Goal: Task Accomplishment & Management: Manage account settings

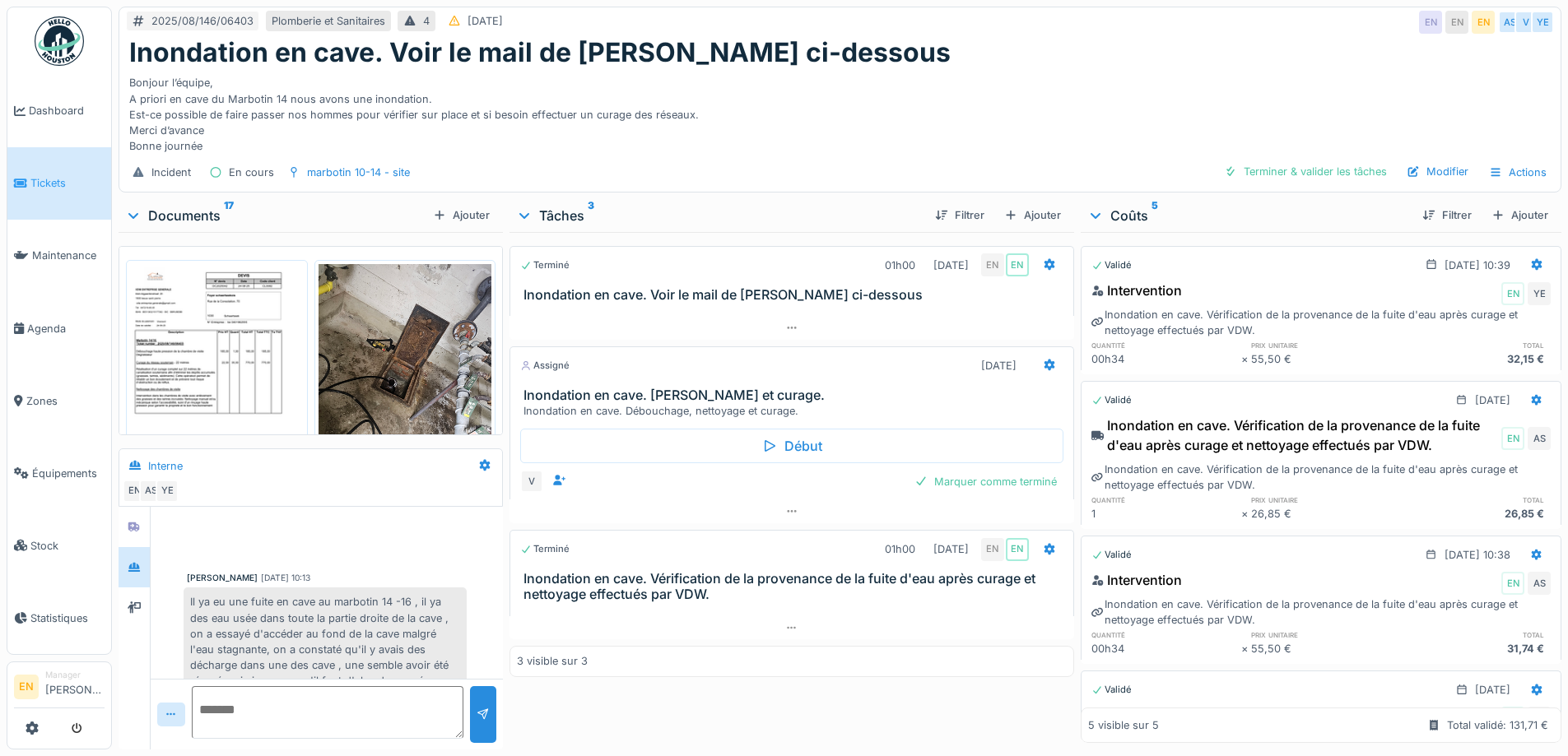
scroll to position [421, 0]
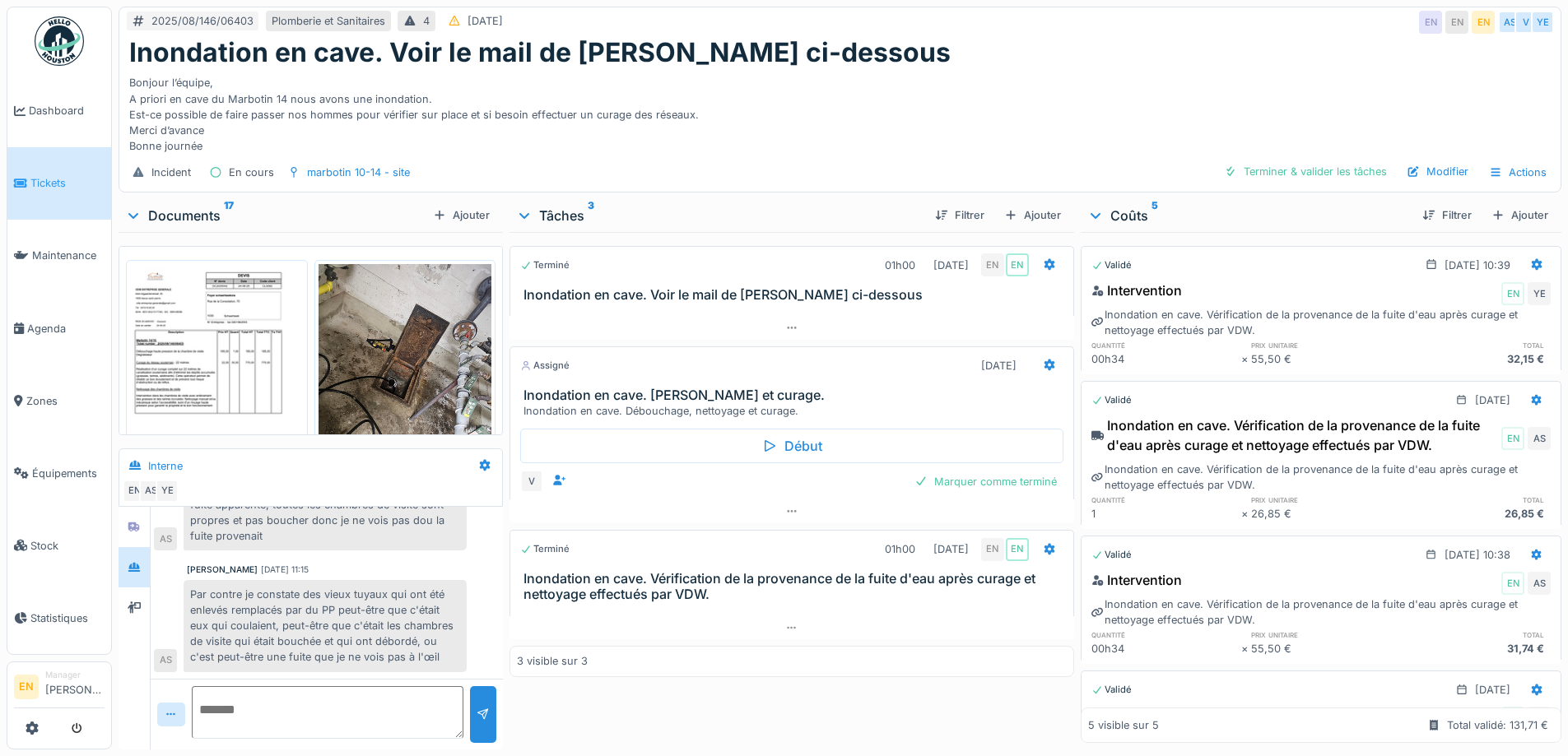
click at [865, 77] on div "Bonjour l’équipe, A priori en cave du Marbotin 14 nous avons une inondation. Es…" at bounding box center [840, 111] width 1421 height 86
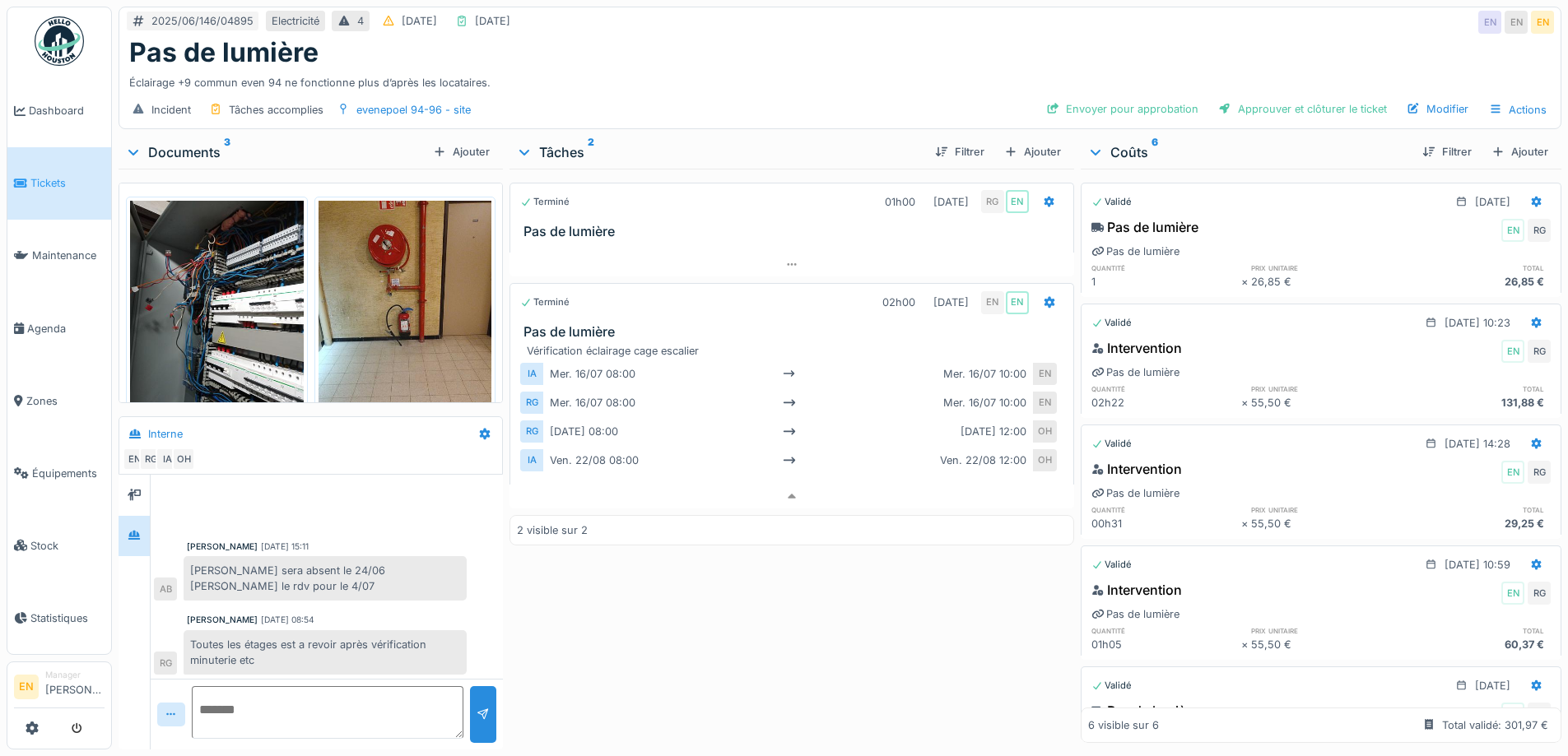
scroll to position [313, 0]
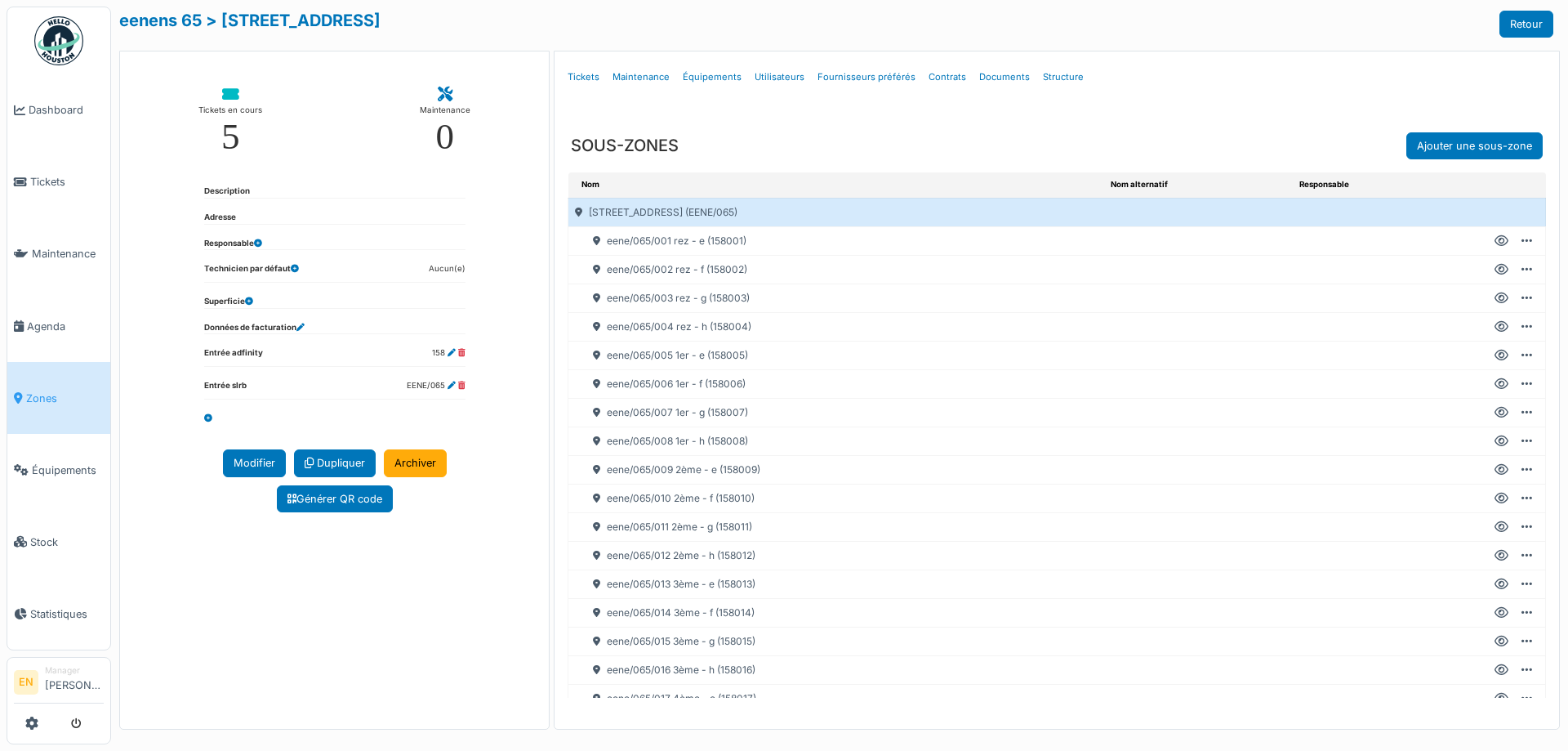
scroll to position [179, 0]
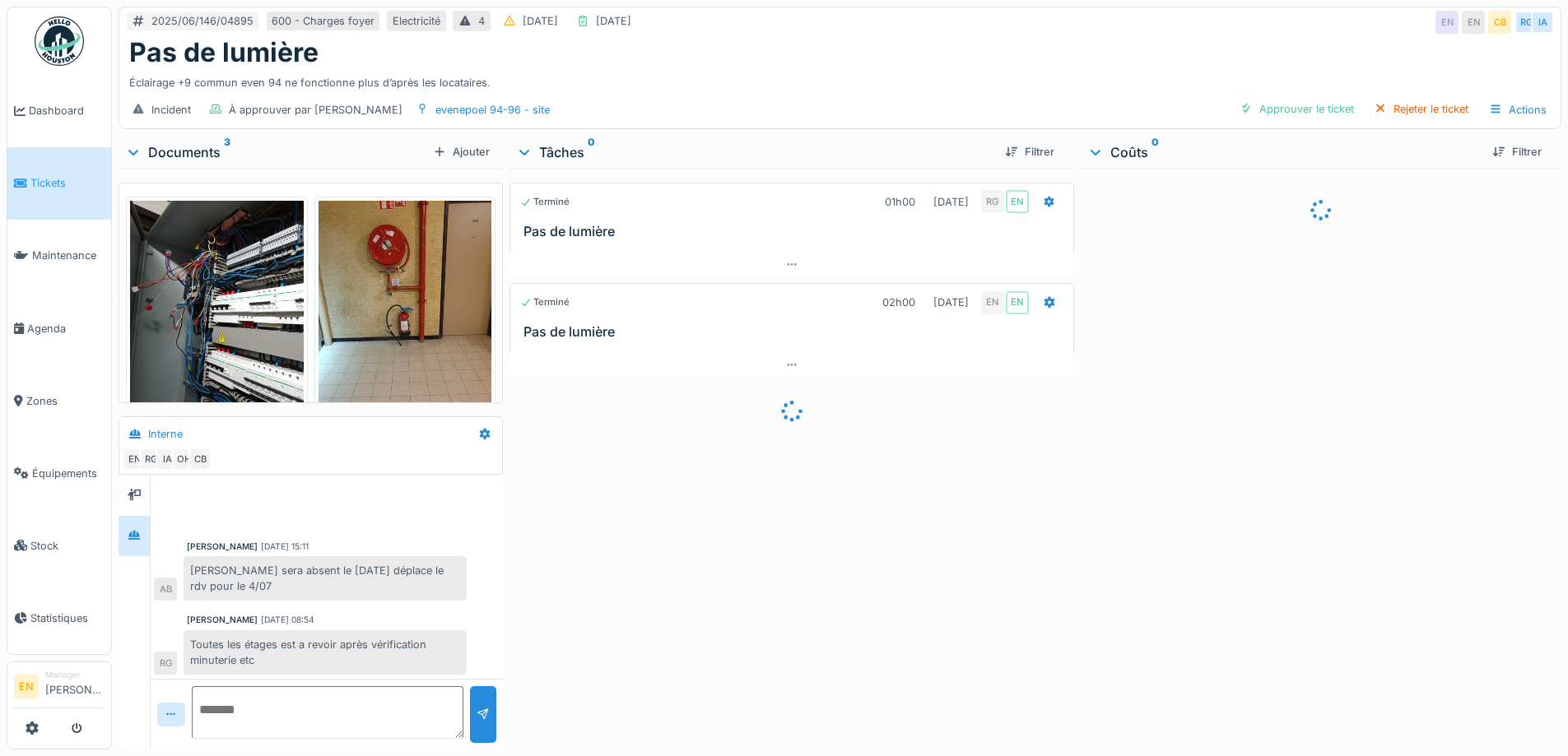
scroll to position [314, 0]
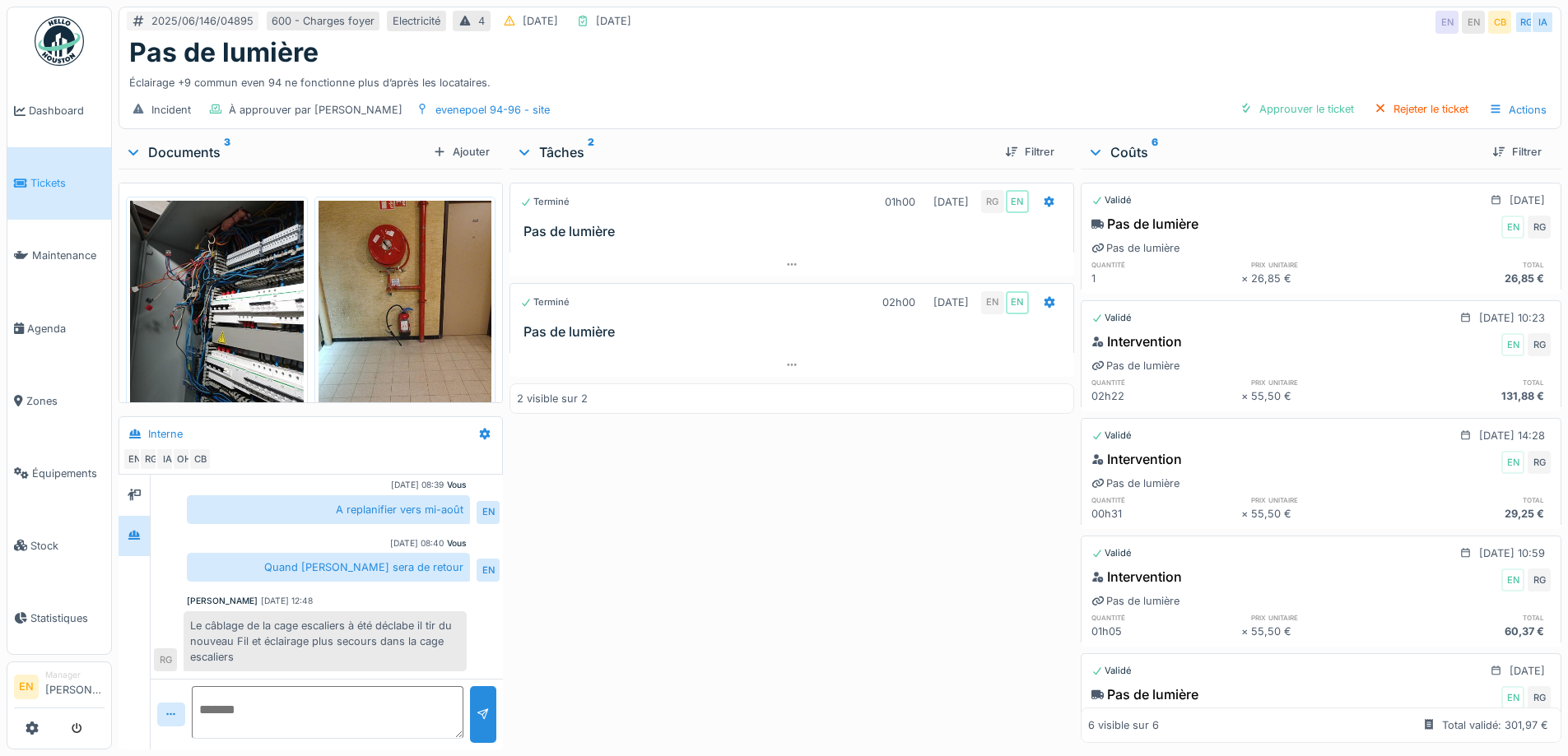
click at [632, 549] on div "Terminé 01h00 04/07/2025 RG EN Pas de lumière Terminé 02h00 22/08/2025 EN EN Pa…" at bounding box center [792, 456] width 564 height 574
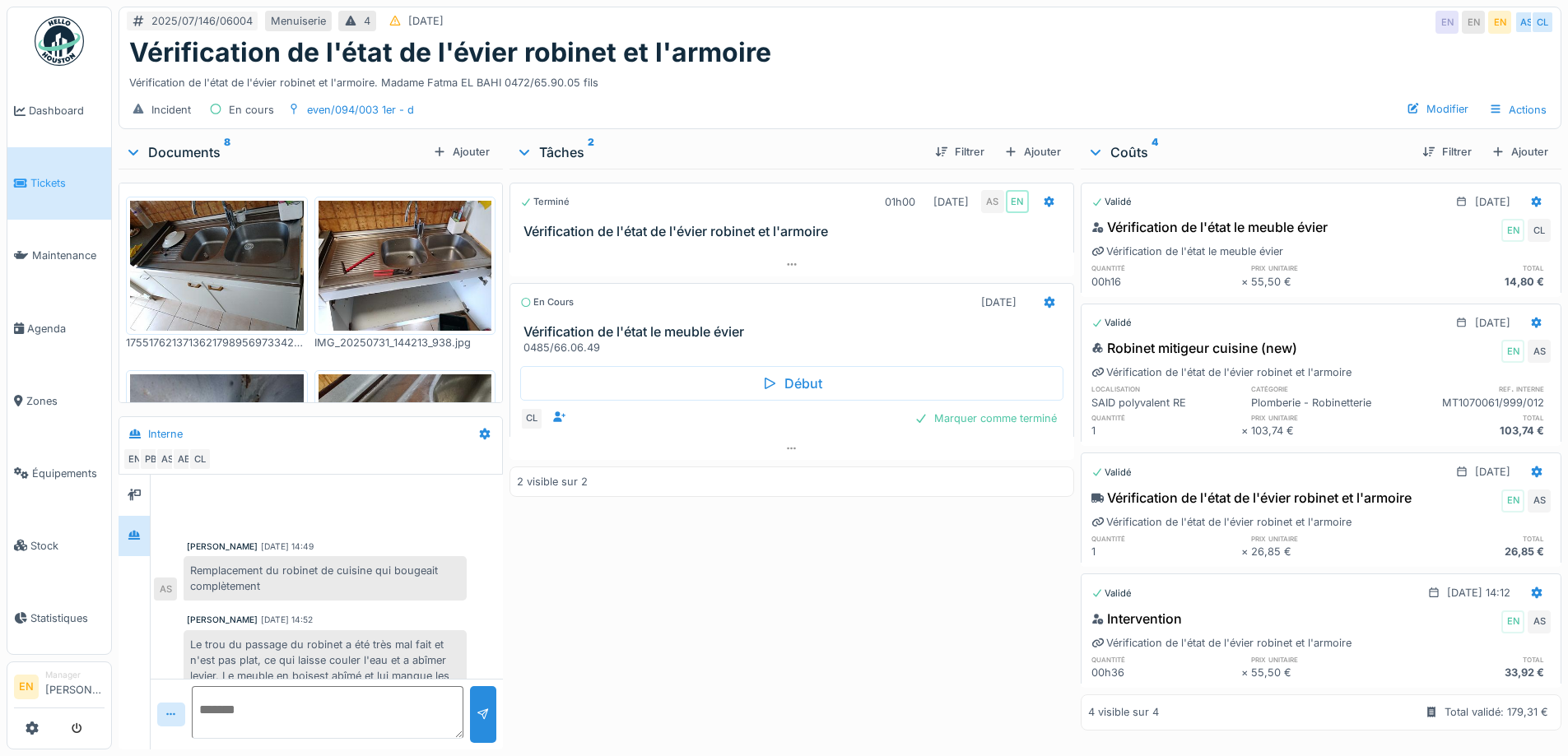
scroll to position [150, 0]
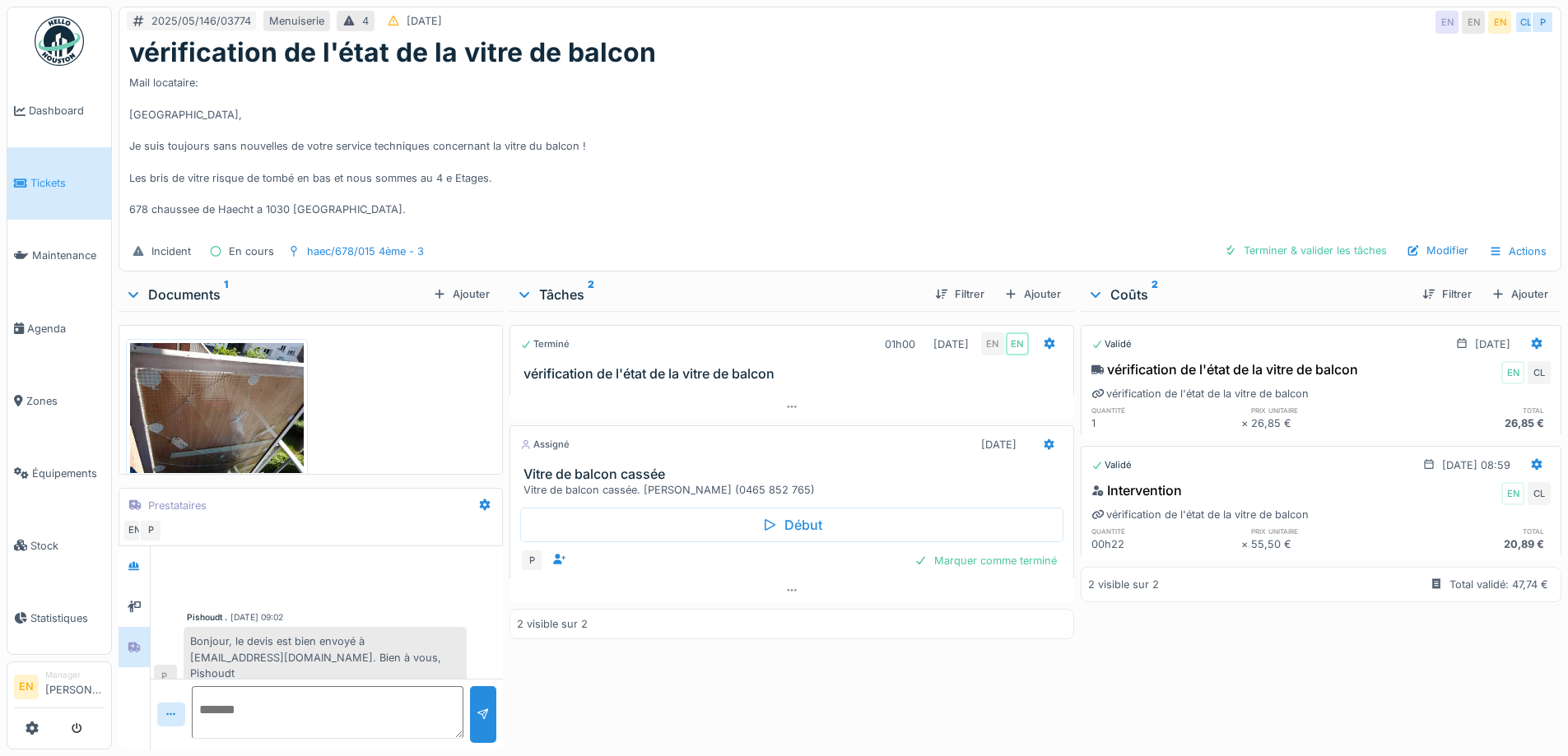
scroll to position [133, 0]
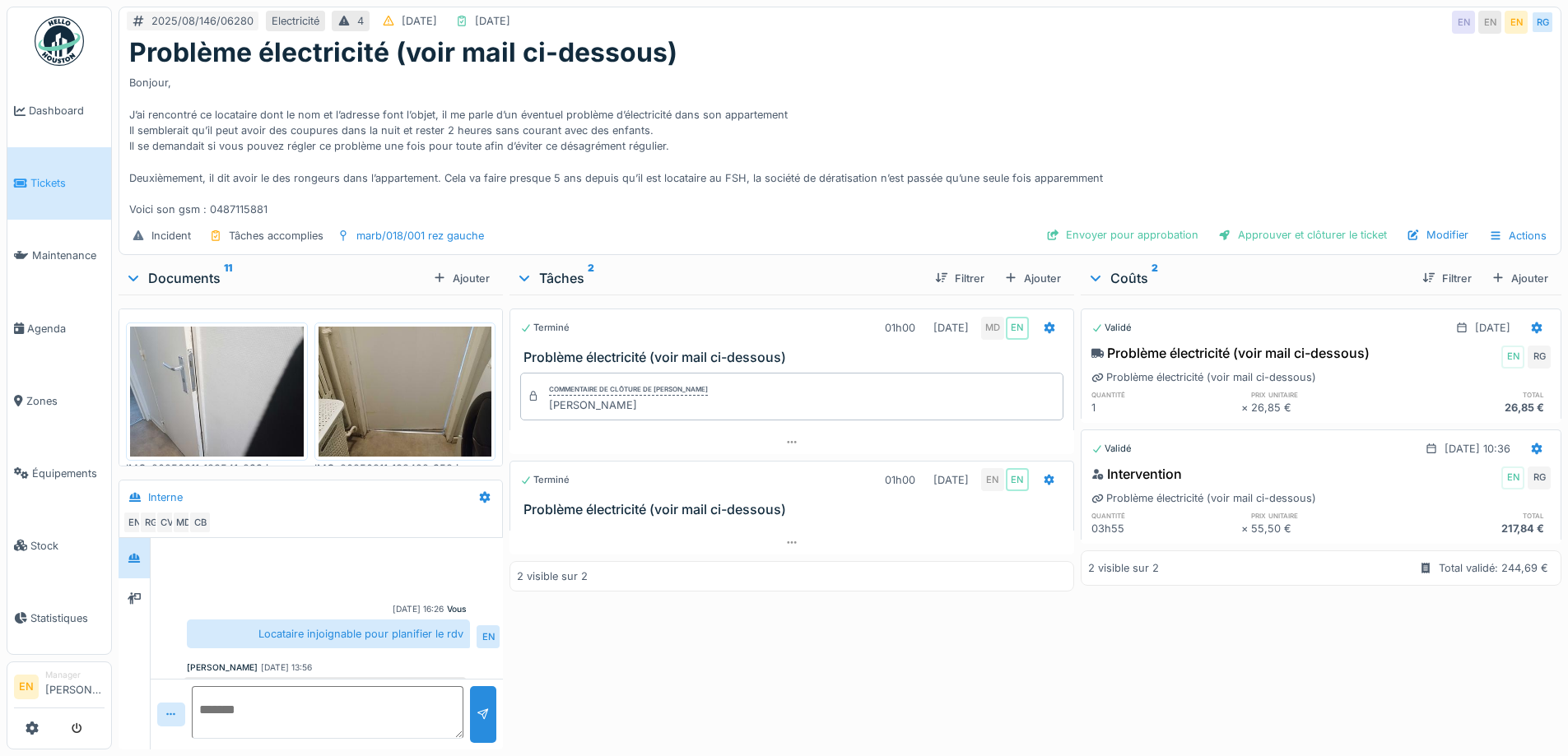
scroll to position [288, 0]
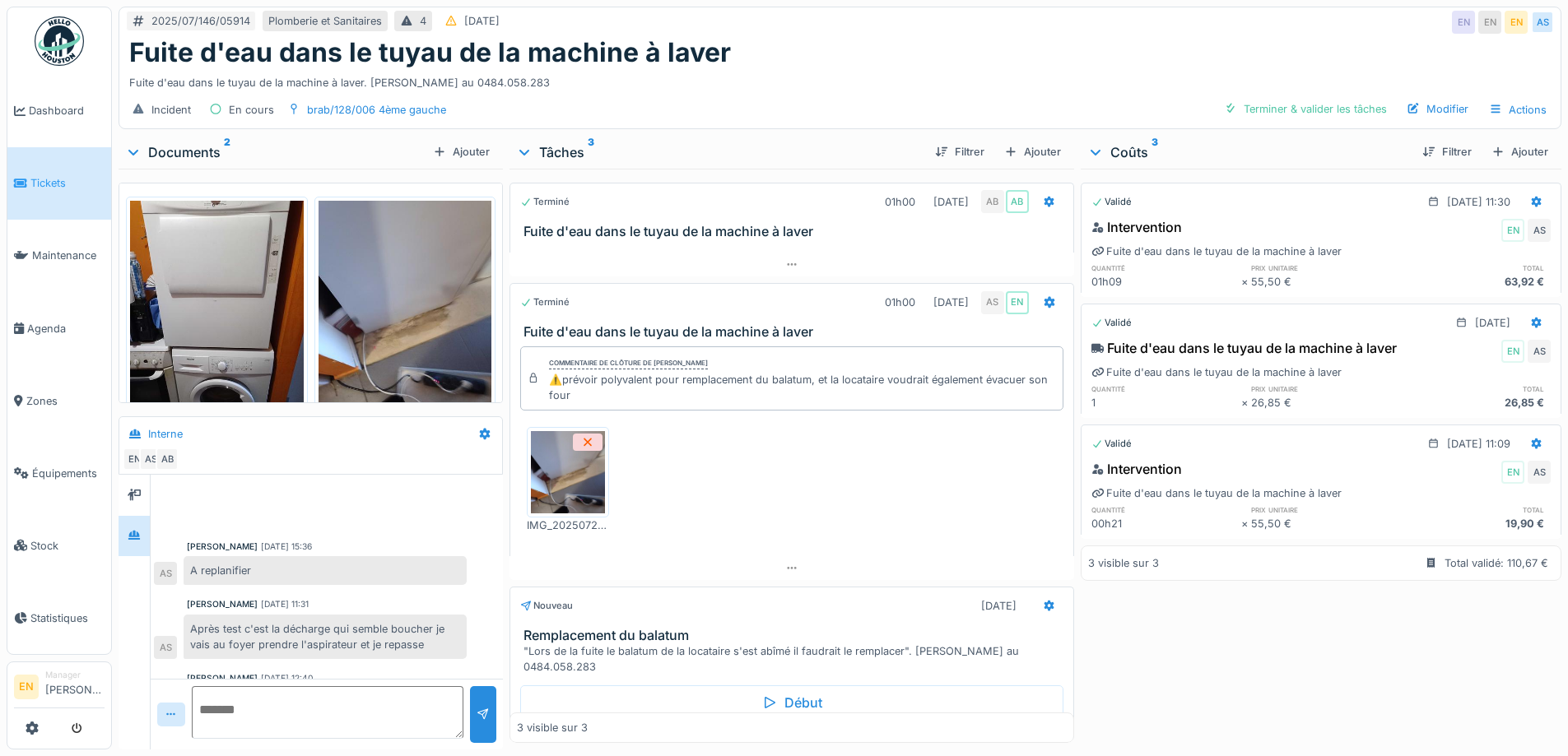
scroll to position [135, 0]
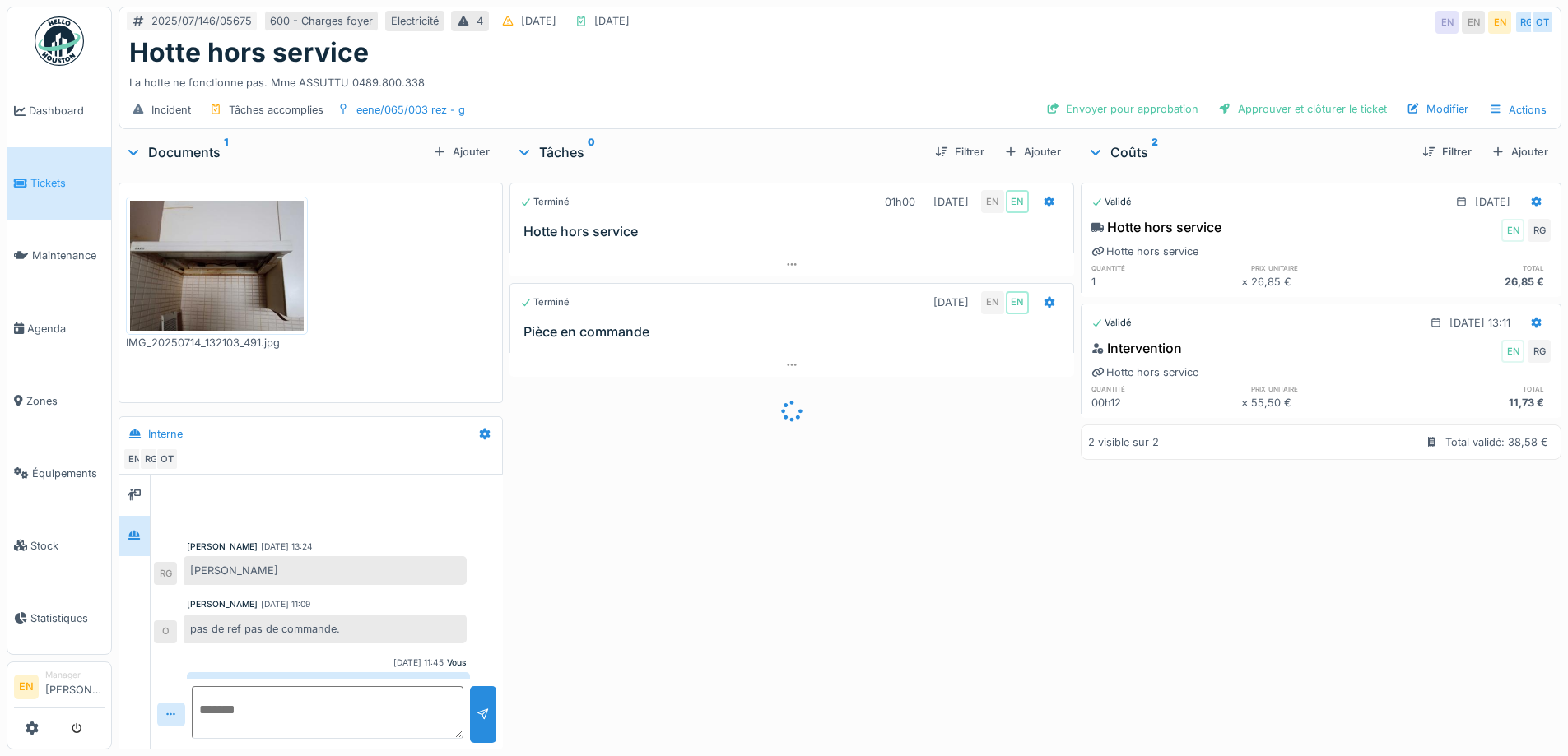
scroll to position [104, 0]
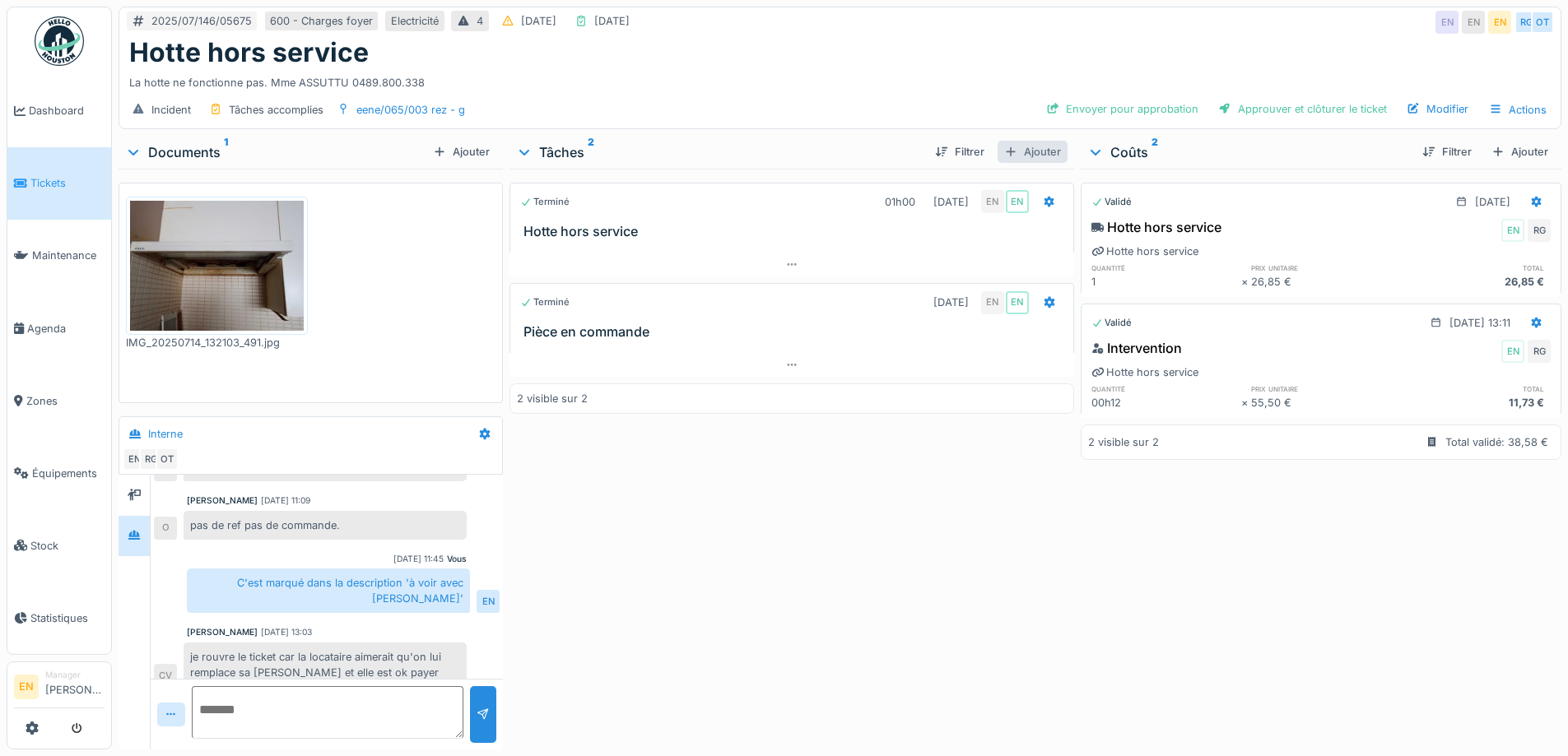
click at [1045, 148] on div "Ajouter" at bounding box center [1032, 152] width 70 height 23
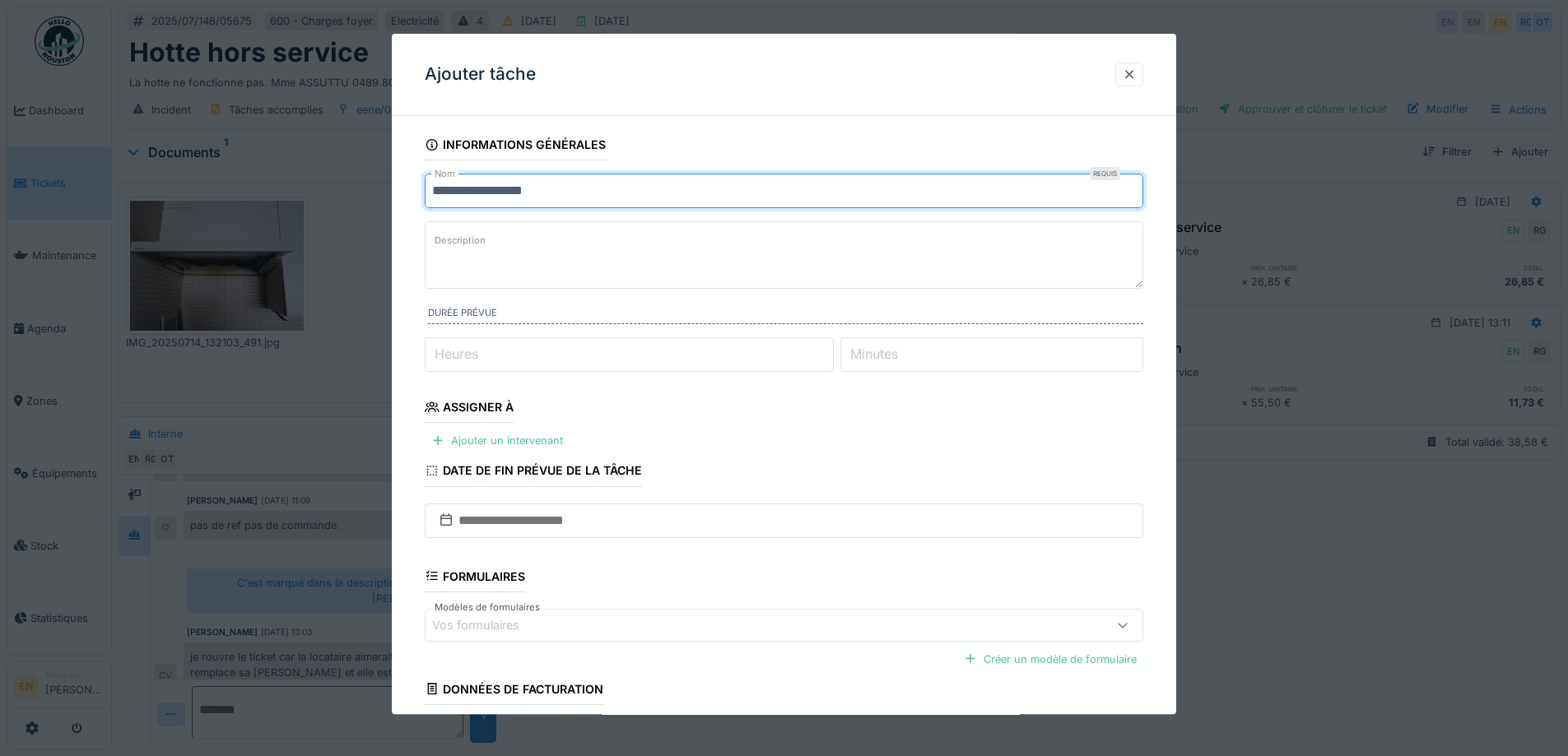
drag, startPoint x: 507, startPoint y: 194, endPoint x: 330, endPoint y: 211, distance: 177.8
click at [333, 219] on div "**********" at bounding box center [840, 378] width 1456 height 756
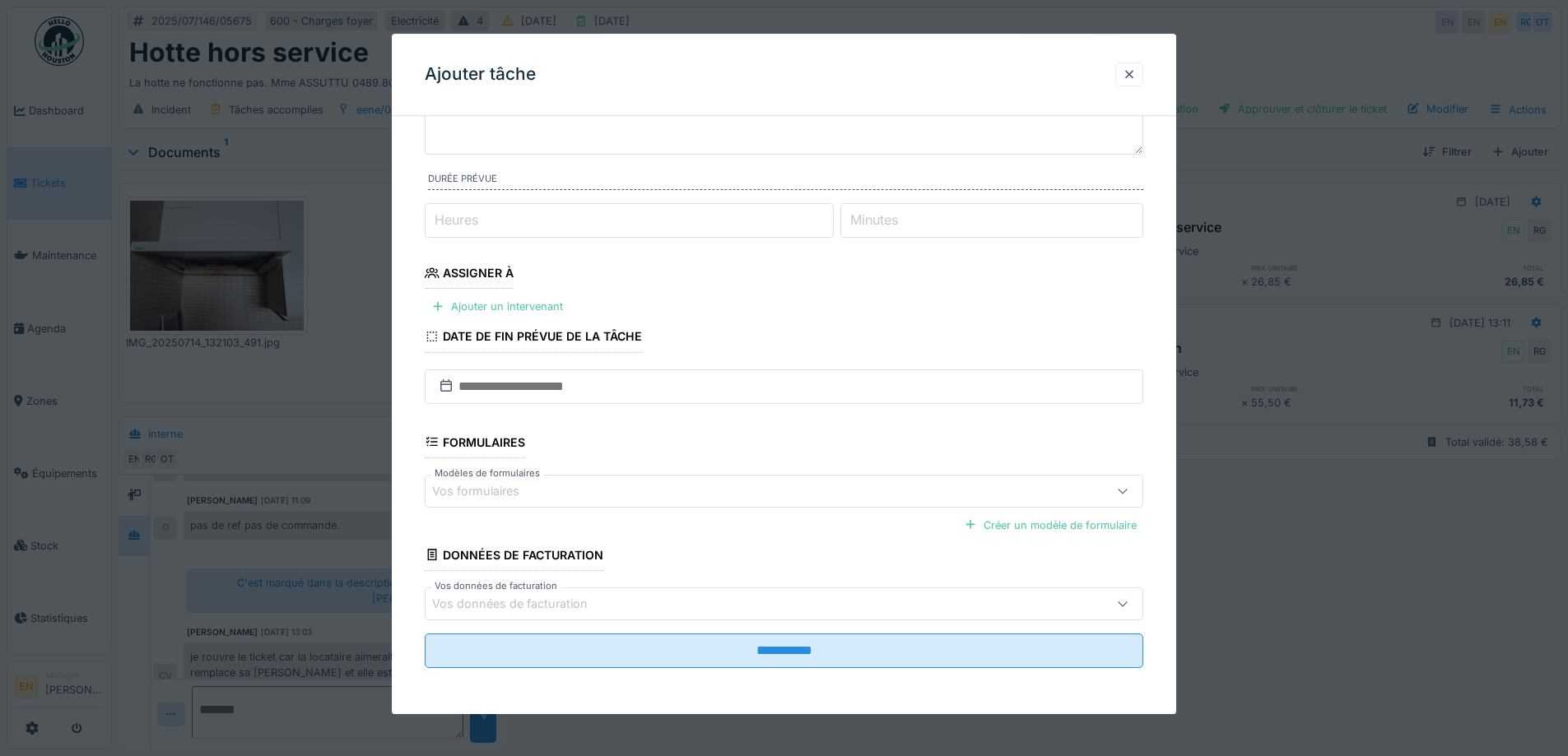
scroll to position [0, 0]
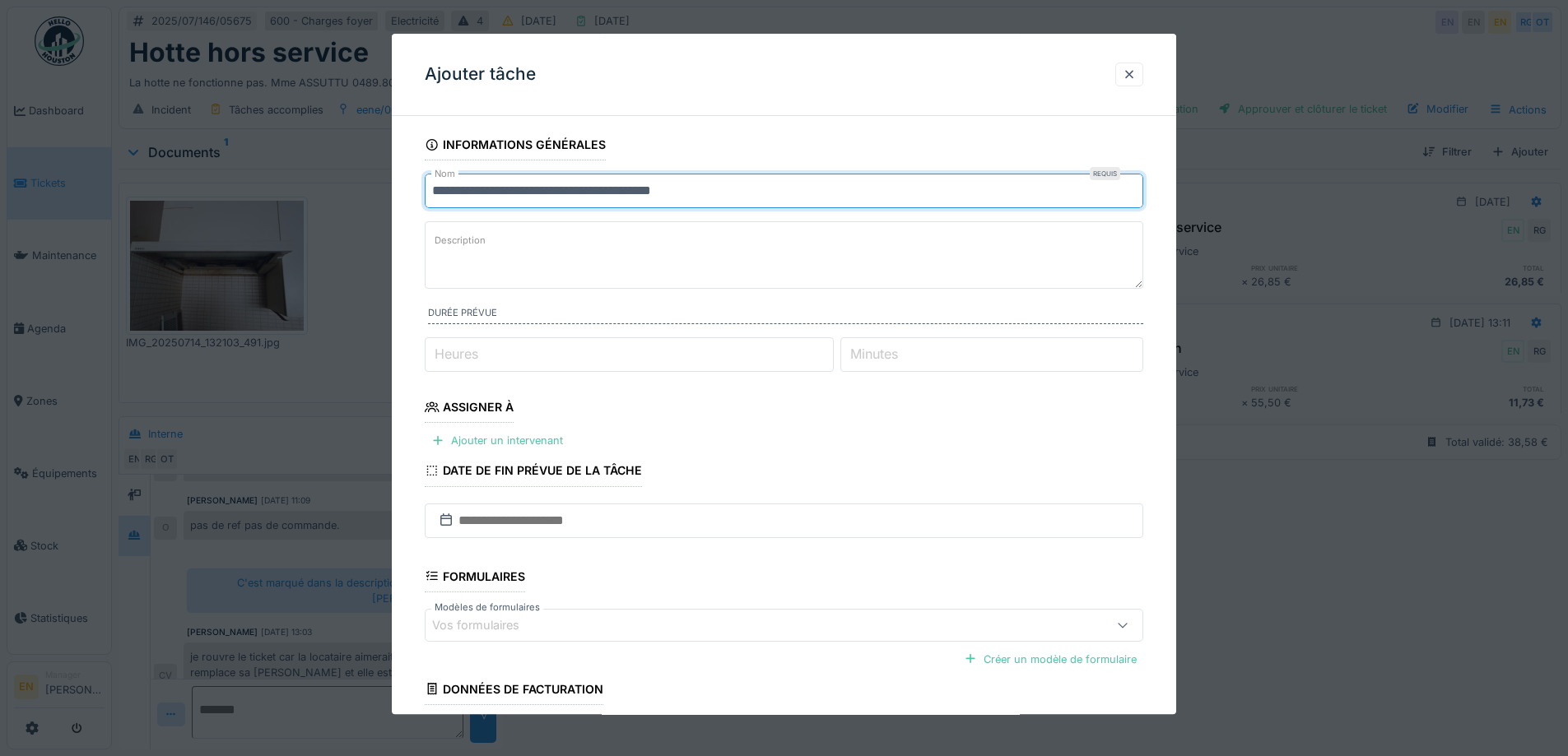
type input "**********"
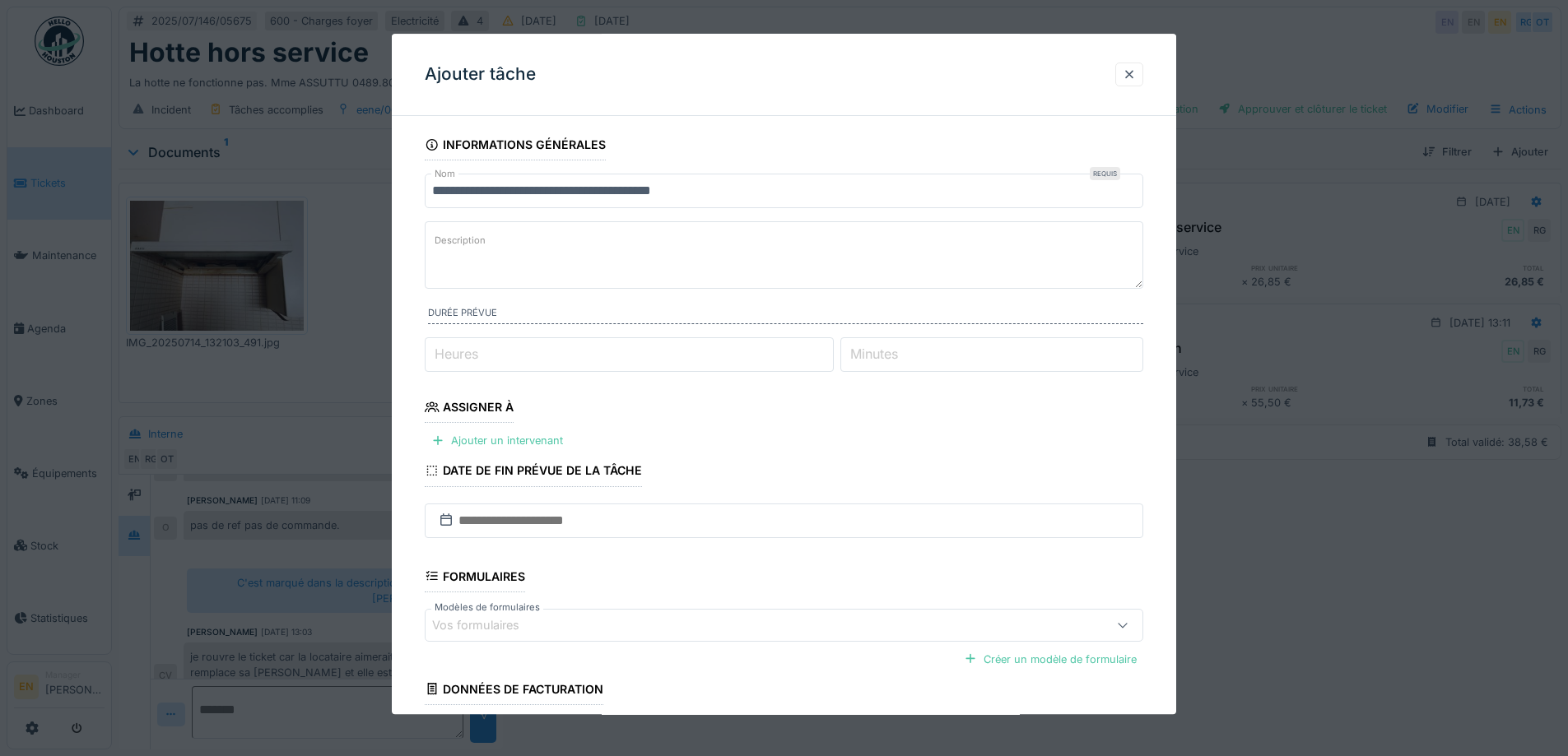
click at [596, 265] on textarea "Description" at bounding box center [784, 255] width 718 height 68
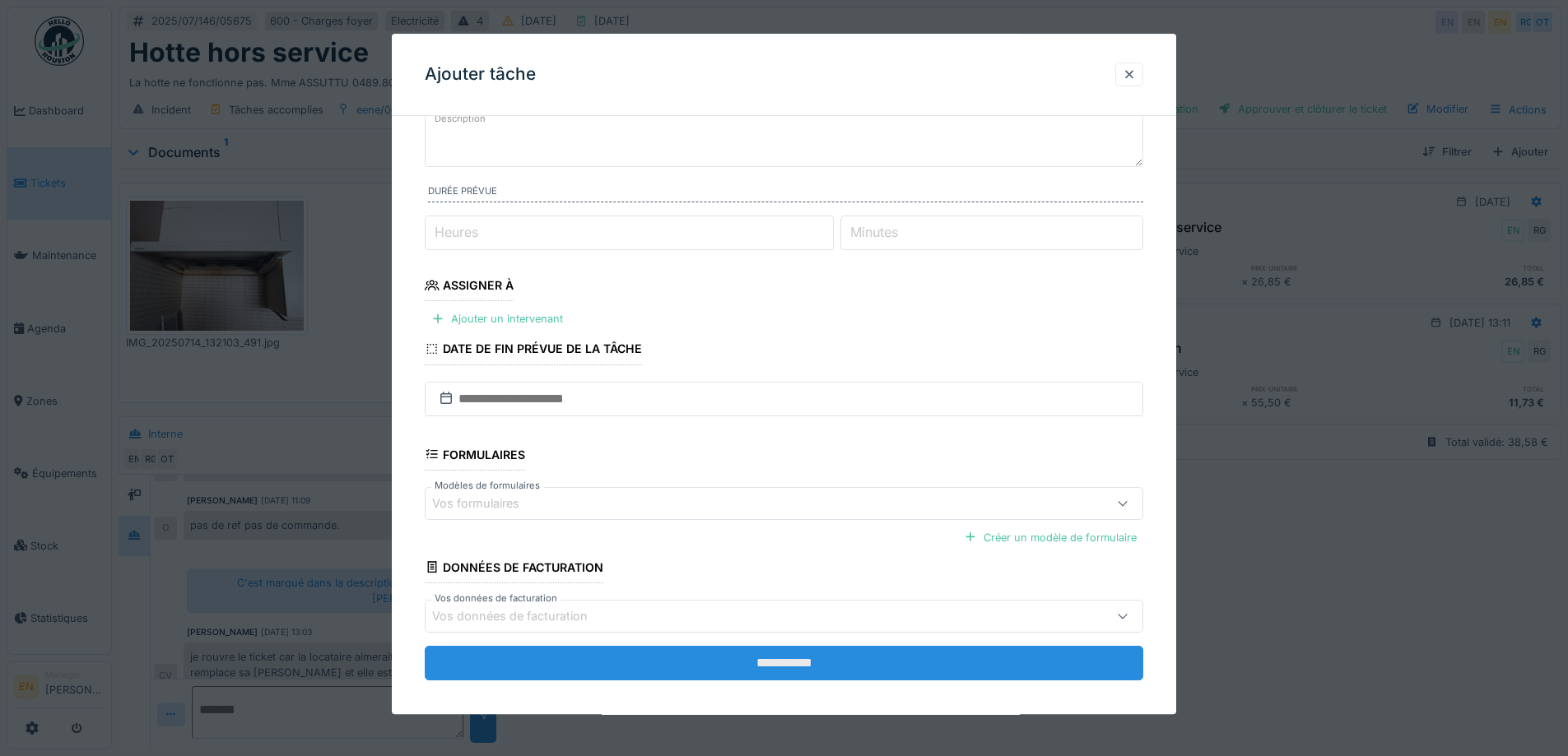
scroll to position [134, 0]
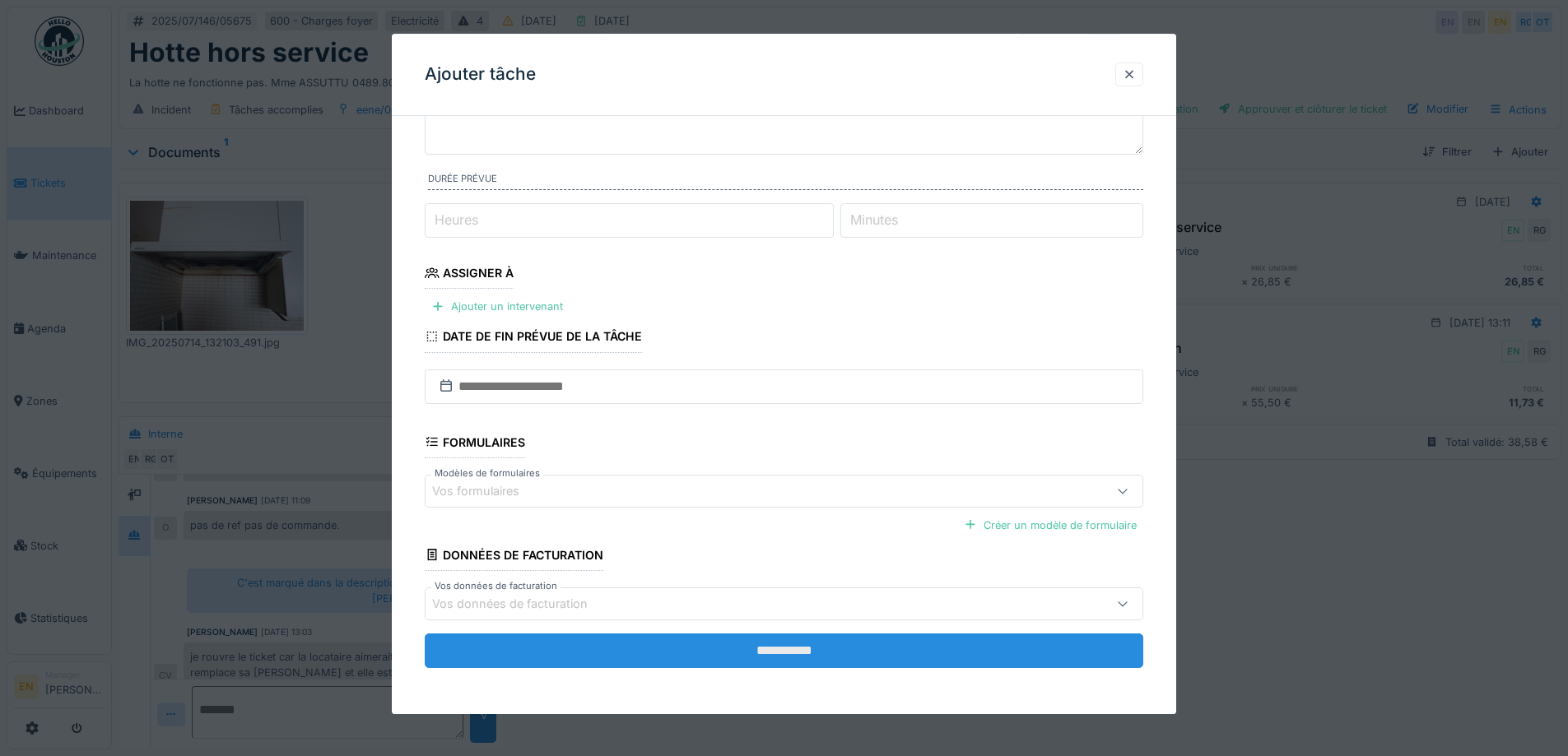
click at [830, 642] on input "**********" at bounding box center [784, 650] width 718 height 34
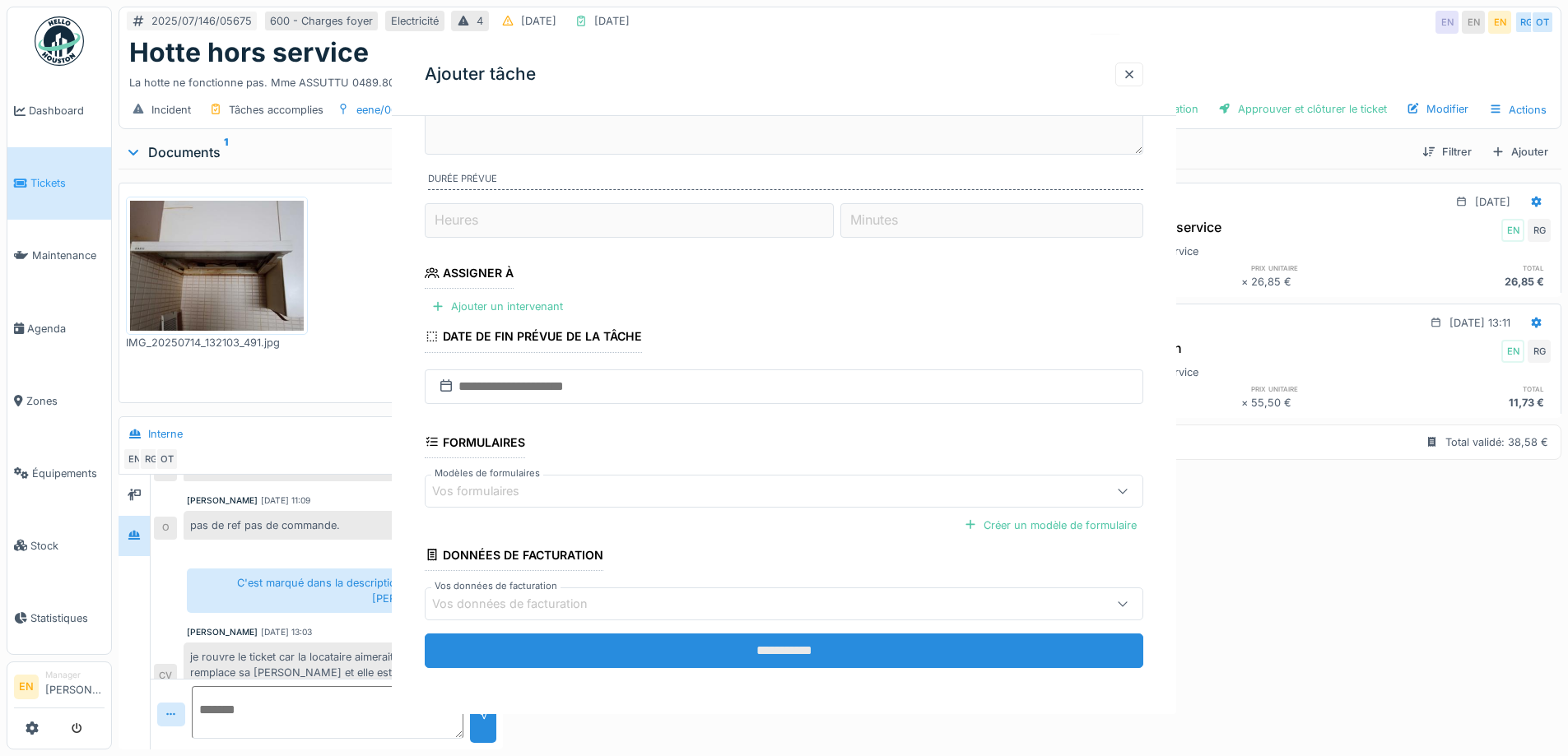
scroll to position [0, 0]
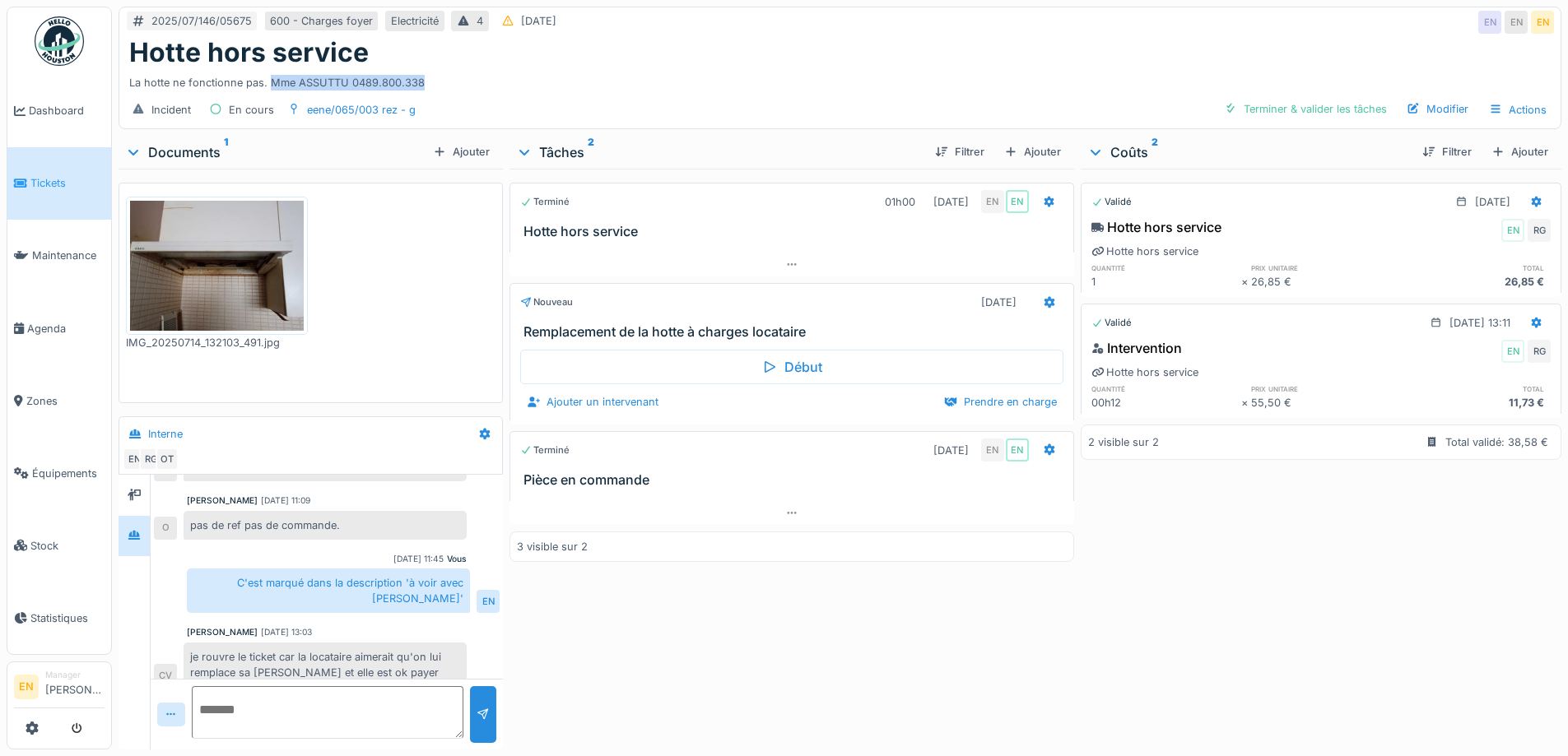
drag, startPoint x: 269, startPoint y: 81, endPoint x: 421, endPoint y: 82, distance: 152.0
click at [421, 82] on div "La hotte ne fonctionne pas. Mme ASSUTTU 0489.800.338" at bounding box center [840, 79] width 1421 height 23
copy div "Mme ASSUTTU 0489.800.338"
click at [1044, 300] on icon at bounding box center [1049, 302] width 11 height 12
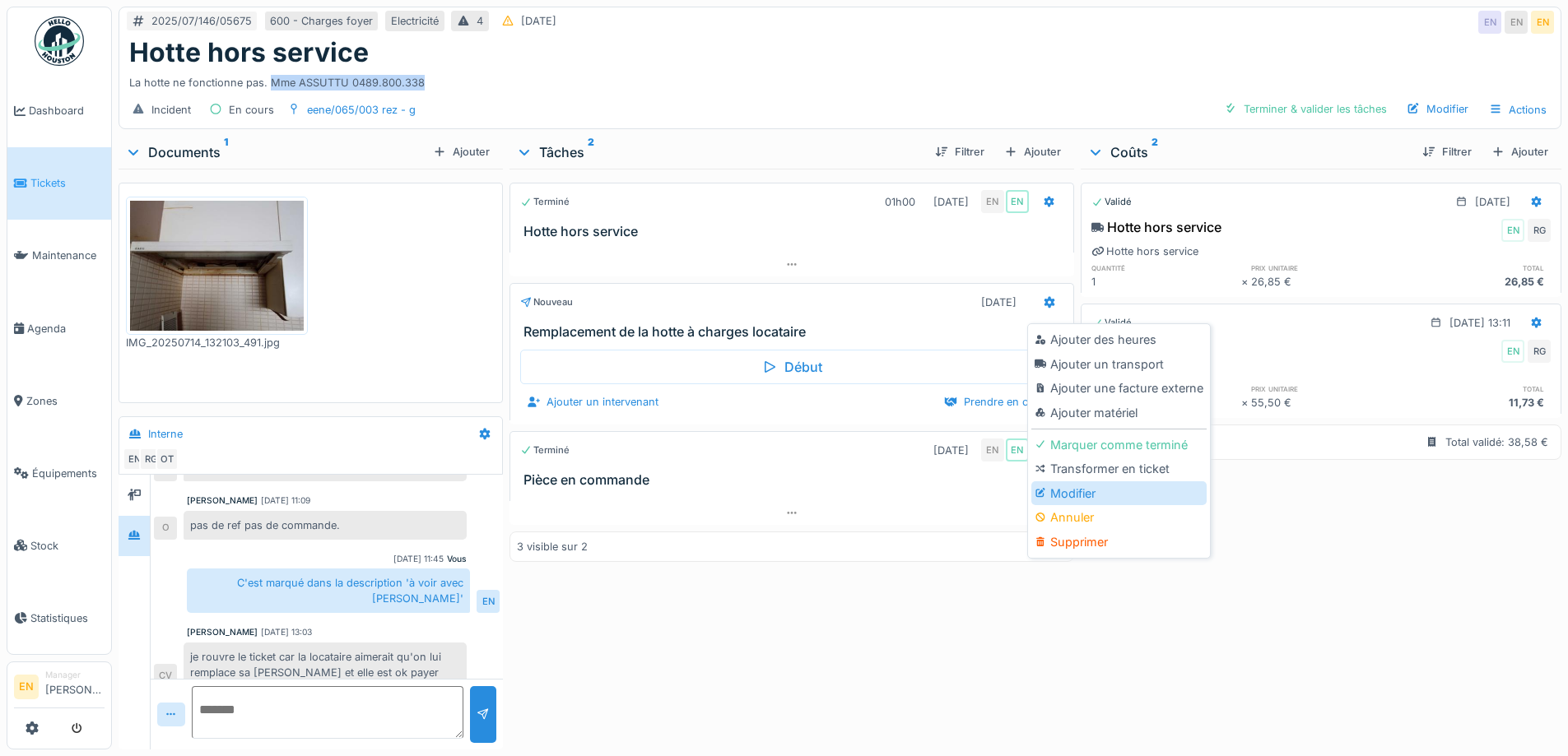
click at [1075, 497] on div "Modifier" at bounding box center [1119, 493] width 175 height 24
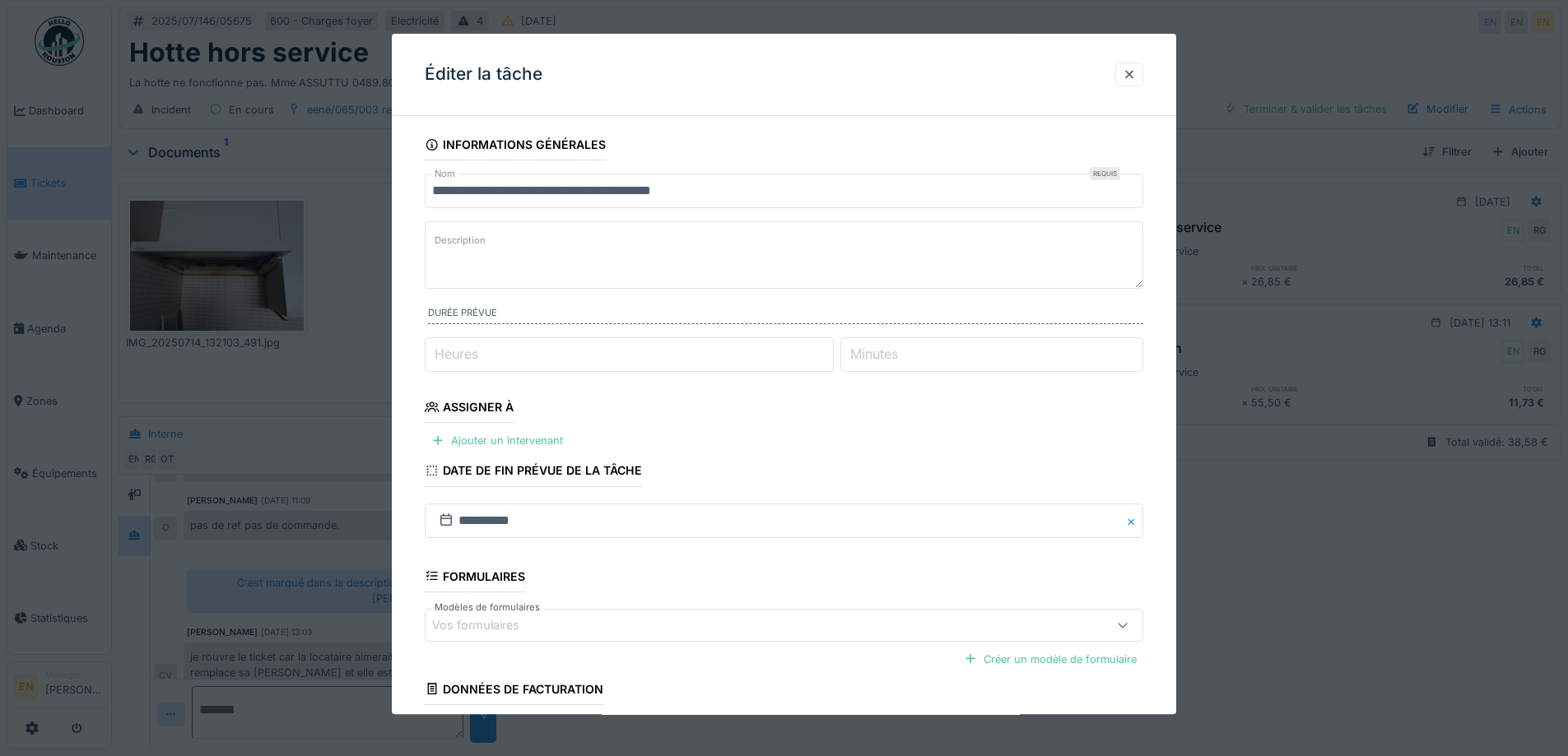
click at [492, 239] on textarea "Description" at bounding box center [784, 255] width 718 height 68
paste textarea "**********"
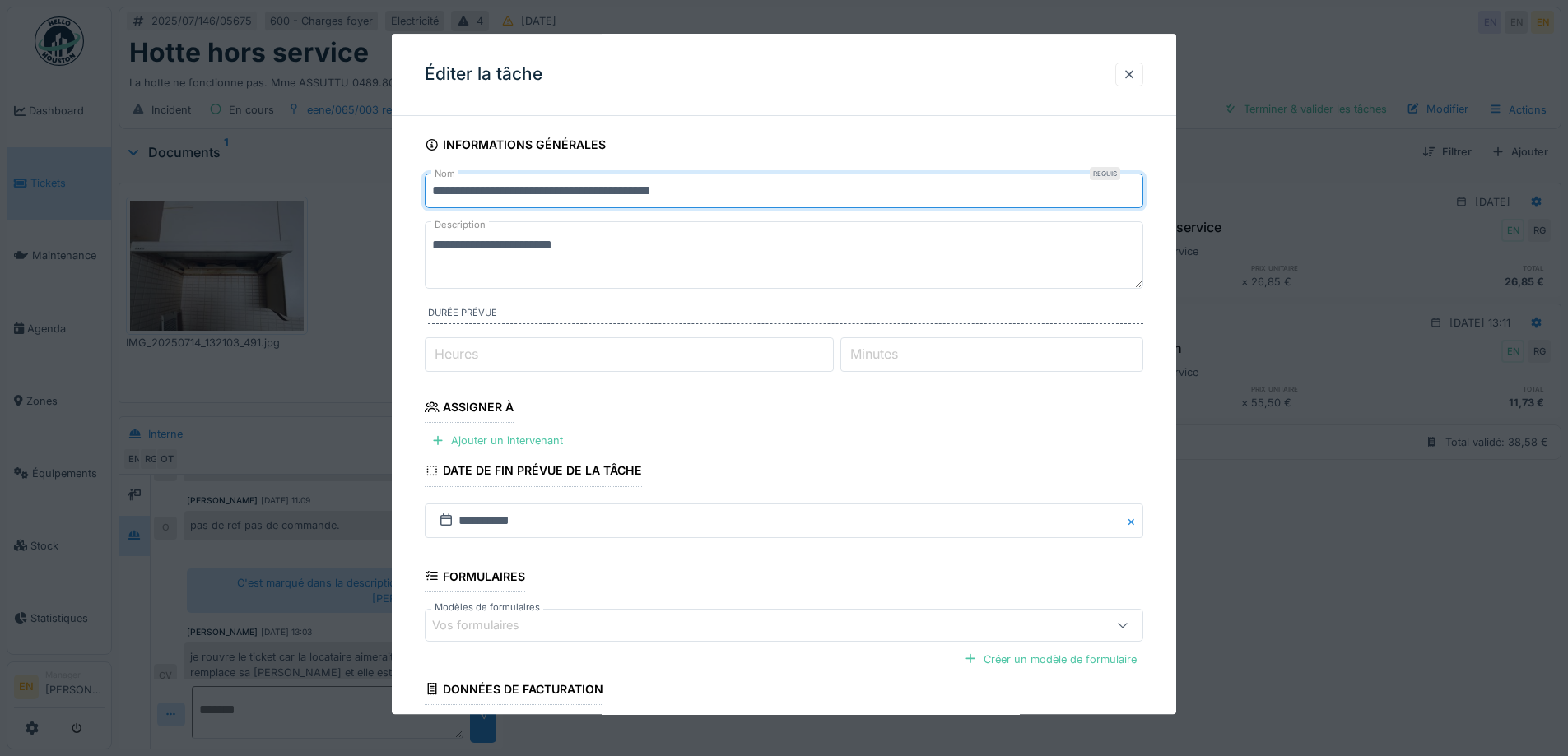
drag, startPoint x: 752, startPoint y: 189, endPoint x: 408, endPoint y: 226, distance: 346.0
click at [408, 226] on div "**********" at bounding box center [784, 489] width 784 height 719
click at [434, 246] on textarea "**********" at bounding box center [784, 255] width 718 height 68
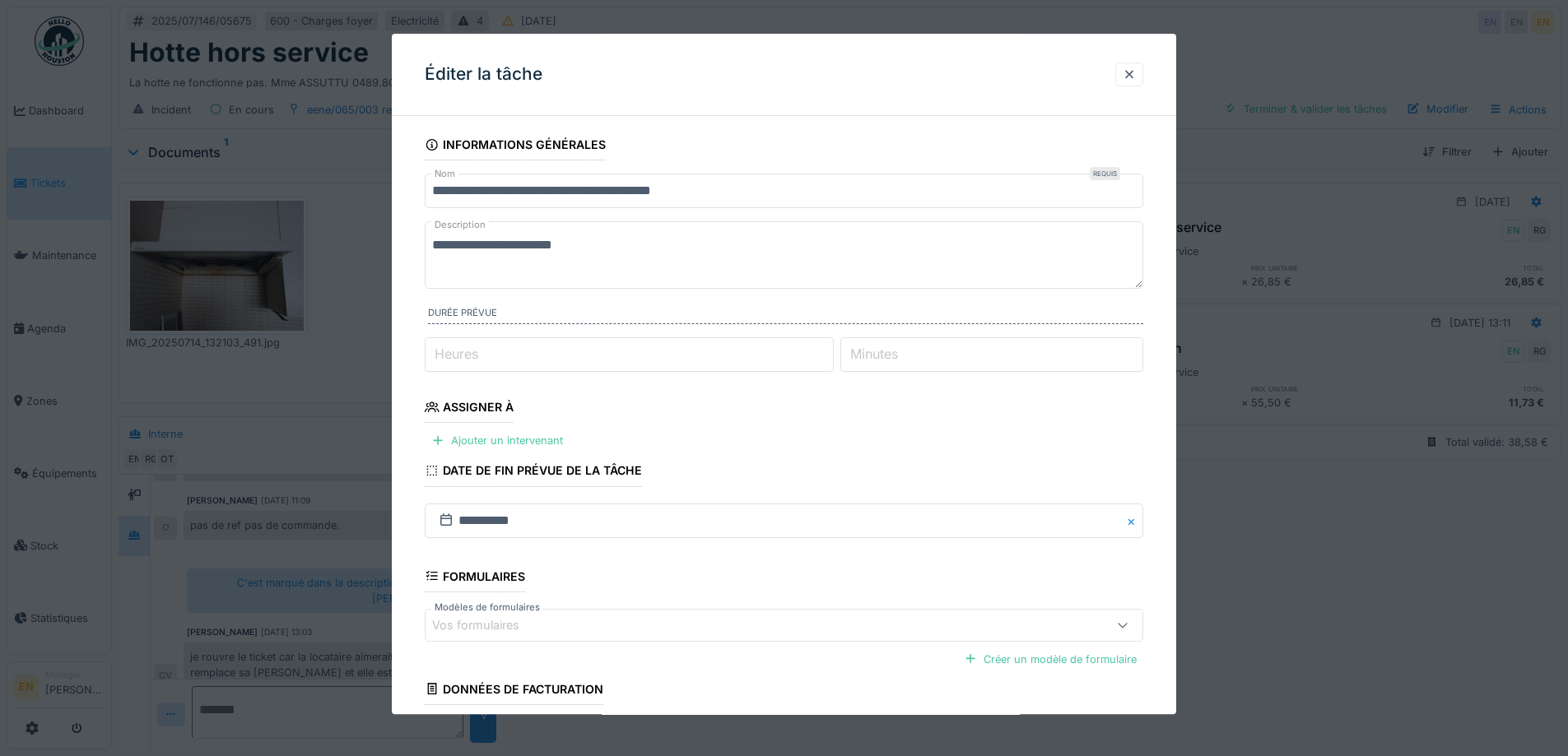
paste textarea "**********"
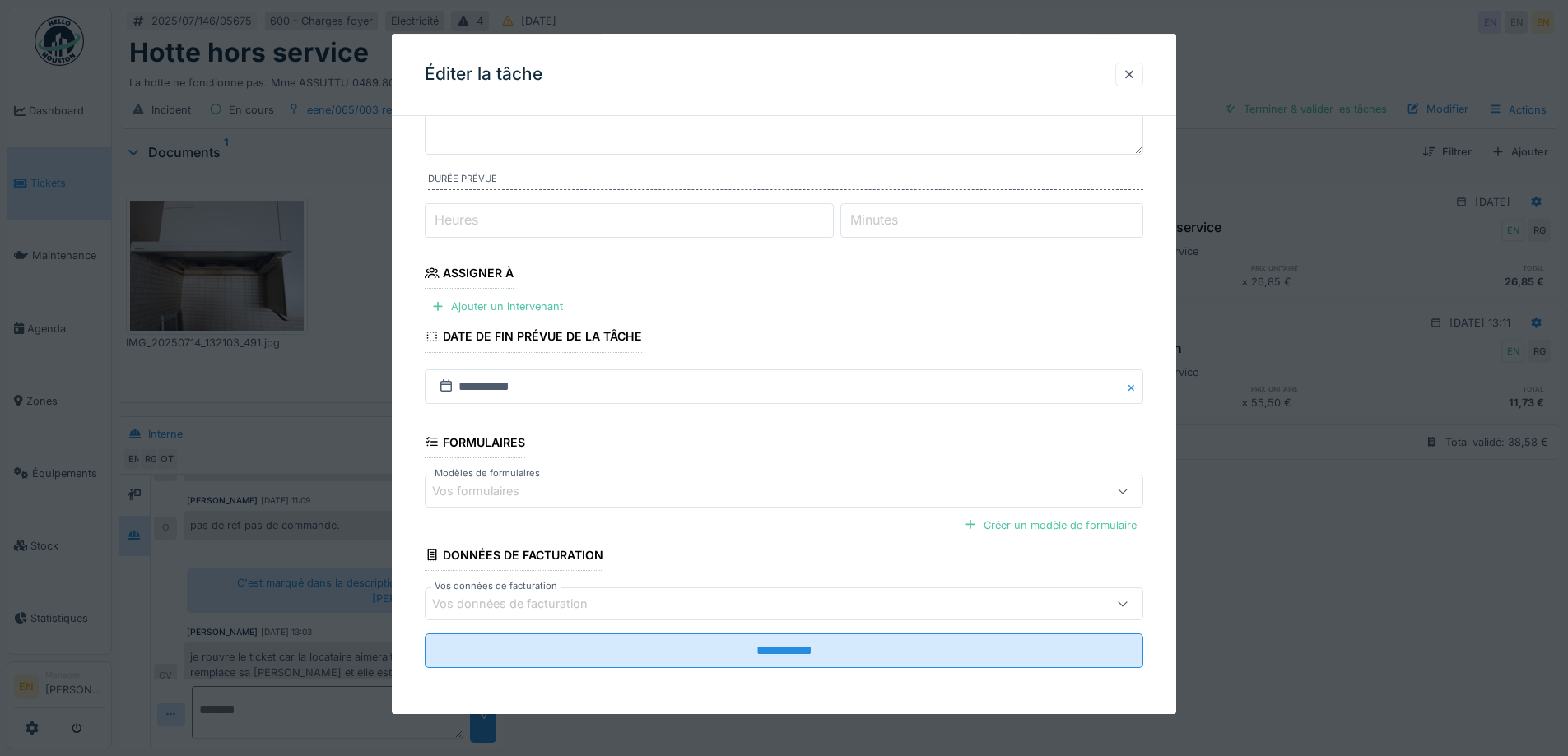
scroll to position [13, 0]
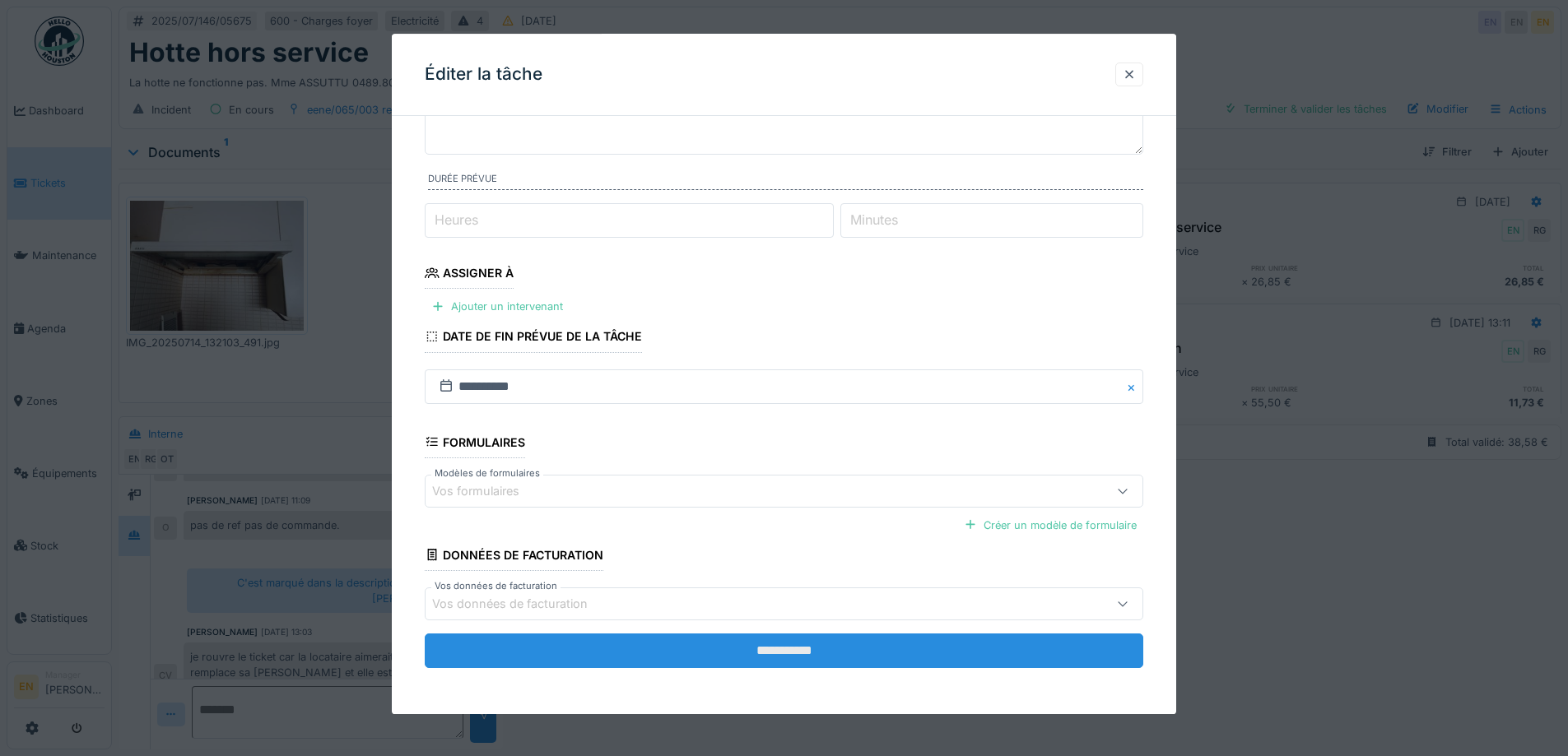
type textarea "**********"
click at [795, 648] on input "**********" at bounding box center [784, 650] width 718 height 34
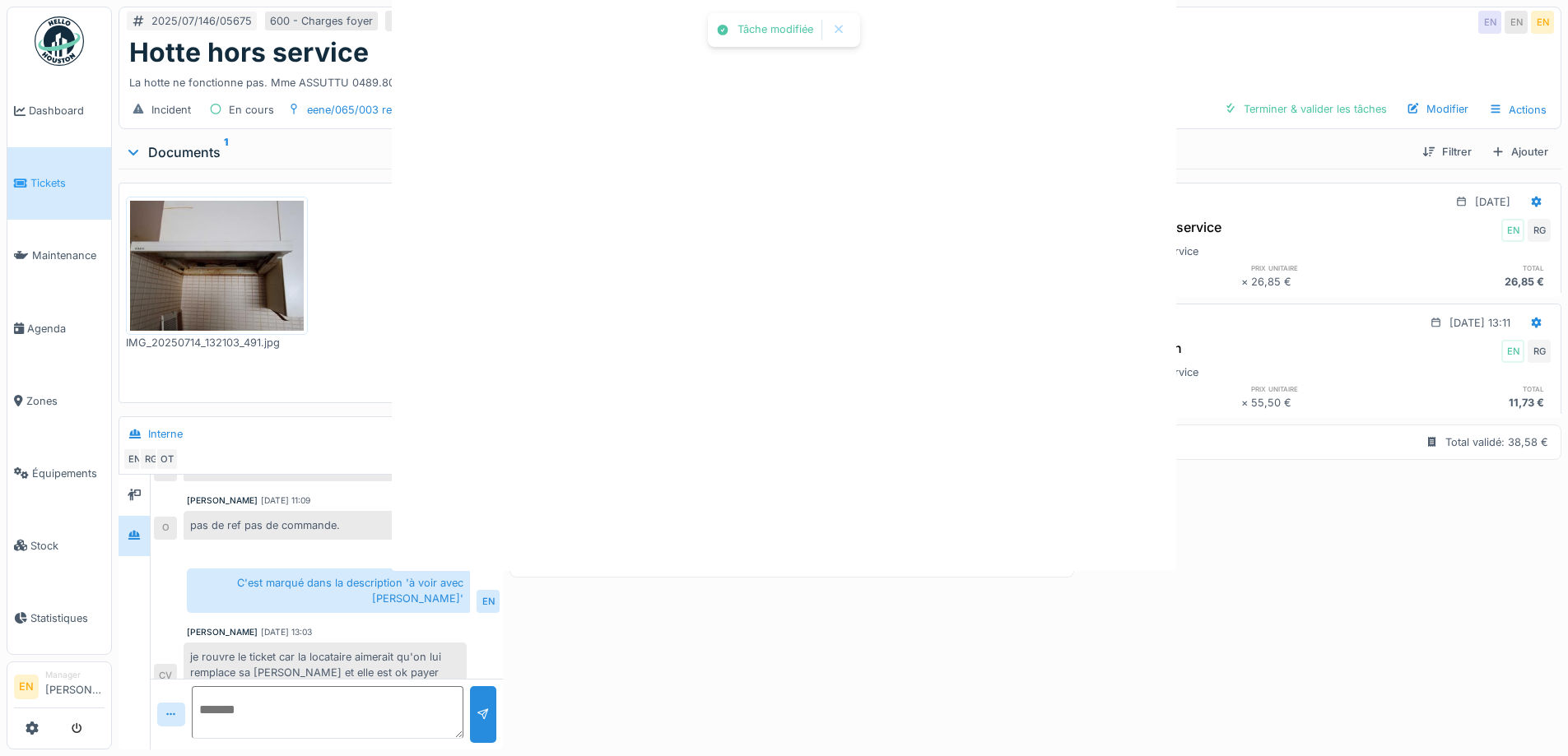
scroll to position [0, 0]
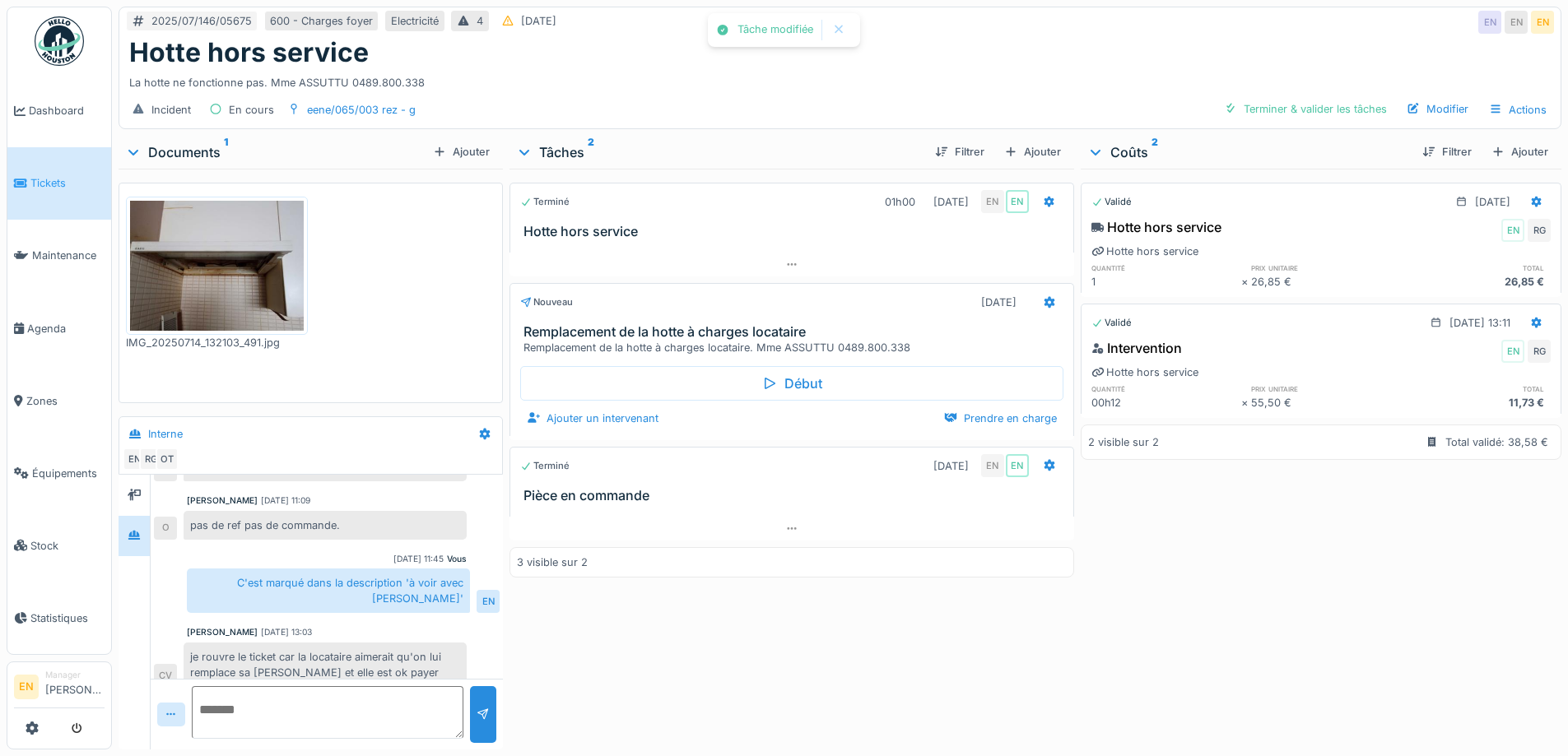
click at [795, 649] on div "Terminé 01h00 14/07/2025 EN EN Hotte hors service Nouveau 19/07/2025 Remplaceme…" at bounding box center [792, 456] width 564 height 574
click at [1276, 565] on div "Validé 14/07/2025 Hotte hors service EN RG Hotte hors service quantité prix uni…" at bounding box center [1321, 456] width 481 height 574
drag, startPoint x: 1271, startPoint y: 584, endPoint x: 1244, endPoint y: 583, distance: 27.0
click at [1268, 583] on div "Validé 14/07/2025 Hotte hors service EN RG Hotte hors service quantité prix uni…" at bounding box center [1321, 456] width 481 height 574
click at [1225, 587] on div "Validé 14/07/2025 Hotte hors service EN RG Hotte hors service quantité prix uni…" at bounding box center [1321, 456] width 481 height 574
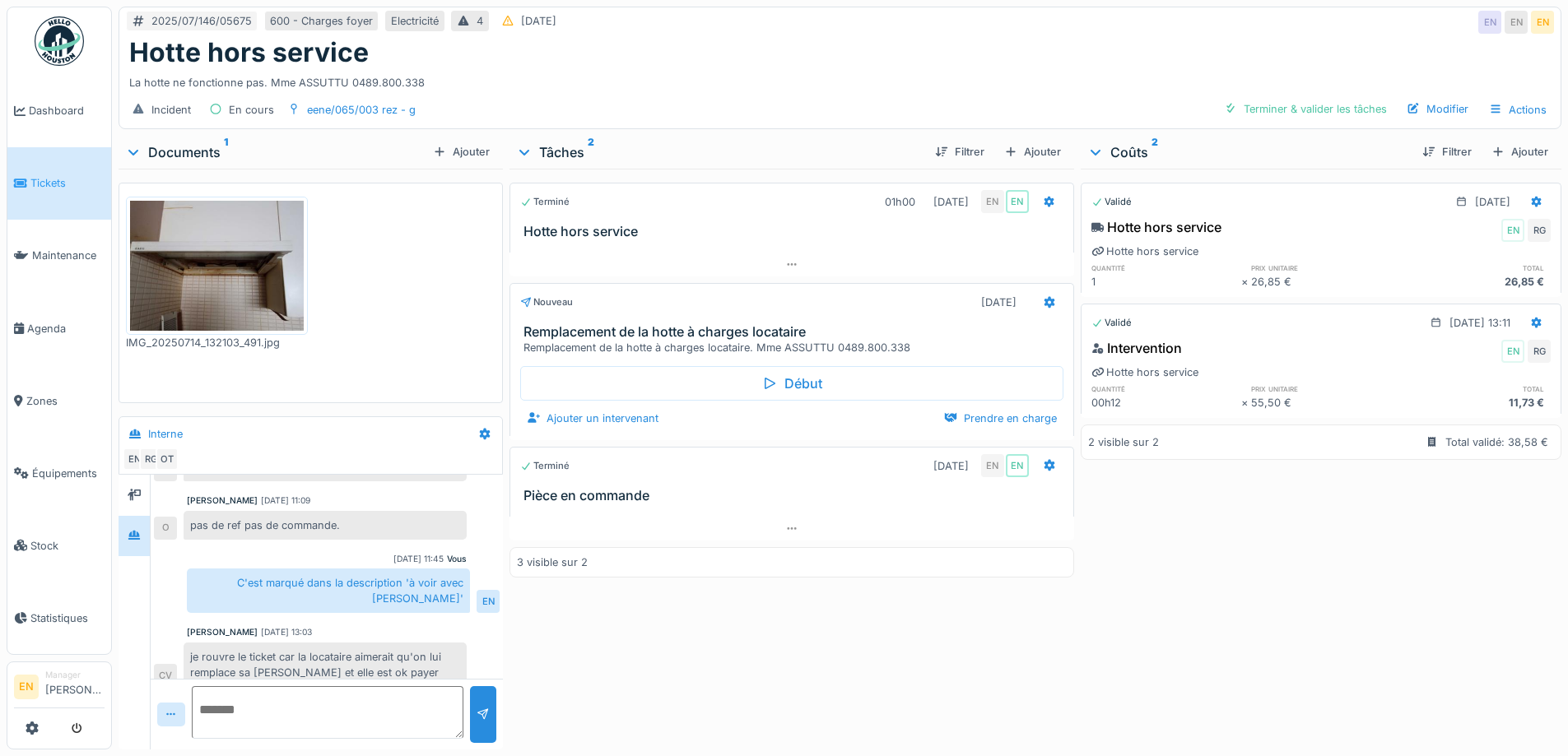
click at [1228, 596] on div "Validé 14/07/2025 Hotte hors service EN RG Hotte hors service quantité prix uni…" at bounding box center [1321, 456] width 481 height 574
click at [1230, 593] on div "Validé 14/07/2025 Hotte hors service EN RG Hotte hors service quantité prix uni…" at bounding box center [1321, 456] width 481 height 574
click at [695, 48] on div "Hotte hors service" at bounding box center [840, 52] width 1421 height 32
click at [1024, 642] on div "Terminé 01h00 14/07/2025 EN EN Hotte hors service Nouveau 19/07/2025 Remplaceme…" at bounding box center [792, 456] width 564 height 574
click at [931, 37] on div "Hotte hors service" at bounding box center [840, 52] width 1421 height 32
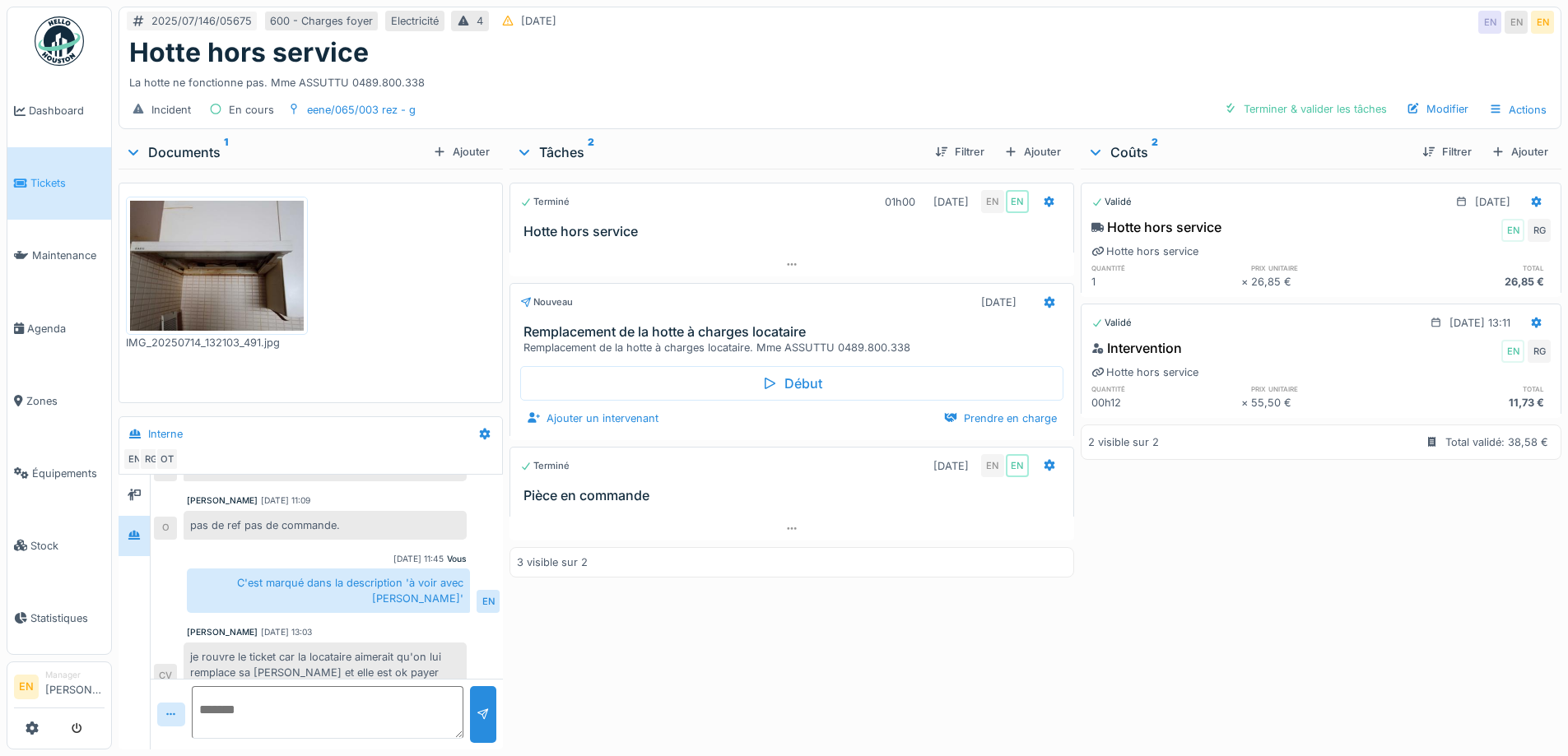
click at [704, 630] on div "Terminé 01h00 14/07/2025 EN EN Hotte hors service Nouveau 19/07/2025 Remplaceme…" at bounding box center [792, 456] width 564 height 574
click at [775, 75] on div "La hotte ne fonctionne pas. Mme ASSUTTU 0489.800.338" at bounding box center [840, 79] width 1421 height 23
click at [711, 91] on div "Incident En cours eene/065/003 rez - g Terminer & valider les tâches Modifier A…" at bounding box center [840, 109] width 1441 height 37
click at [1038, 70] on div "La hotte ne fonctionne pas. Mme ASSUTTU 0489.800.338" at bounding box center [840, 79] width 1421 height 23
click at [1044, 296] on icon at bounding box center [1049, 302] width 11 height 12
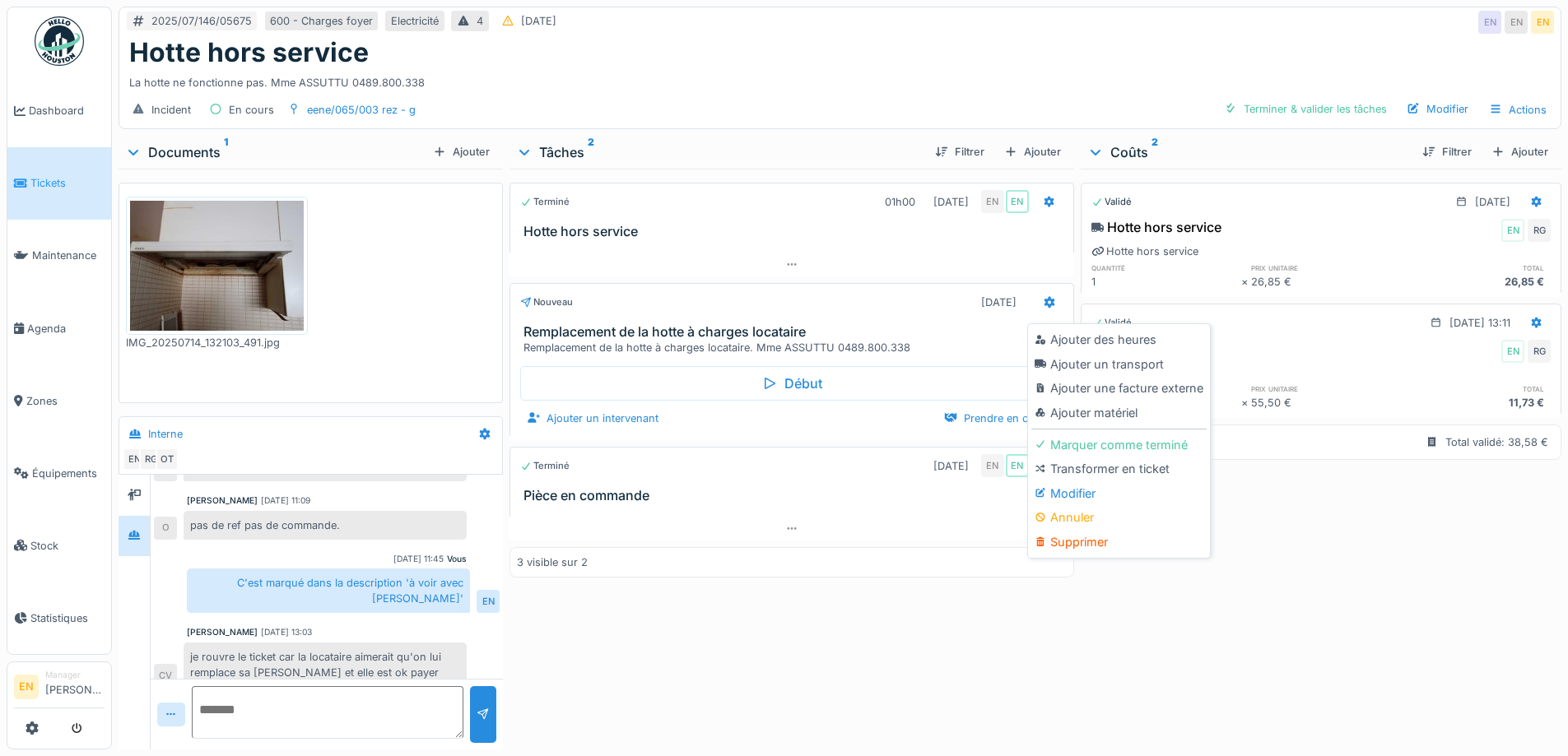
click at [1082, 483] on div "Modifier" at bounding box center [1119, 493] width 175 height 24
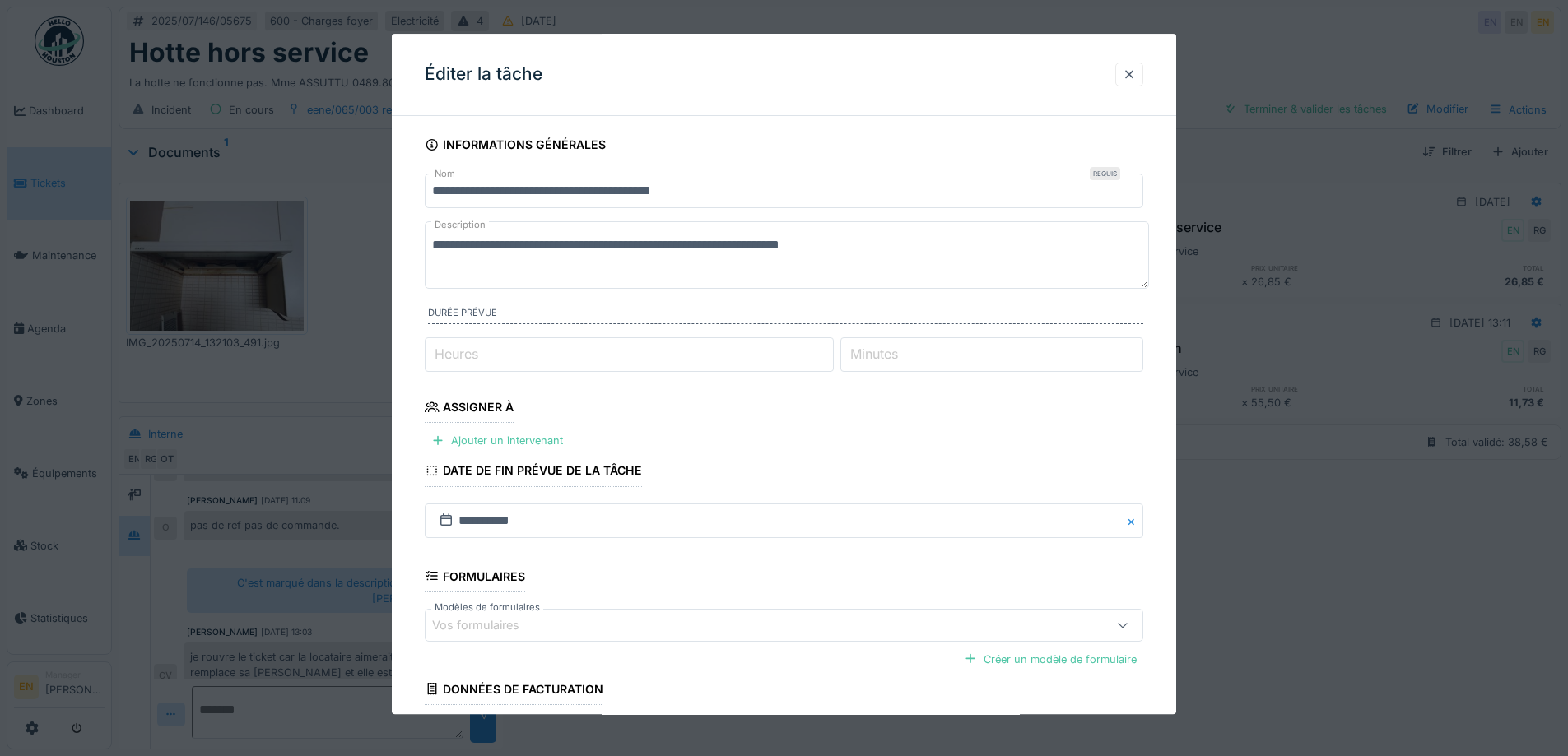
type input "*"
click at [831, 349] on input "*" at bounding box center [629, 354] width 409 height 34
click at [507, 445] on div "Ajouter un intervenant" at bounding box center [497, 441] width 145 height 23
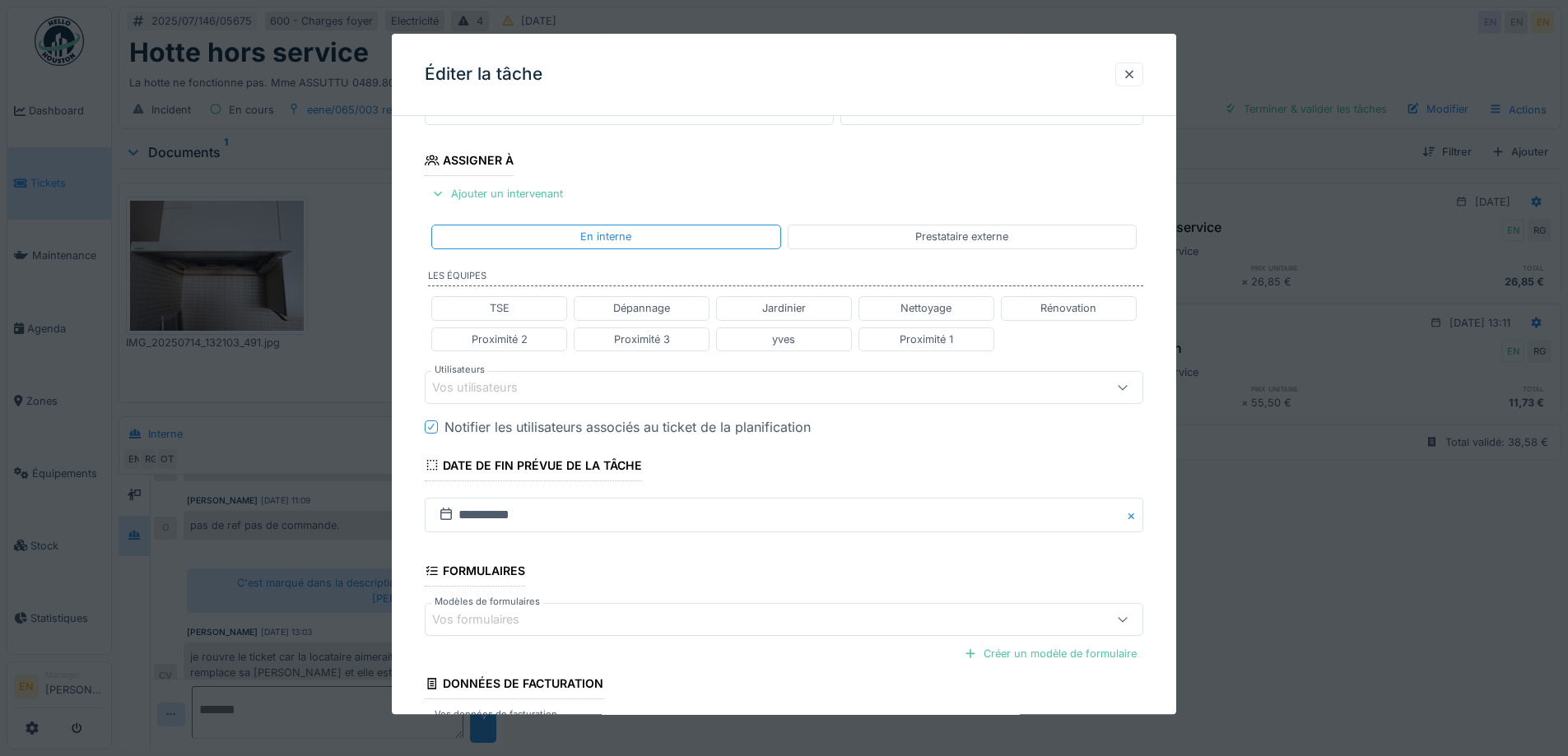
click at [587, 389] on div "Vos utilisateurs" at bounding box center [742, 387] width 620 height 18
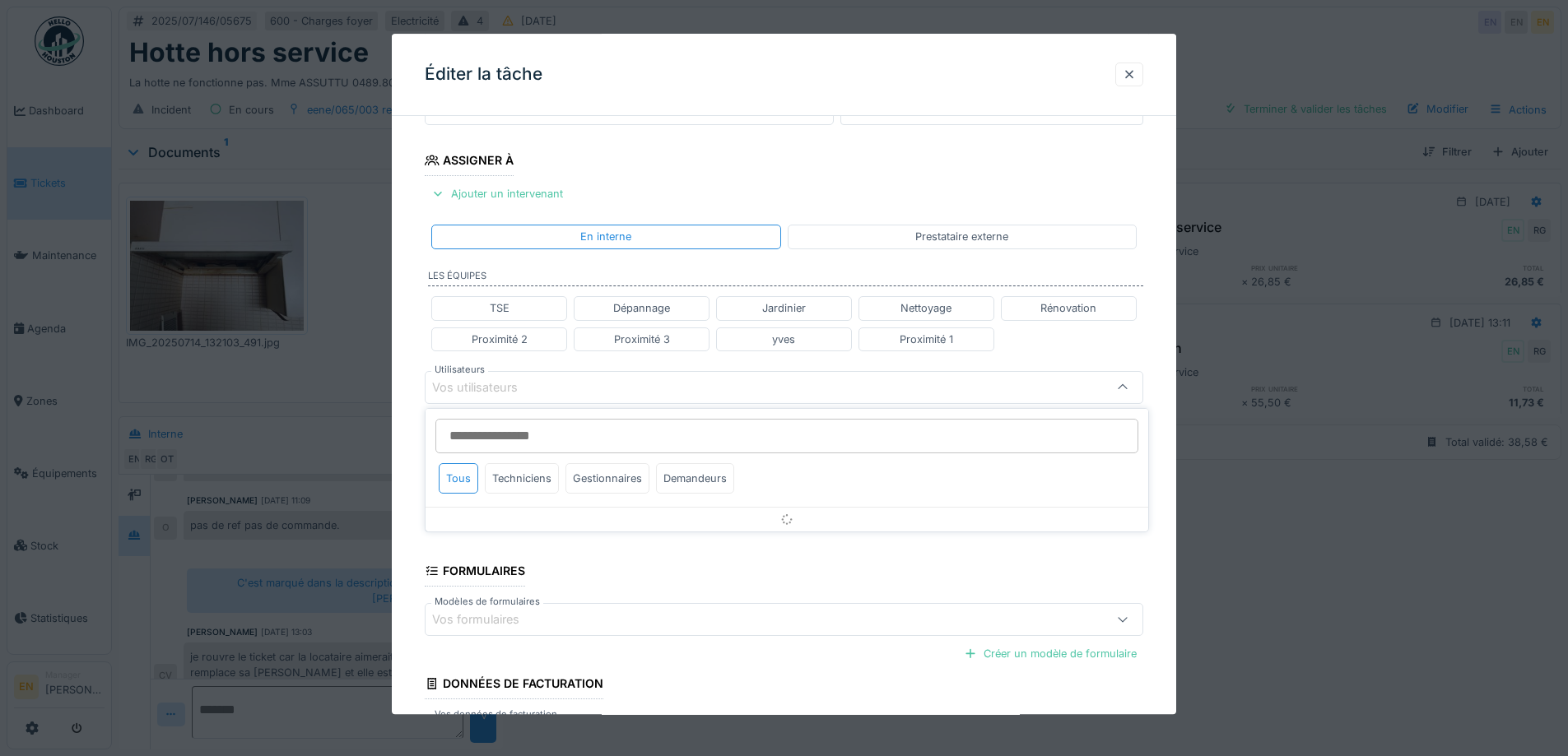
scroll to position [260, 0]
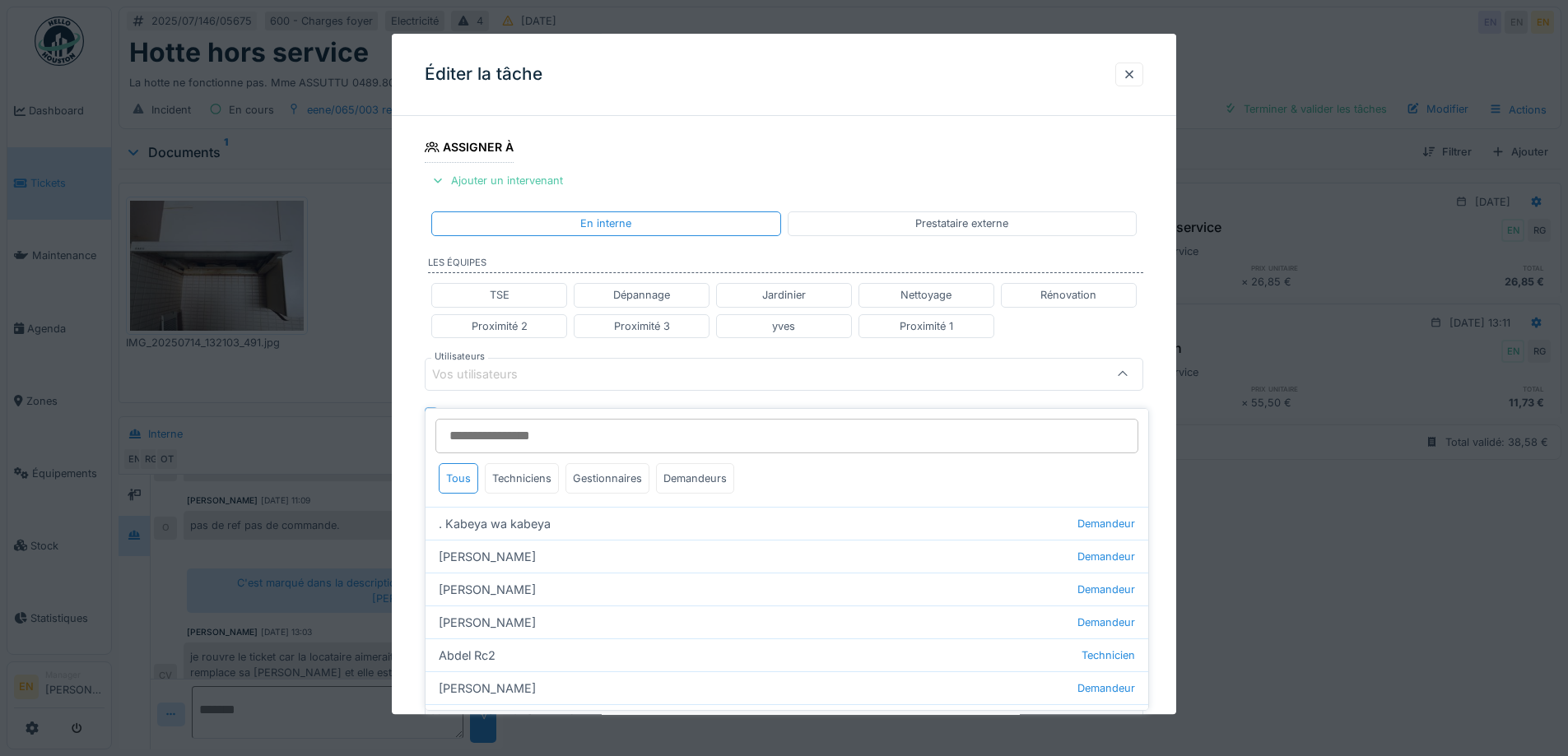
click at [562, 420] on input "Utilisateurs" at bounding box center [787, 435] width 703 height 34
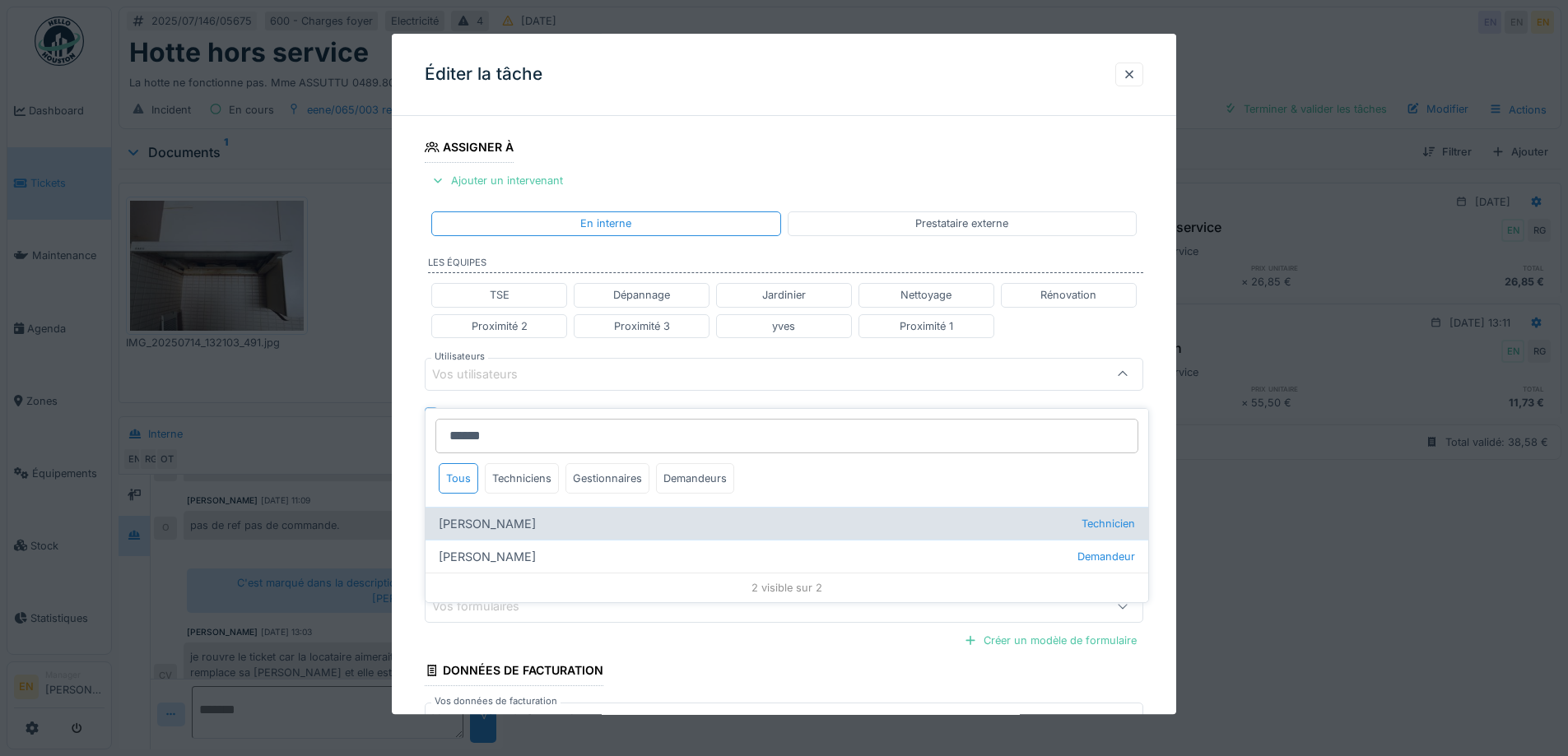
type input "******"
click at [530, 513] on div "Robert Gaspar Technicien" at bounding box center [786, 523] width 722 height 33
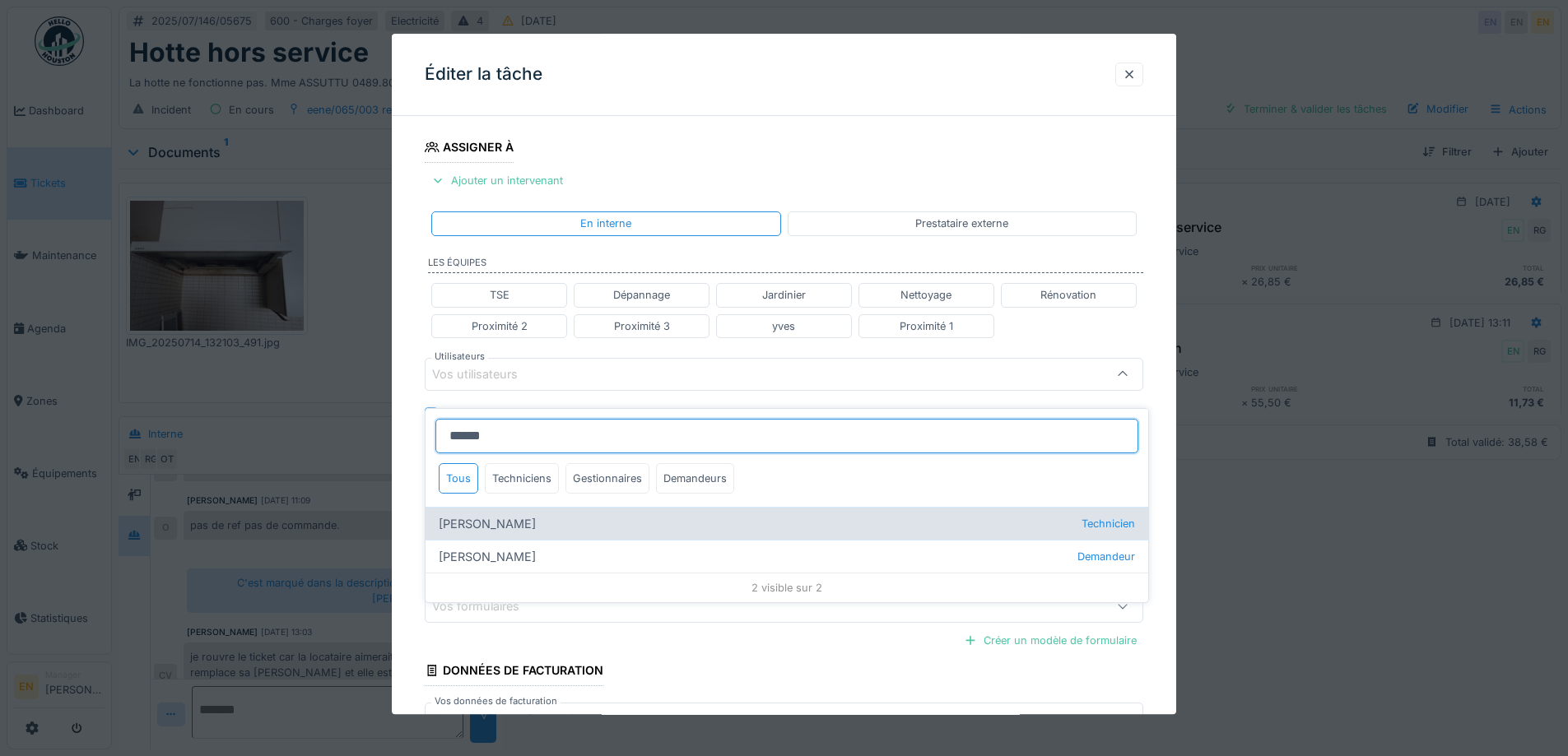
type input "****"
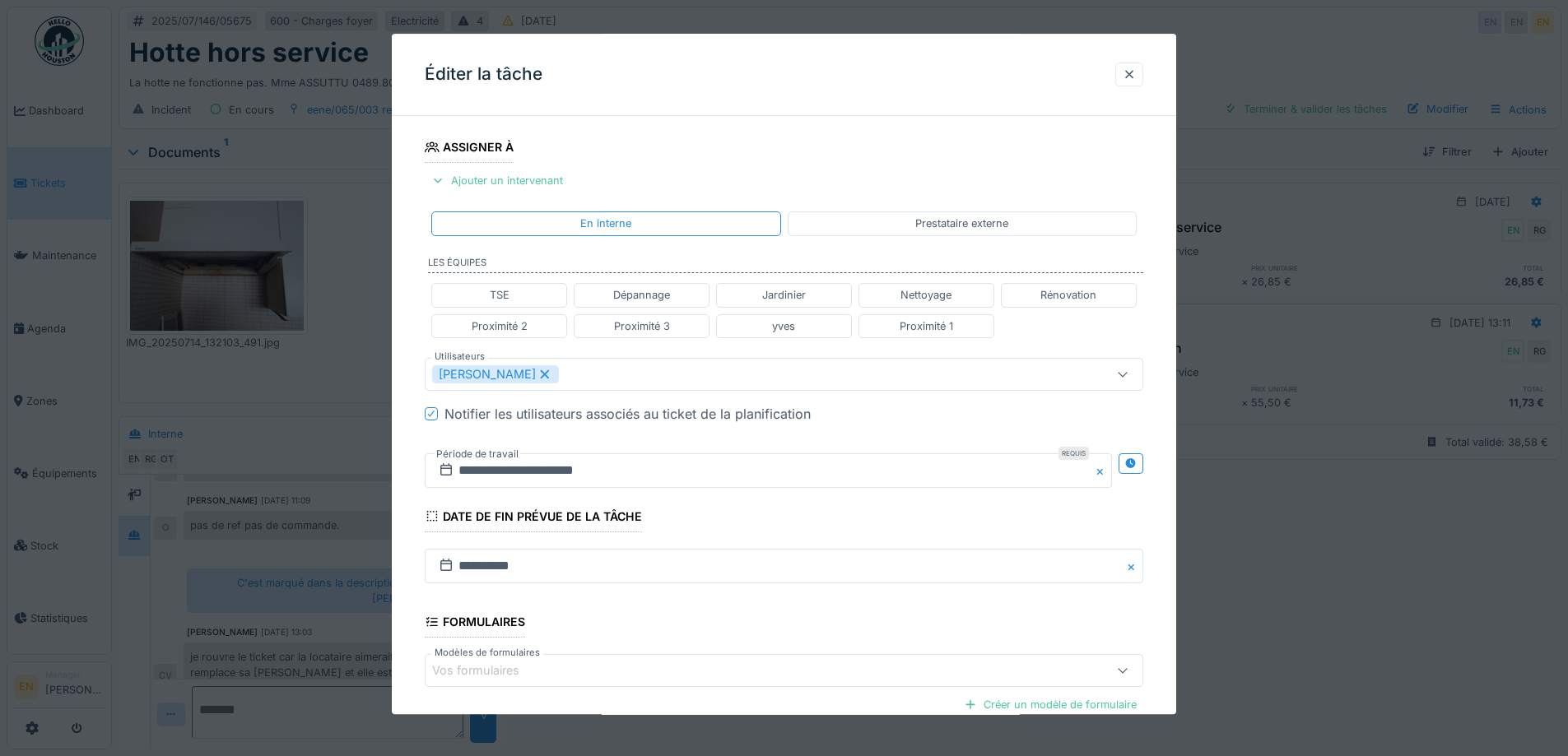
click at [1159, 528] on div "**********" at bounding box center [784, 381] width 784 height 1024
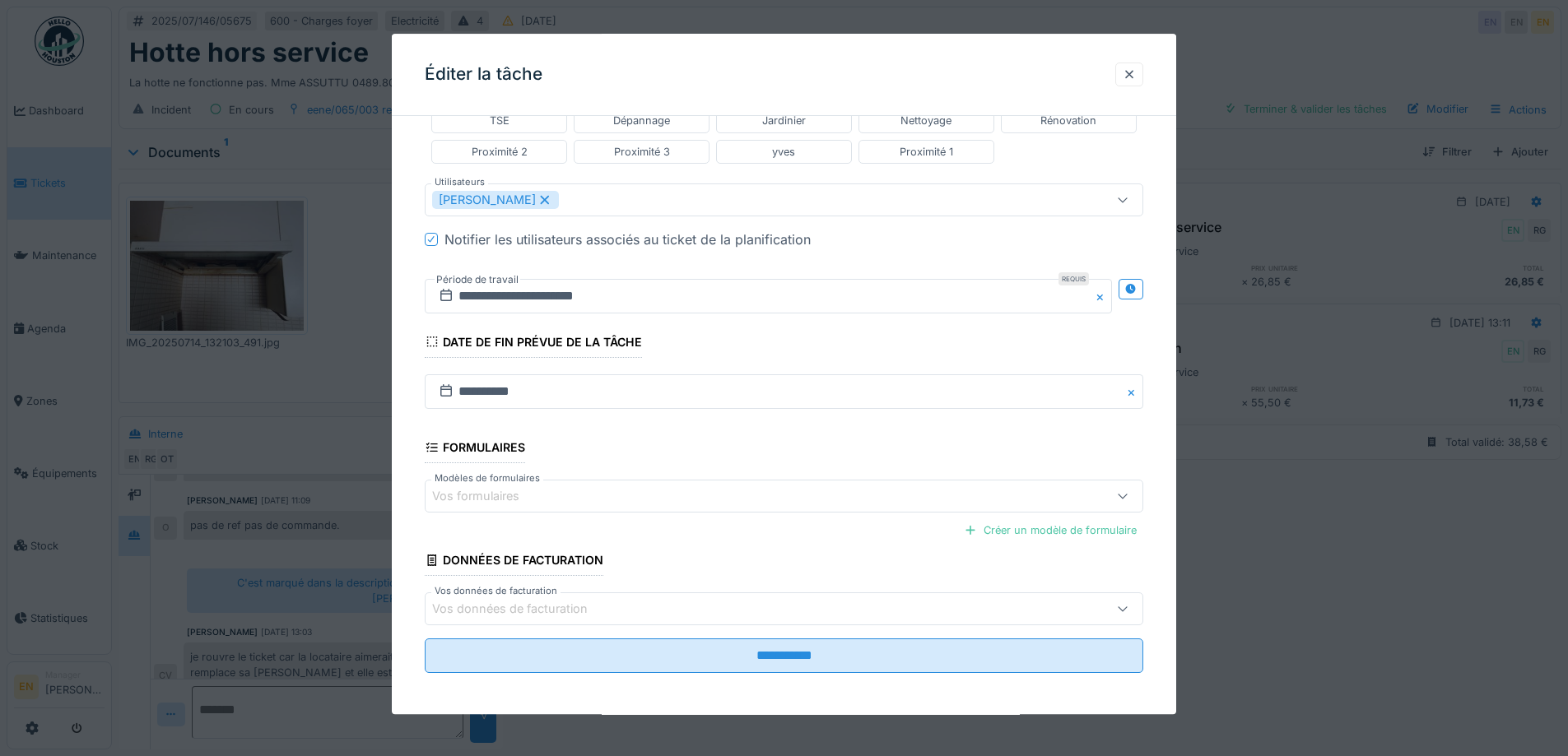
scroll to position [439, 0]
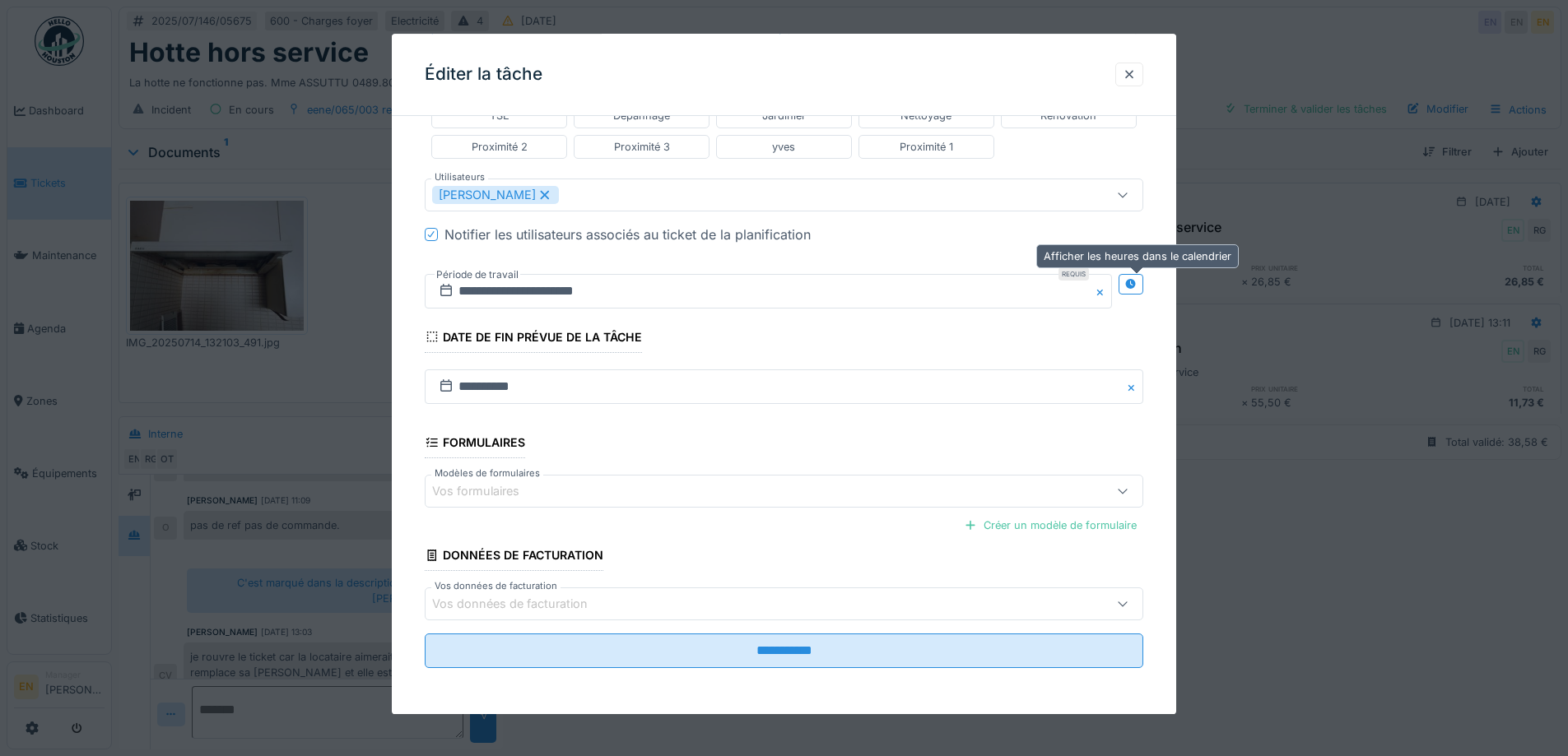
click at [1129, 291] on div at bounding box center [1130, 284] width 24 height 21
click at [530, 290] on input "**********" at bounding box center [590, 291] width 332 height 34
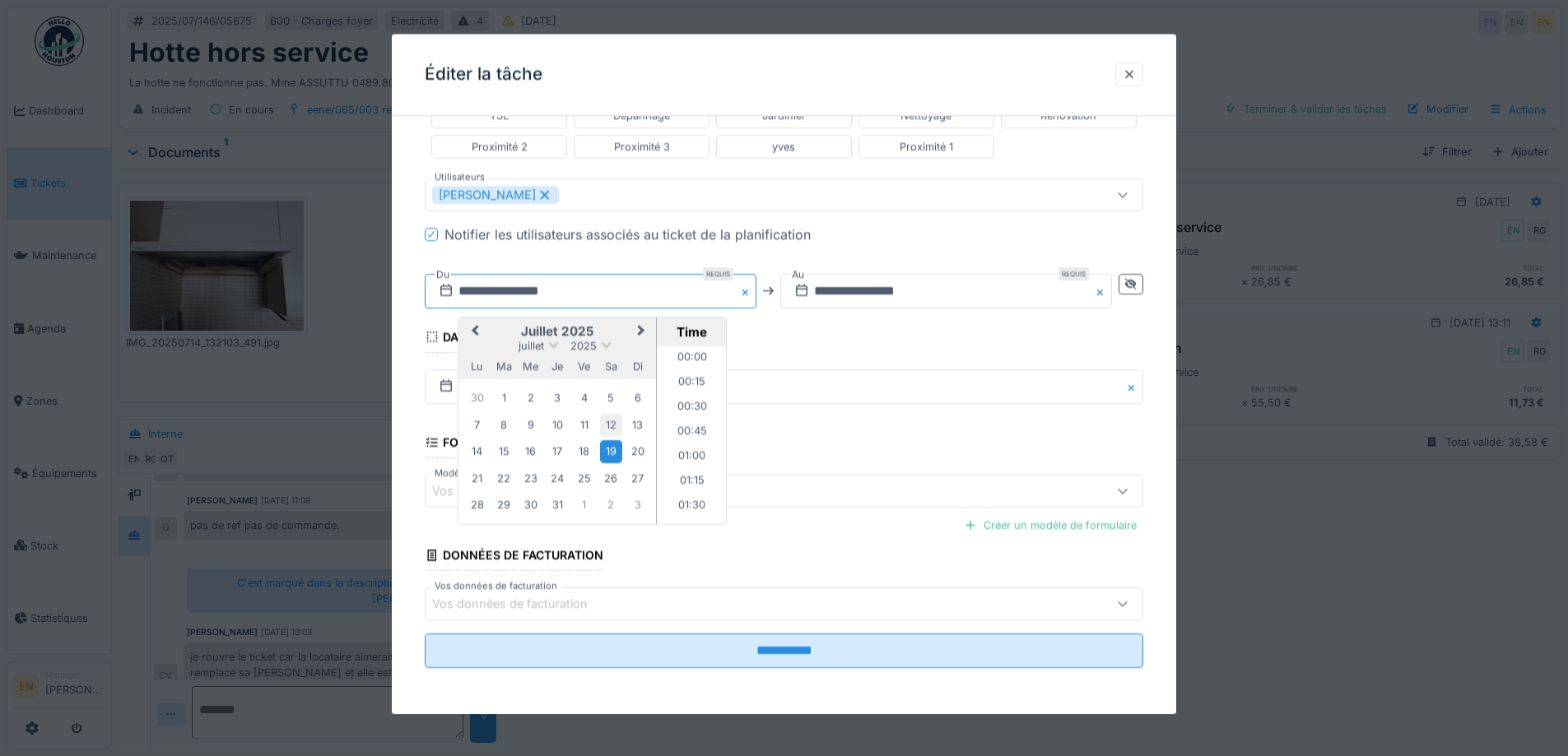
scroll to position [614, 0]
click at [641, 329] on span "Next Month" at bounding box center [641, 331] width 0 height 20
click at [558, 507] on div "28" at bounding box center [558, 506] width 23 height 23
click at [693, 451] on li "13:00" at bounding box center [691, 451] width 70 height 24
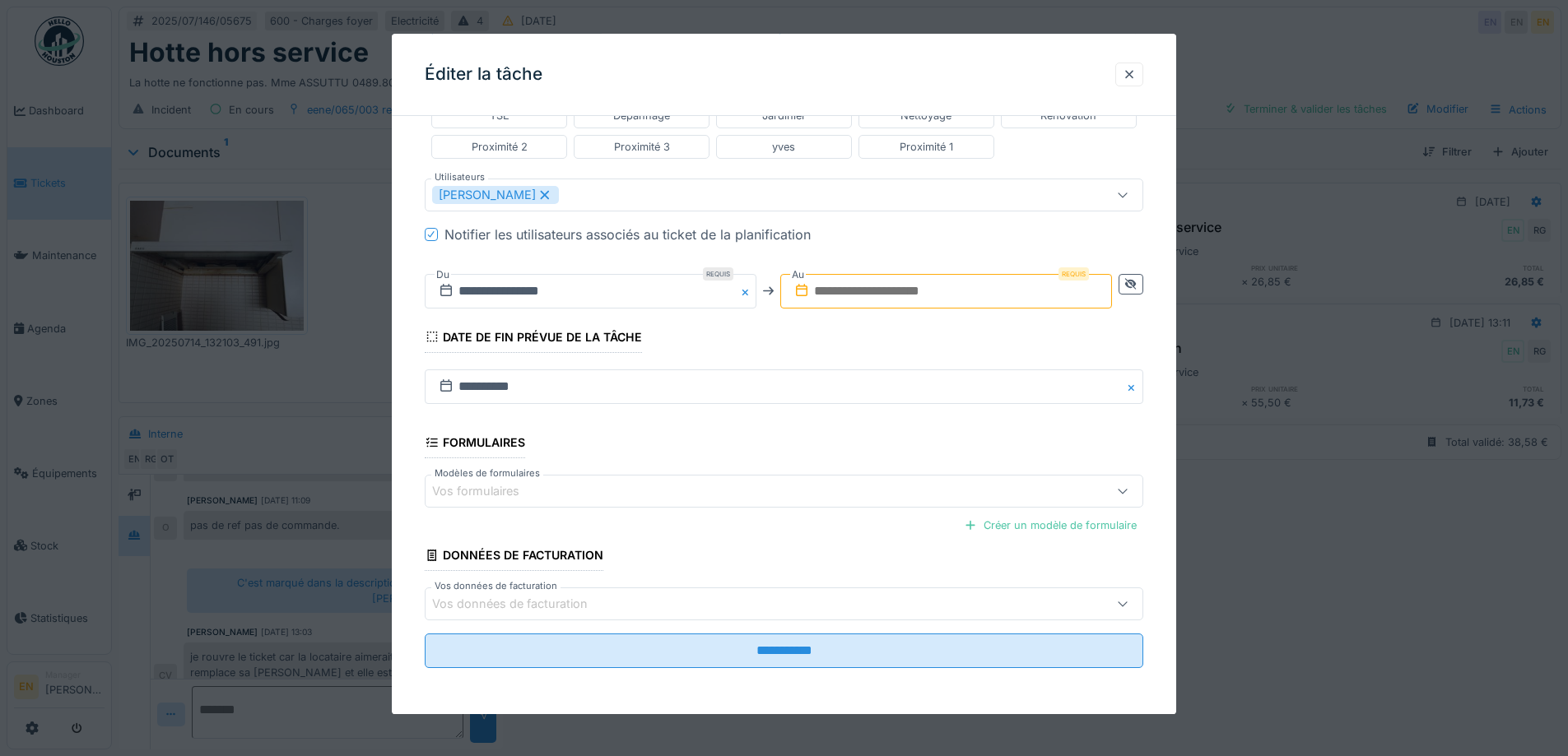
click at [922, 293] on input "text" at bounding box center [945, 291] width 332 height 34
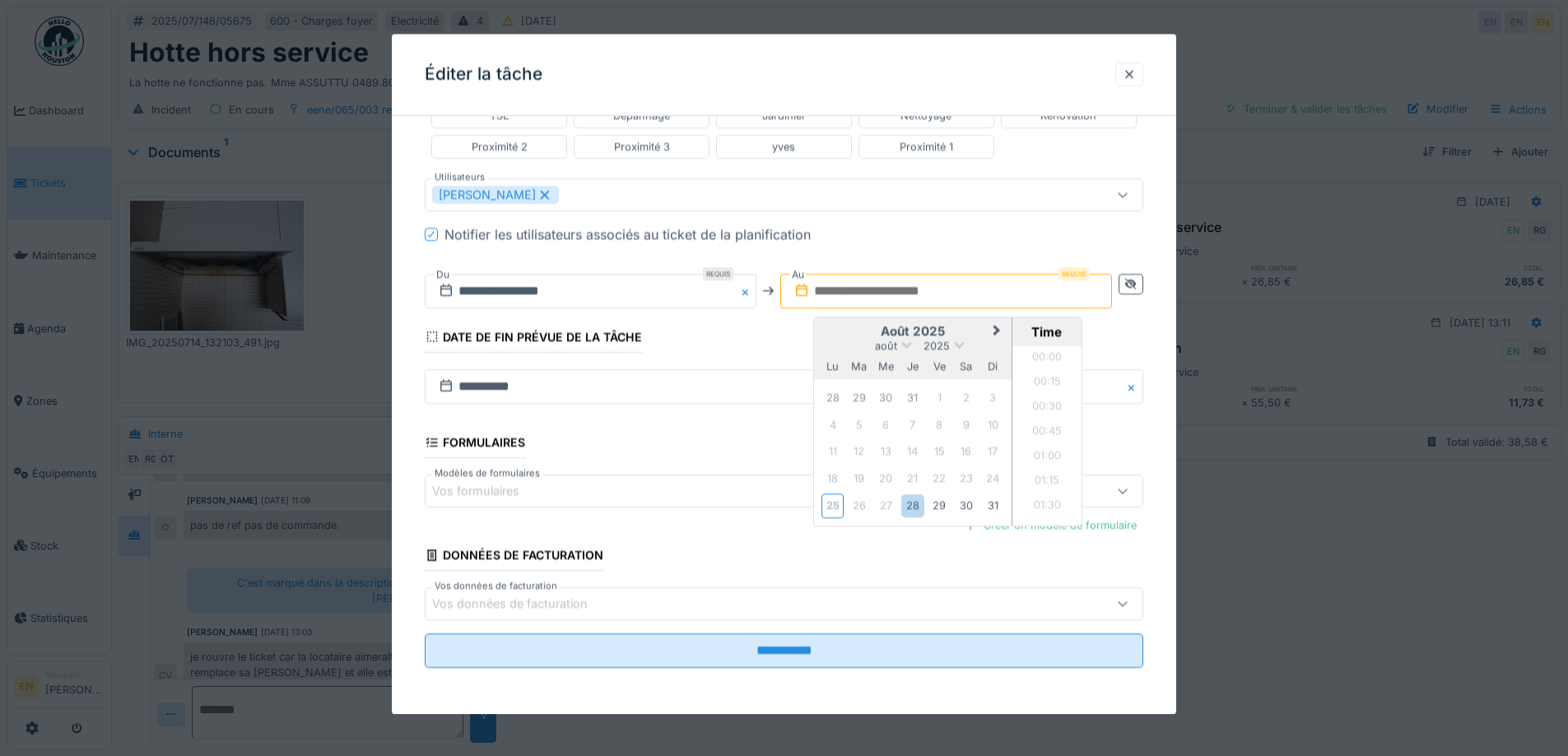
scroll to position [1502, 0]
click at [915, 506] on div "28" at bounding box center [912, 506] width 23 height 23
click at [1050, 481] on li "14:00" at bounding box center [1047, 485] width 70 height 24
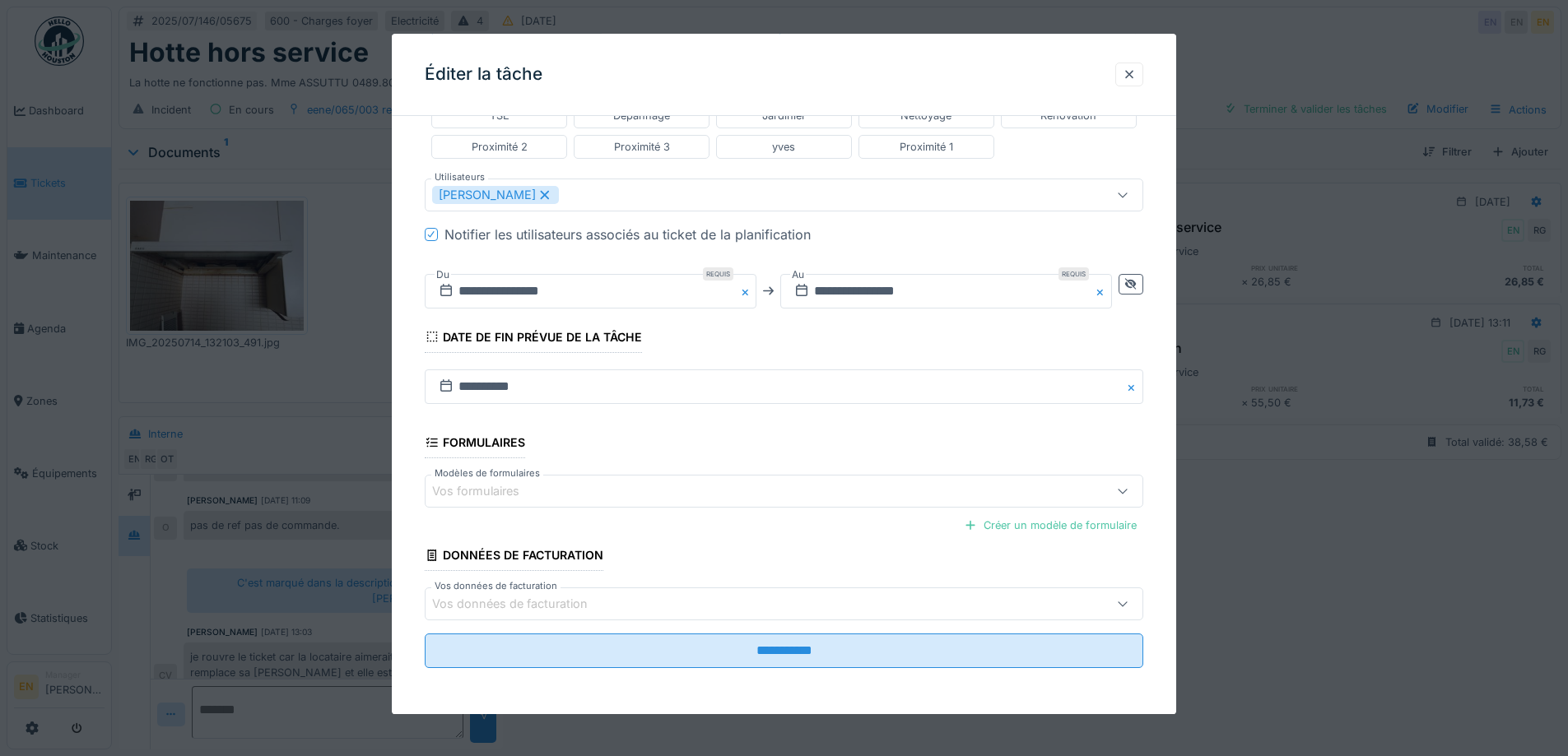
click at [865, 334] on fieldset "**********" at bounding box center [784, 185] width 718 height 991
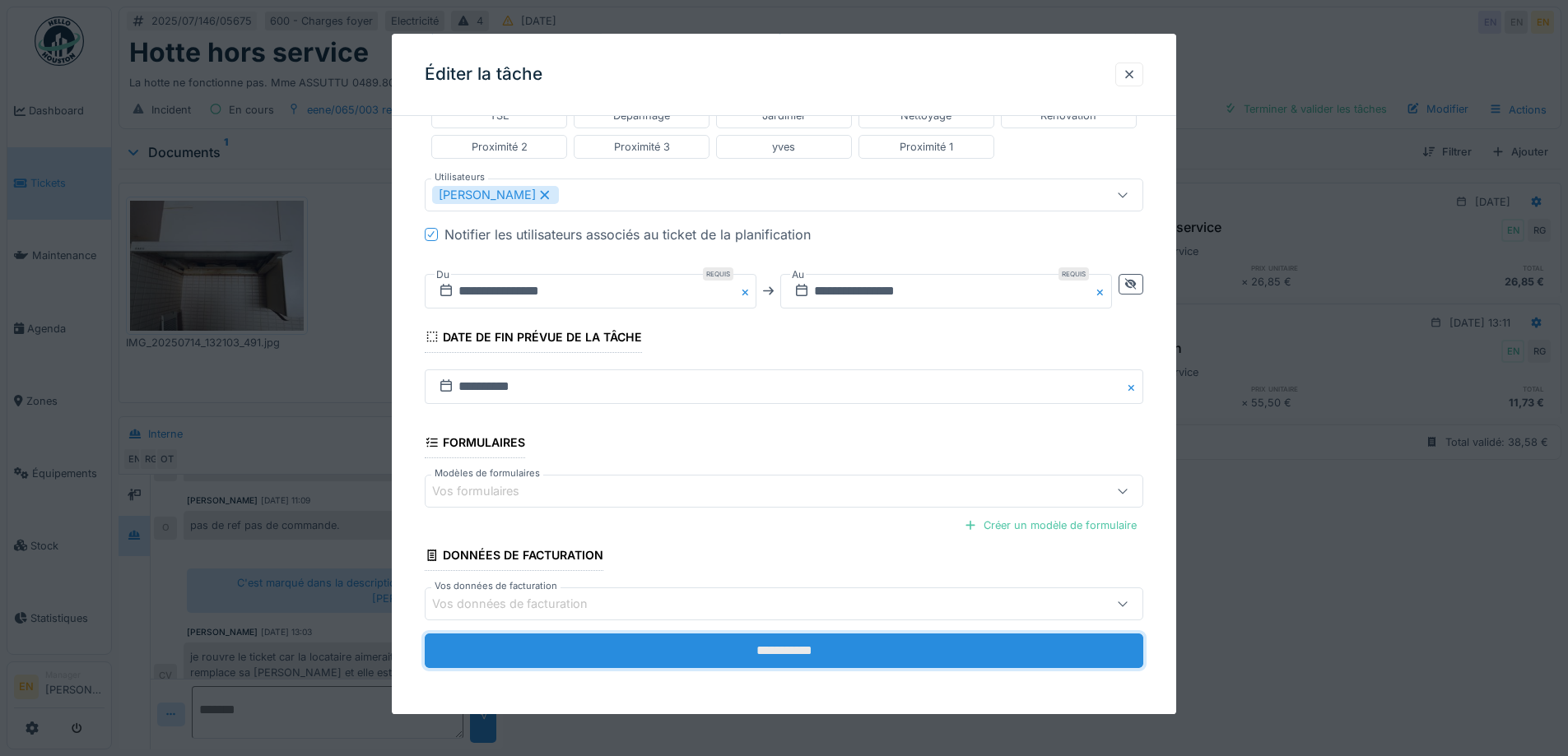
click at [785, 640] on input "**********" at bounding box center [784, 651] width 718 height 34
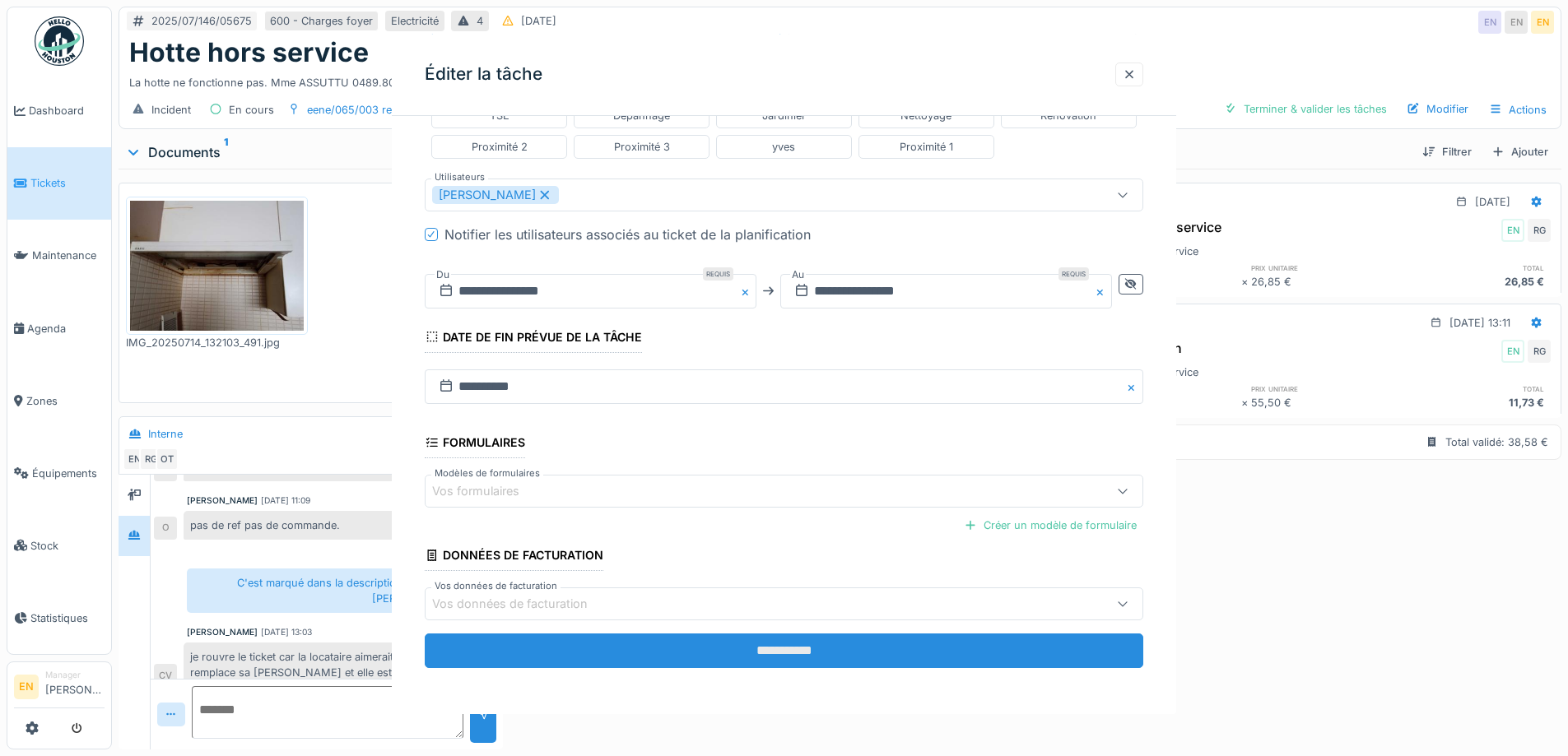
scroll to position [0, 0]
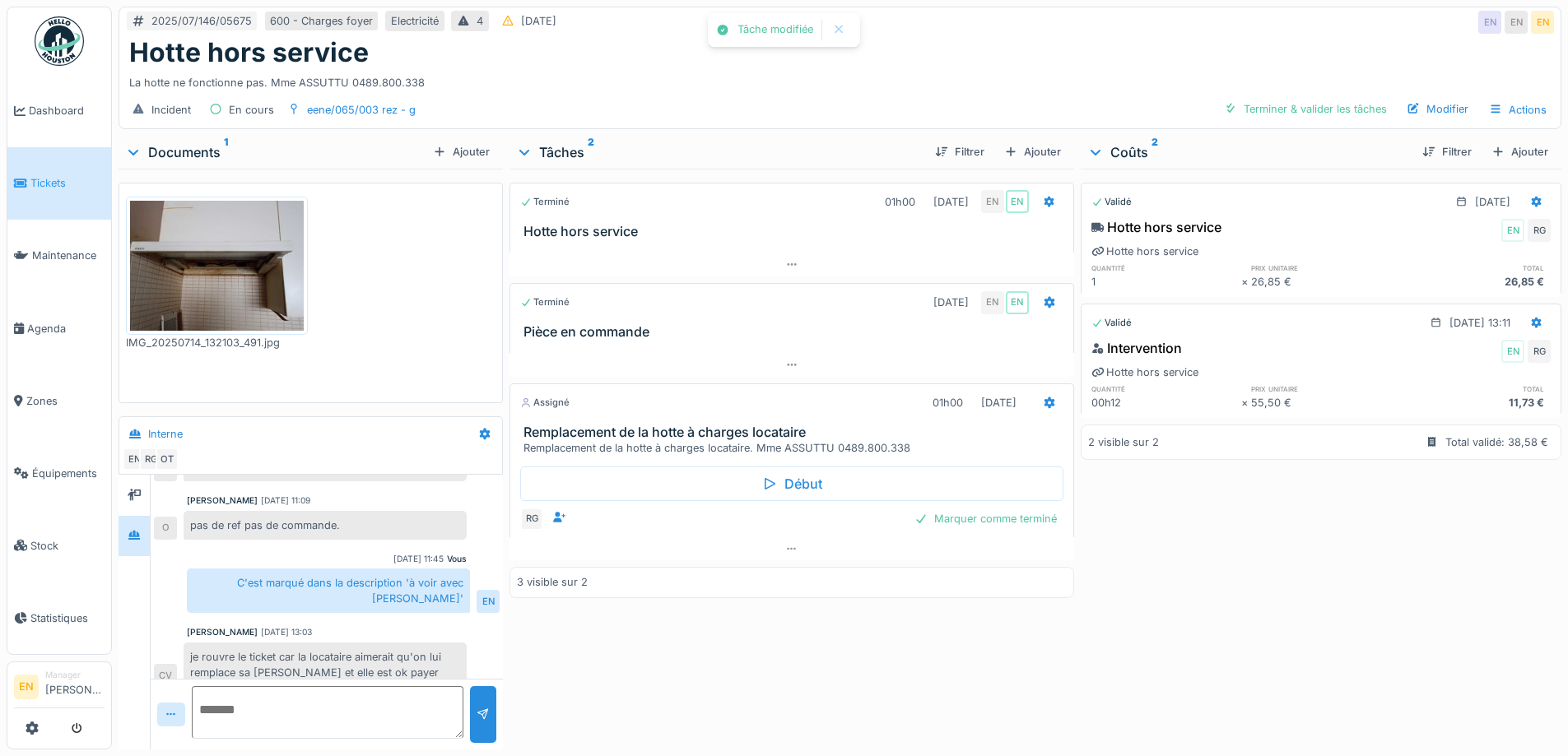
drag, startPoint x: 1353, startPoint y: 544, endPoint x: 1319, endPoint y: 513, distance: 46.0
click at [1345, 542] on div "Validé 14/07/2025 Hotte hors service EN RG Hotte hors service quantité prix uni…" at bounding box center [1321, 456] width 481 height 574
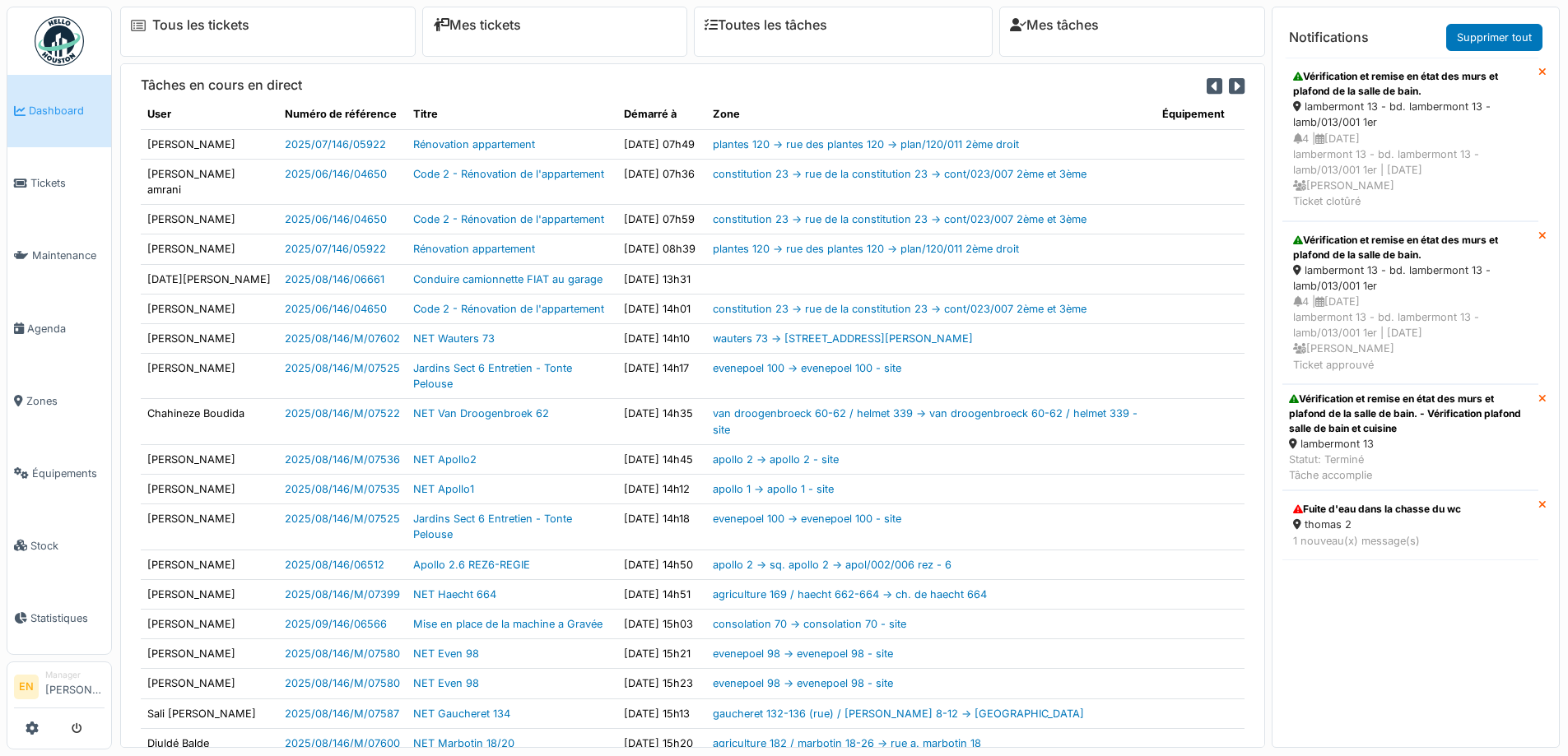
click at [59, 62] on img at bounding box center [59, 41] width 50 height 50
click at [43, 326] on span "Agenda" at bounding box center [66, 328] width 78 height 15
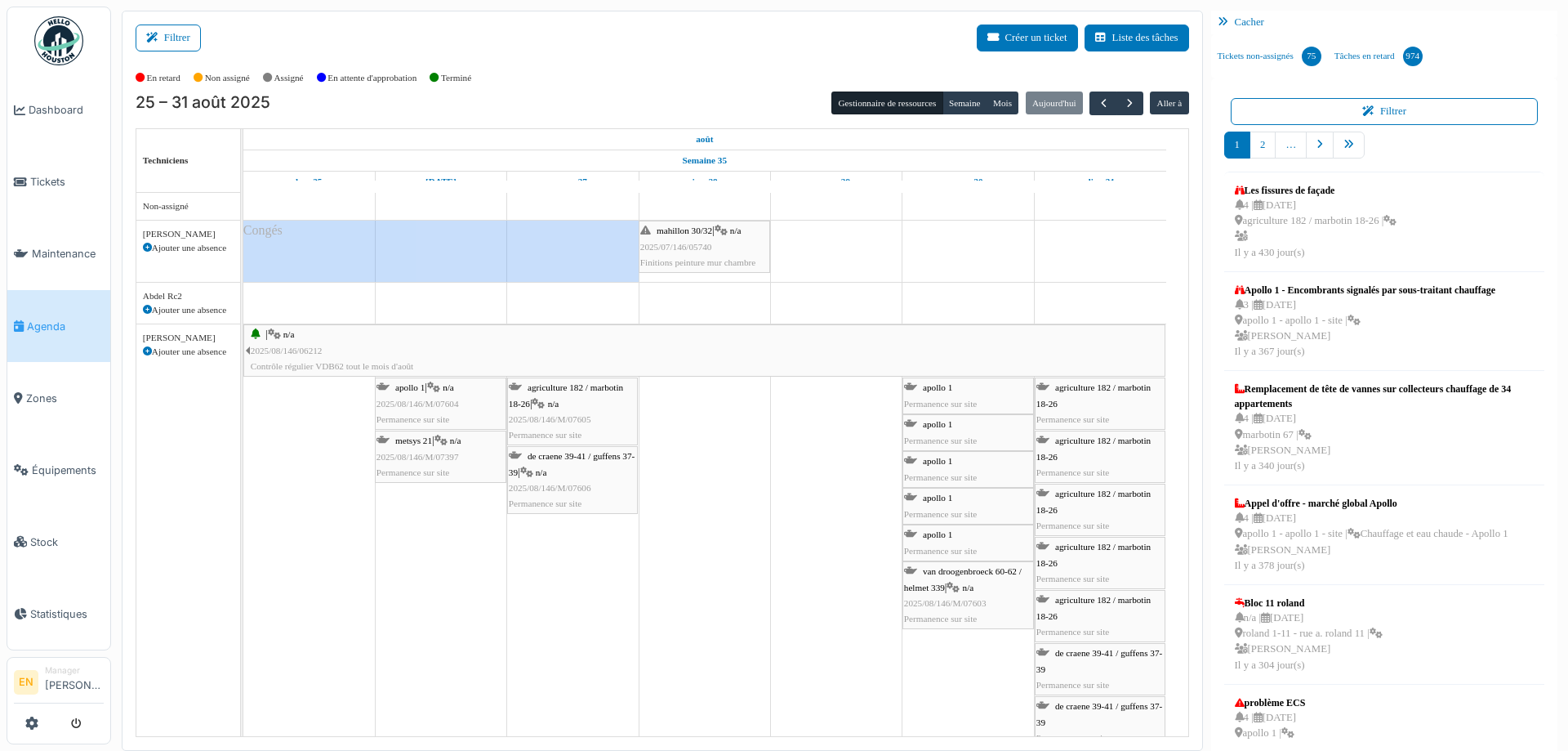
click at [723, 38] on div "Filtrer Créer un ticket Liste des tâches" at bounding box center [662, 44] width 1054 height 40
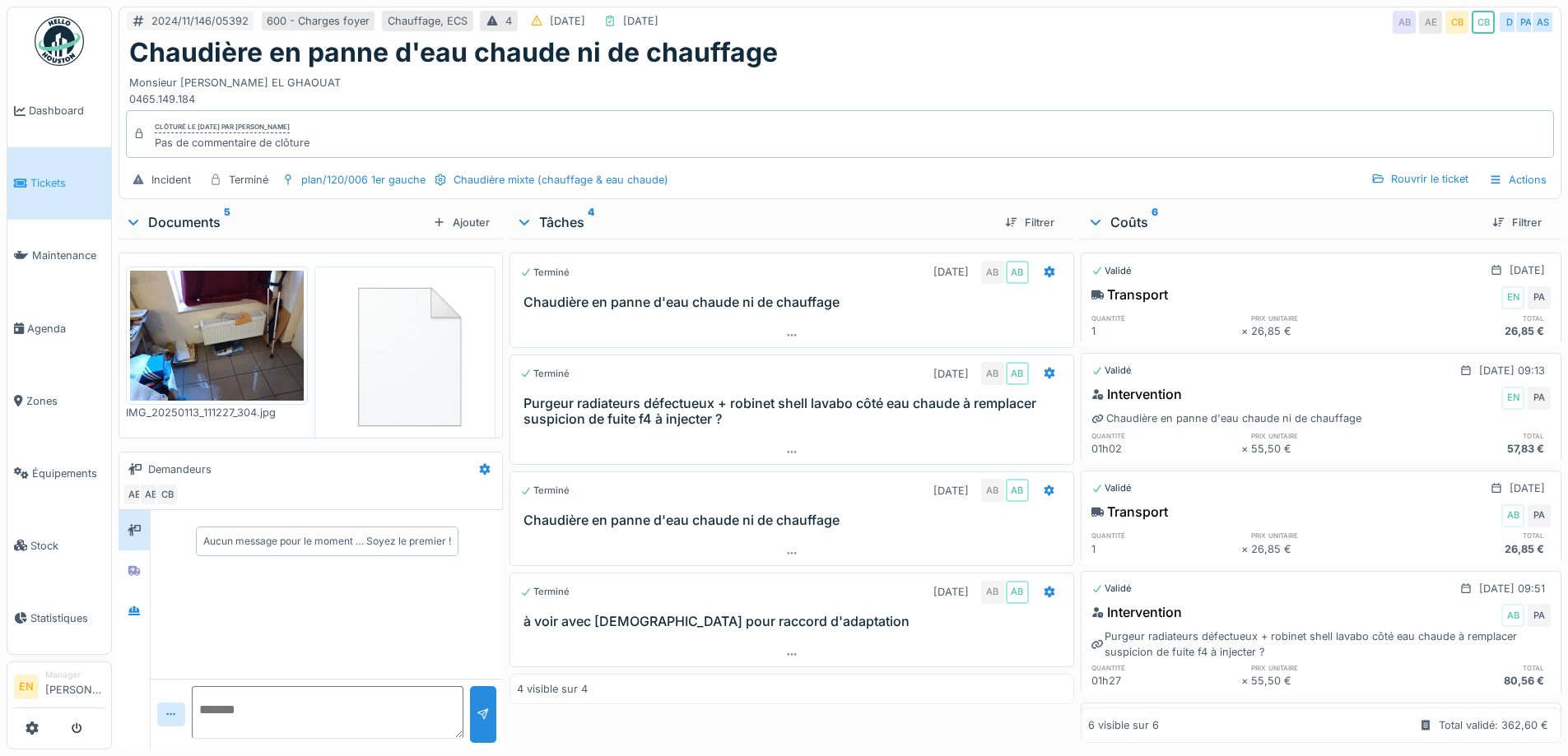
scroll to position [13, 0]
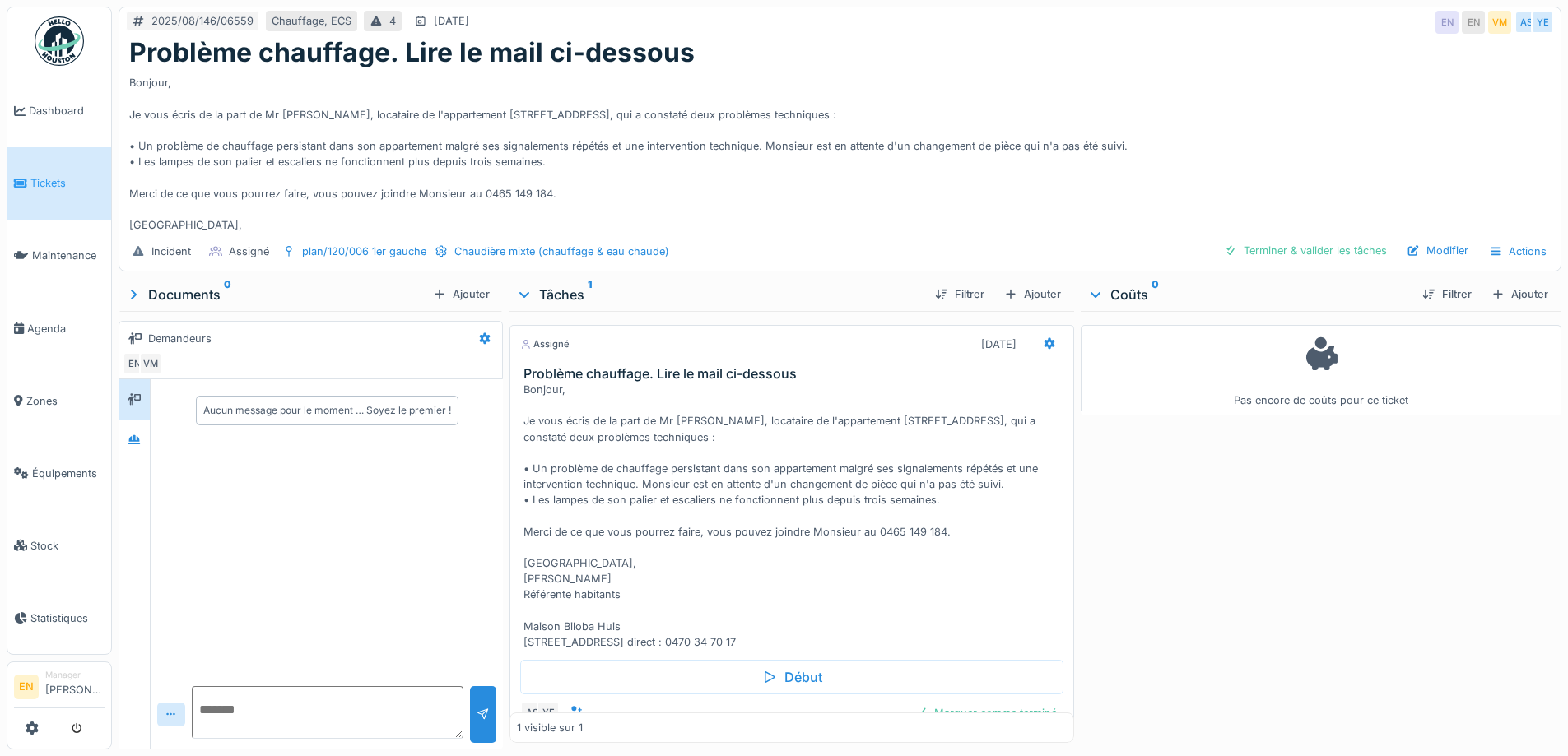
scroll to position [81, 0]
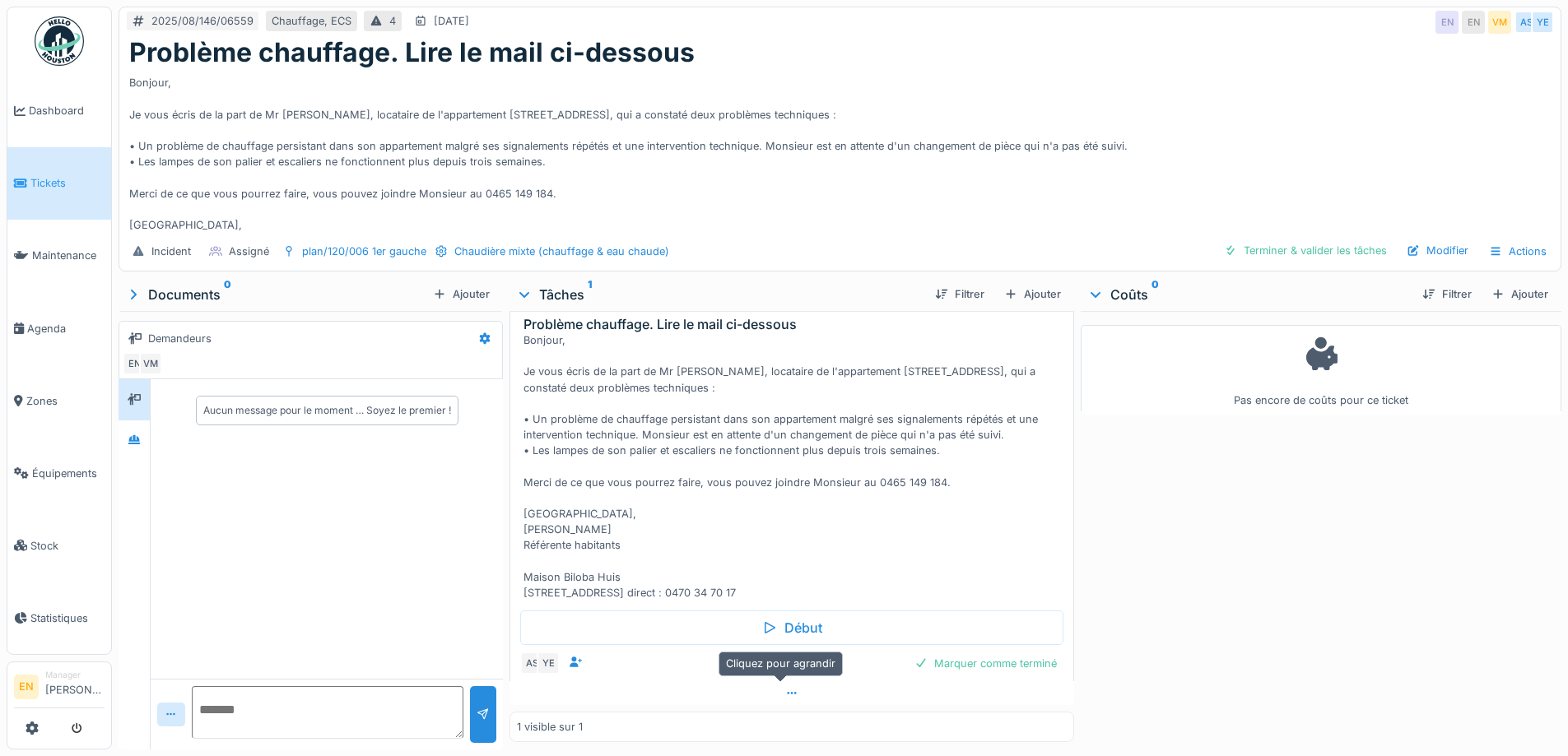
click at [785, 691] on icon at bounding box center [792, 693] width 14 height 11
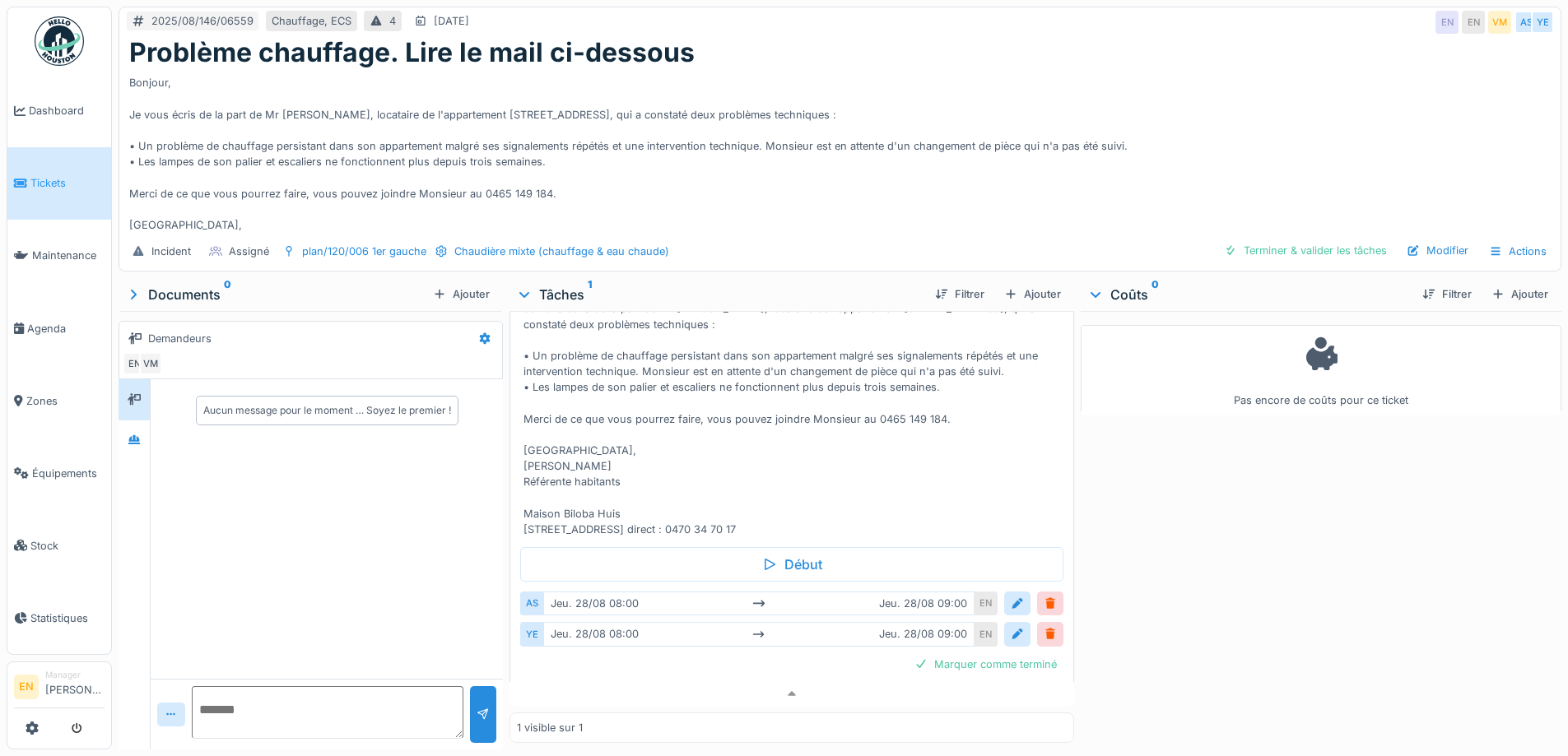
scroll to position [145, 0]
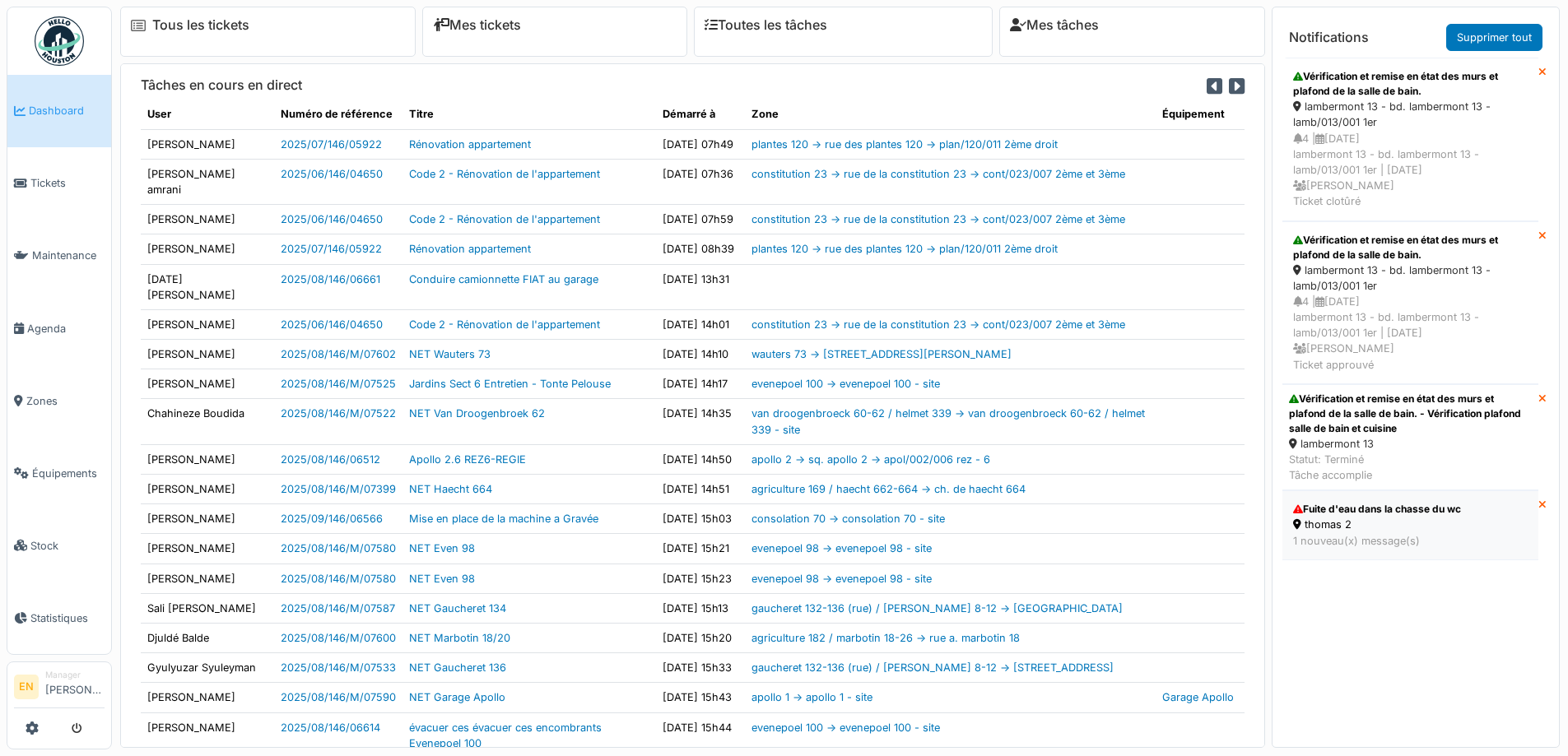
click at [1347, 518] on div "thomas 2" at bounding box center [1410, 524] width 235 height 15
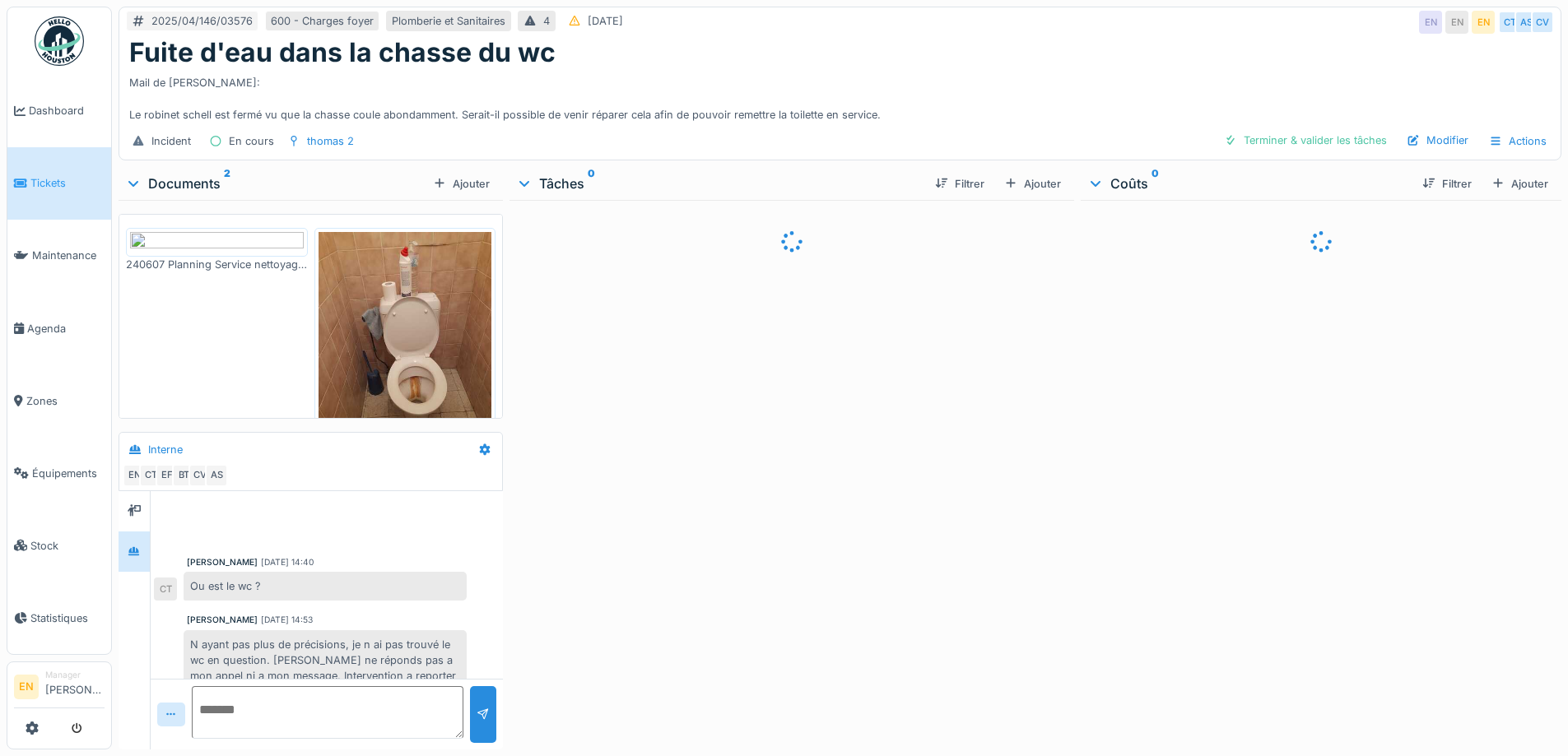
scroll to position [409, 0]
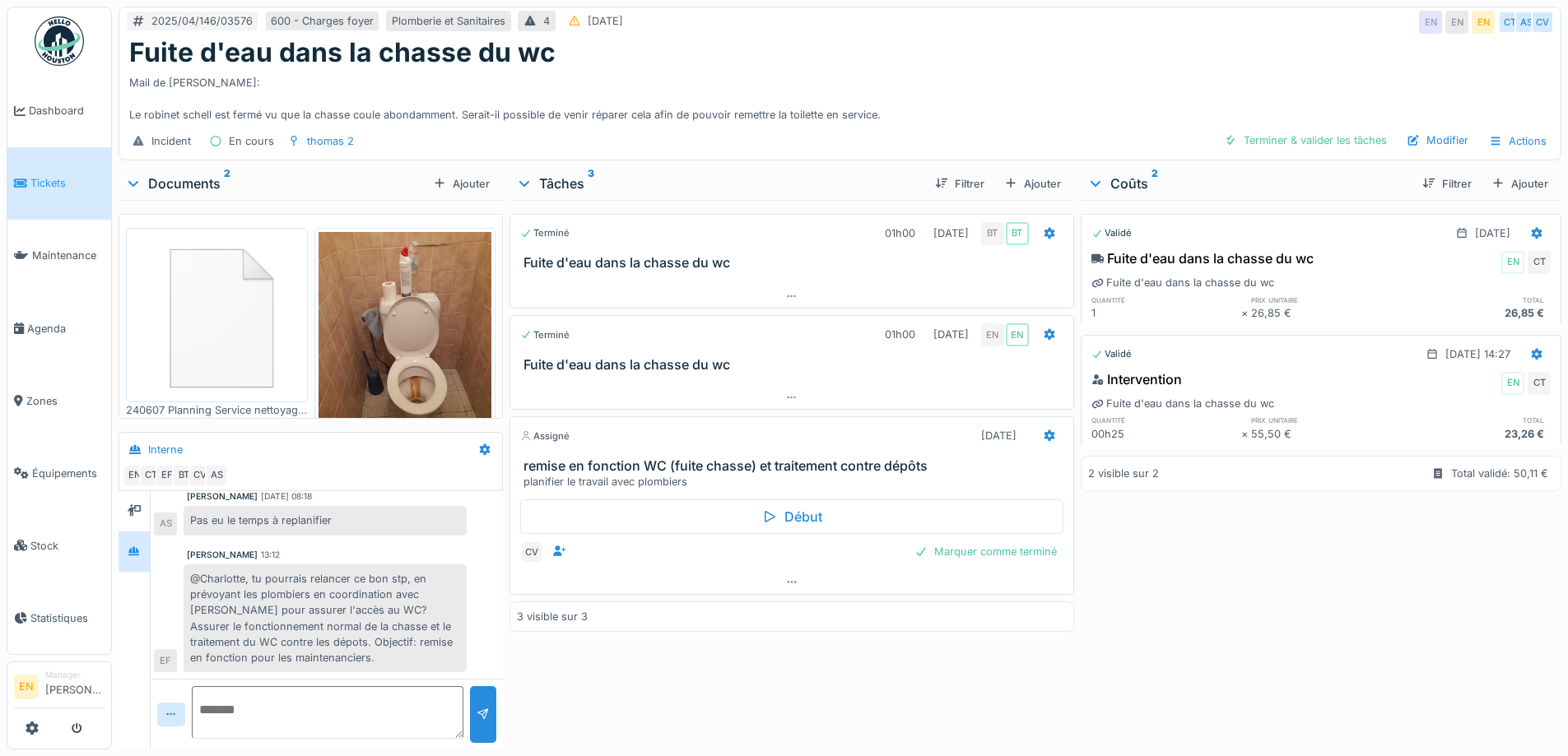
click at [924, 88] on div "Mail de Sylvie: Le robinet schell est fermé vu que la chasse coule abondamment.…" at bounding box center [840, 96] width 1421 height 54
click at [735, 724] on div "Terminé 01h00 28/04/2025 BT BT Fuite d'eau dans la chasse du wc Terminé 01h00 2…" at bounding box center [792, 471] width 564 height 543
click at [1037, 65] on div "Fuite d'eau dans la chasse du wc" at bounding box center [840, 52] width 1421 height 32
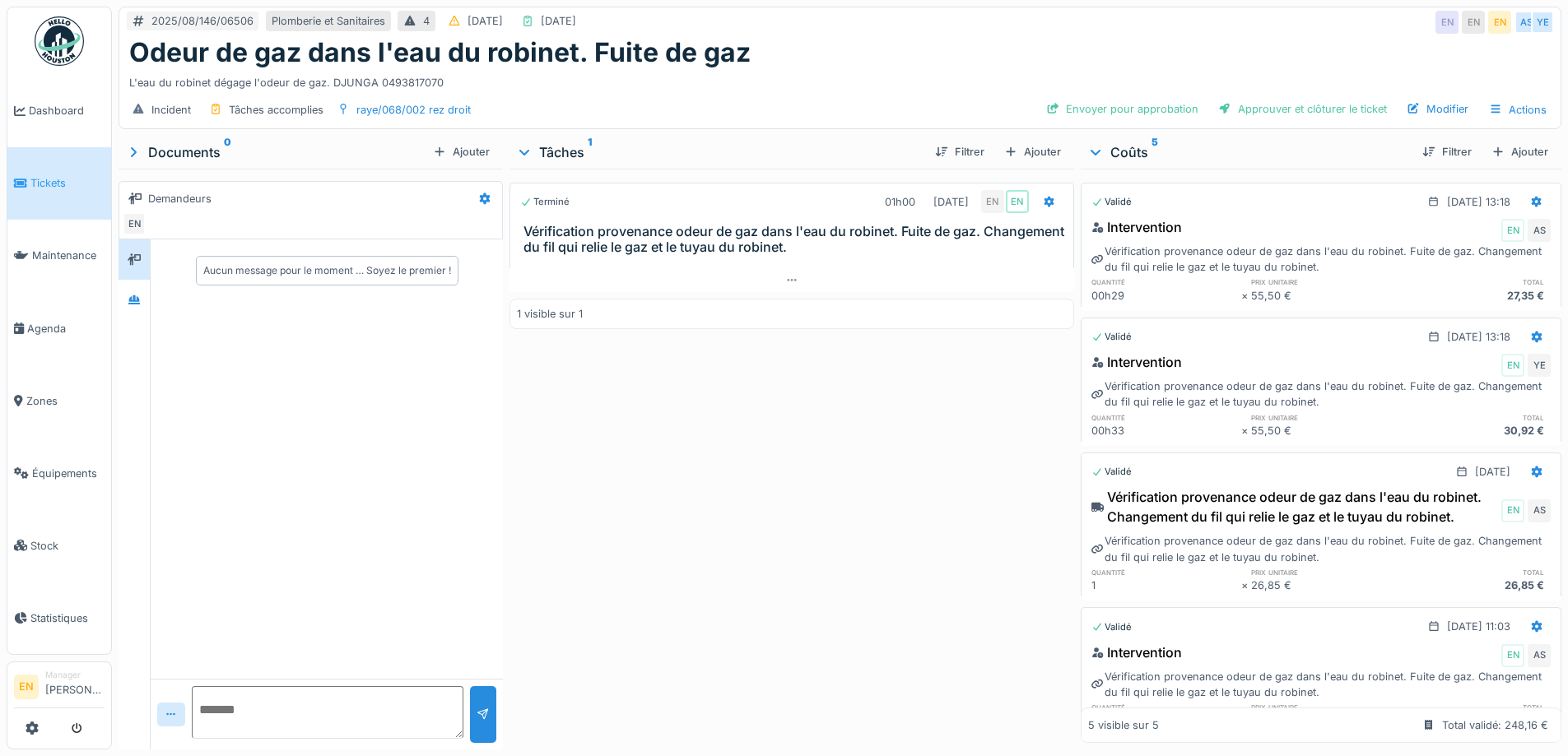
drag, startPoint x: 0, startPoint y: 0, endPoint x: 878, endPoint y: 428, distance: 976.8
click at [878, 428] on div "Terminé 01h00 19/08/2025 EN EN Vérification provenance odeur de gaz dans l'eau …" at bounding box center [792, 456] width 564 height 574
click at [134, 299] on icon at bounding box center [134, 300] width 12 height 9
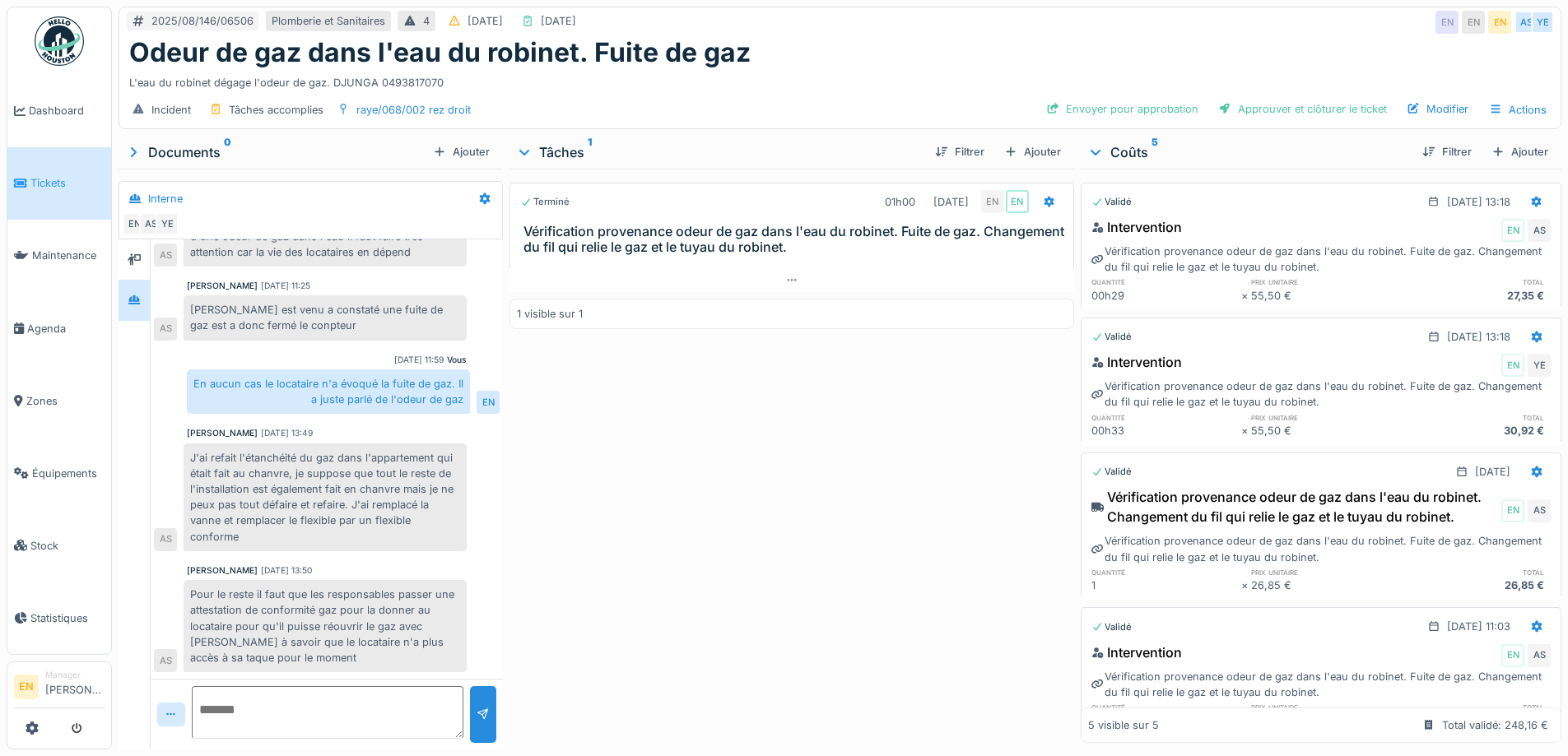
click at [746, 518] on div "Terminé 01h00 19/08/2025 EN EN Vérification provenance odeur de gaz dans l'eau …" at bounding box center [792, 456] width 564 height 574
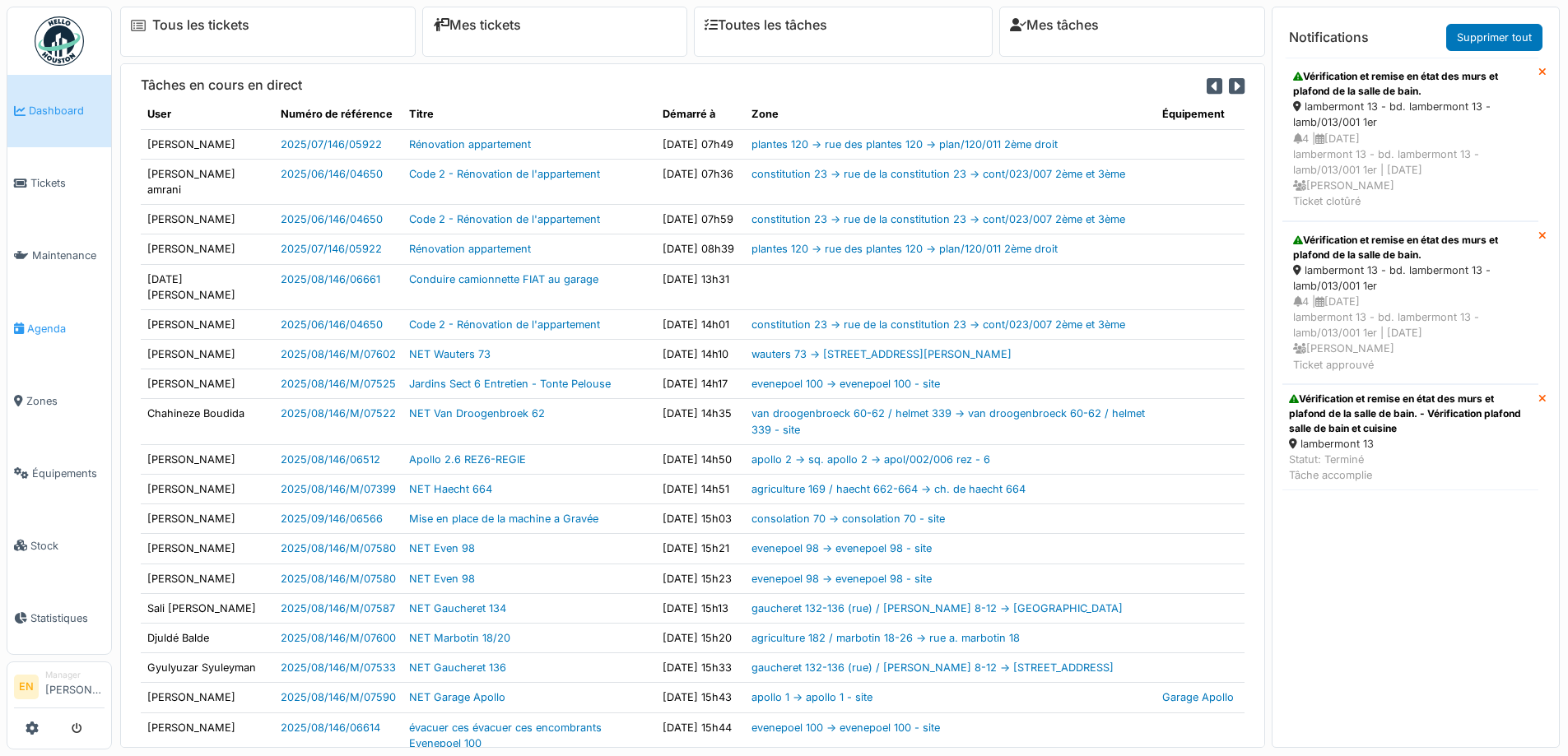
click at [60, 328] on span "Agenda" at bounding box center [66, 328] width 78 height 15
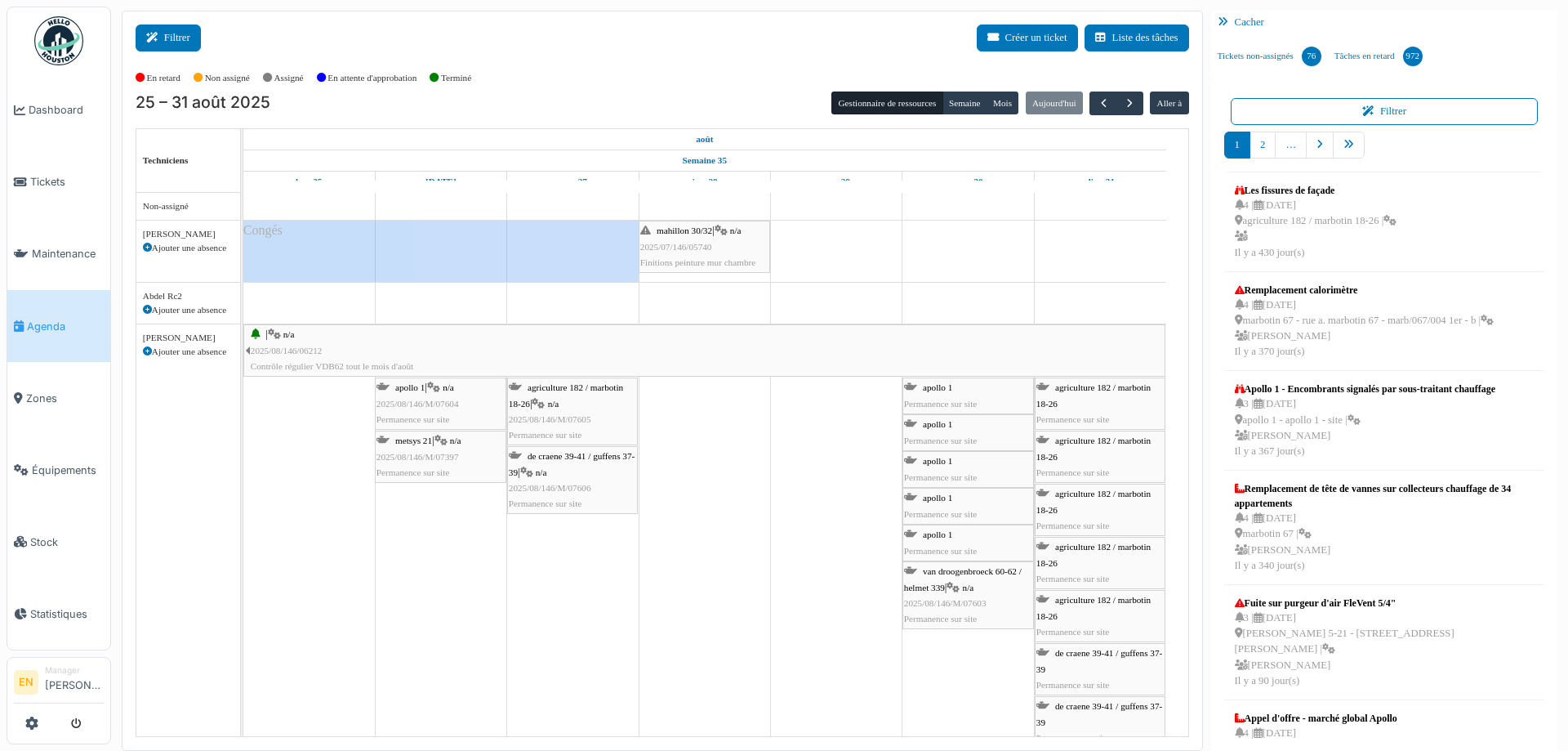
click at [165, 43] on button "Filtrer" at bounding box center [168, 38] width 65 height 27
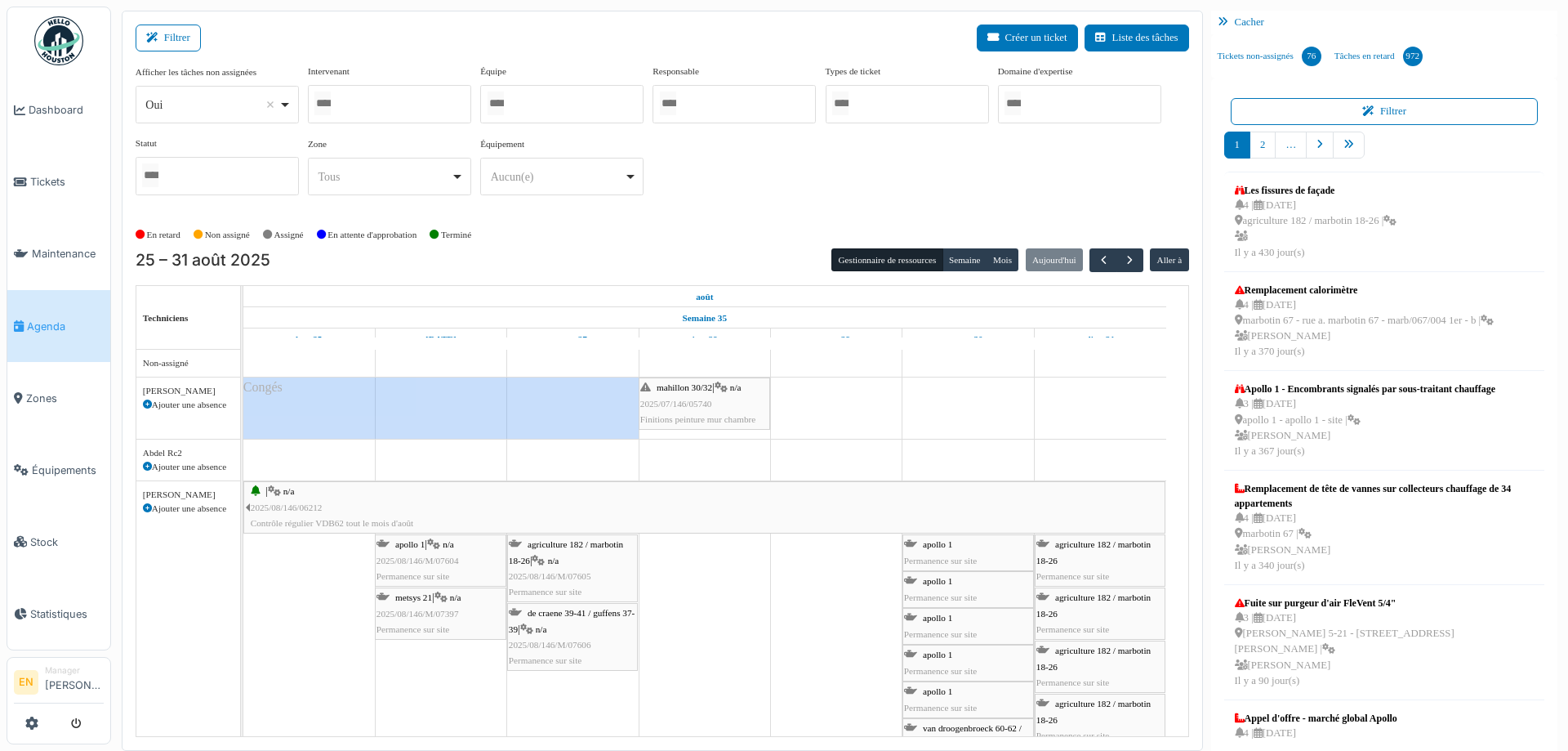
click at [287, 103] on div "Oui Remove item" at bounding box center [216, 105] width 150 height 23
select select "**"
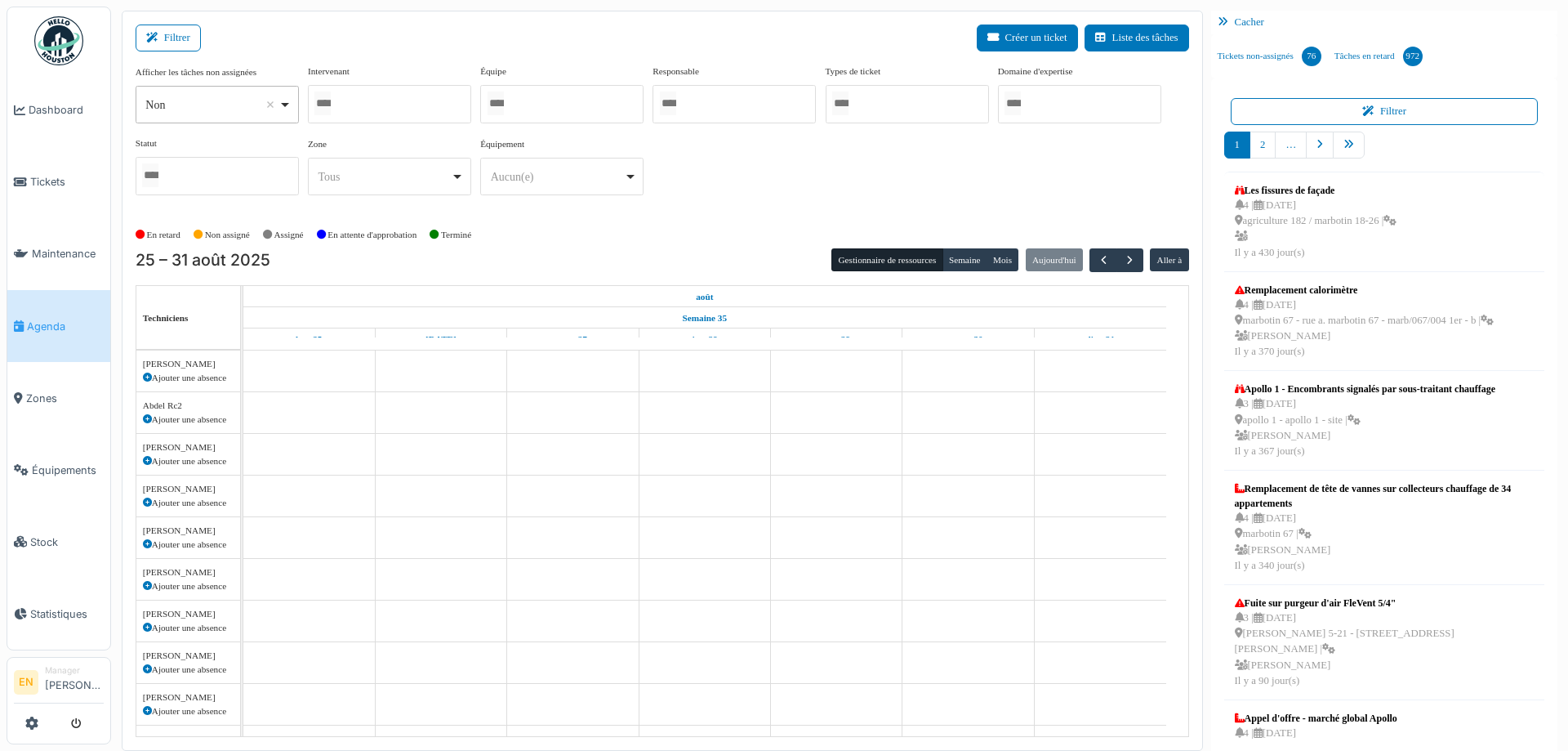
click at [397, 100] on div at bounding box center [389, 104] width 163 height 39
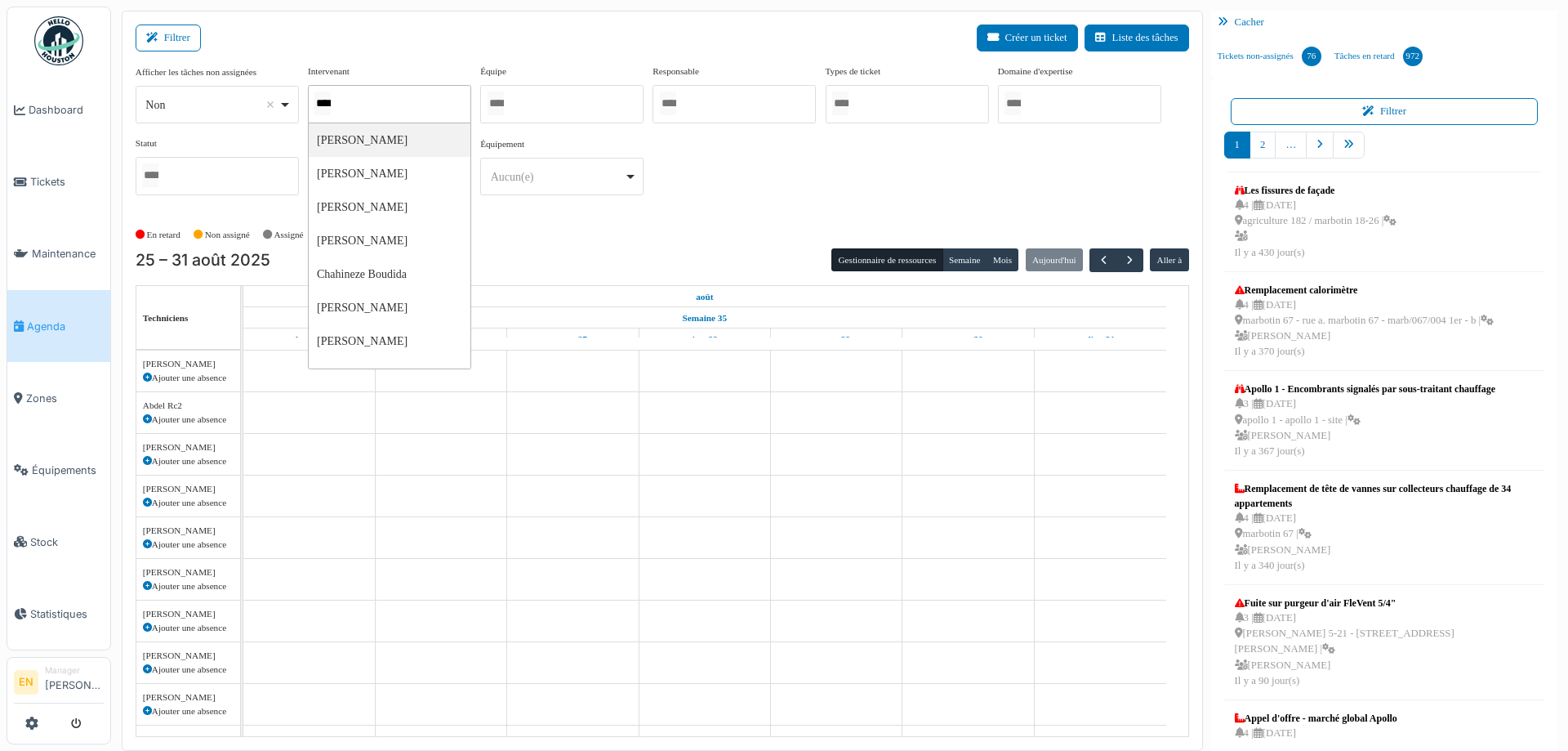
type input "*****"
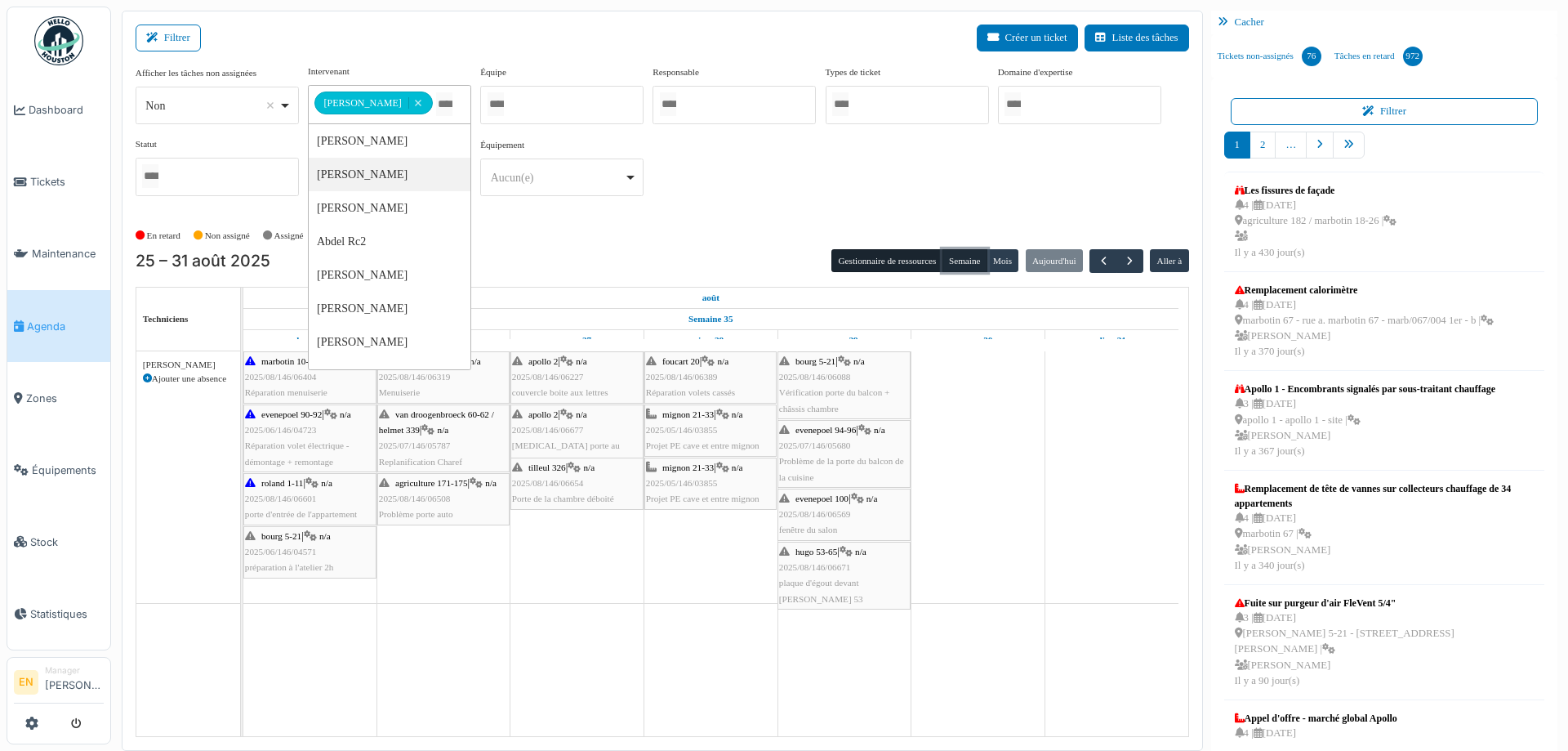
click at [957, 256] on button "Semaine" at bounding box center [965, 260] width 45 height 22
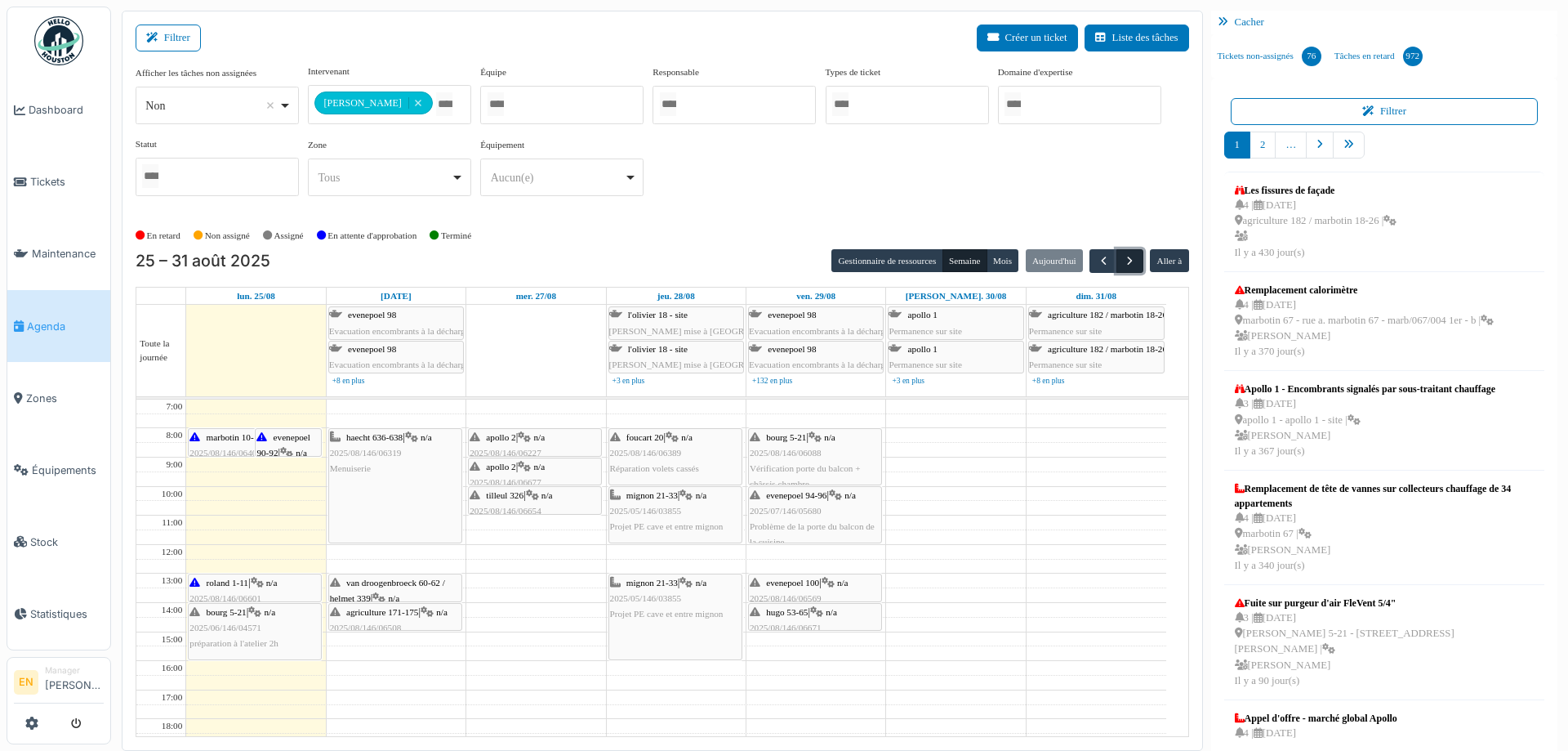
click at [1123, 261] on span "button" at bounding box center [1129, 260] width 13 height 13
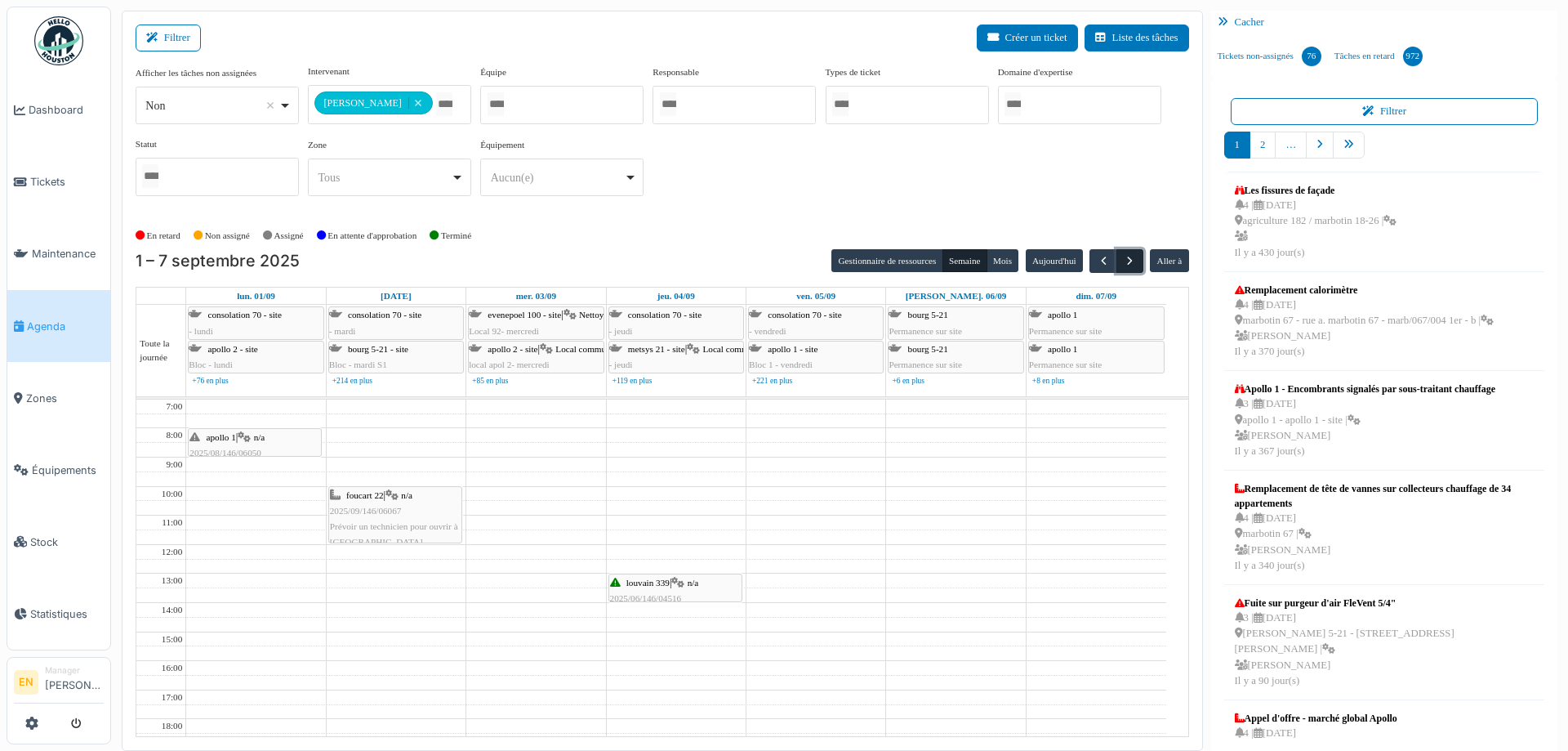
click at [1123, 258] on span "button" at bounding box center [1129, 260] width 13 height 13
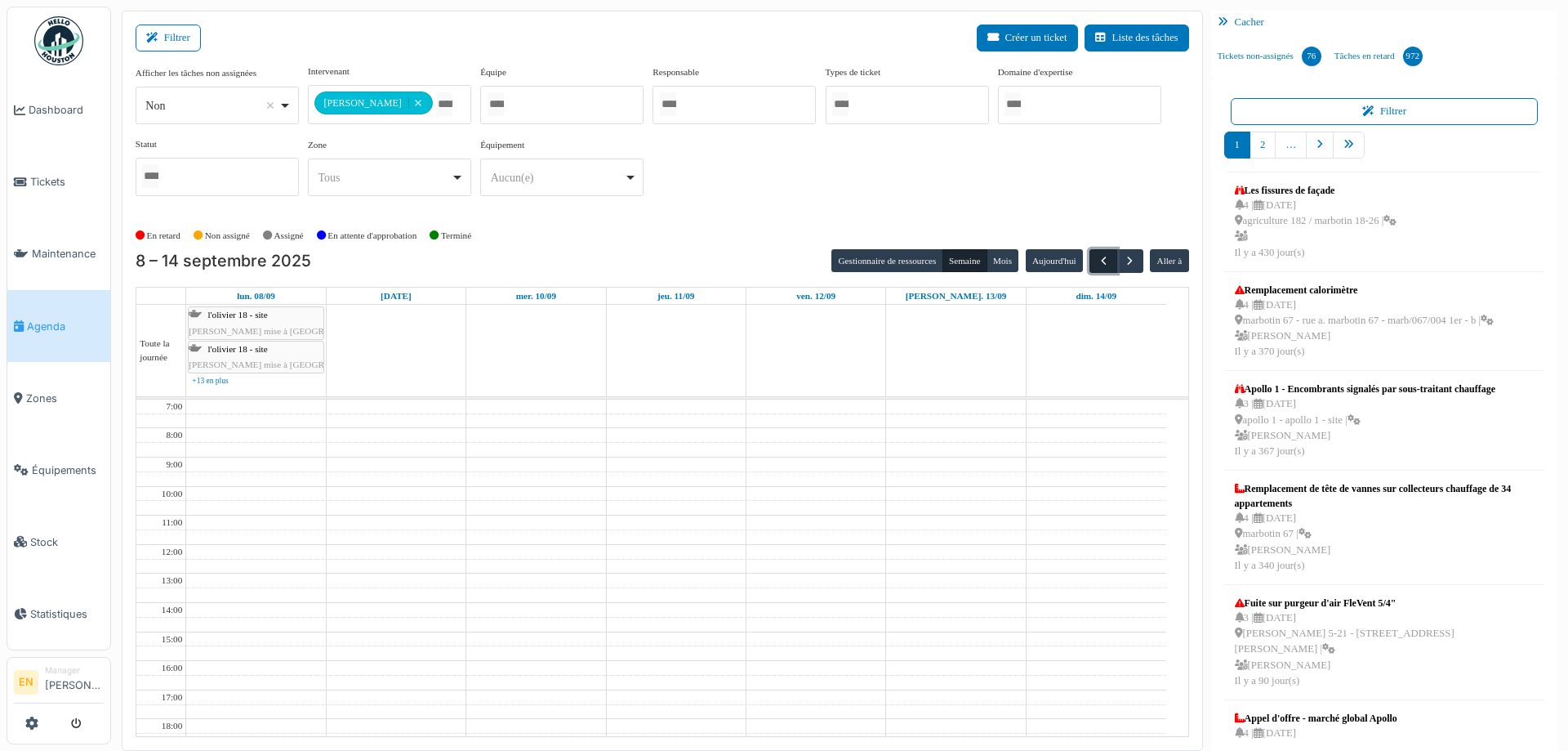
click at [1097, 260] on span "button" at bounding box center [1103, 260] width 13 height 13
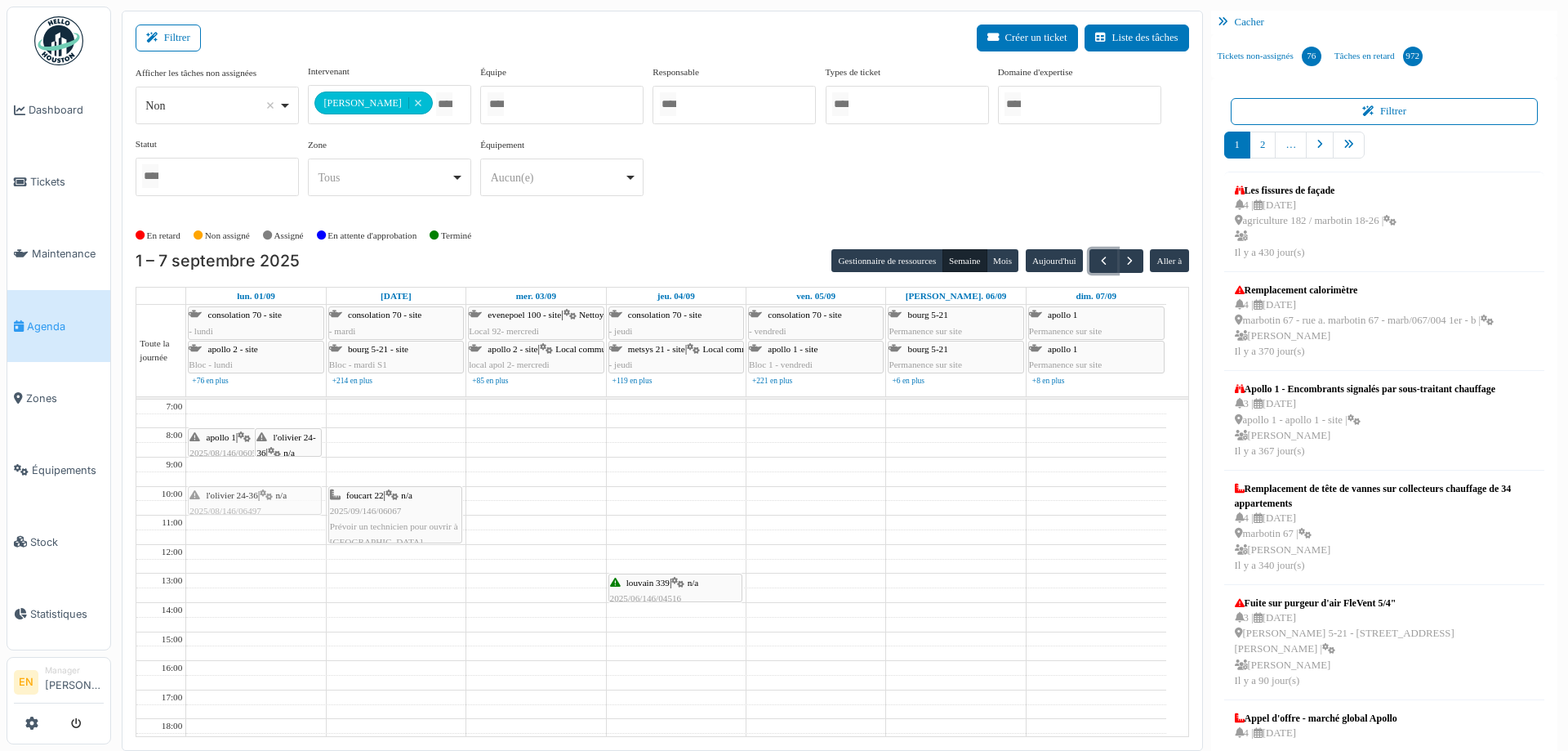
drag, startPoint x: 229, startPoint y: 468, endPoint x: 227, endPoint y: 502, distance: 34.1
click at [227, 502] on div "apollo 1 | n/a 2025/08/146/06050 Préparer DIRL du 2 septembre l'olivier 24-36 |…" at bounding box center [256, 646] width 139 height 493
drag, startPoint x: 292, startPoint y: 441, endPoint x: 251, endPoint y: 469, distance: 49.6
click at [251, 469] on div "apollo 1 | n/a 2025/08/146/06050 Préparer DIRL du 2 septembre l'olivier 24-36 |…" at bounding box center [256, 646] width 139 height 493
click at [248, 467] on span "l'olivier 24-36" at bounding box center [231, 466] width 51 height 10
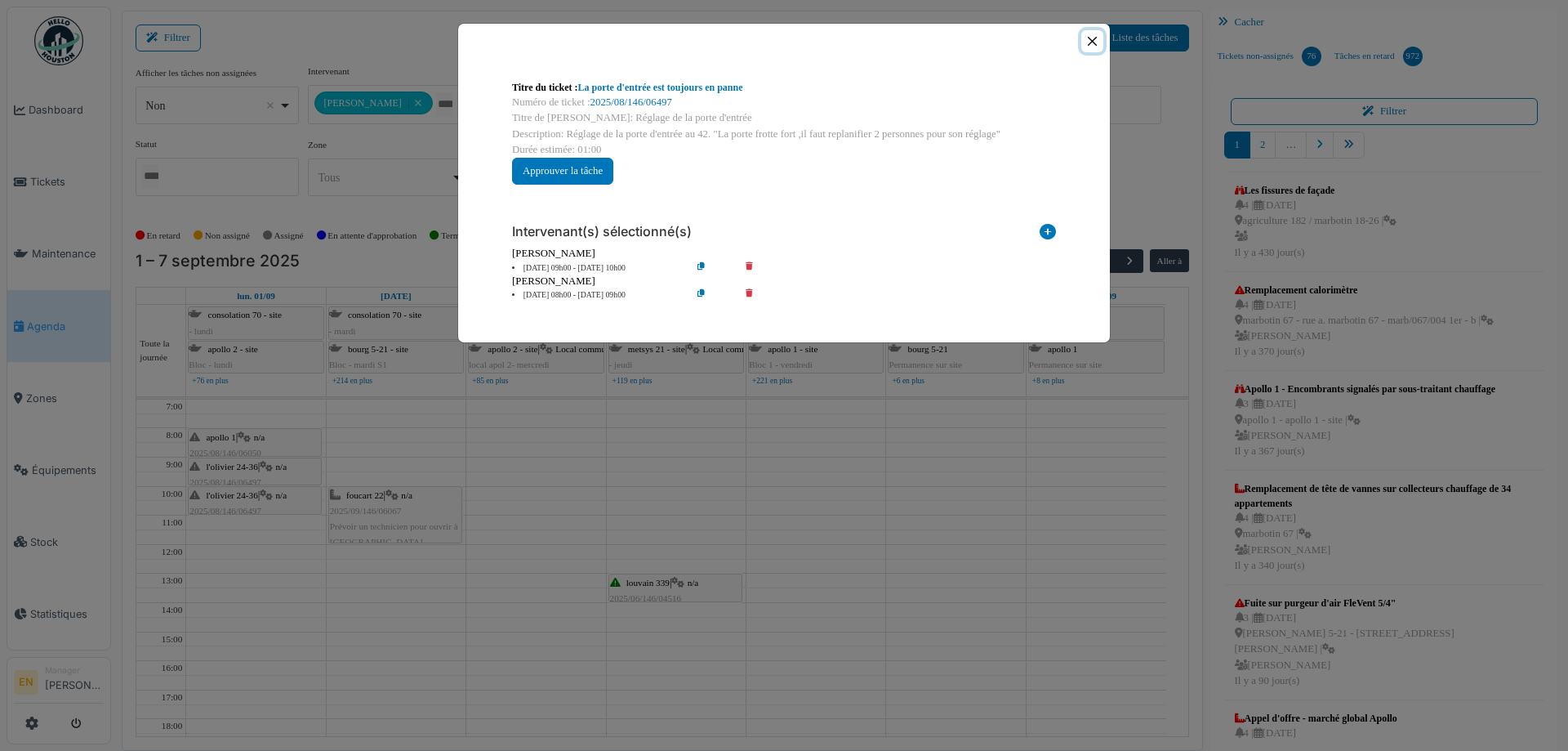
drag, startPoint x: 1092, startPoint y: 42, endPoint x: 646, endPoint y: 175, distance: 465.4
click at [1087, 42] on button "Close" at bounding box center [1093, 41] width 22 height 22
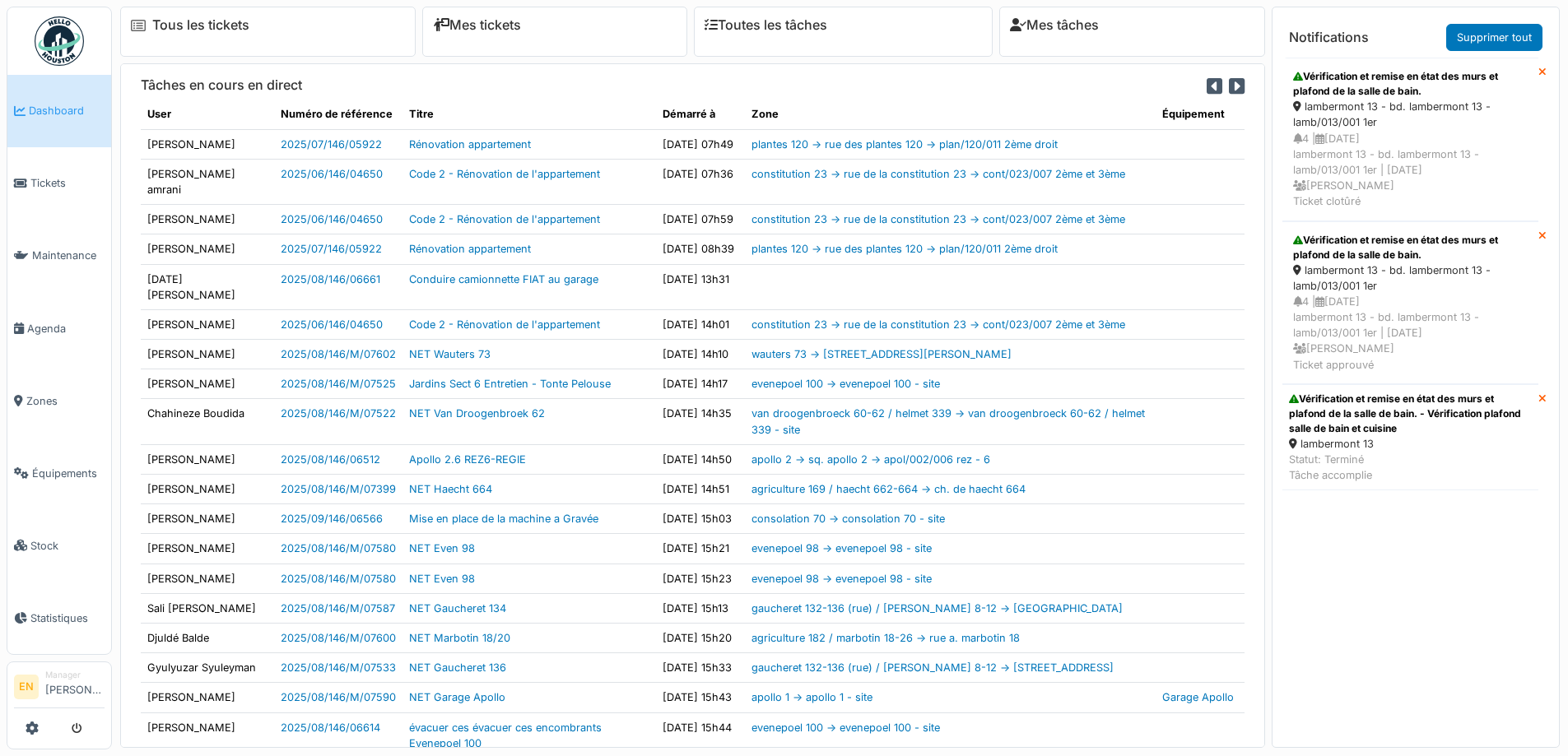
click at [65, 43] on img at bounding box center [59, 41] width 50 height 50
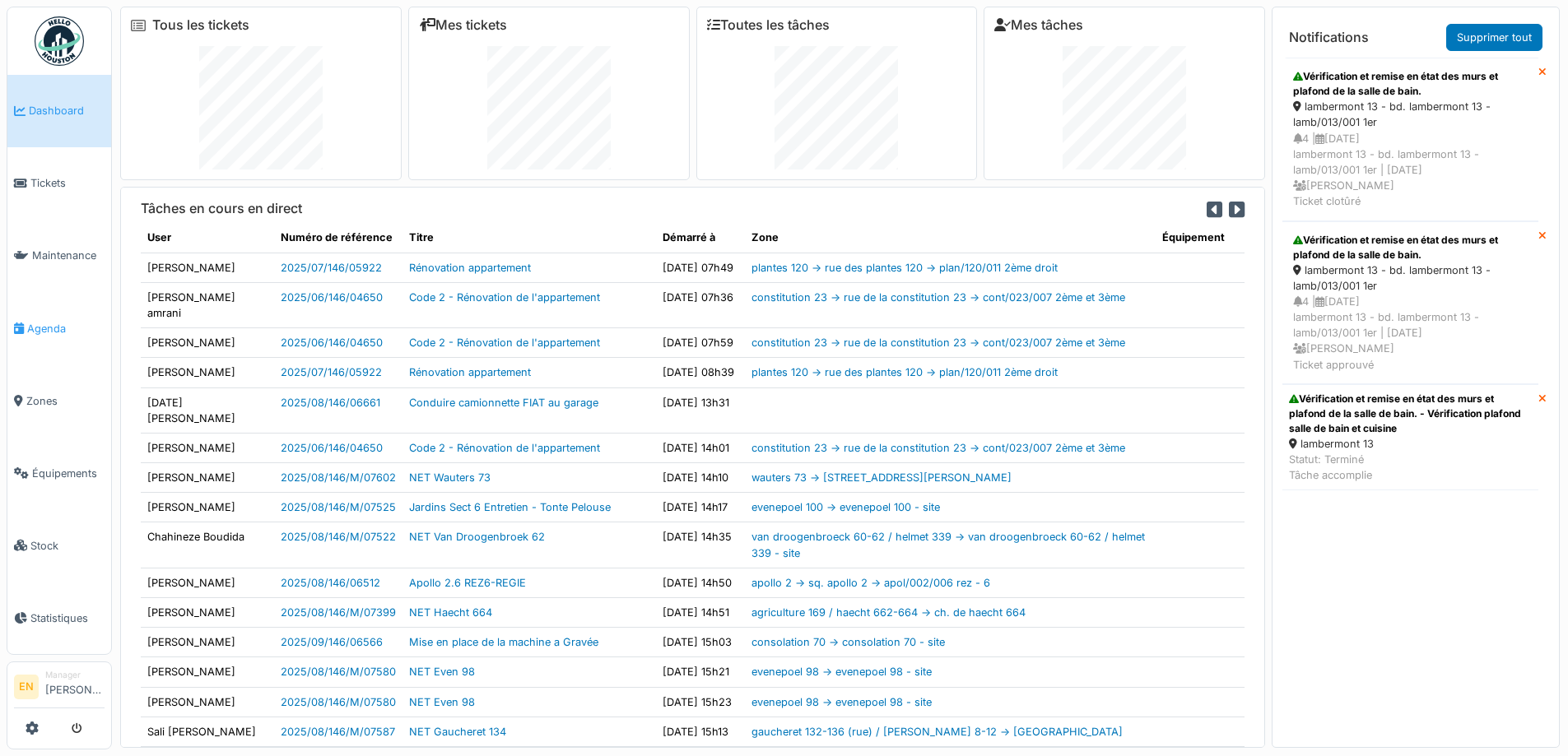
click at [50, 321] on span "Agenda" at bounding box center [66, 328] width 78 height 15
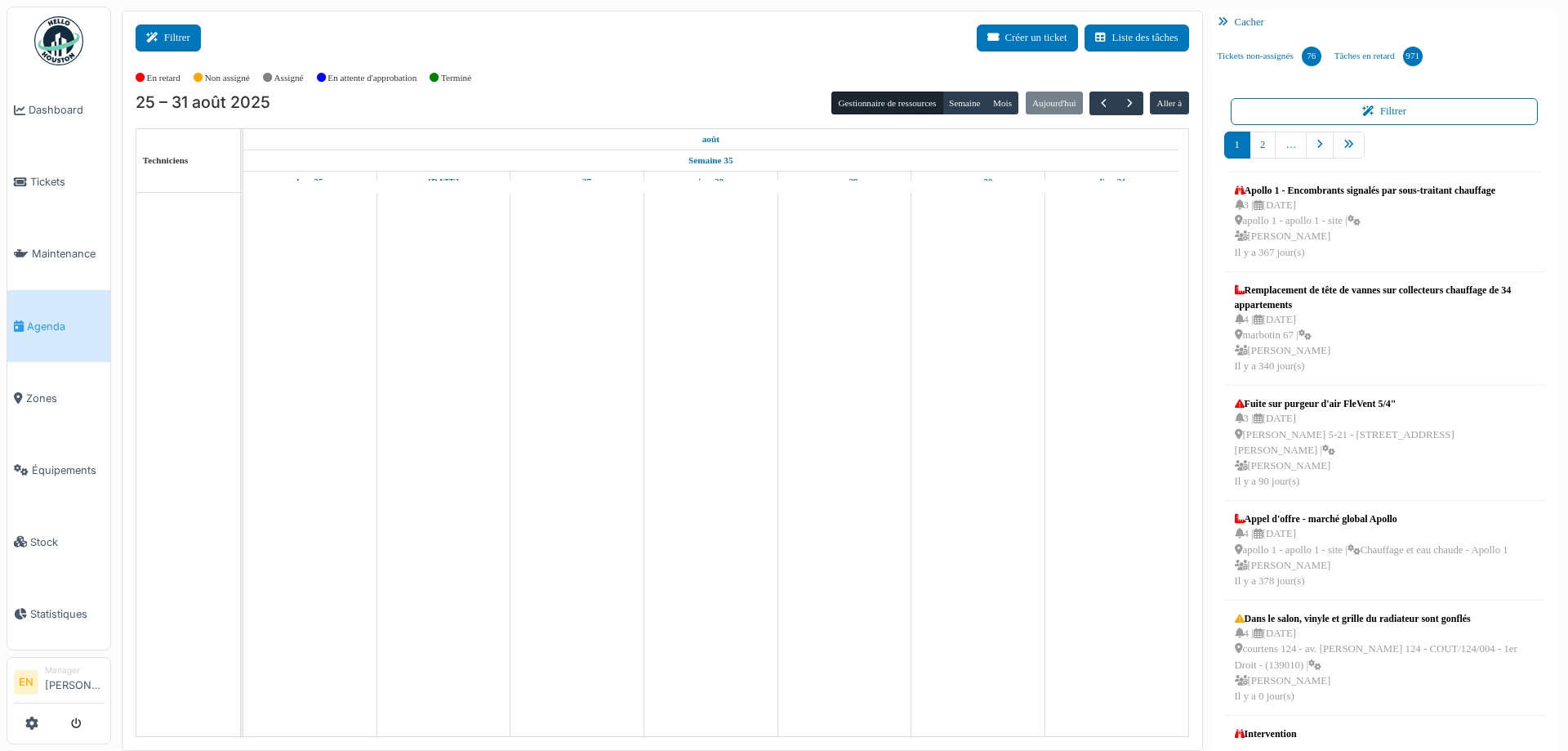
click at [177, 40] on button "Filtrer" at bounding box center [168, 38] width 65 height 27
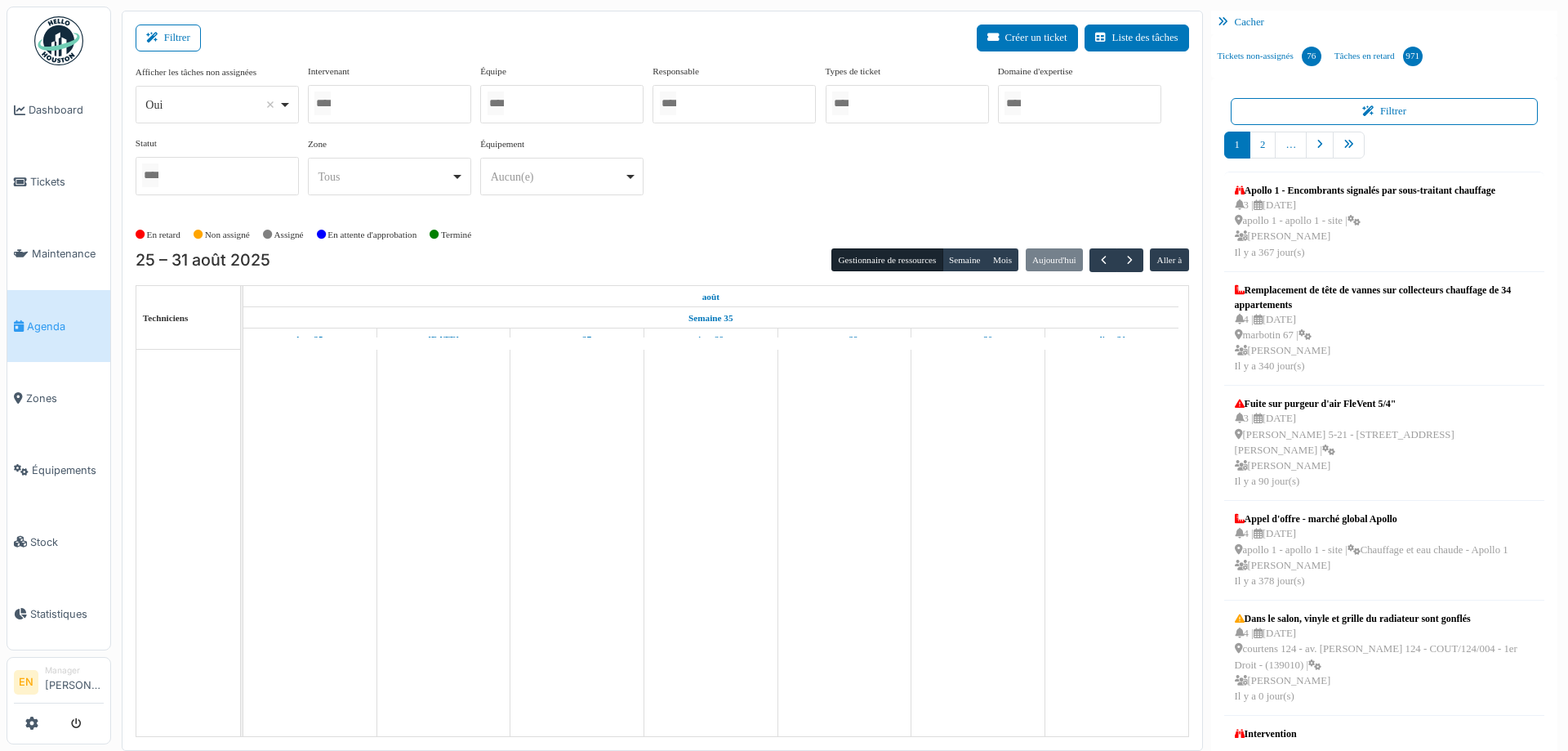
click at [286, 99] on div "Oui Remove item" at bounding box center [216, 105] width 150 height 23
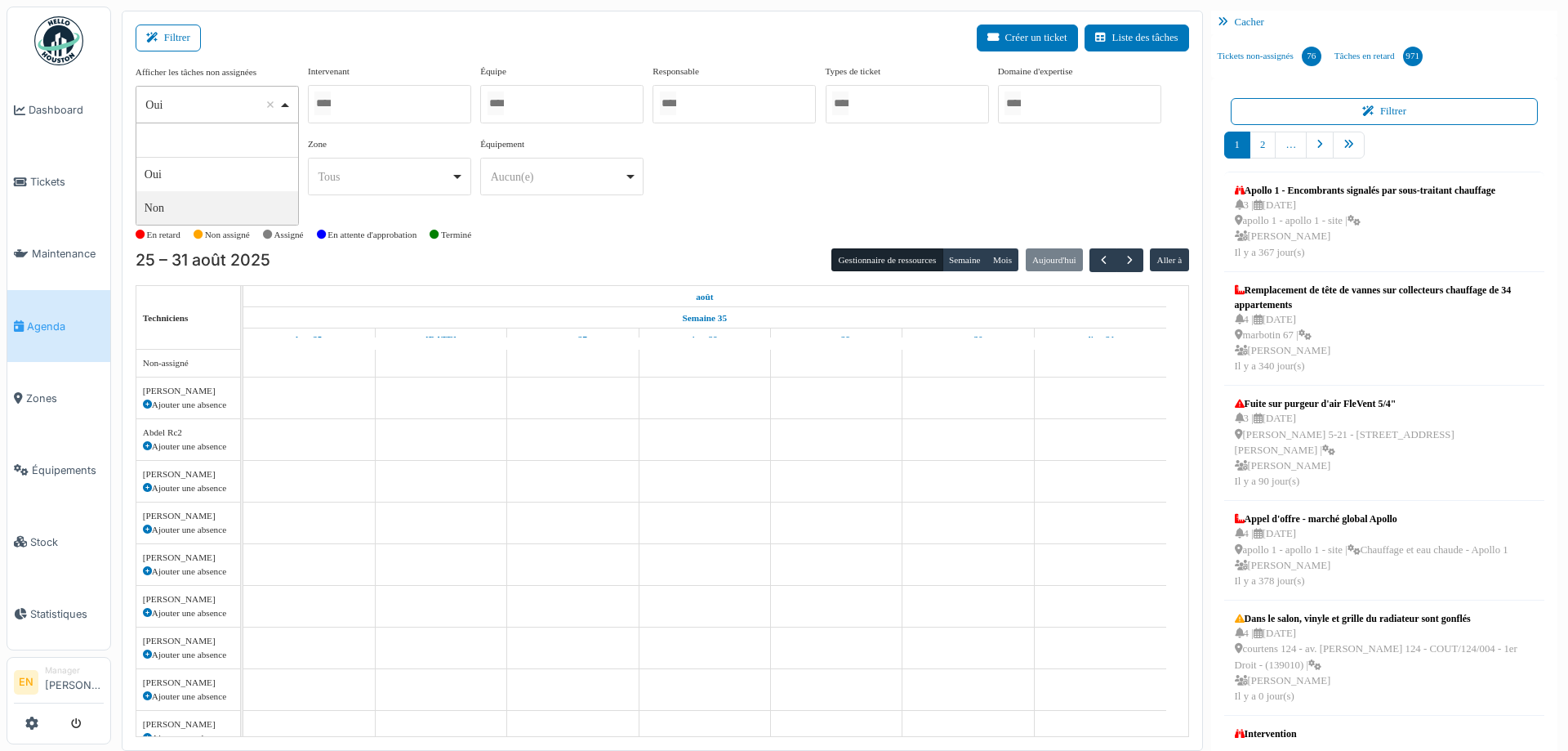
select select "**"
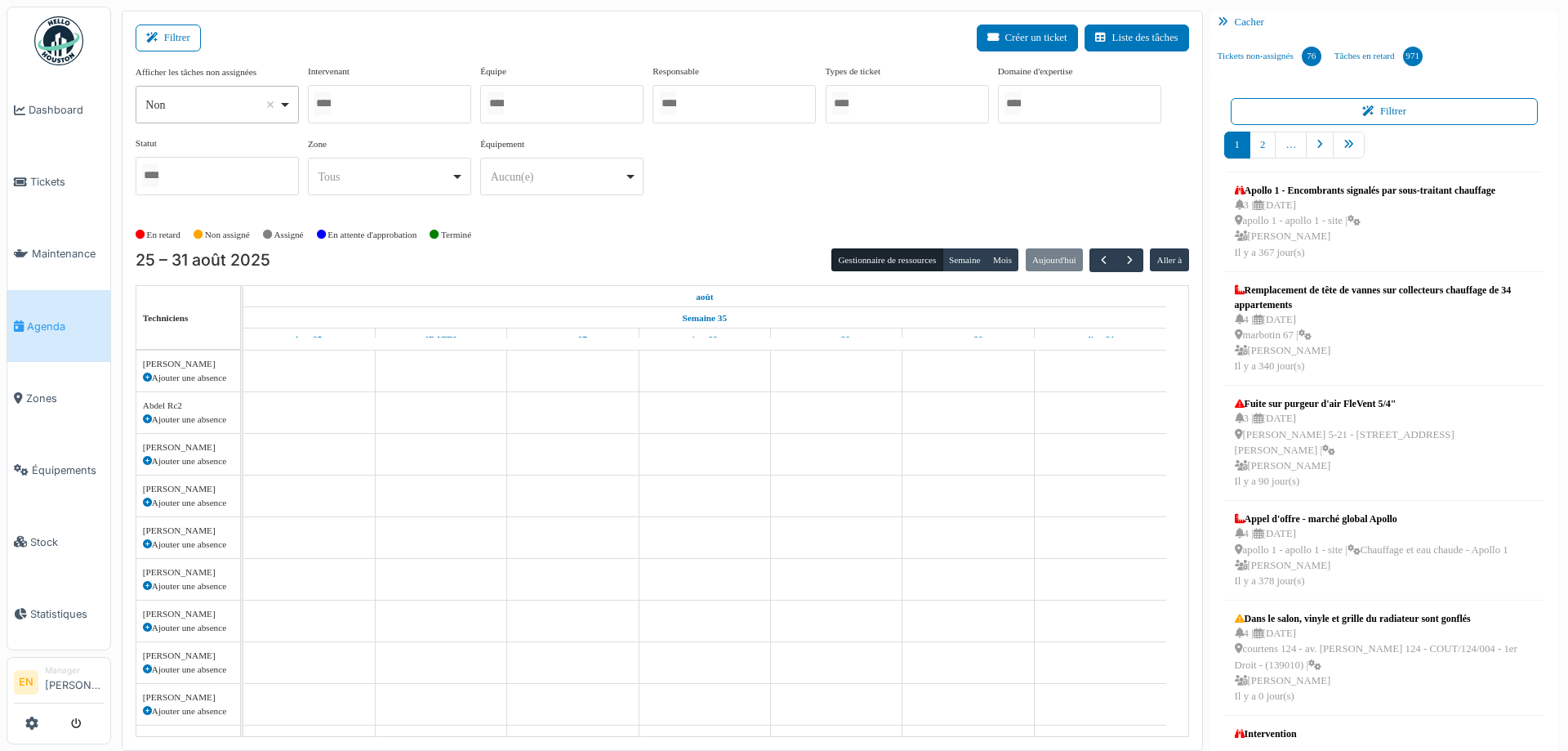
click at [391, 100] on div at bounding box center [389, 104] width 163 height 39
type input "****"
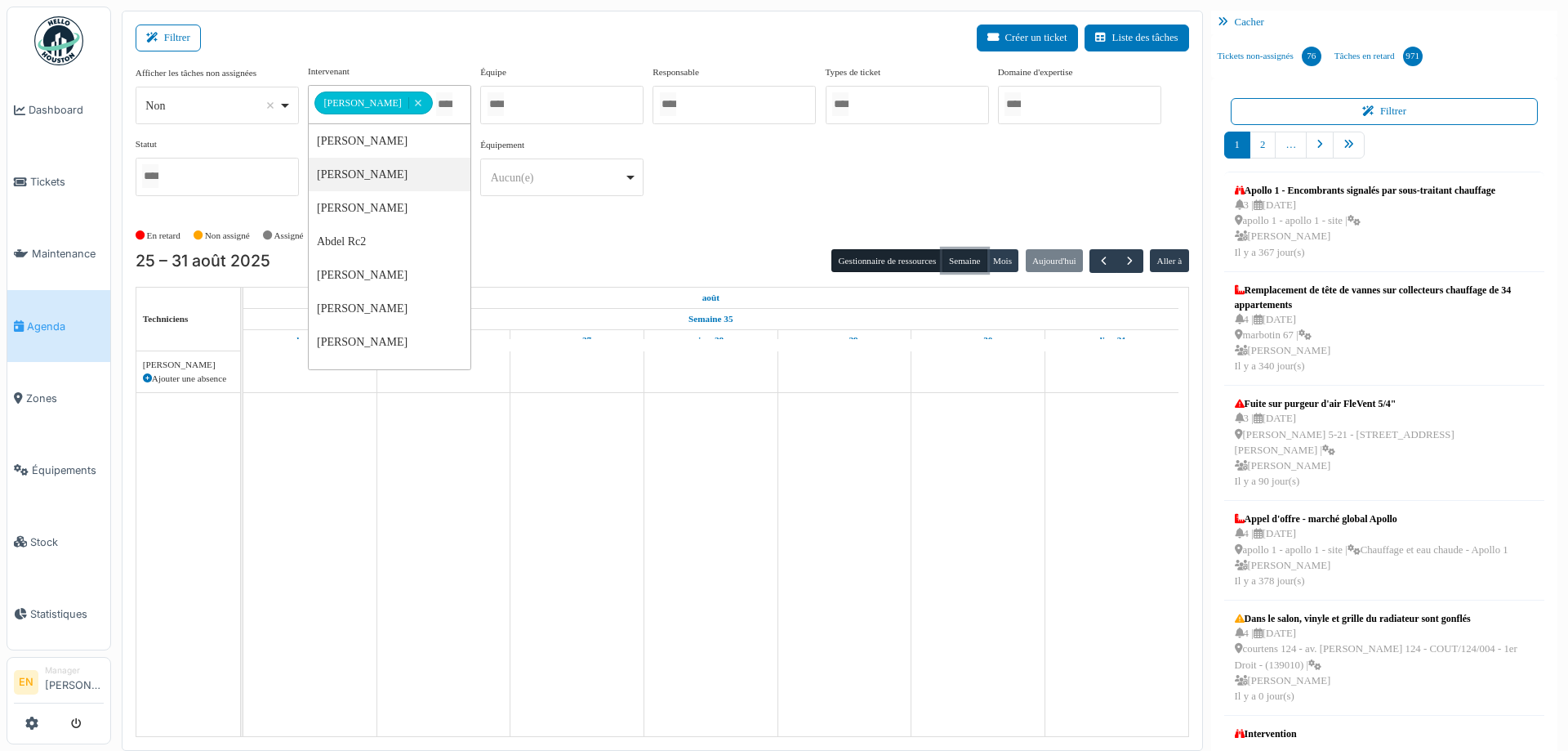
click at [962, 264] on button "Semaine" at bounding box center [965, 260] width 45 height 22
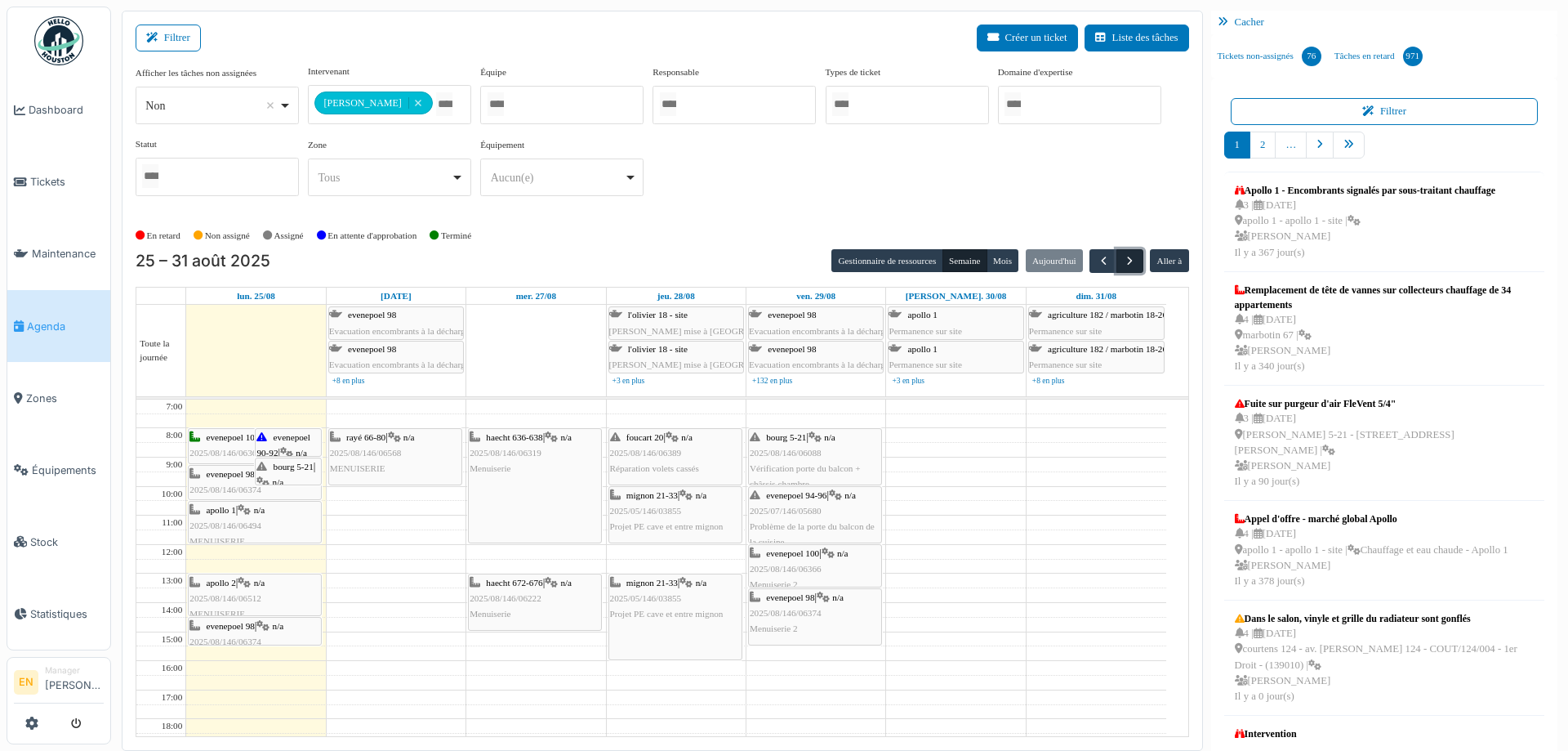
click at [1123, 258] on span "button" at bounding box center [1129, 260] width 13 height 13
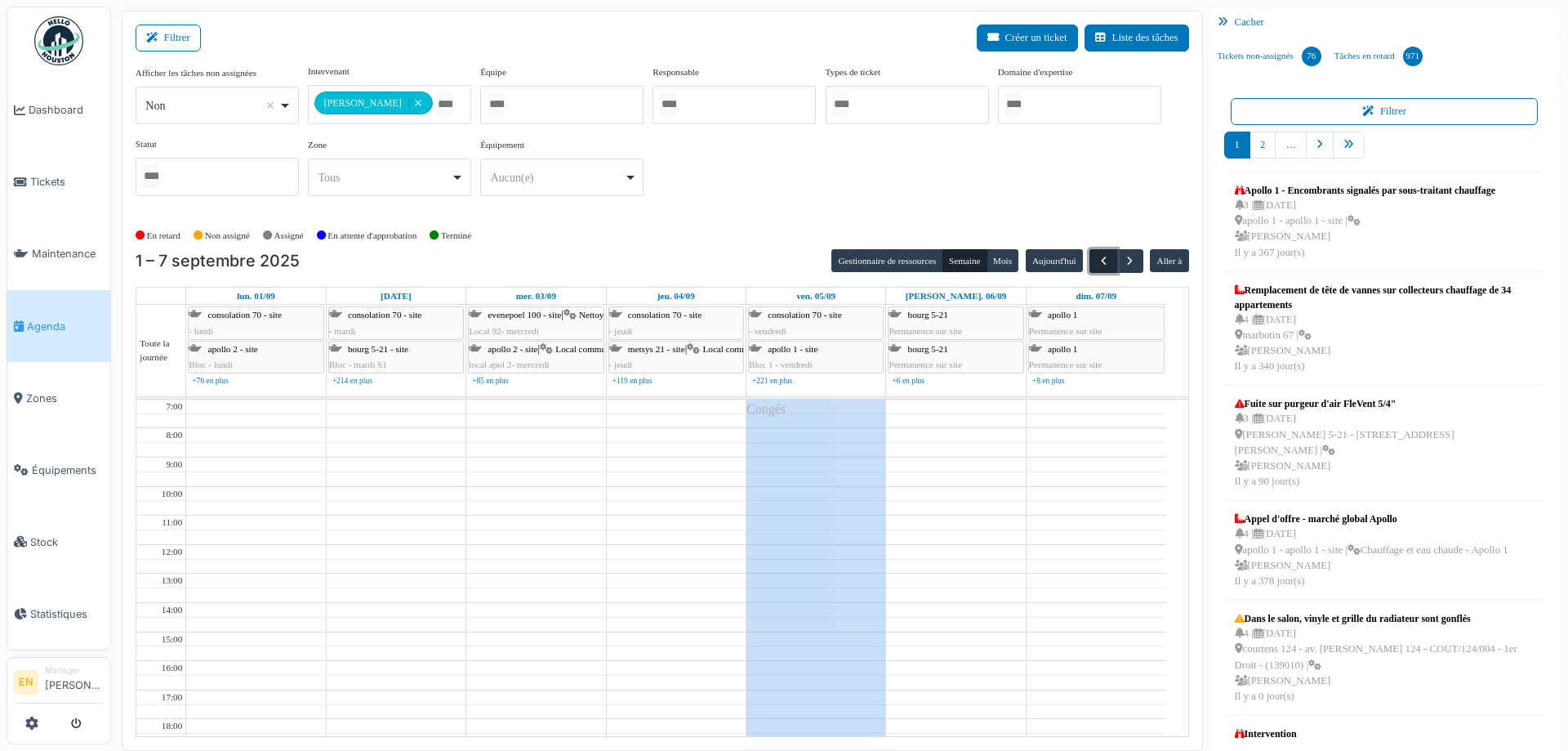
click at [1097, 261] on span "button" at bounding box center [1103, 260] width 13 height 13
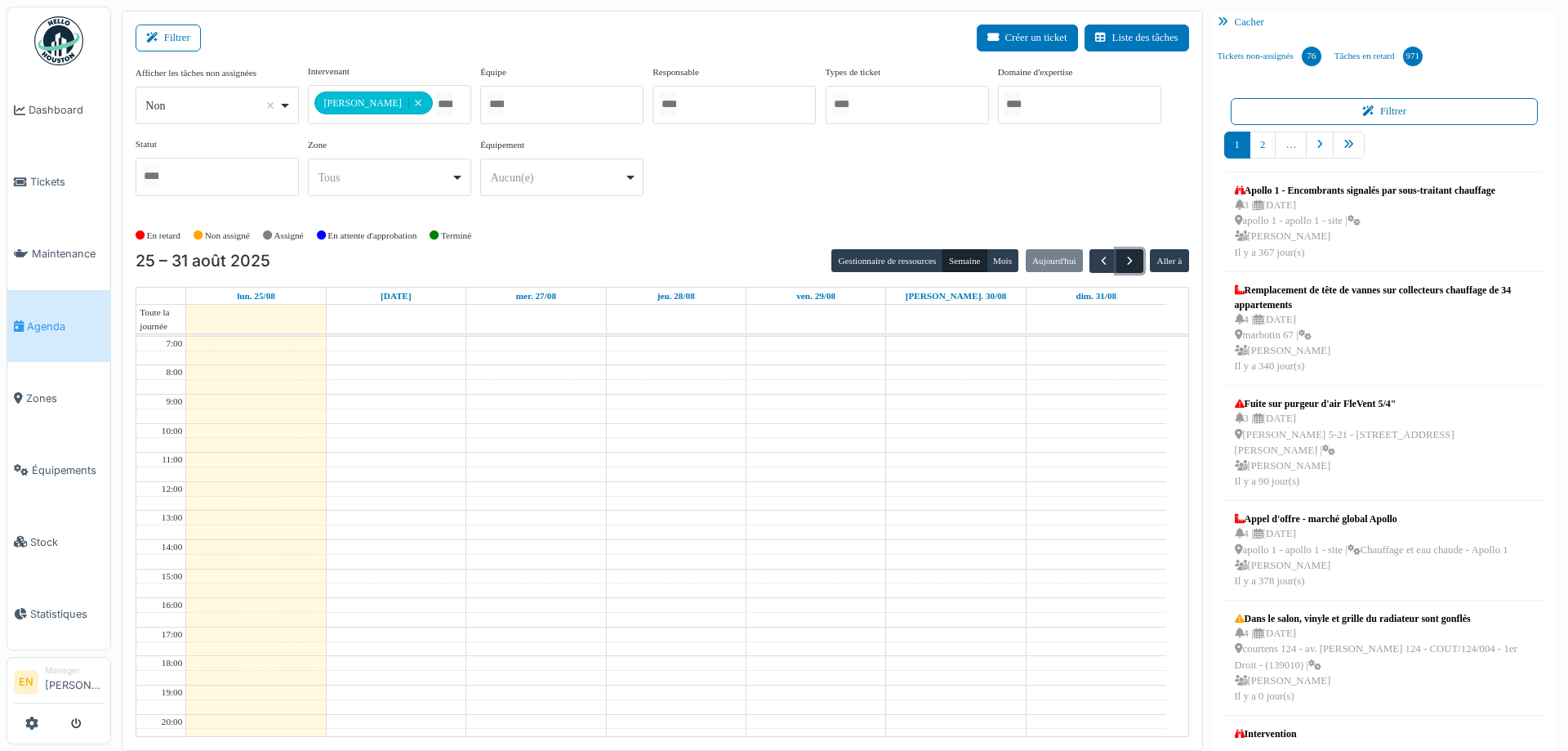
click at [1123, 263] on span "button" at bounding box center [1129, 260] width 13 height 13
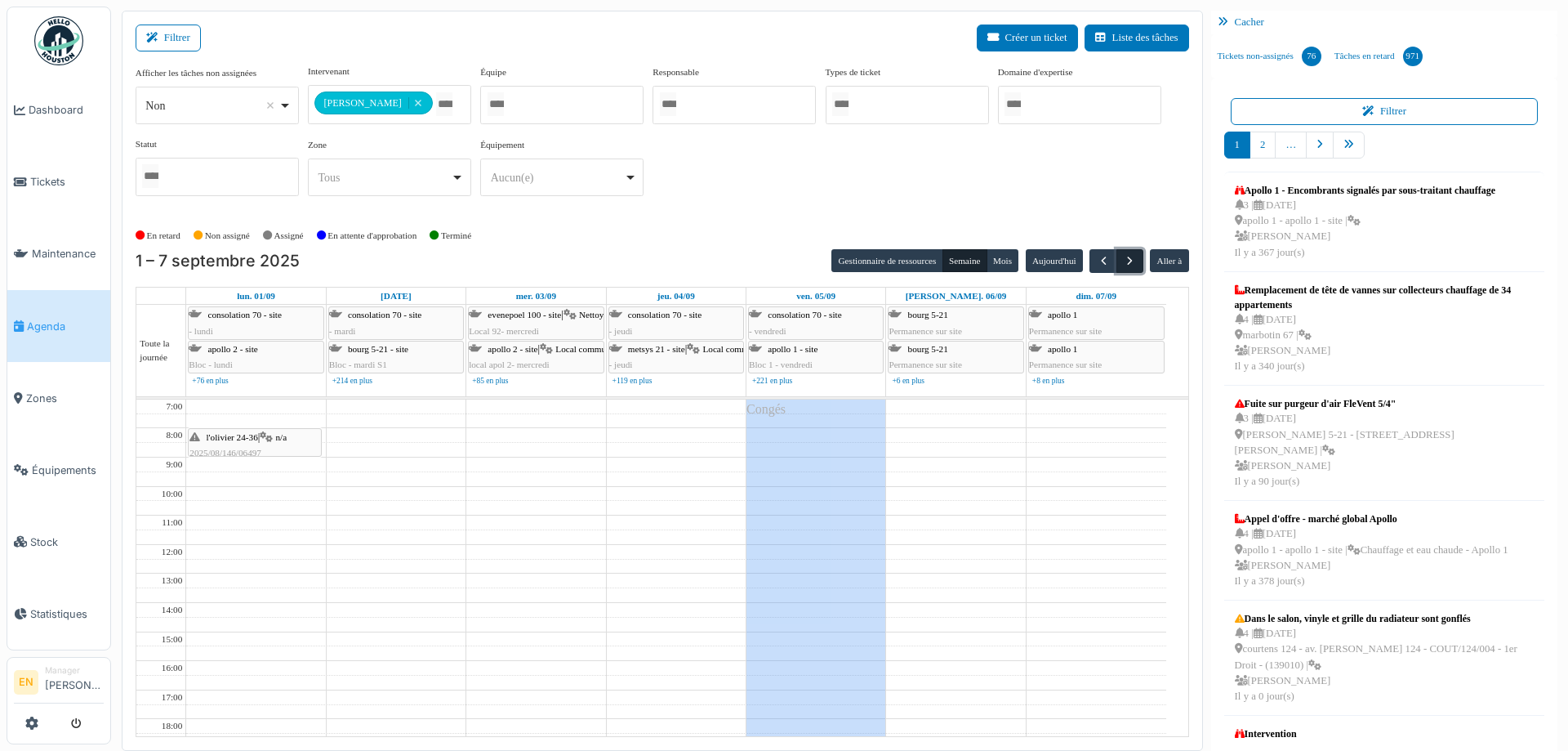
click at [1123, 262] on span "button" at bounding box center [1129, 260] width 13 height 13
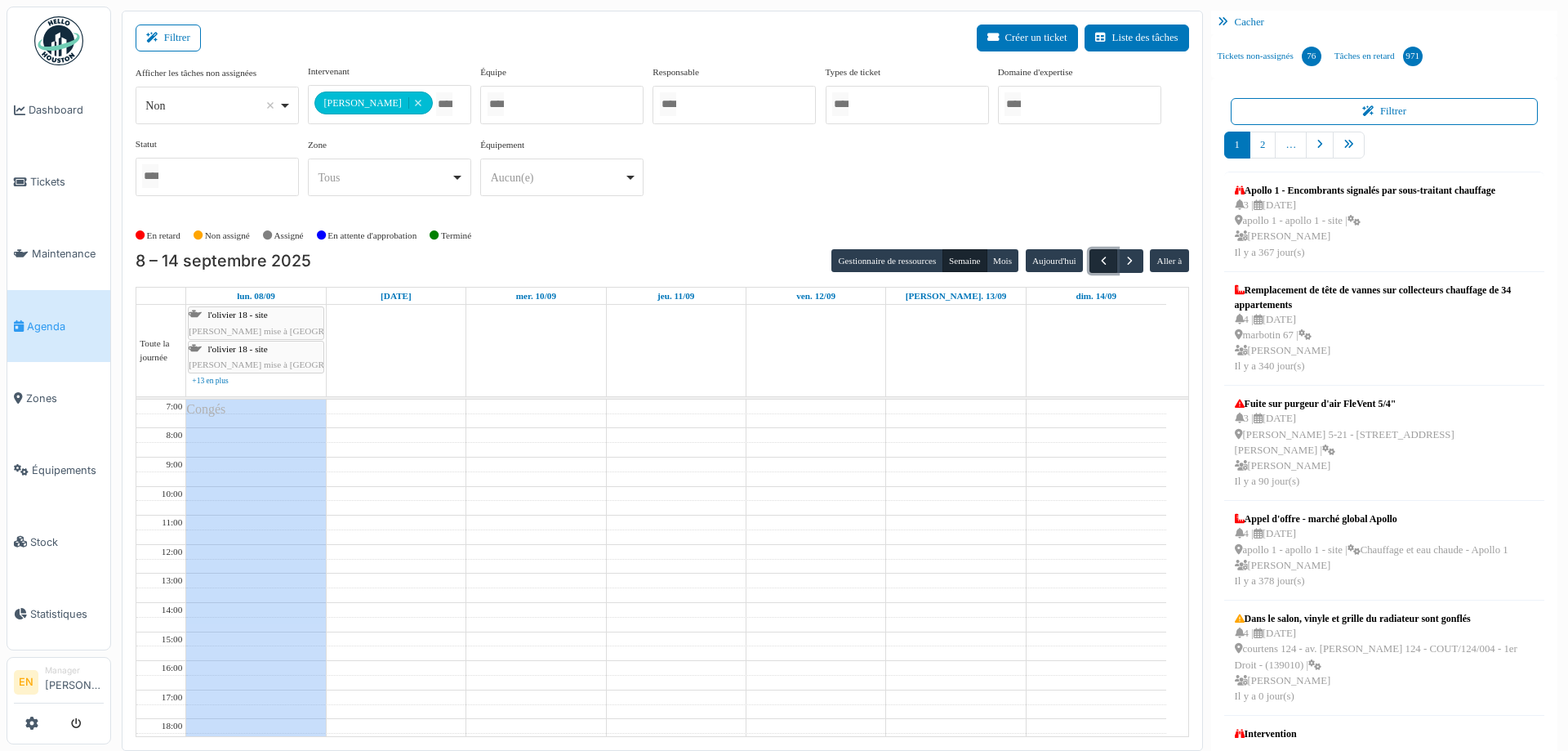
click at [1097, 264] on span "button" at bounding box center [1103, 260] width 13 height 13
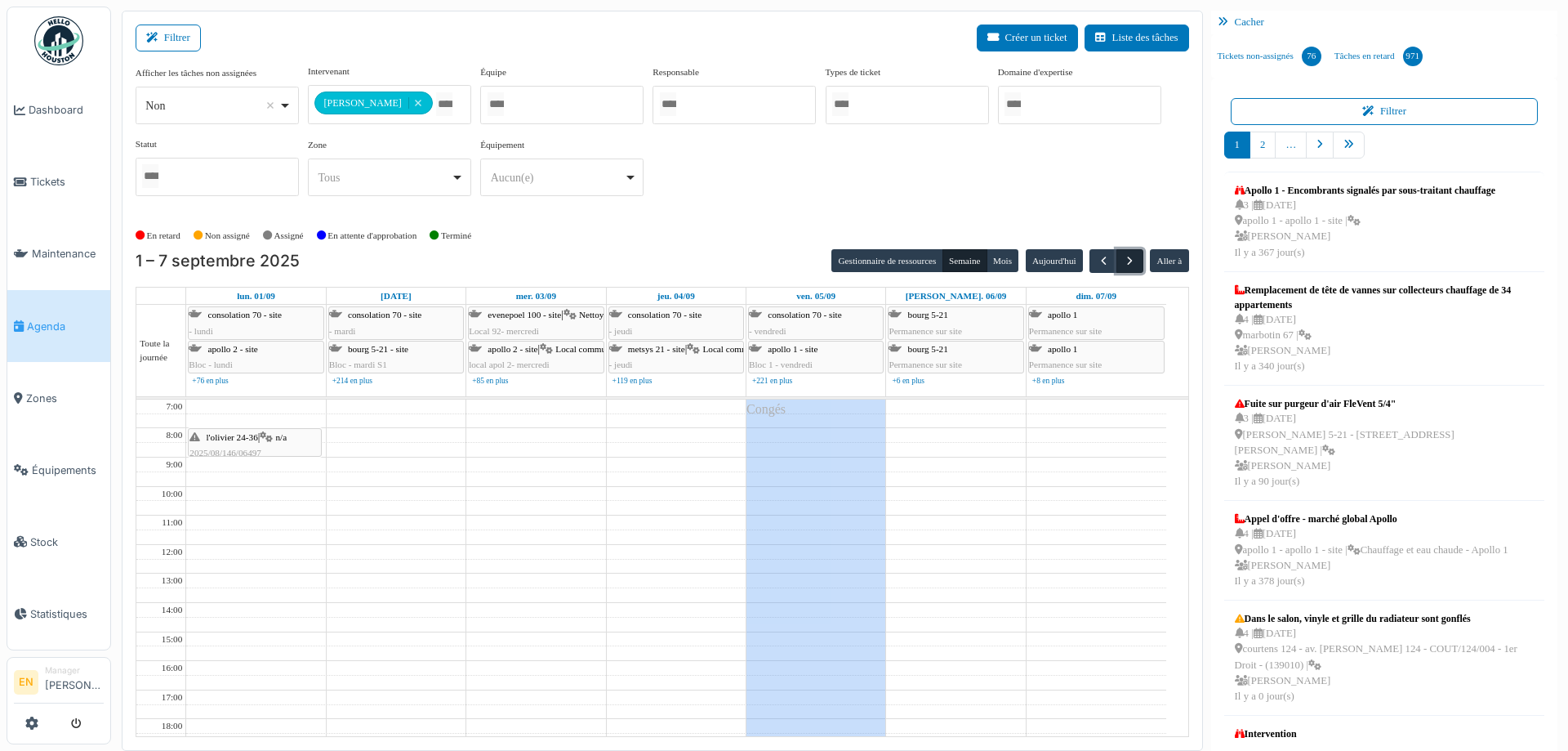
click at [1123, 259] on span "button" at bounding box center [1129, 260] width 13 height 13
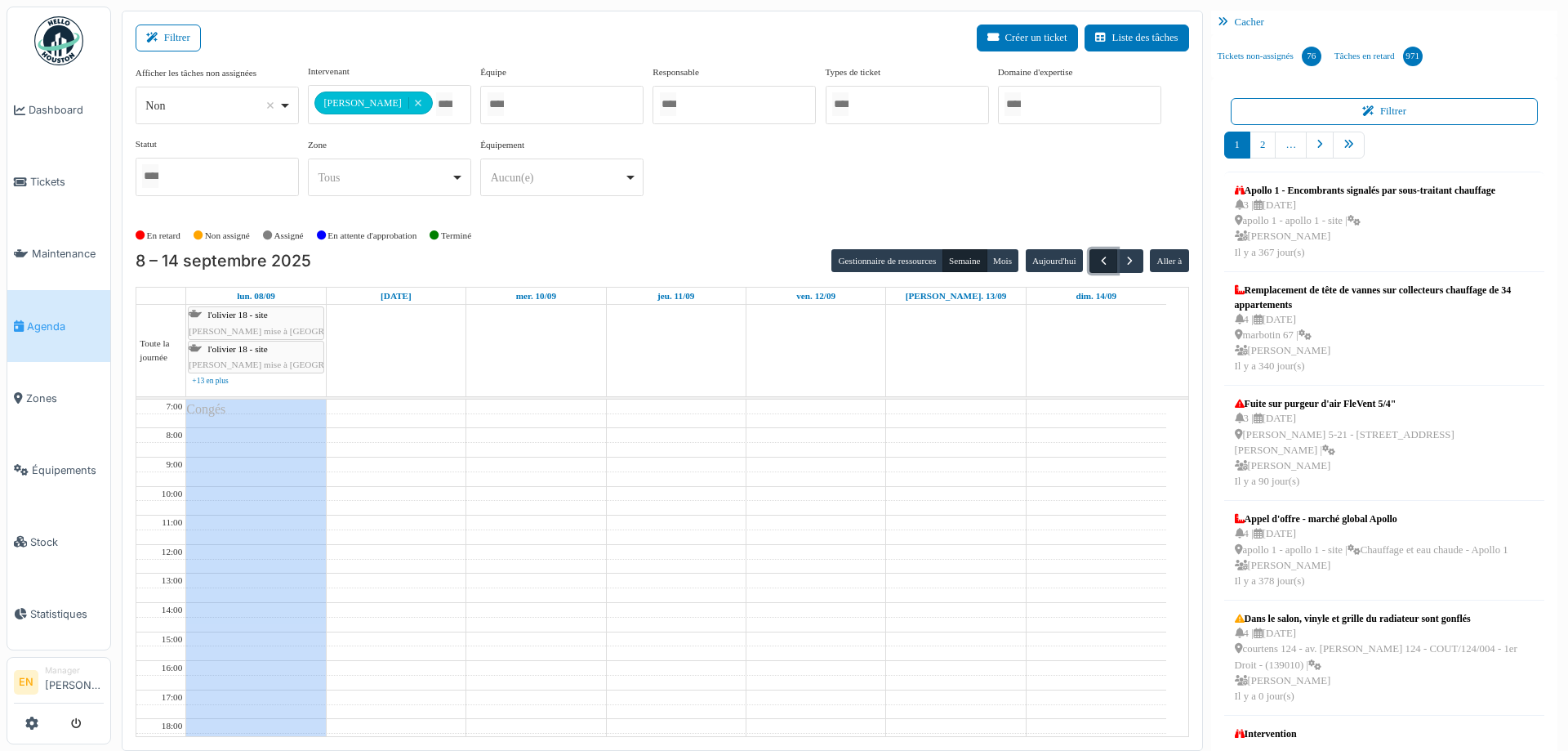
click at [1097, 264] on span "button" at bounding box center [1103, 260] width 13 height 13
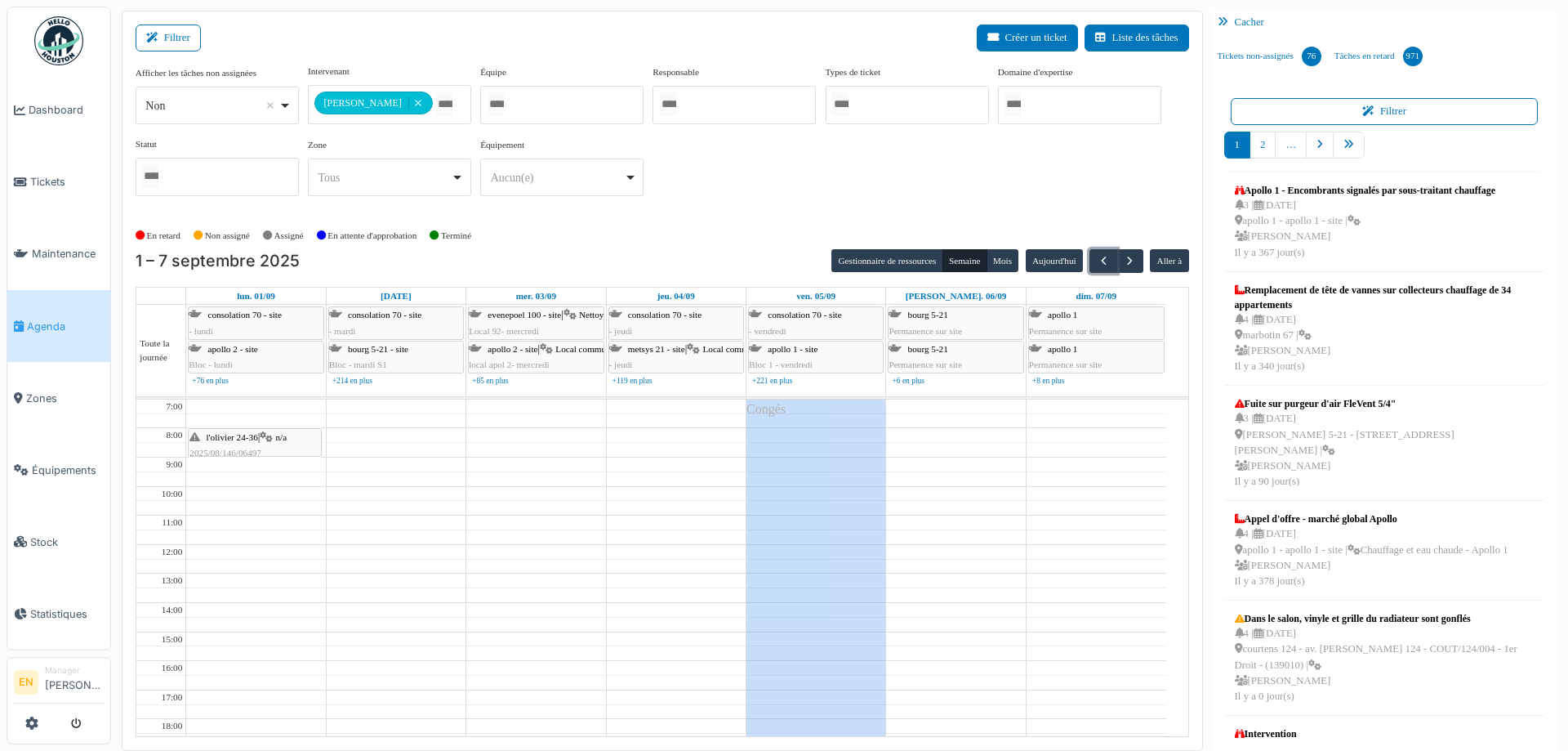
click at [261, 441] on div "l'olivier 24-36 | n/a 2025/08/146/06497 Réglage de la porte d'entrée" at bounding box center [255, 453] width 131 height 48
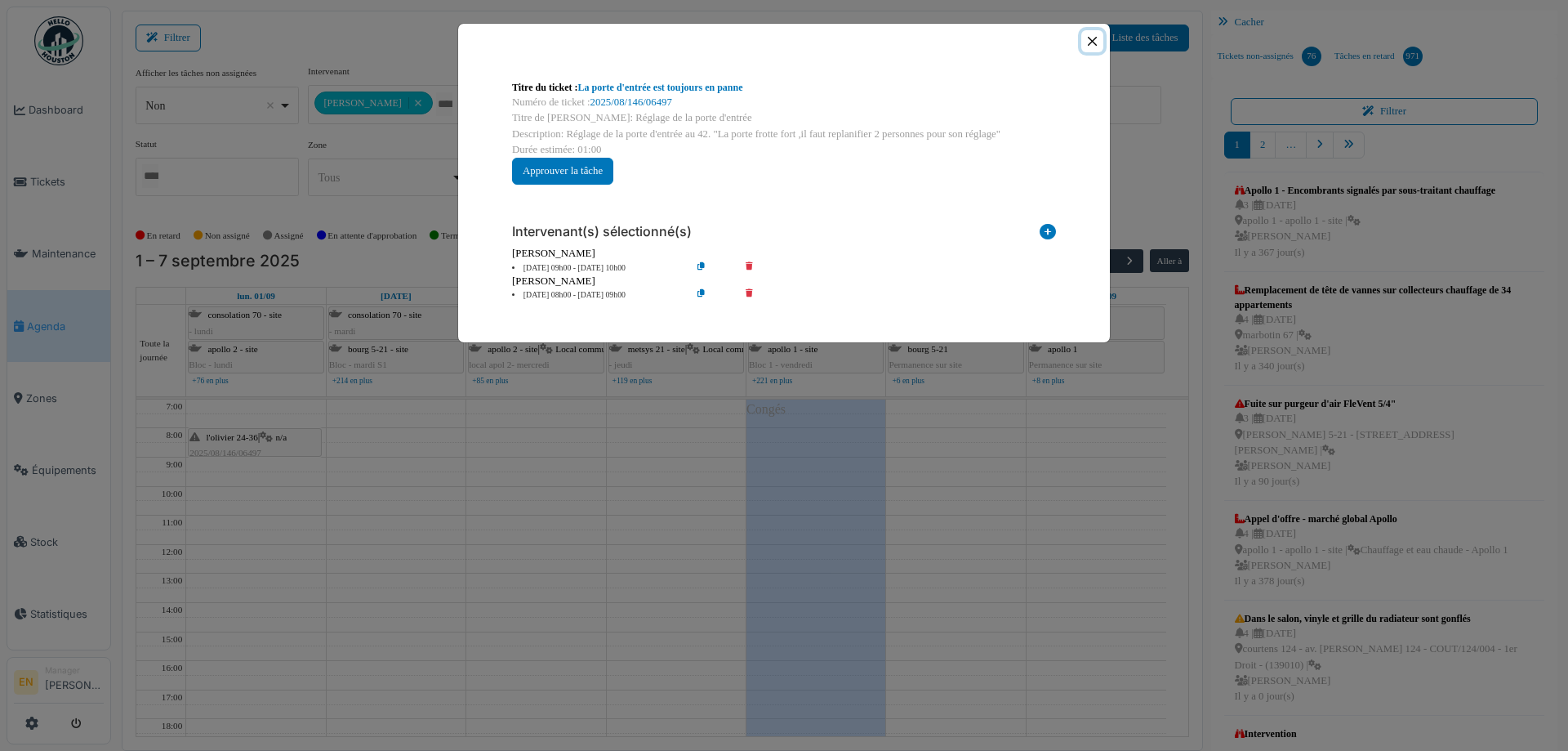
drag, startPoint x: 1095, startPoint y: 38, endPoint x: 1076, endPoint y: 44, distance: 19.9
click at [1096, 38] on button "Close" at bounding box center [1093, 41] width 22 height 22
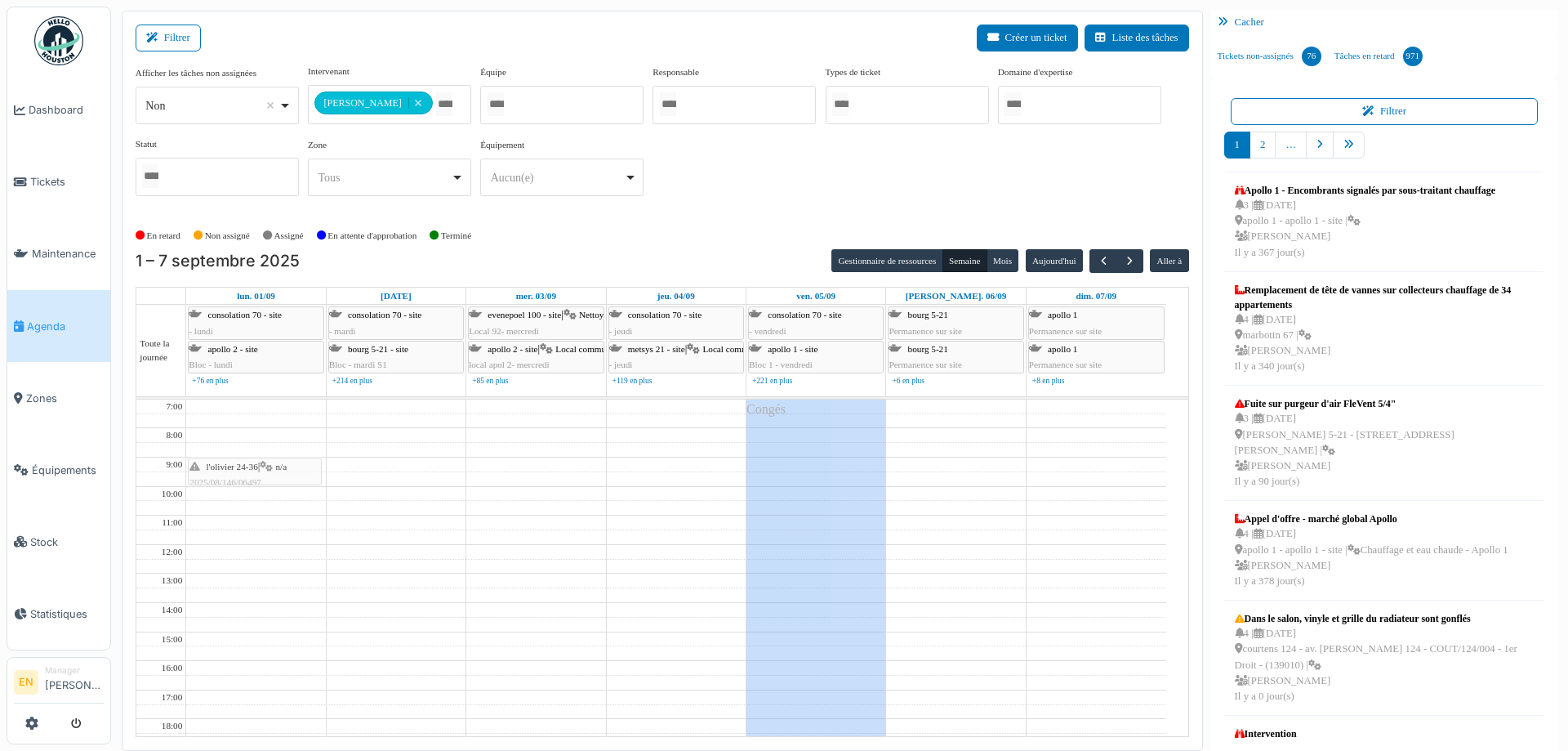
drag, startPoint x: 263, startPoint y: 439, endPoint x: 264, endPoint y: 469, distance: 30.0
click at [264, 469] on div "l'olivier 24-36 | n/a 2025/08/146/06497 Réglage de la porte d'entrée l'olivier …" at bounding box center [256, 646] width 139 height 493
click at [1125, 261] on span "button" at bounding box center [1129, 260] width 13 height 13
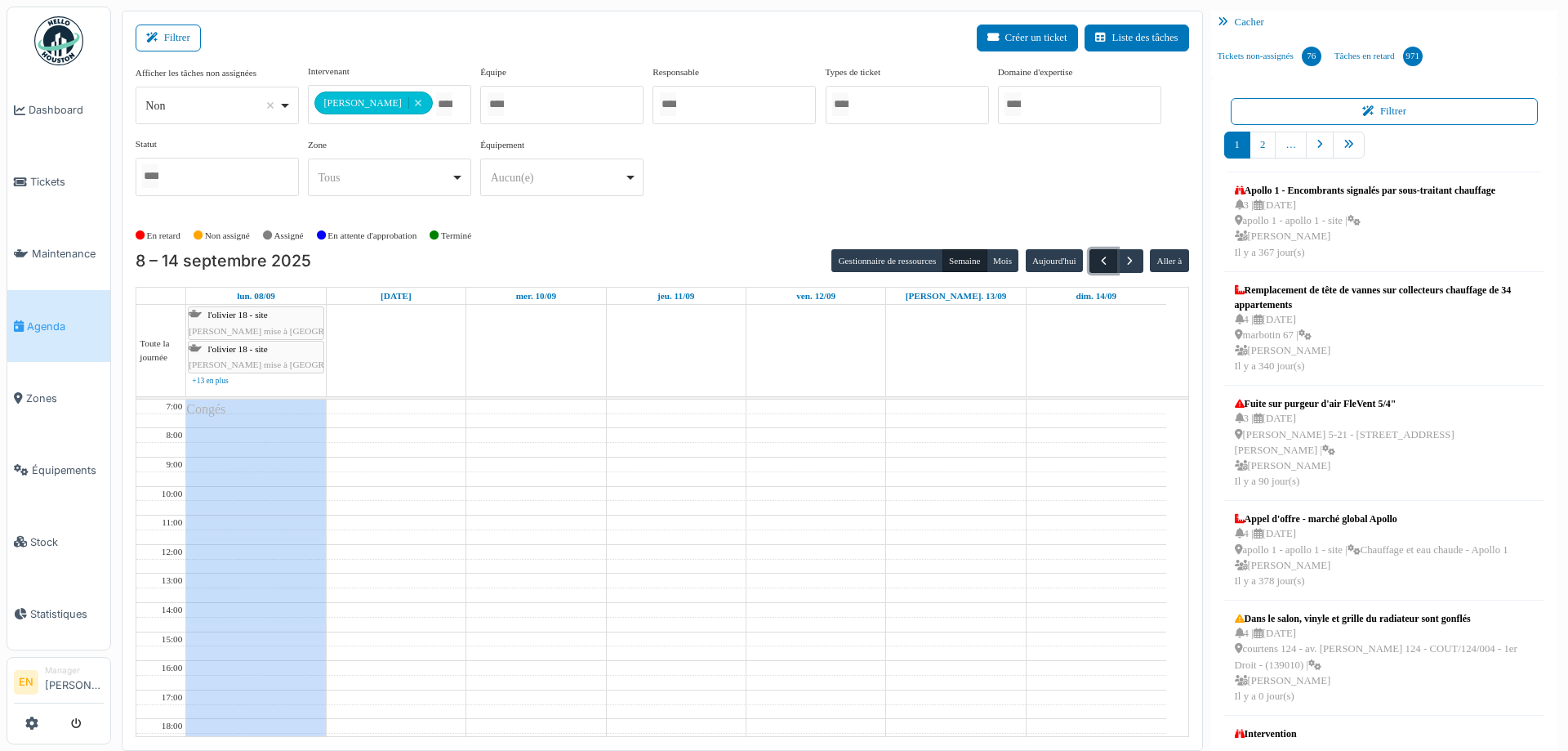
click at [1097, 260] on span "button" at bounding box center [1103, 260] width 13 height 13
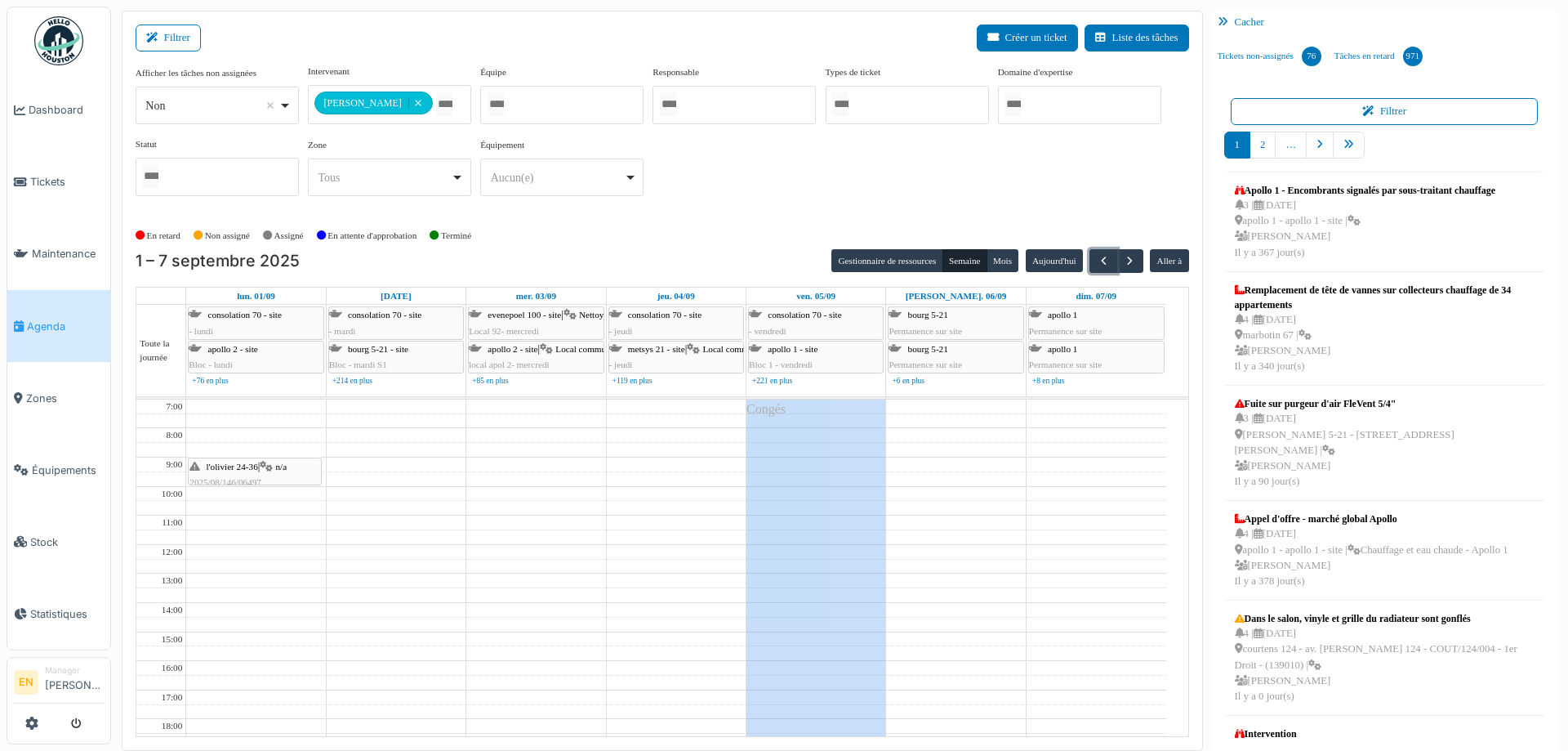
click at [252, 468] on span "l'olivier 24-36" at bounding box center [231, 466] width 51 height 10
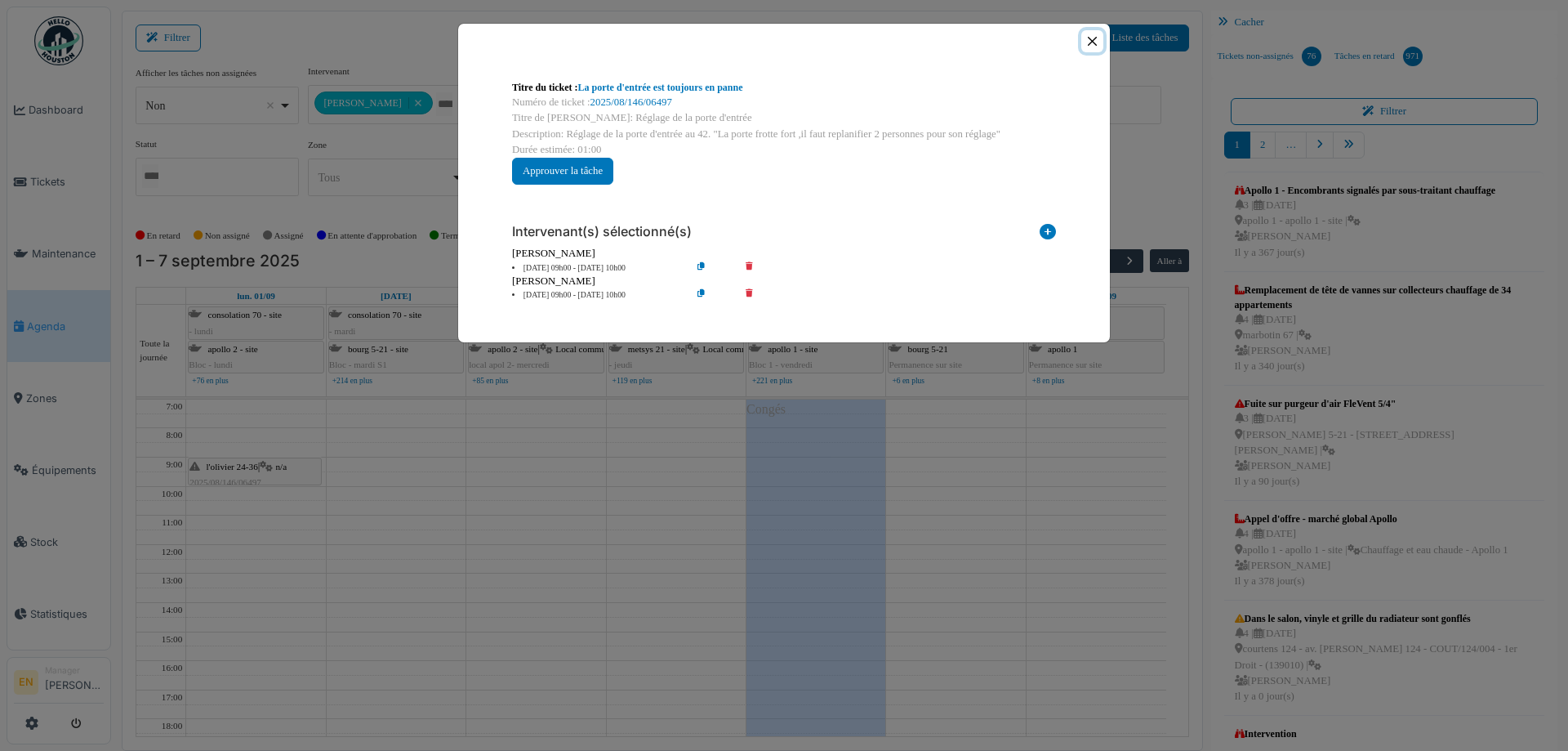
click at [1096, 42] on button "Close" at bounding box center [1093, 41] width 22 height 22
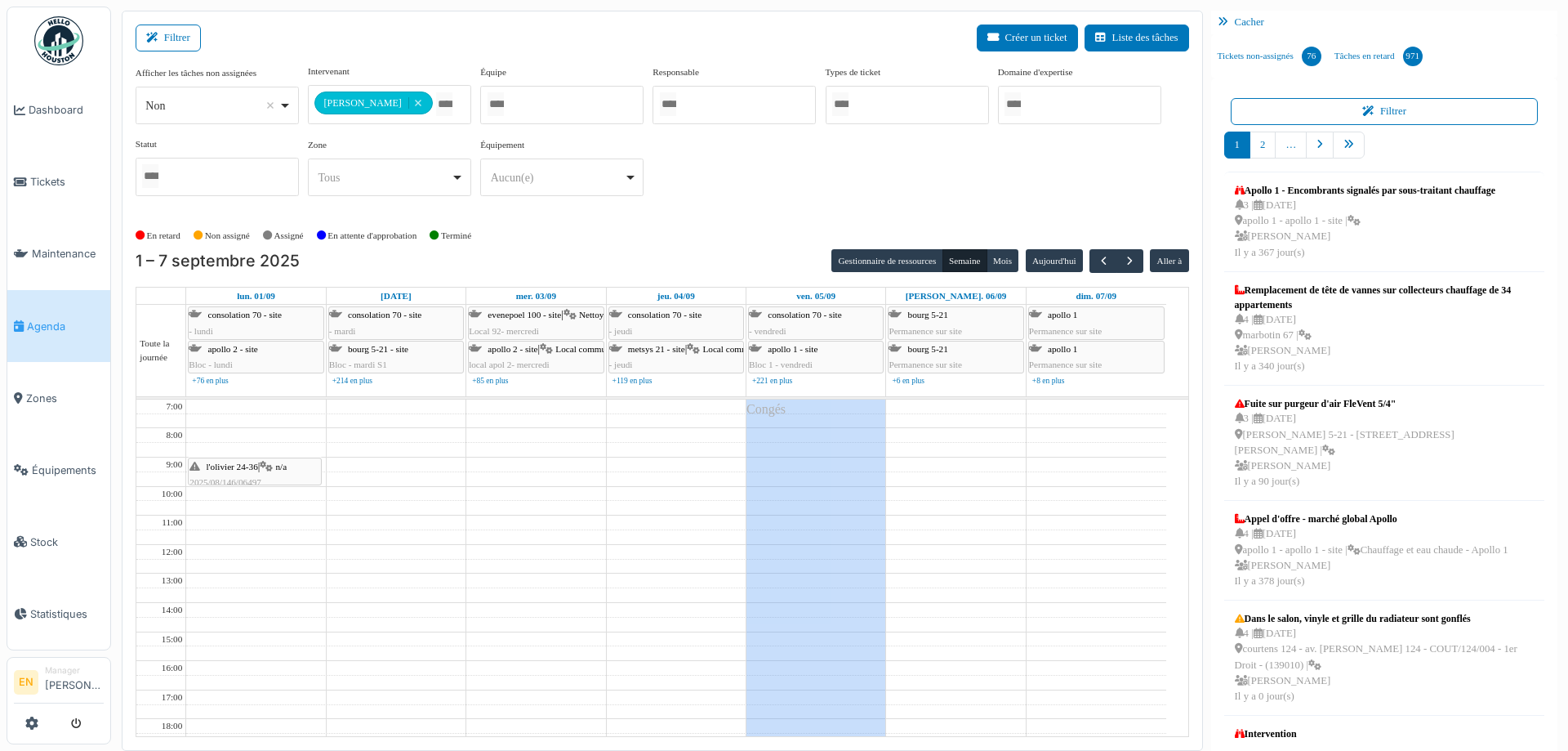
click at [718, 222] on div "**********" at bounding box center [663, 380] width 1082 height 740
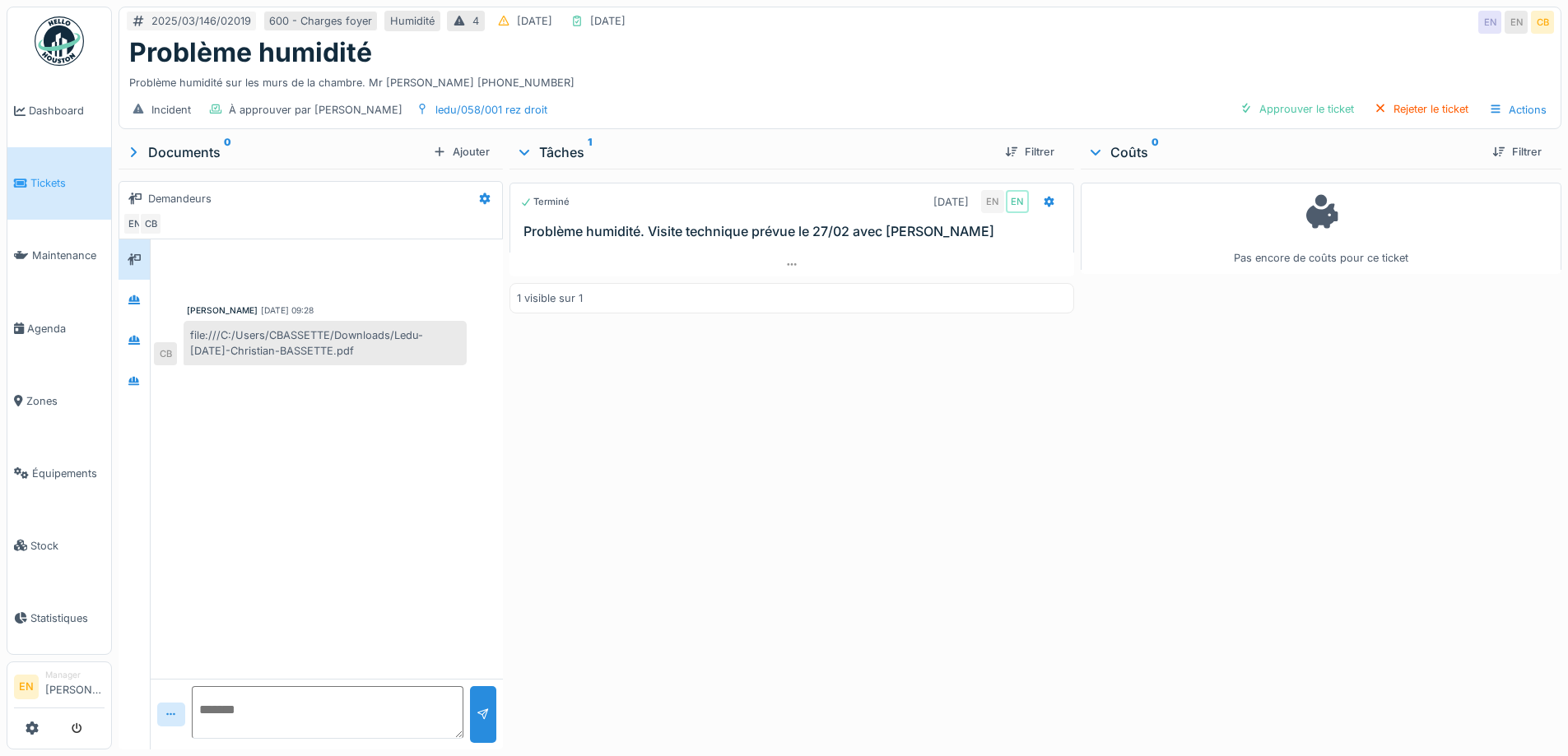
click at [731, 454] on div "Terminé 02/03/2025 EN EN Problème humidité. Visite technique prévue le 27/02 av…" at bounding box center [792, 456] width 564 height 574
drag, startPoint x: 742, startPoint y: 373, endPoint x: 295, endPoint y: 375, distance: 447.0
click at [690, 375] on div "Terminé 02/03/2025 EN EN Problème humidité. Visite technique prévue le 27/02 av…" at bounding box center [792, 456] width 564 height 574
drag, startPoint x: 187, startPoint y: 333, endPoint x: 380, endPoint y: 353, distance: 194.0
click at [387, 367] on div "Christian Bassette 22/08/2025 09:28 file:///C:/Users/CBASSETTE/Downloads/Ledu-2…" at bounding box center [327, 305] width 352 height 133
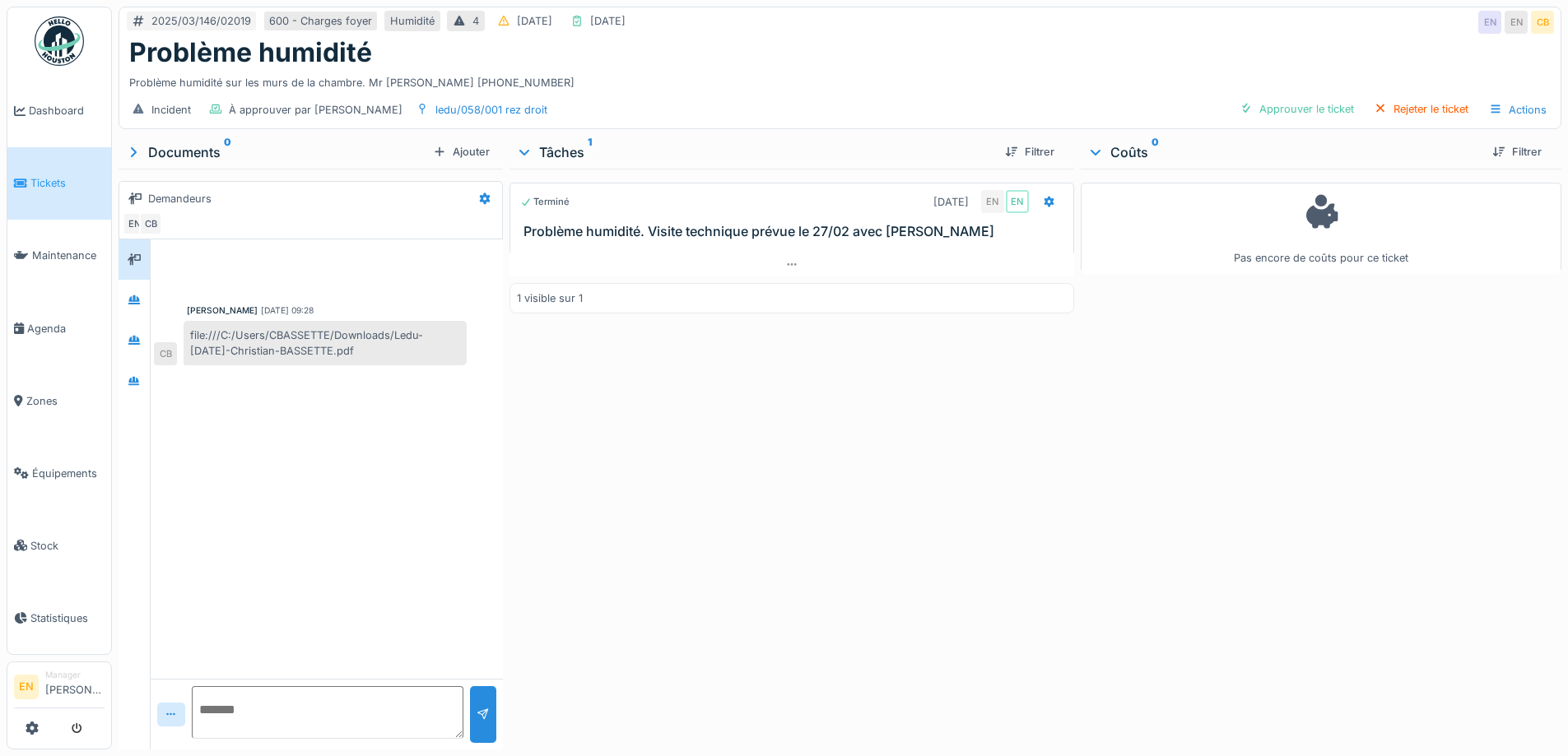
copy div "file:///C:/Users/CBASSETTE/Downloads/Ledu-27-Feb-2025-Christian-BASSETTE.pdf"
click at [744, 652] on div "Terminé 02/03/2025 EN EN Problème humidité. Visite technique prévue le 27/02 av…" at bounding box center [792, 456] width 564 height 574
click at [812, 622] on div "Terminé 02/03/2025 EN EN Problème humidité. Visite technique prévue le 27/02 av…" at bounding box center [792, 456] width 564 height 574
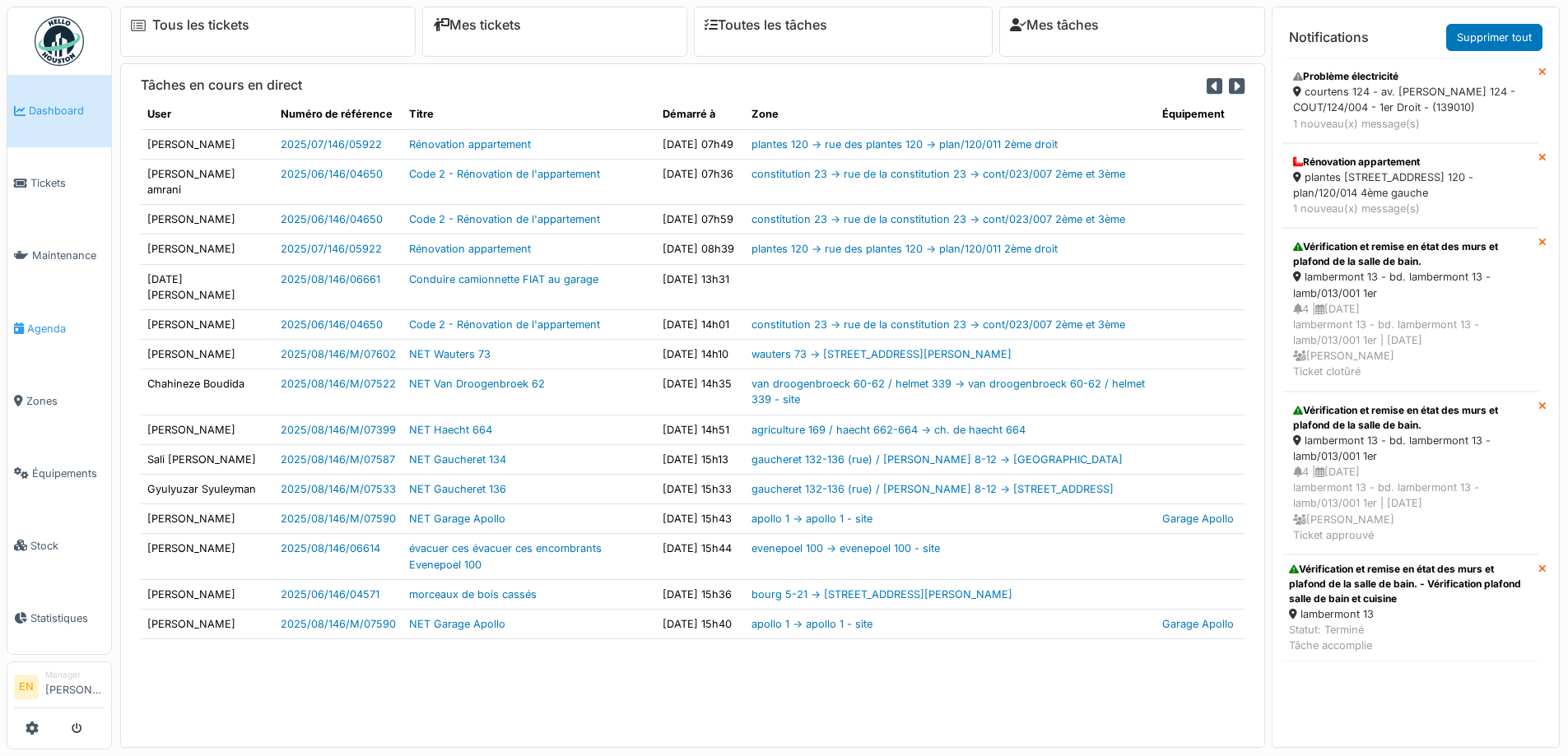
click at [49, 326] on span "Agenda" at bounding box center [66, 328] width 78 height 15
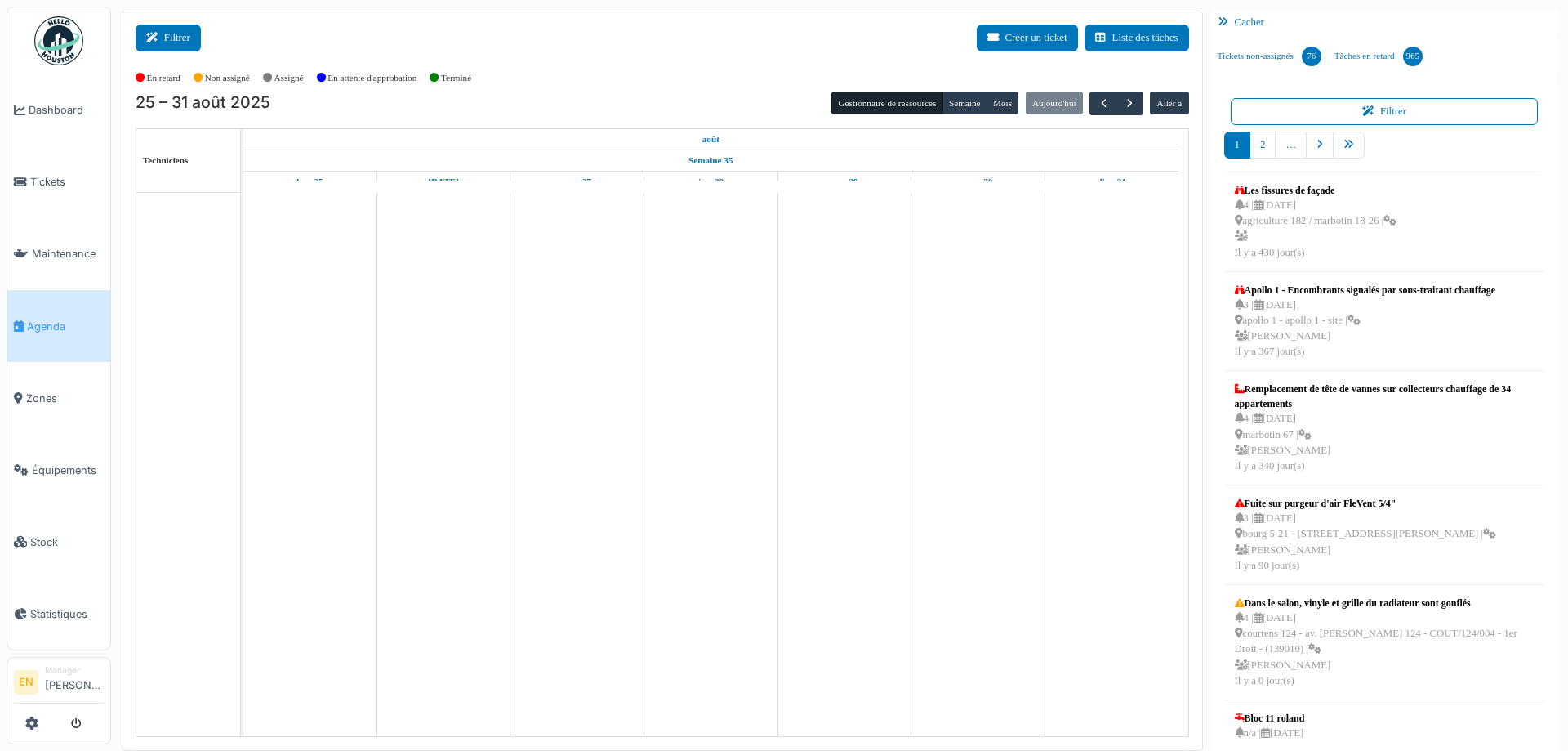
click at [157, 39] on icon at bounding box center [155, 38] width 18 height 11
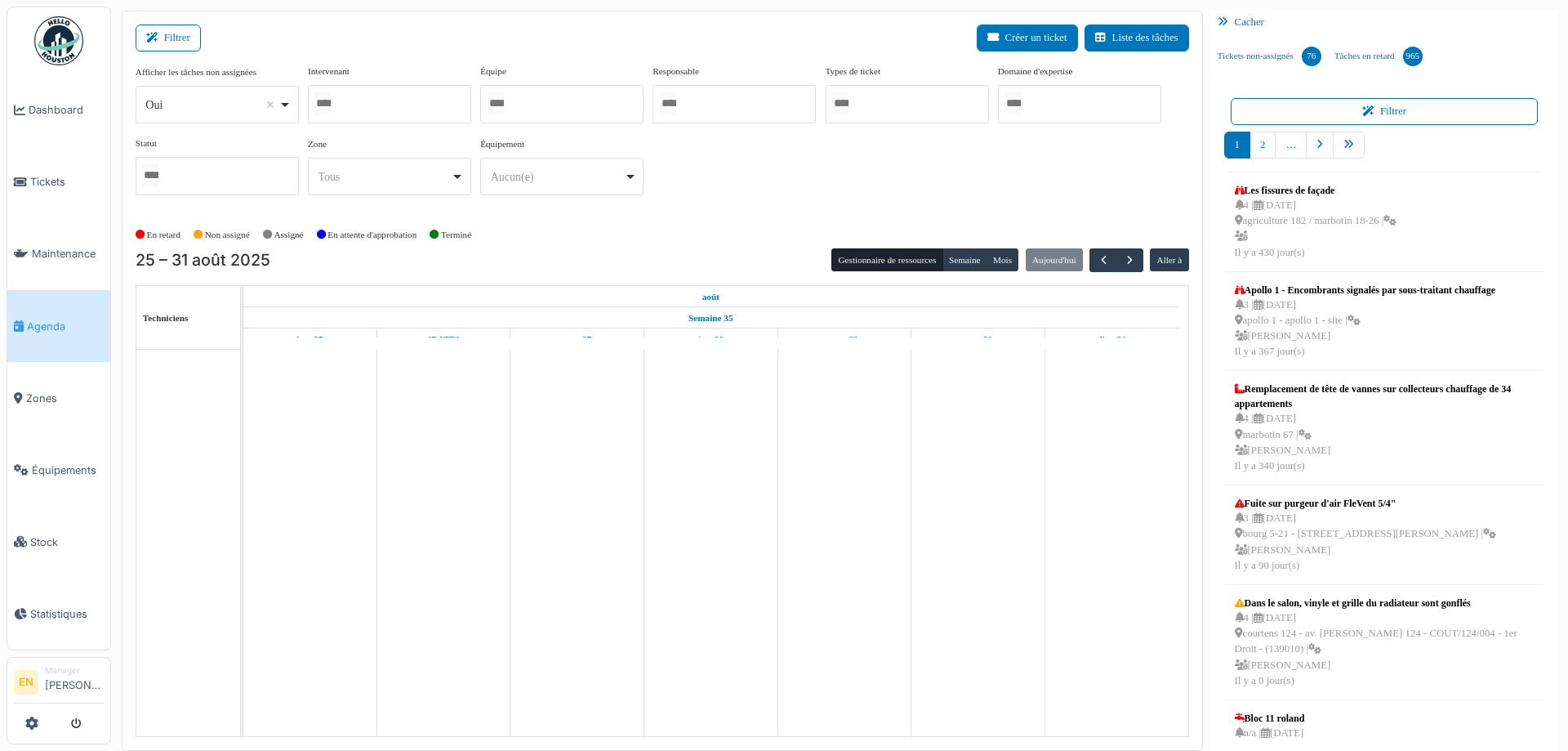
click at [293, 102] on div "*** Oui Remove item" at bounding box center [217, 105] width 163 height 38
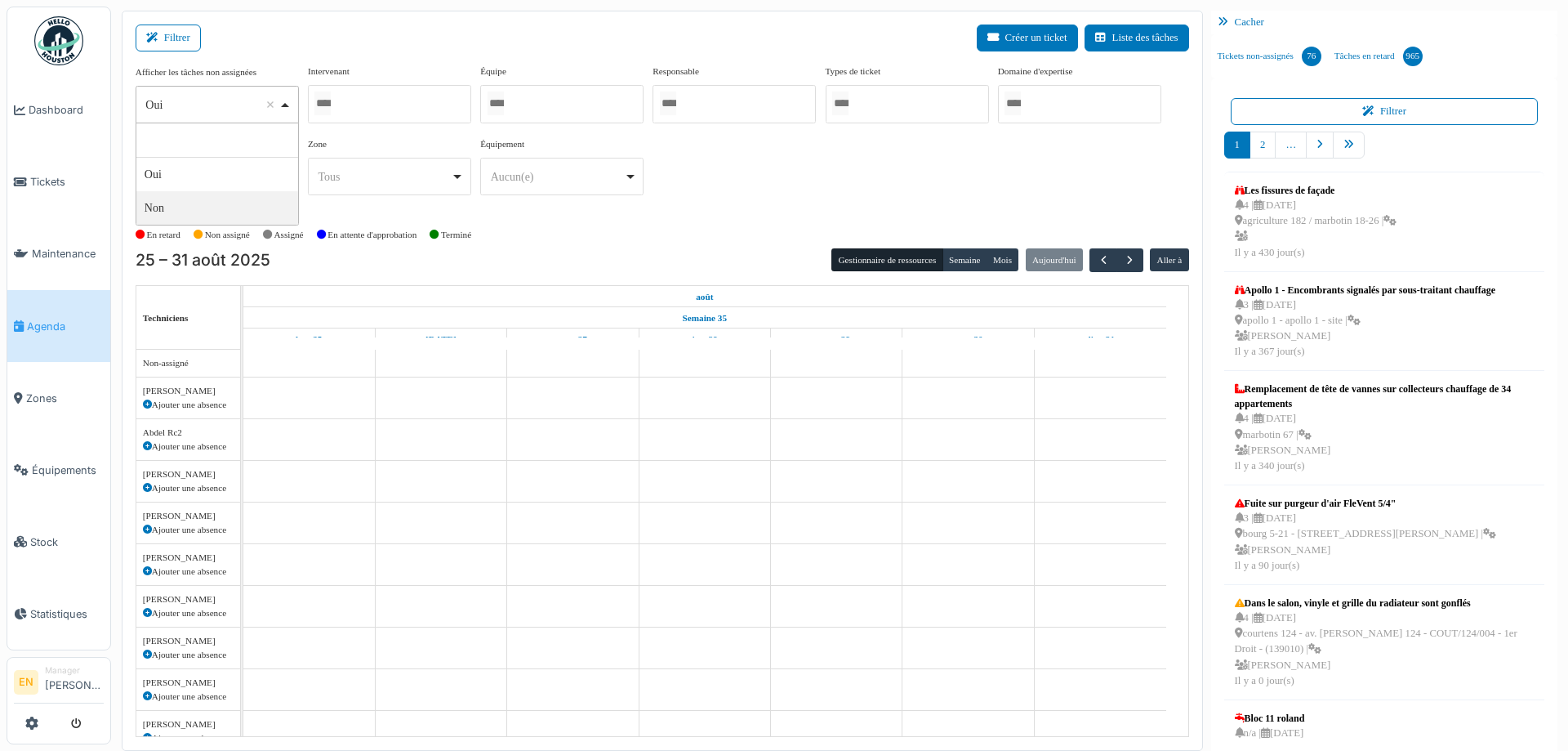
select select "**"
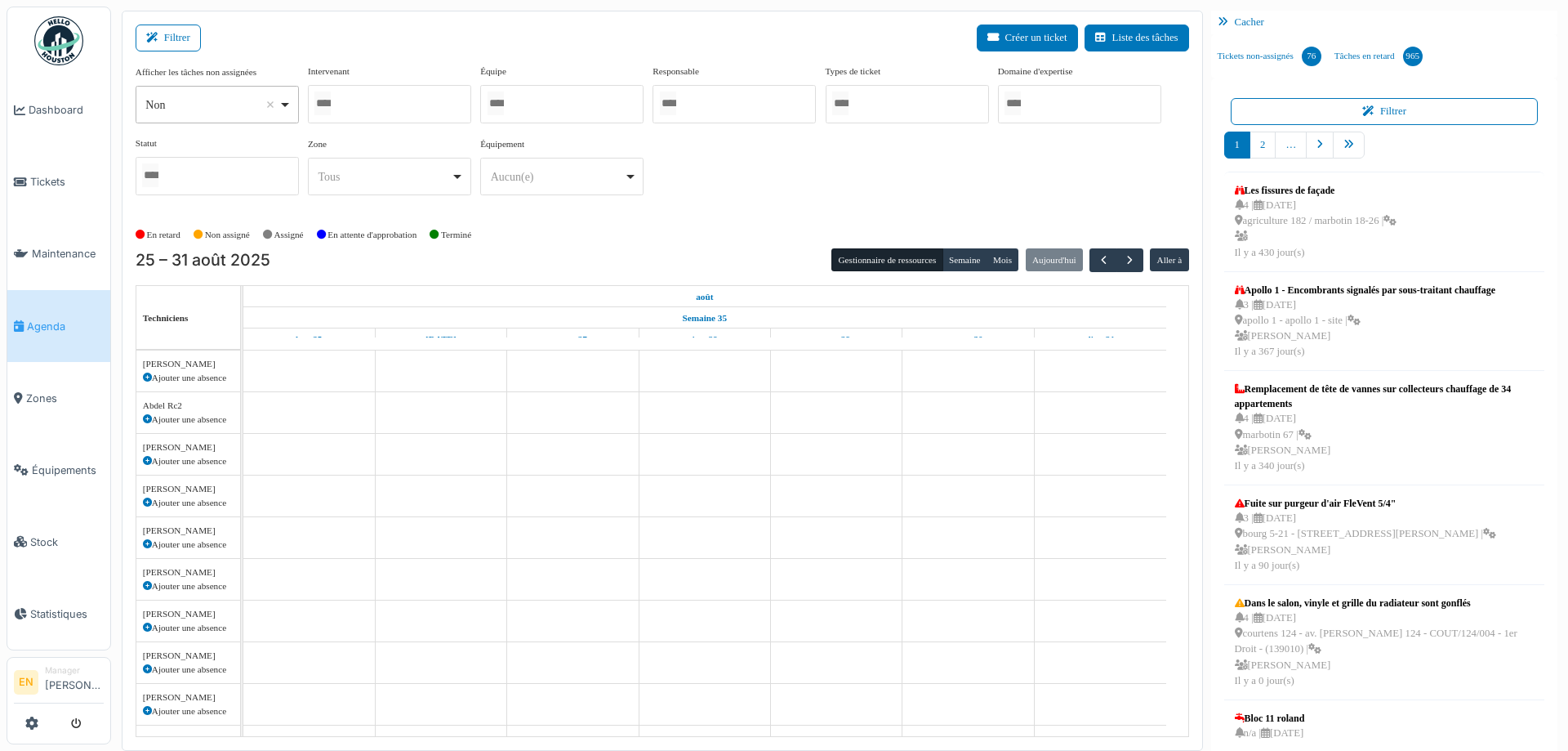
click at [397, 98] on div at bounding box center [389, 104] width 163 height 39
type input "******"
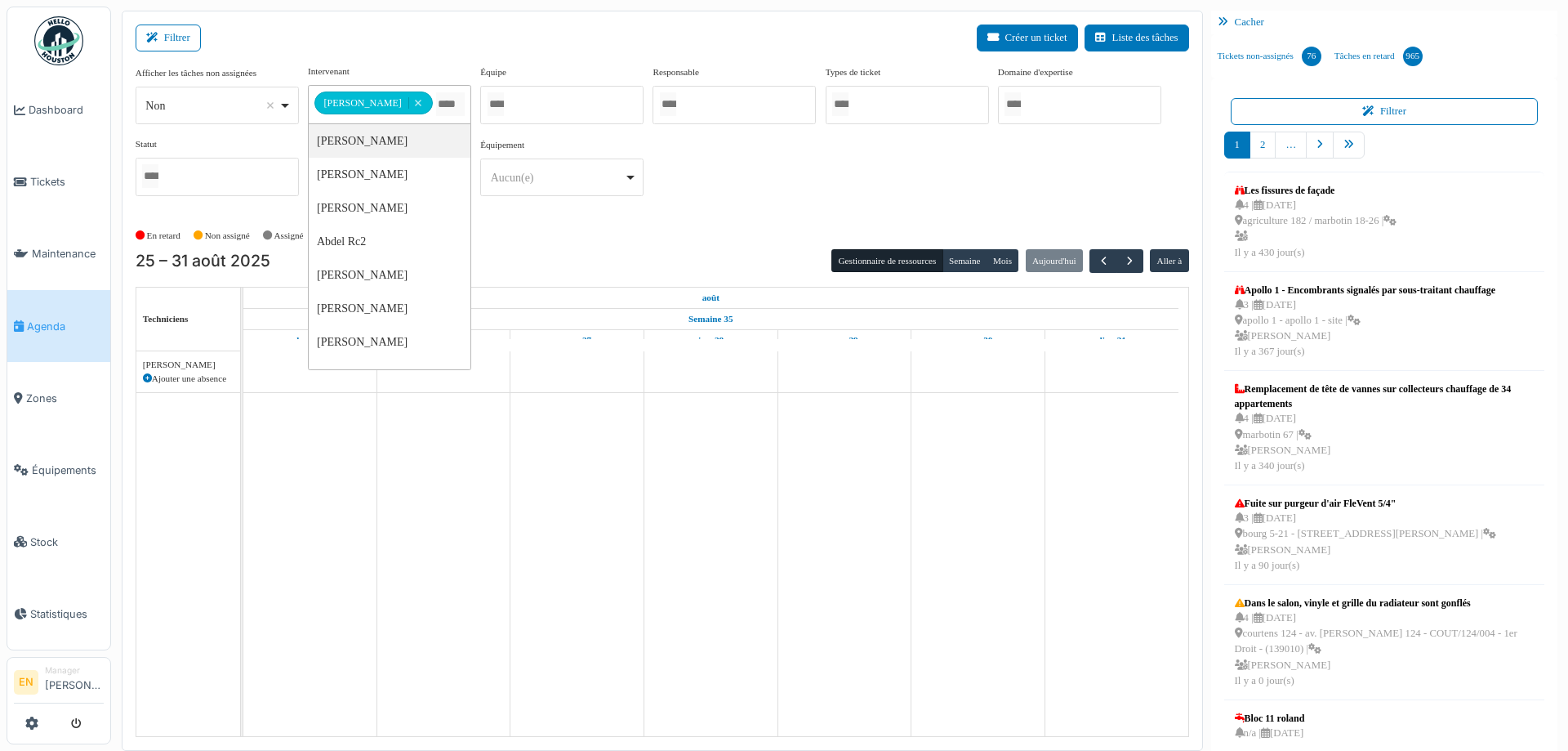
scroll to position [0, 0]
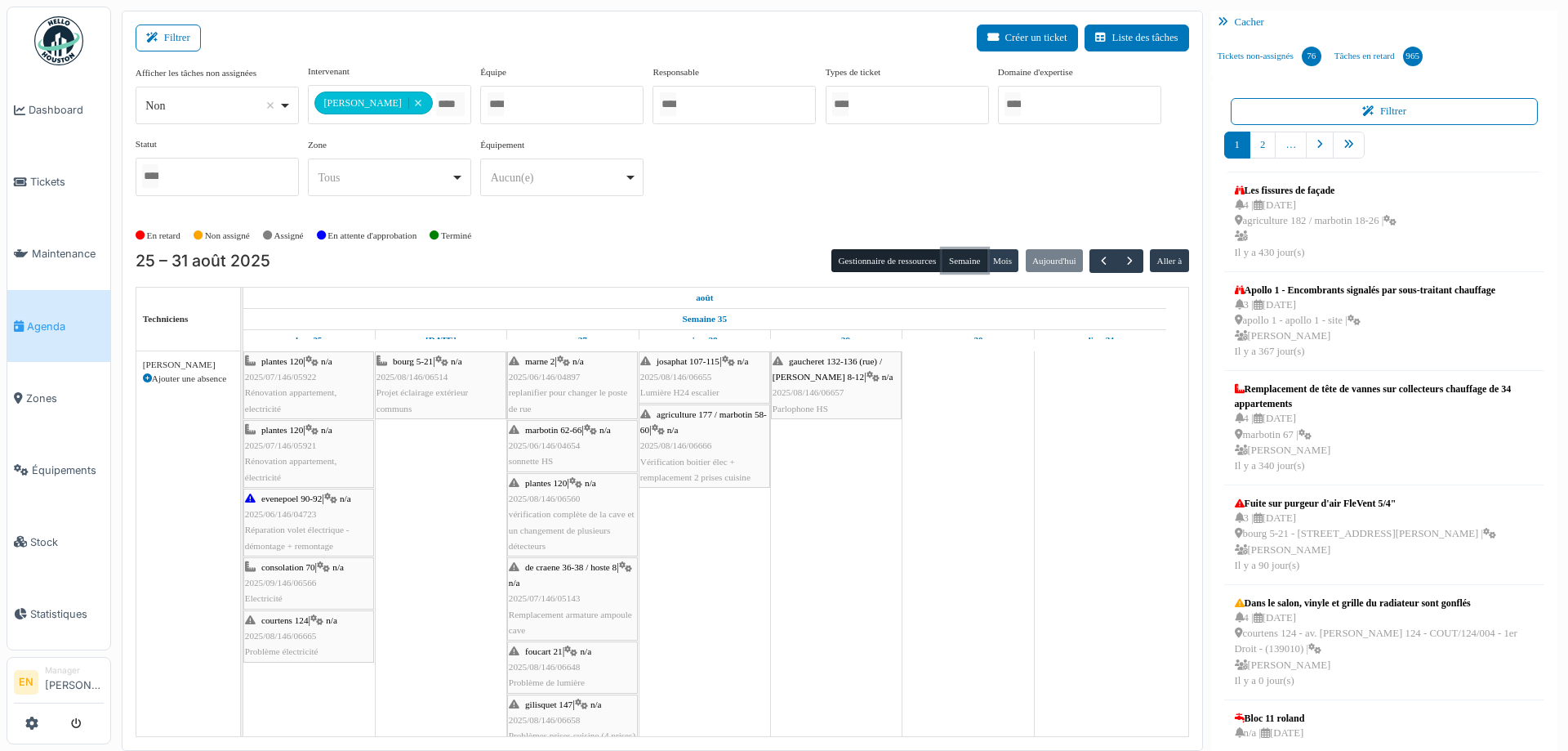
click at [953, 261] on button "Semaine" at bounding box center [965, 260] width 45 height 22
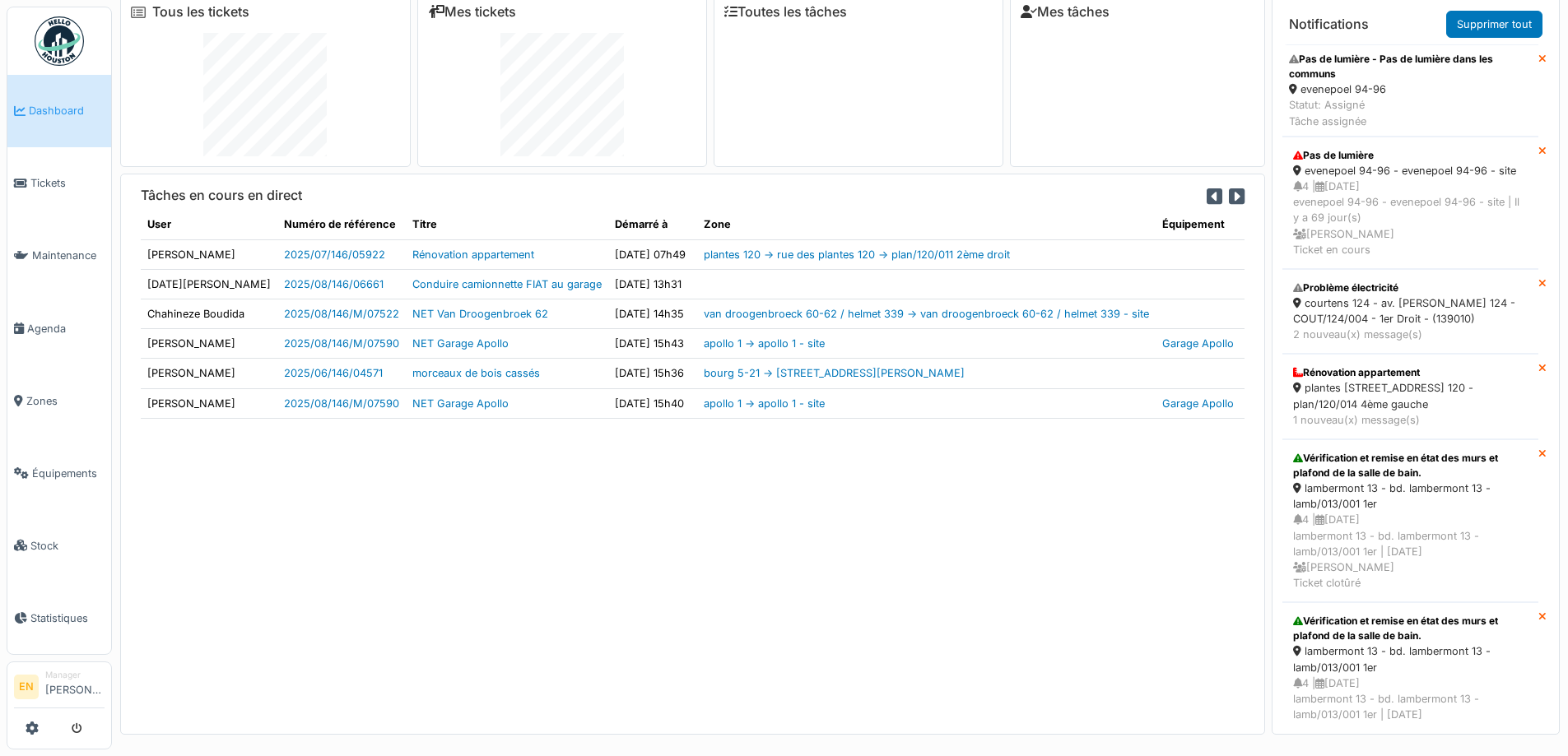
scroll to position [17, 0]
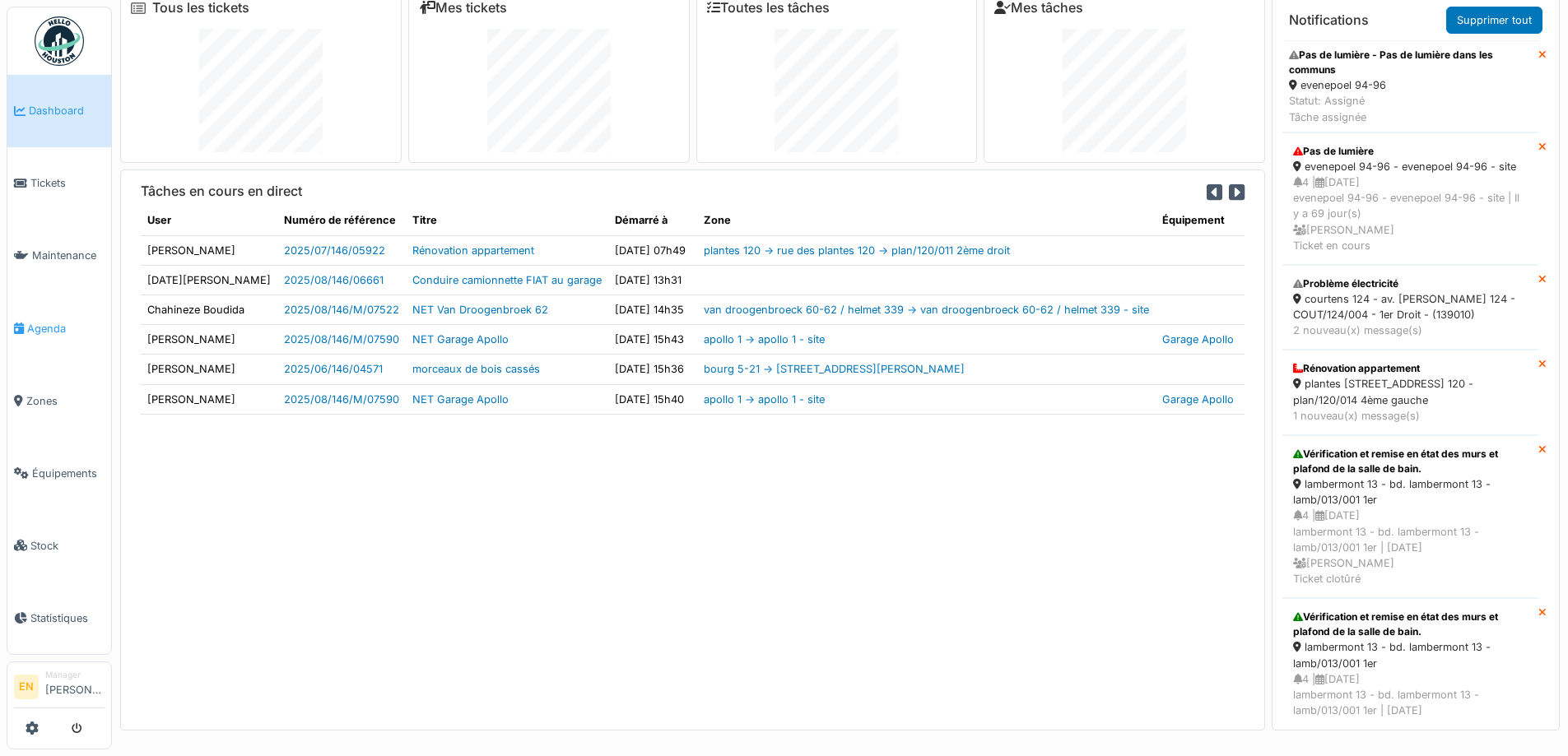
click at [56, 325] on span "Agenda" at bounding box center [66, 328] width 78 height 15
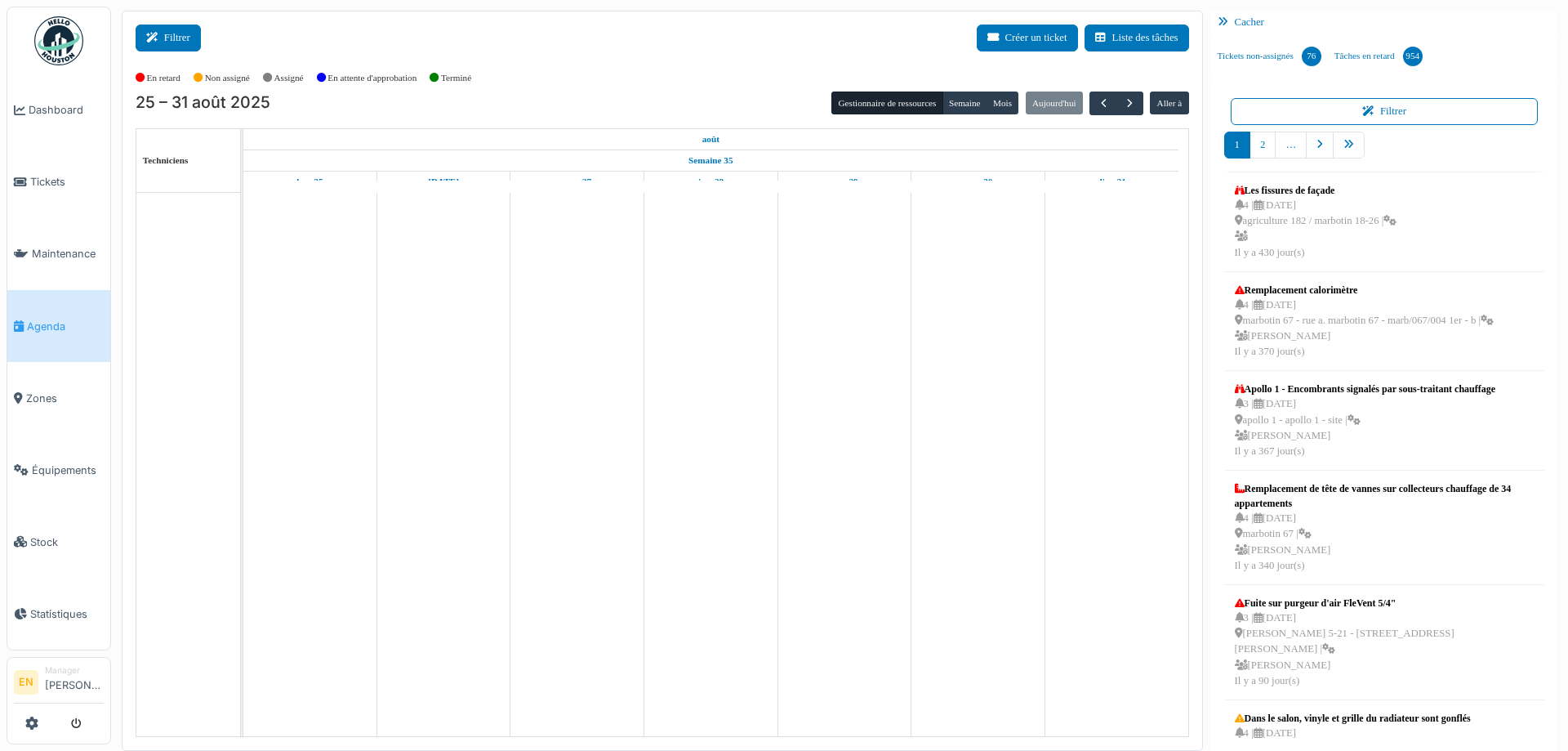
click at [159, 31] on button "Filtrer" at bounding box center [168, 38] width 65 height 27
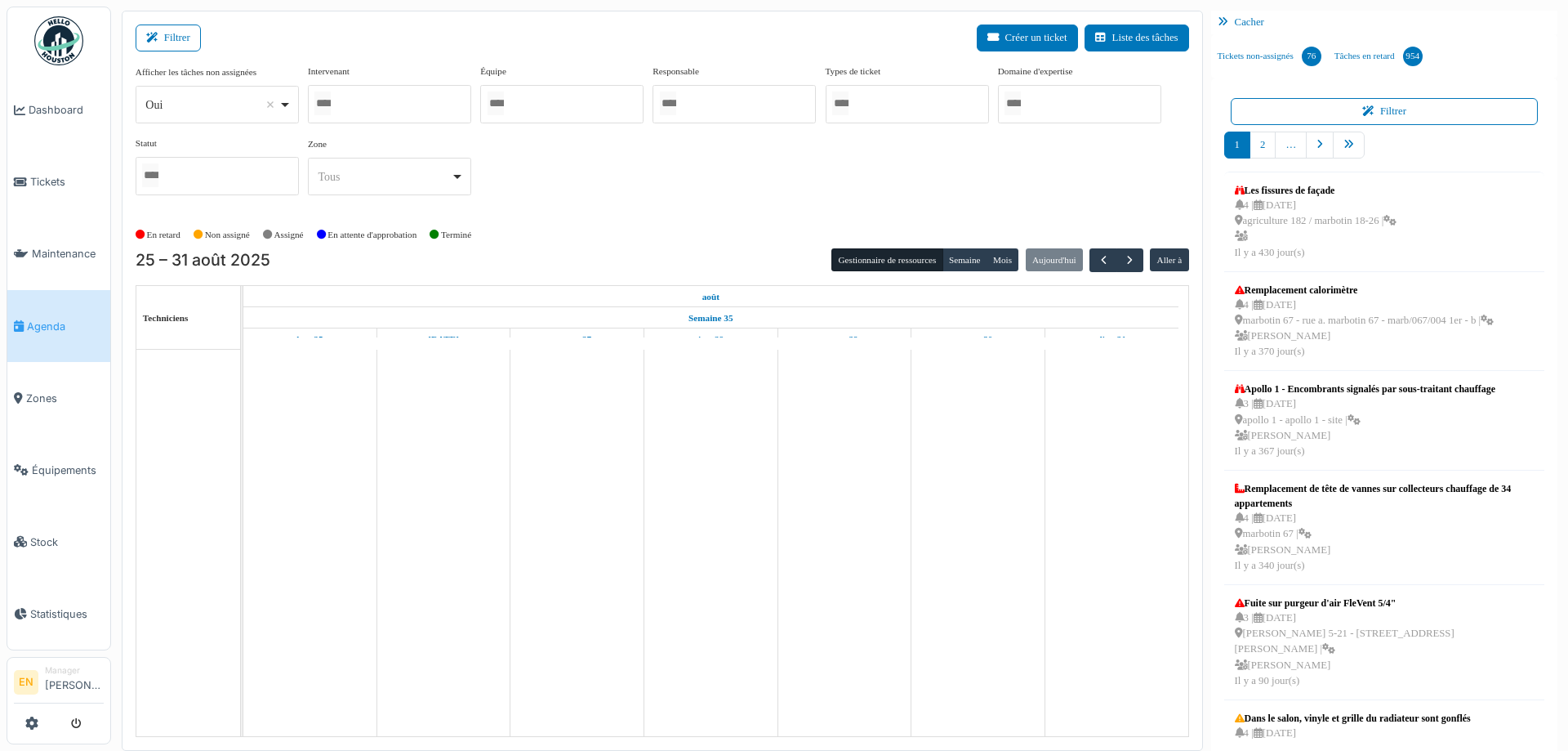
click at [292, 105] on div "*** Oui Remove item" at bounding box center [217, 105] width 163 height 38
select select "**"
click at [410, 100] on div at bounding box center [389, 104] width 163 height 39
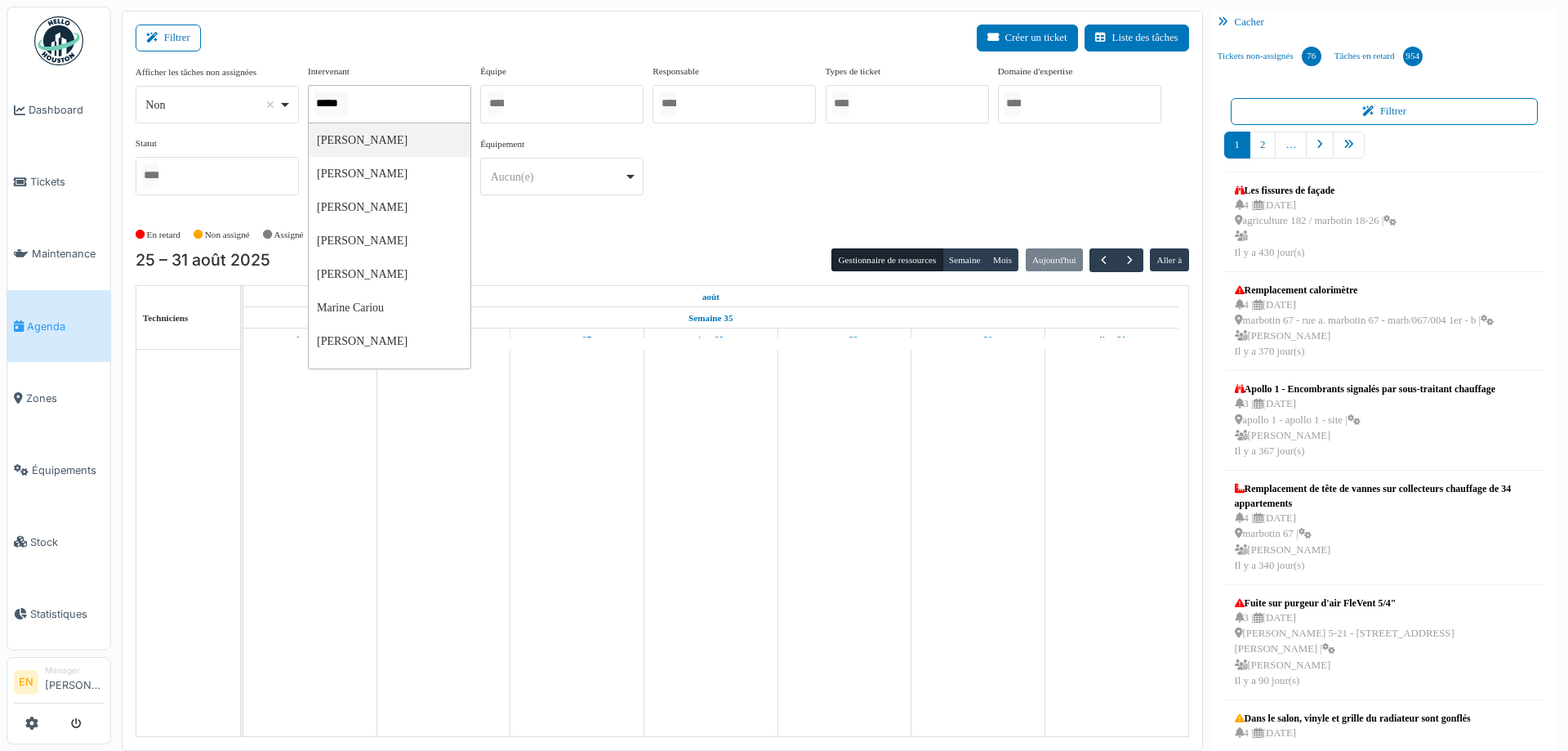
scroll to position [0, 5]
type input "******"
click at [957, 259] on button "Semaine" at bounding box center [965, 260] width 45 height 22
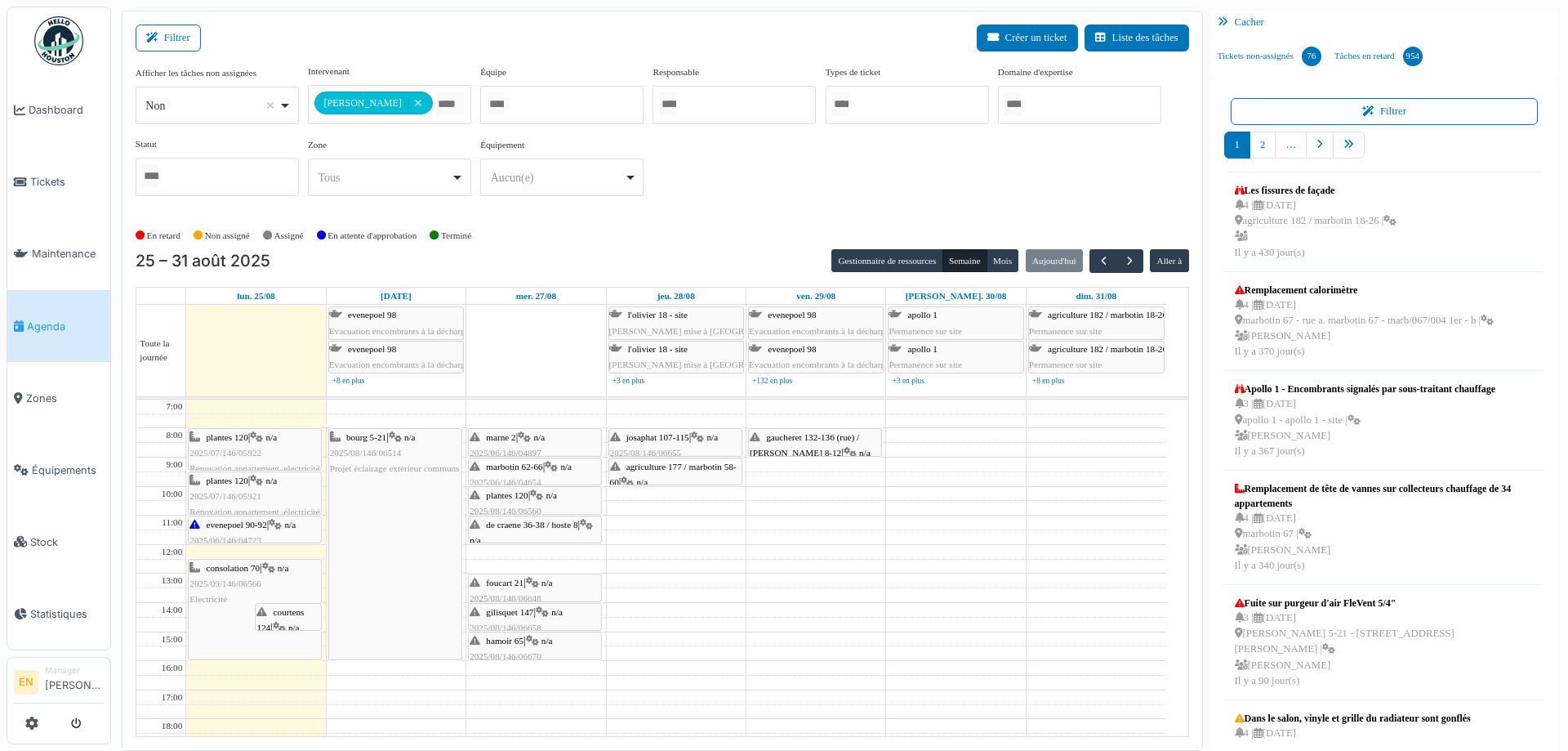
click at [721, 188] on div "**********" at bounding box center [662, 136] width 1054 height 144
click at [1119, 269] on button "button" at bounding box center [1130, 261] width 27 height 23
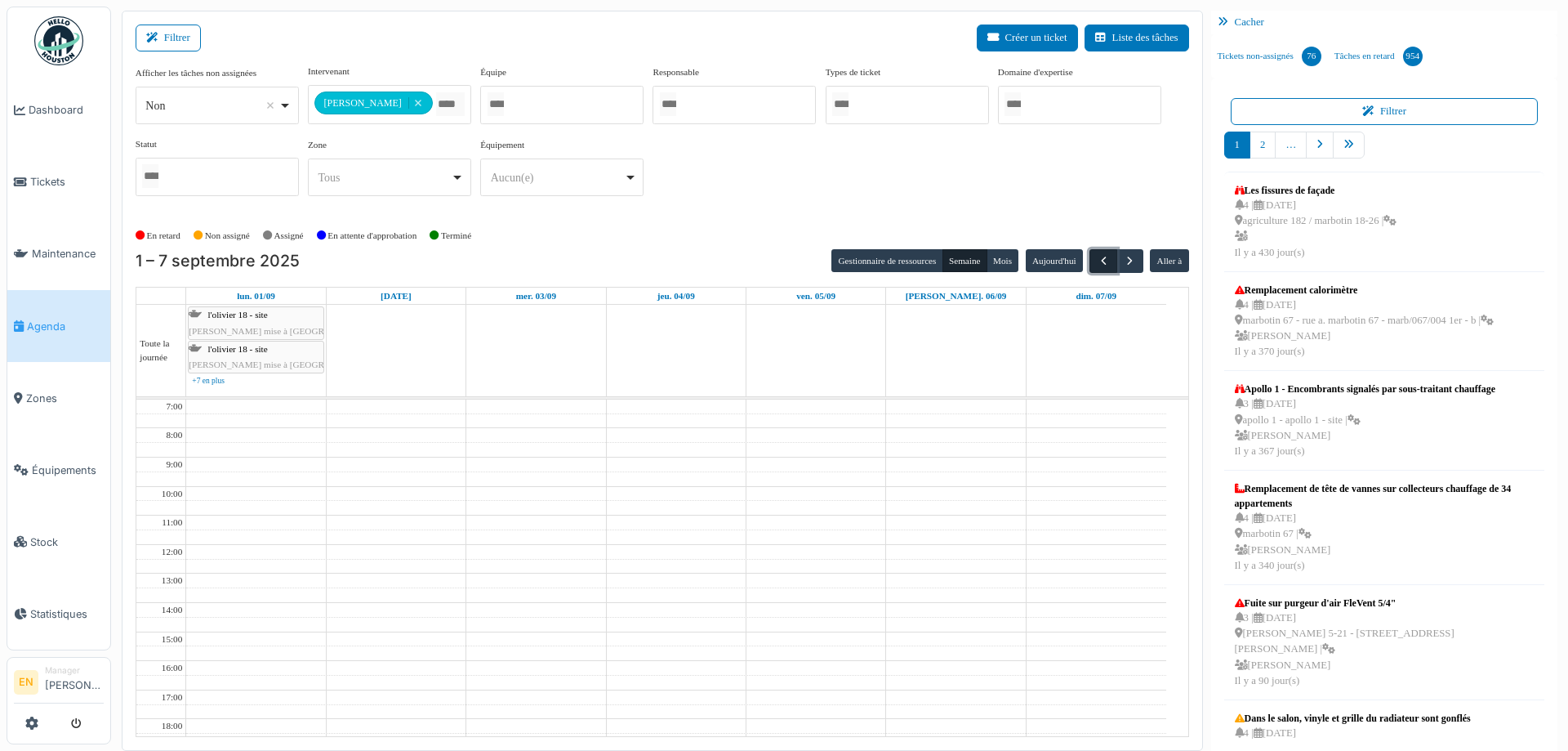
click at [1090, 269] on button "button" at bounding box center [1103, 261] width 27 height 23
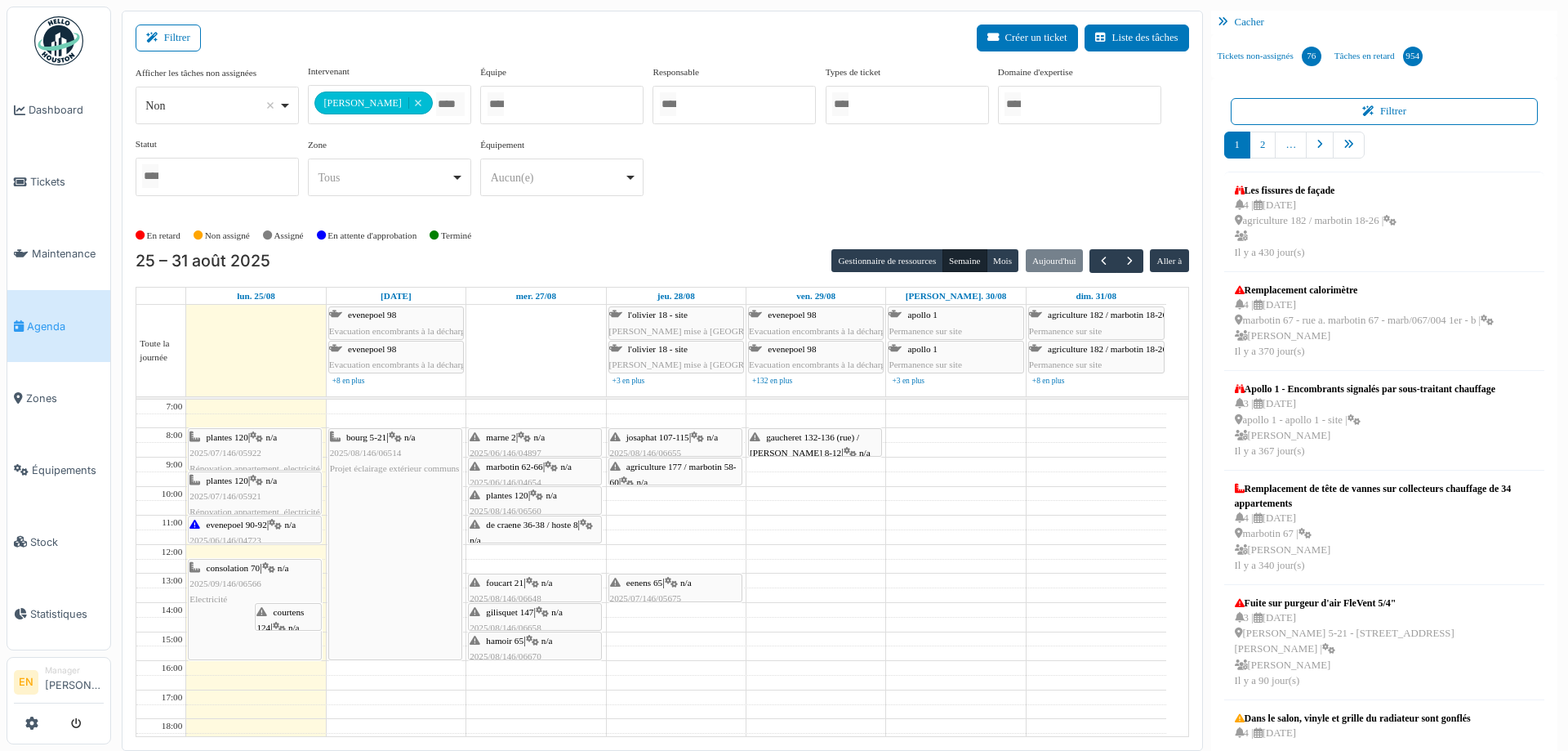
click at [801, 162] on div "**********" at bounding box center [662, 136] width 1054 height 144
click at [288, 607] on span "courtens 124" at bounding box center [280, 620] width 48 height 25
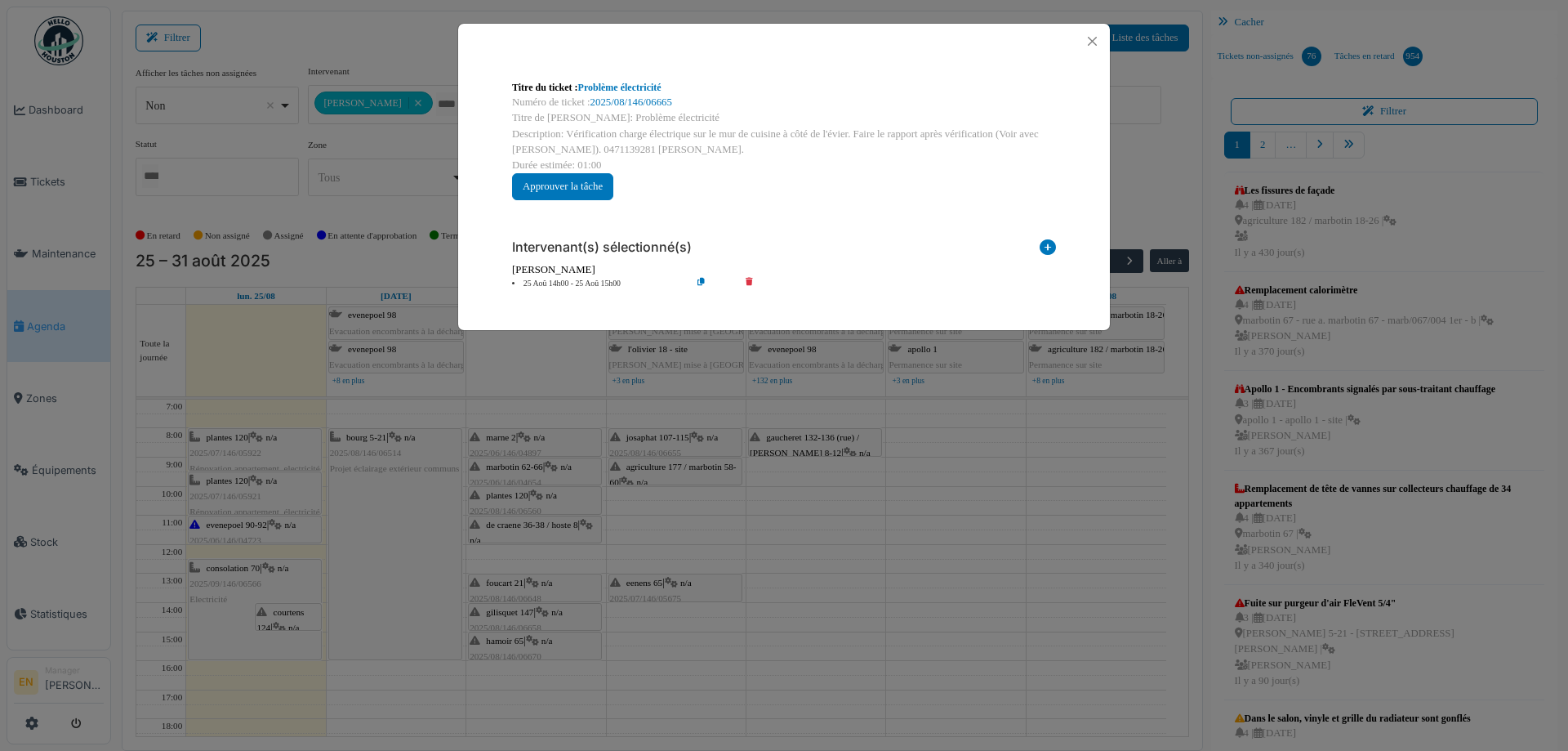
click at [697, 283] on icon at bounding box center [714, 284] width 47 height 13
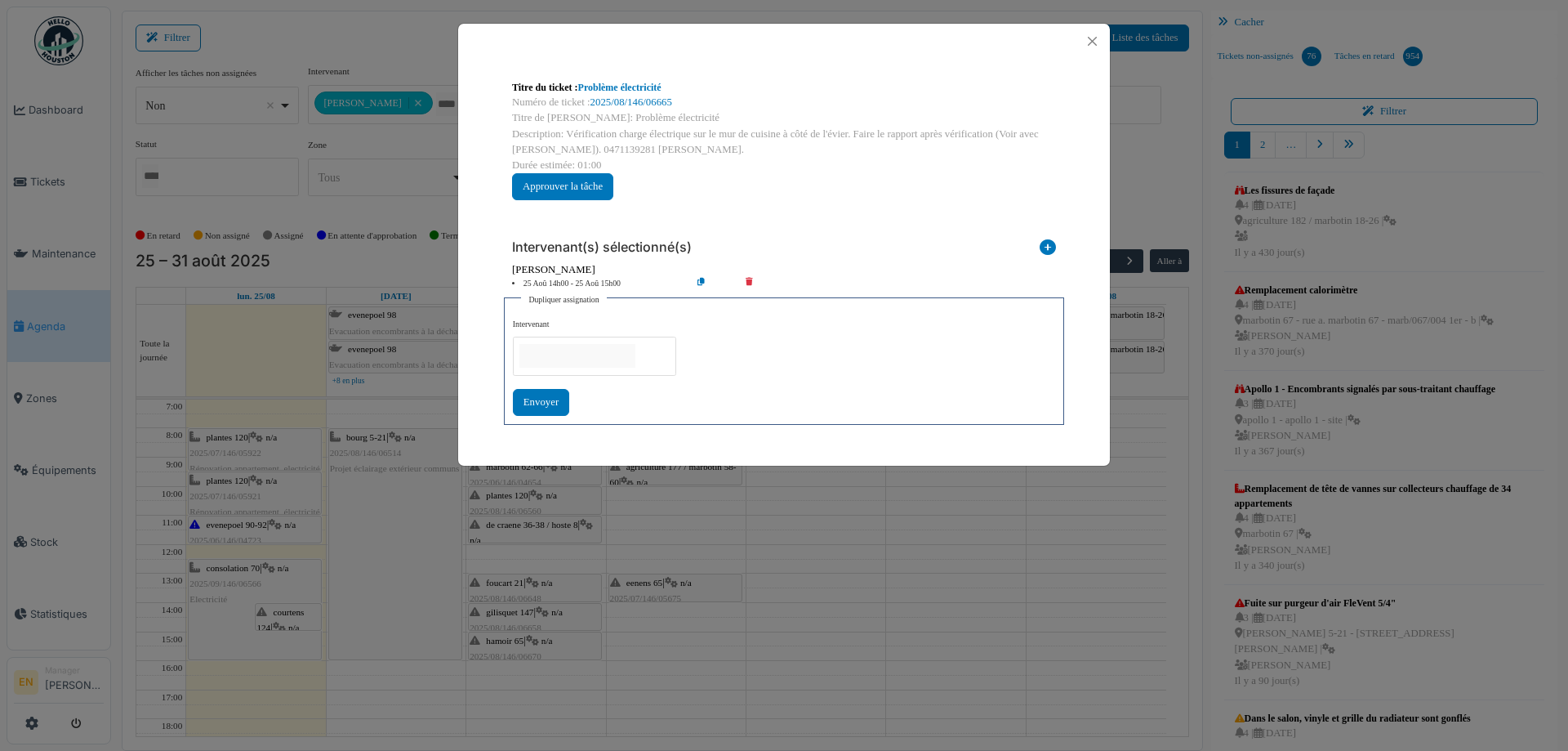
click at [593, 351] on input "null" at bounding box center [577, 355] width 116 height 23
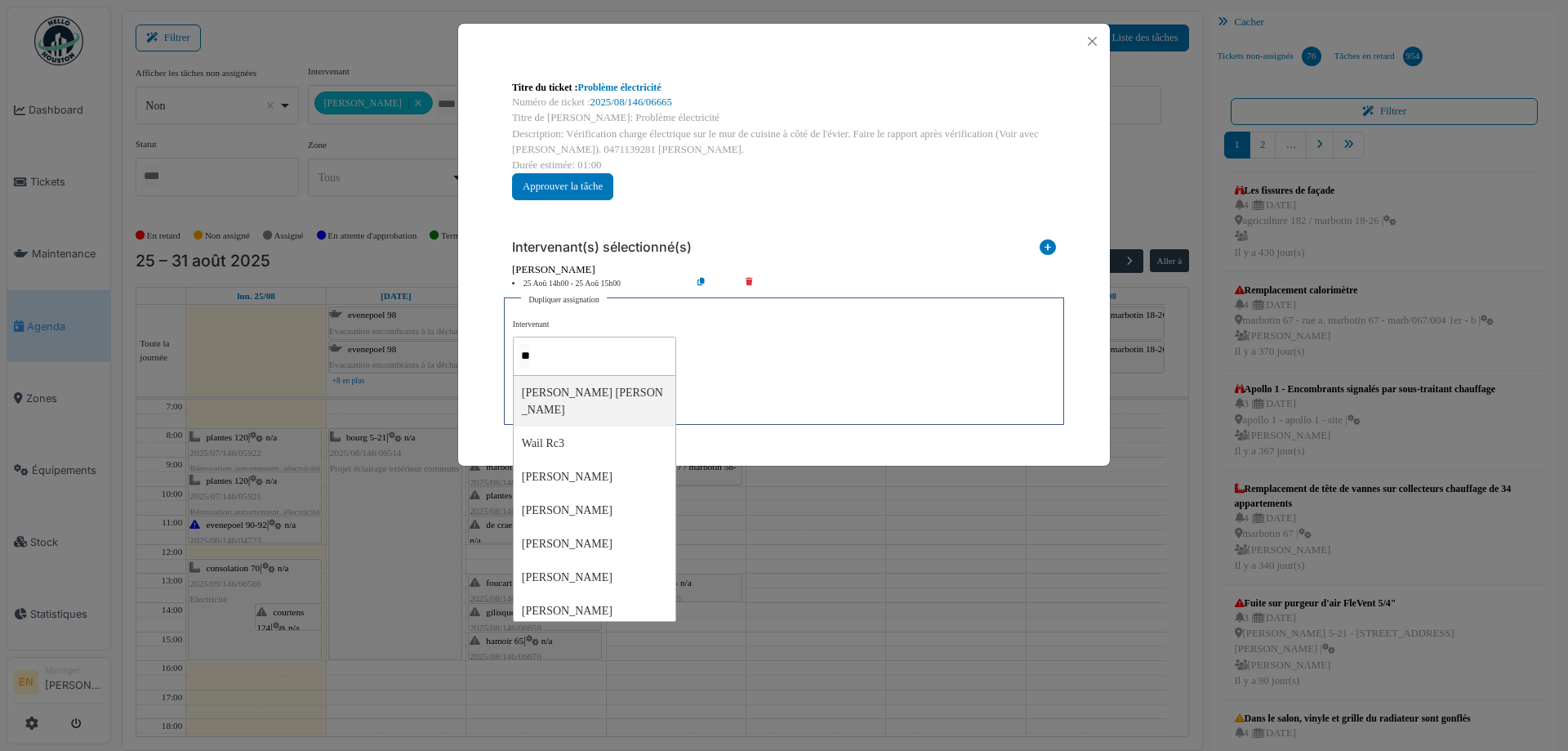
type input "***"
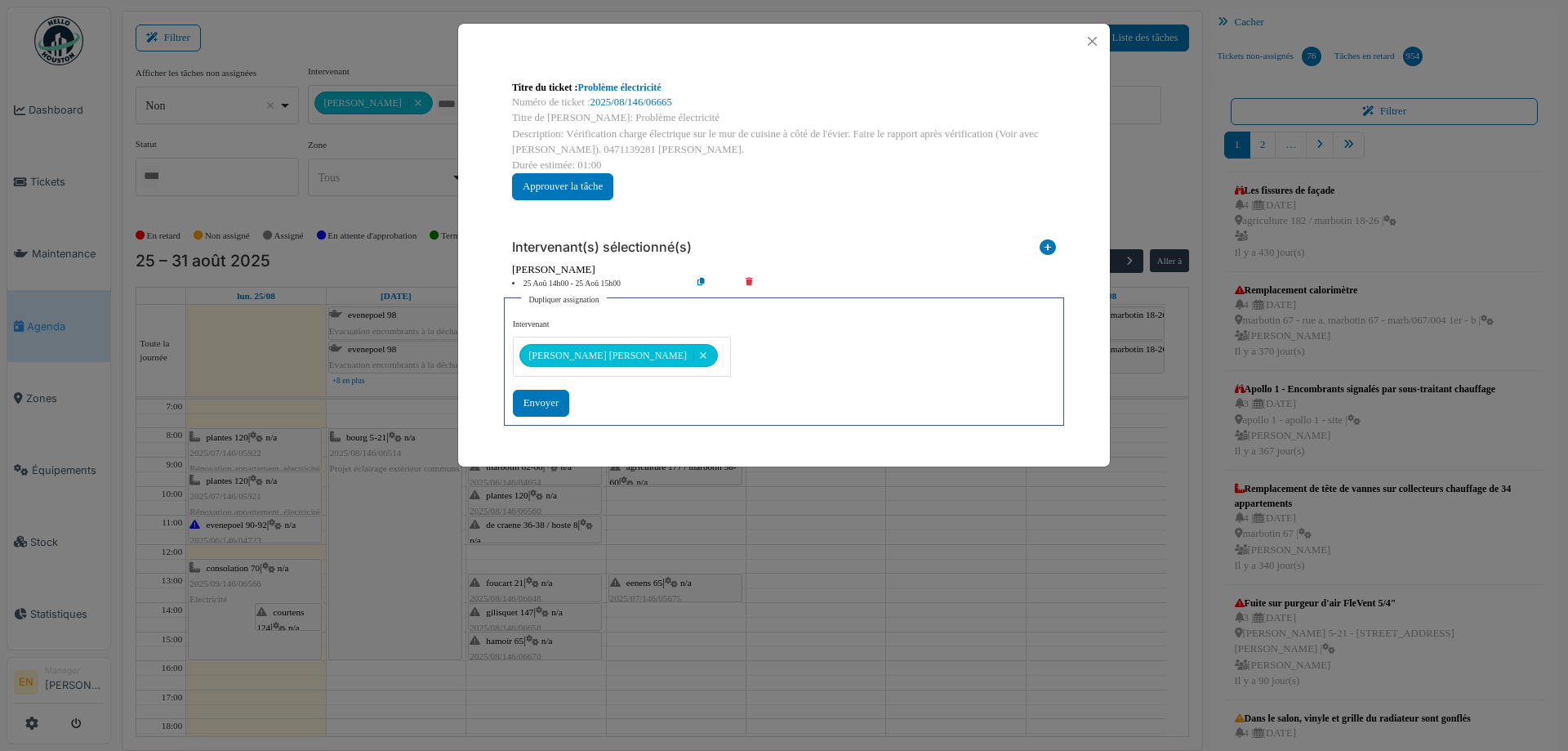
click at [796, 391] on div "**********" at bounding box center [784, 367] width 543 height 98
click at [588, 361] on div at bounding box center [595, 355] width 163 height 39
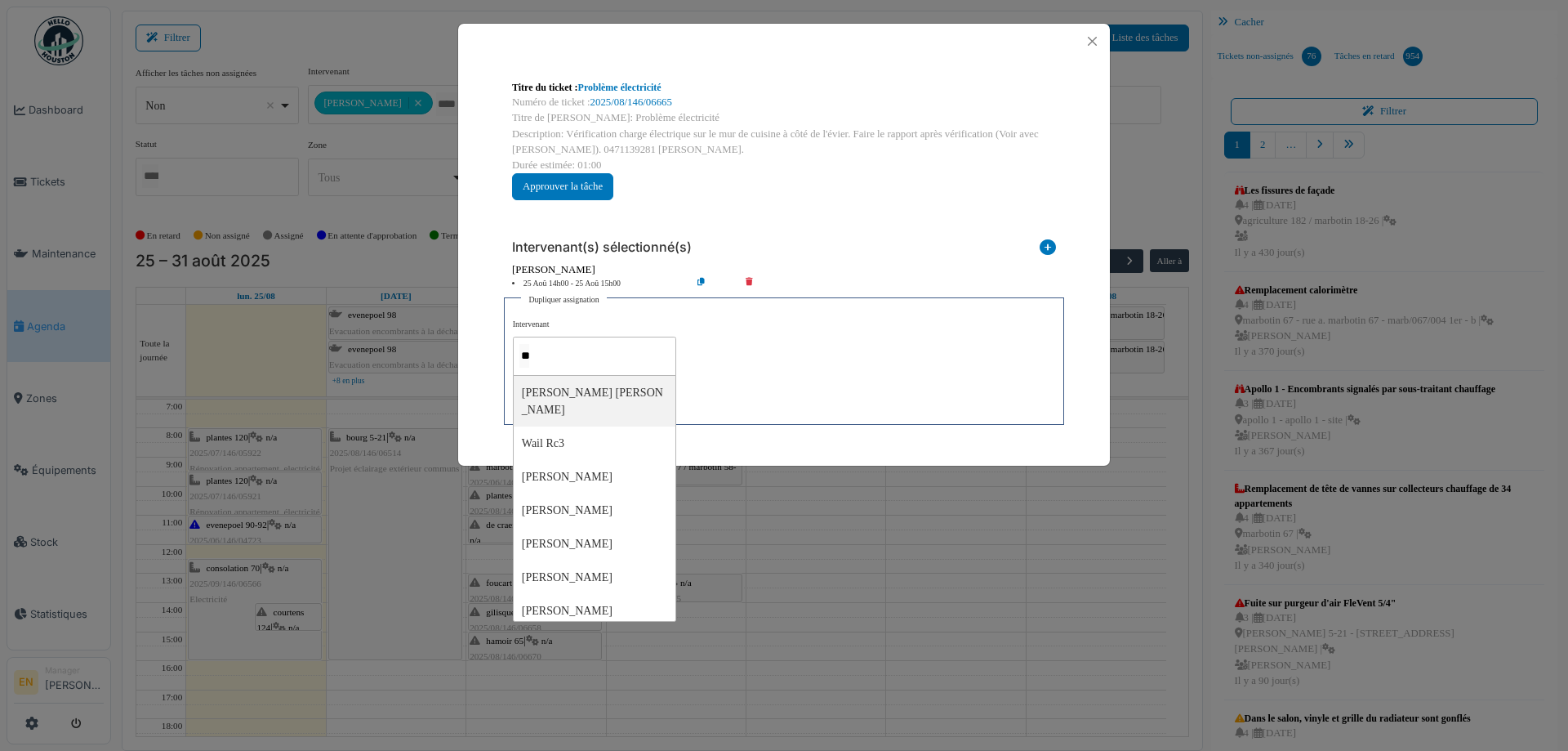
type input "***"
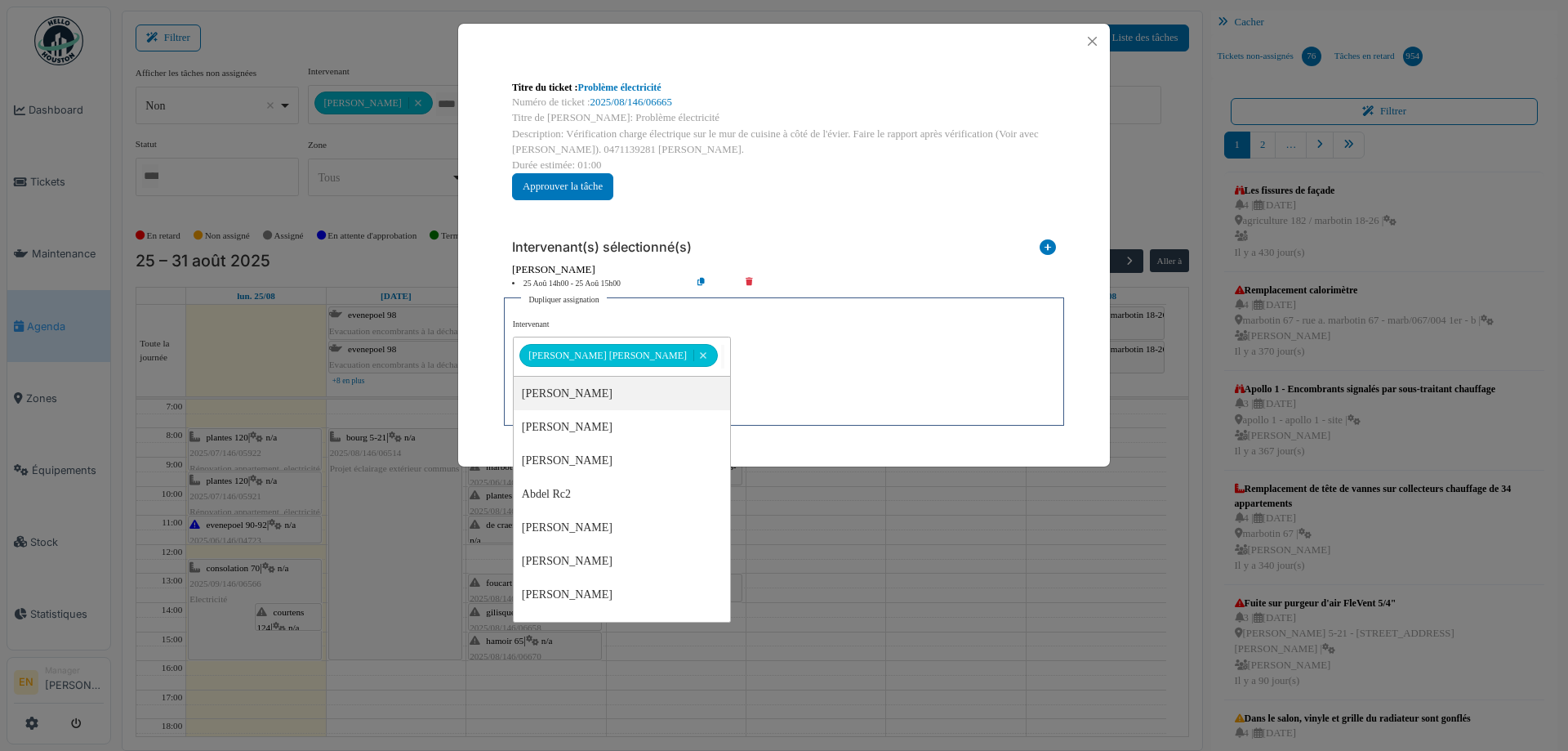
drag, startPoint x: 747, startPoint y: 373, endPoint x: 730, endPoint y: 371, distance: 17.1
click at [747, 370] on div "**********" at bounding box center [784, 367] width 543 height 98
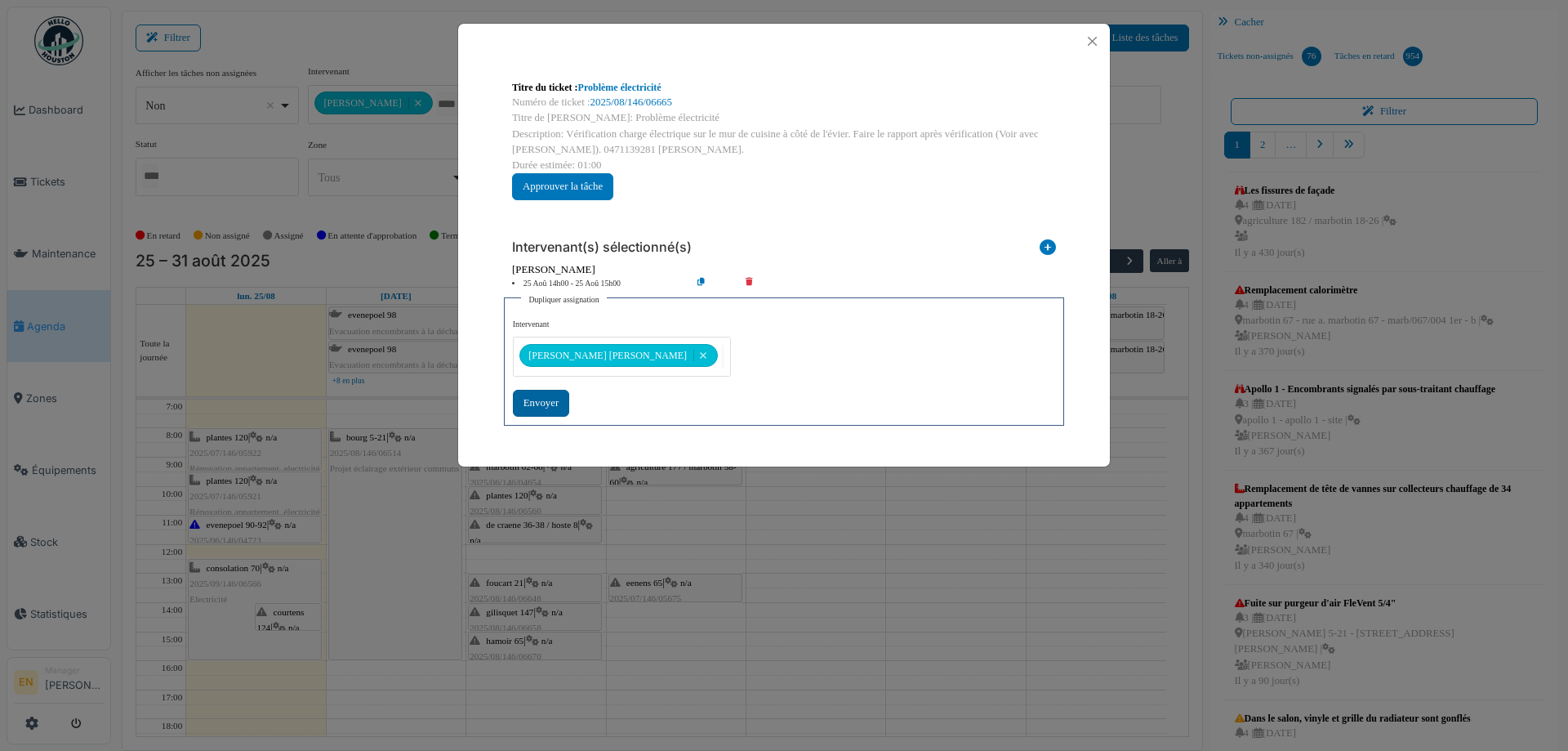
click at [535, 402] on div "Envoyer" at bounding box center [541, 403] width 57 height 27
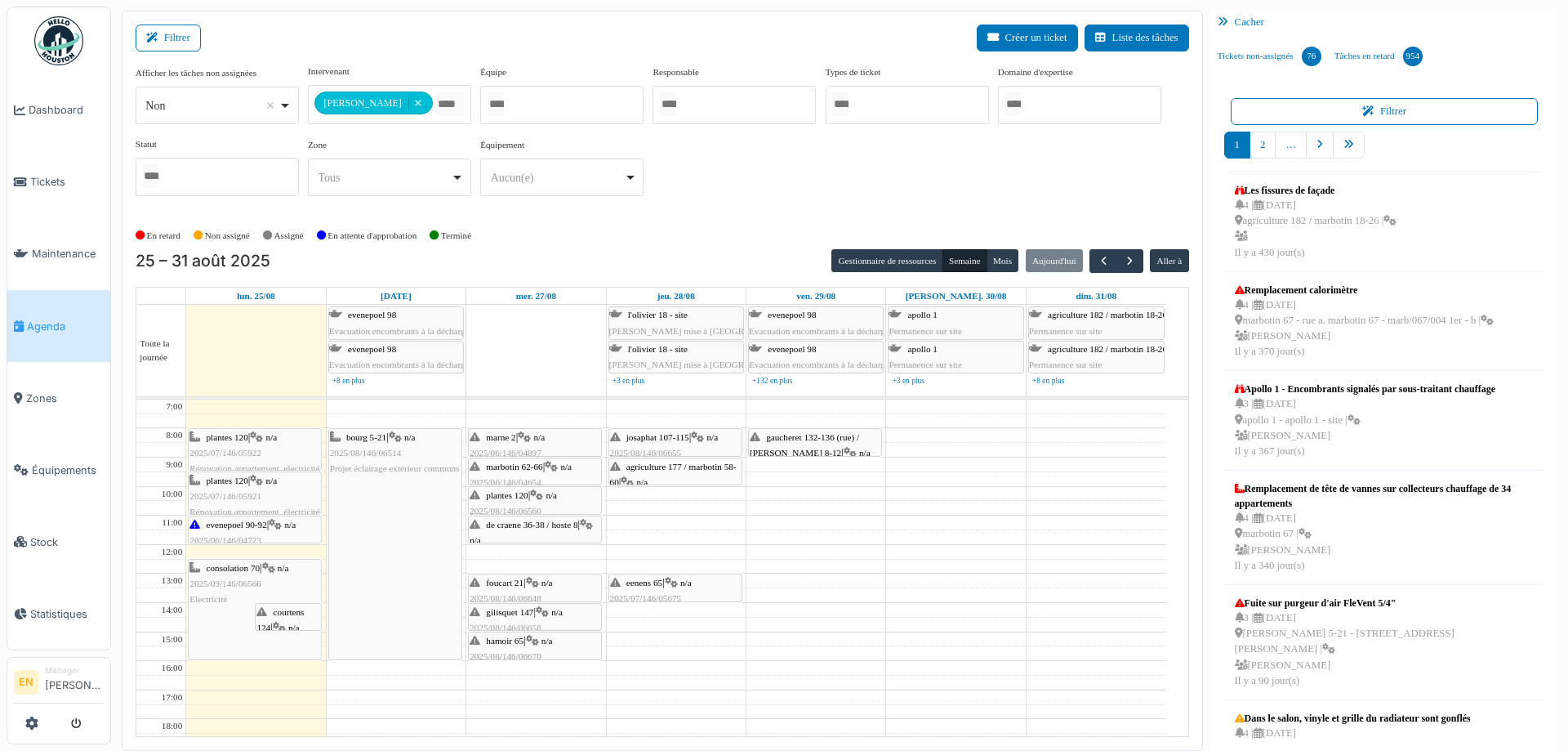
click at [681, 181] on div "**********" at bounding box center [662, 136] width 1054 height 144
click at [666, 214] on div "**********" at bounding box center [662, 144] width 1054 height 158
click at [711, 183] on div "**********" at bounding box center [662, 136] width 1054 height 144
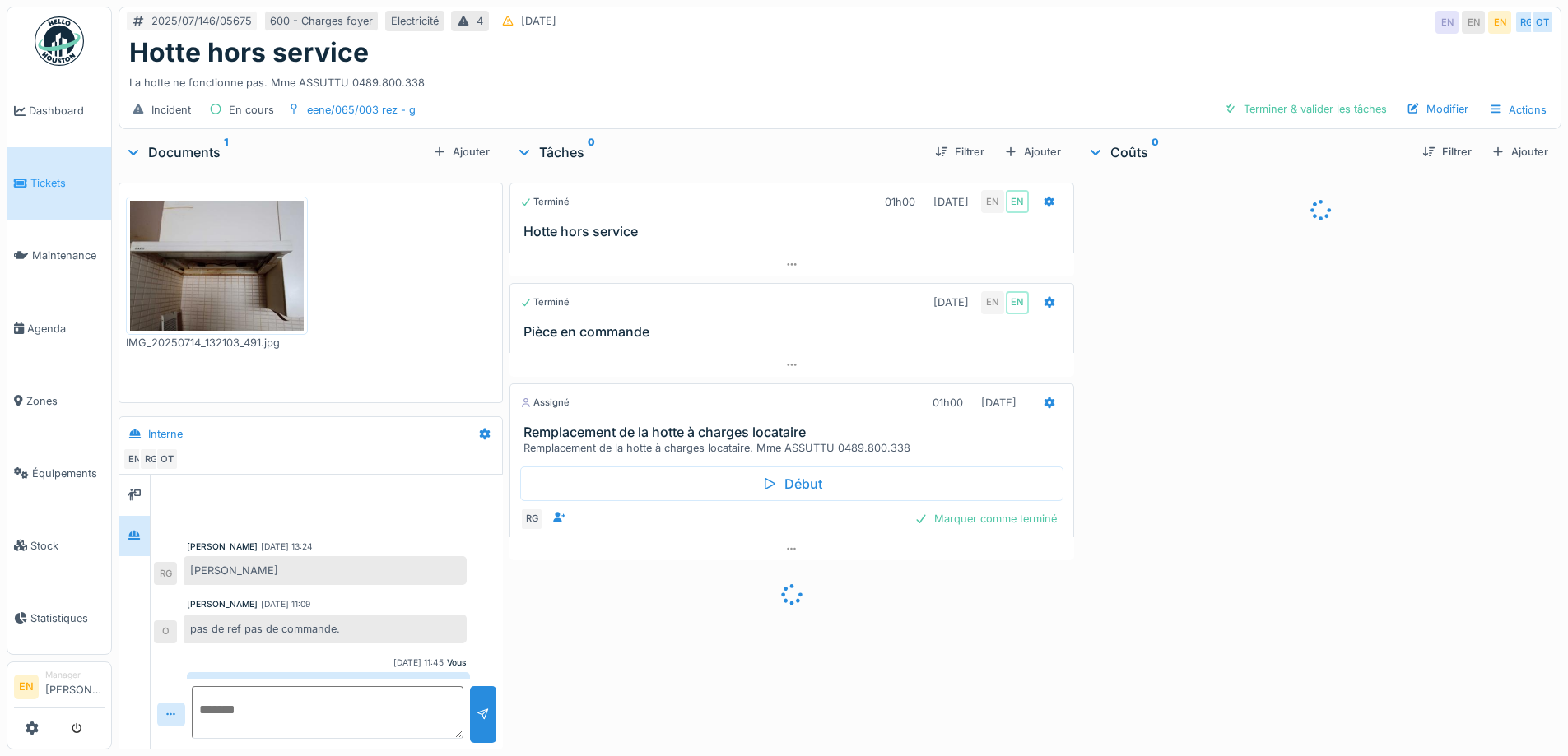
scroll to position [104, 0]
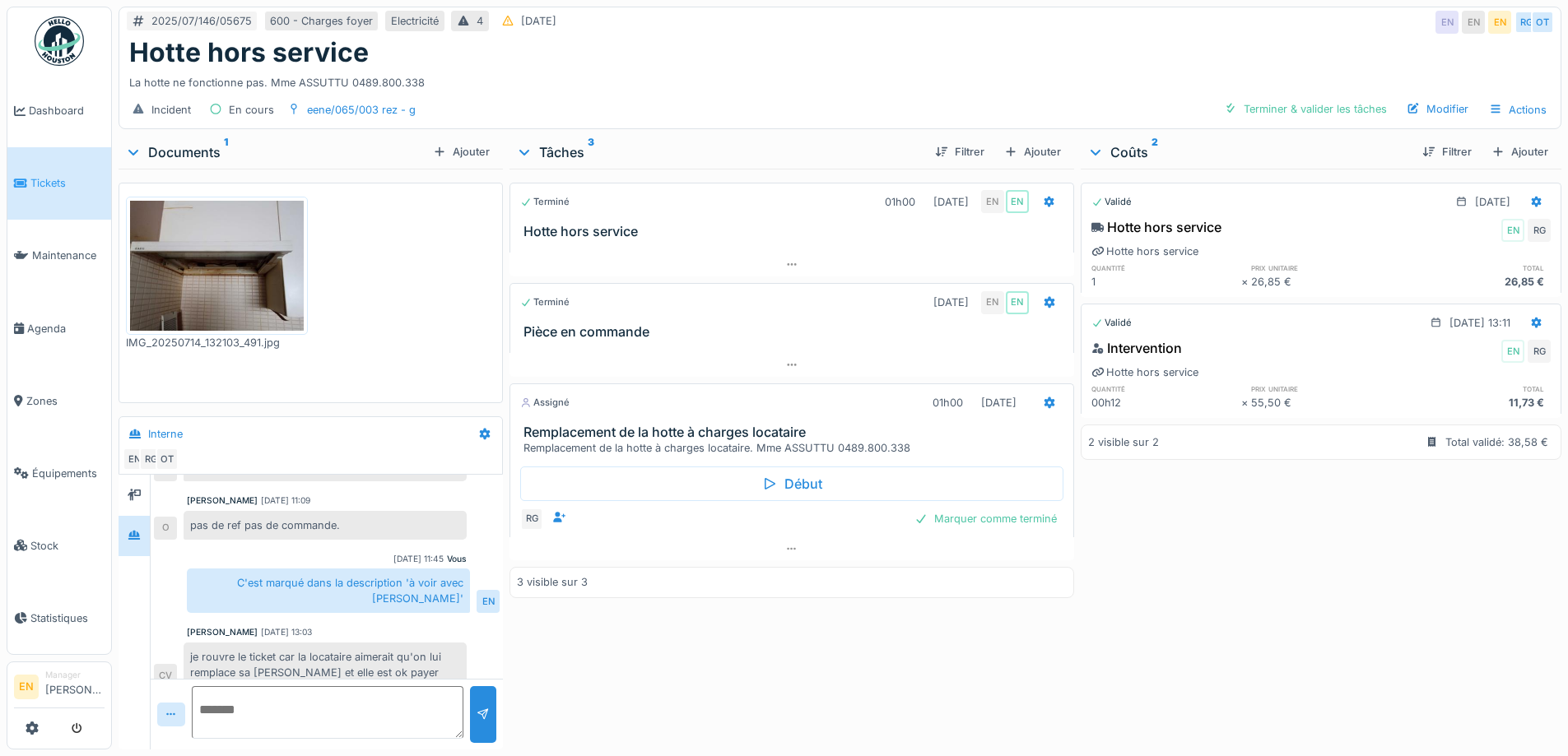
click at [677, 73] on div "La hotte ne fonctionne pas. Mme ASSUTTU 0489.800.338" at bounding box center [840, 79] width 1421 height 23
click at [649, 702] on div "Terminé 01h00 [DATE] EN EN Hotte hors service Terminé [DATE] EN EN Pièce en com…" at bounding box center [792, 456] width 564 height 574
click at [642, 649] on div "Terminé 01h00 [DATE] EN EN Hotte hors service Terminé [DATE] EN EN Pièce en com…" at bounding box center [792, 456] width 564 height 574
click at [964, 55] on div "Hotte hors service" at bounding box center [840, 52] width 1421 height 32
click at [1211, 42] on div "Hotte hors service" at bounding box center [840, 52] width 1421 height 32
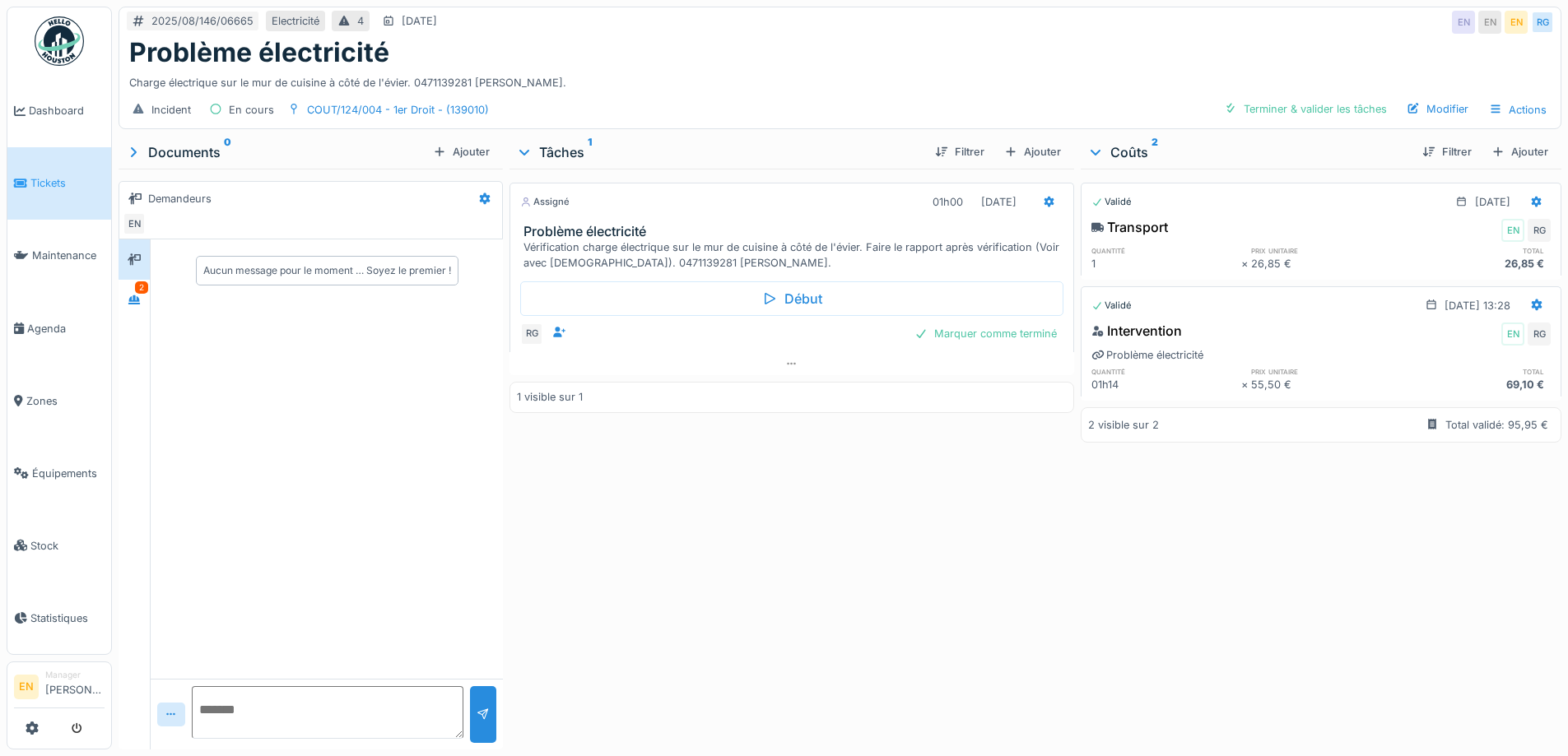
click at [793, 482] on div "Assigné 01h00 [DATE] Problème électricité Vérification charge électrique sur le…" at bounding box center [792, 456] width 564 height 574
click at [138, 303] on icon at bounding box center [134, 300] width 14 height 11
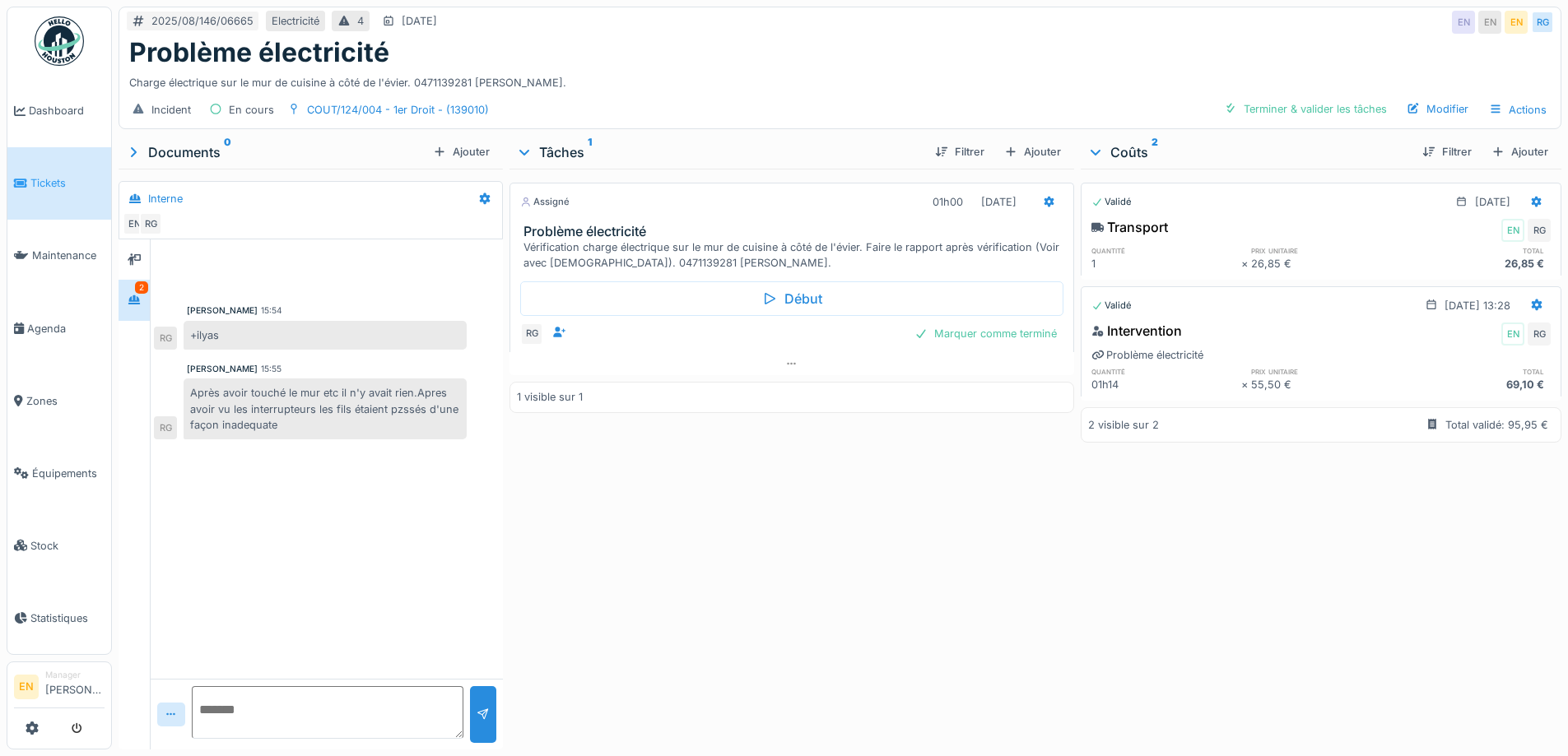
drag, startPoint x: 431, startPoint y: 507, endPoint x: 504, endPoint y: 514, distance: 73.3
click at [450, 509] on div "[PERSON_NAME] 15:54 +ilyas RG [PERSON_NAME] 15:55 Après avoir touché le mur etc…" at bounding box center [327, 459] width 352 height 439
click at [650, 525] on div "Assigné 01h00 [DATE] Problème électricité Vérification charge électrique sur le…" at bounding box center [792, 456] width 564 height 574
click at [649, 519] on div "Assigné 01h00 [DATE] Problème électricité Vérification charge électrique sur le…" at bounding box center [792, 456] width 564 height 574
click at [639, 537] on div "Assigné 01h00 [DATE] Problème électricité Vérification charge électrique sur le…" at bounding box center [792, 456] width 564 height 574
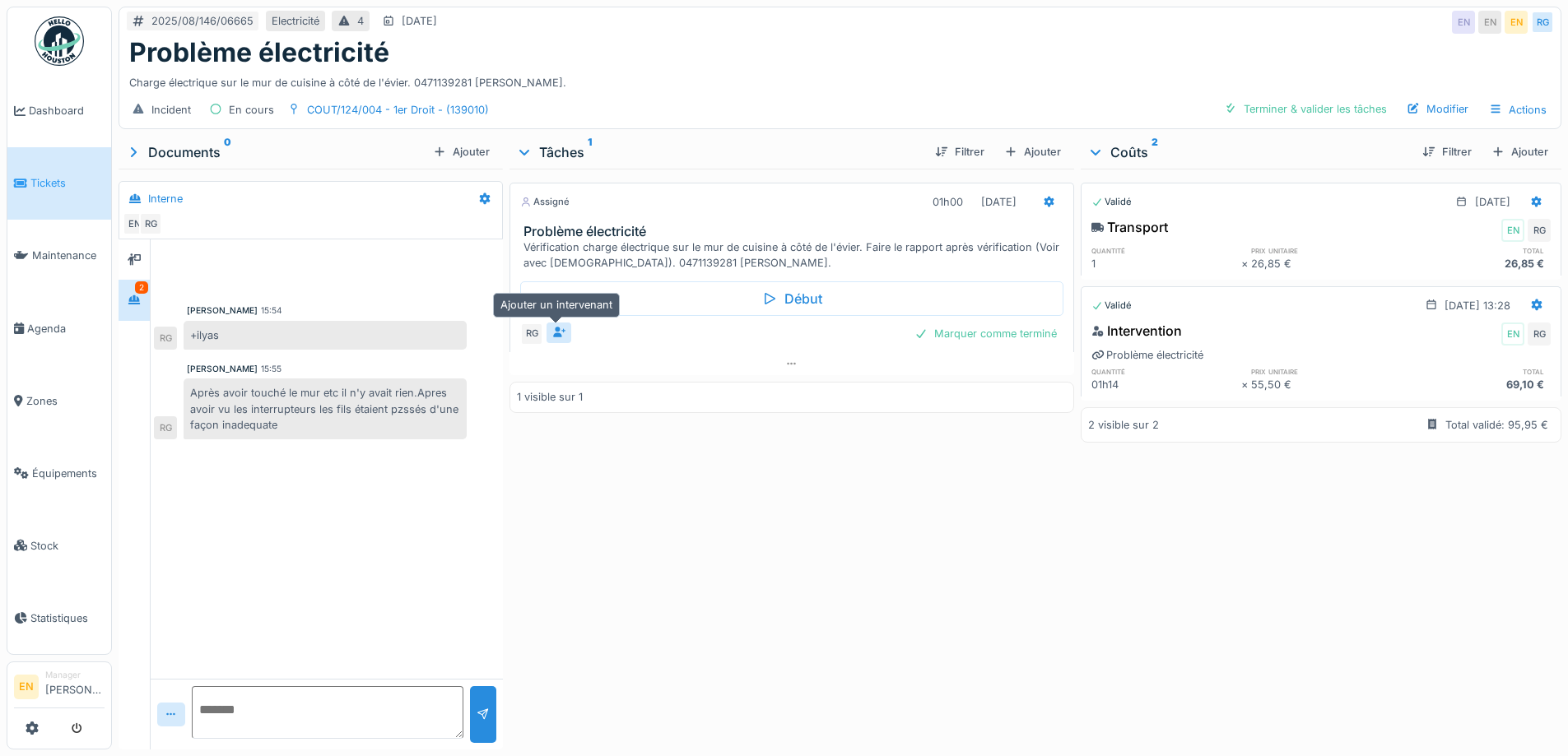
click at [552, 333] on icon at bounding box center [559, 331] width 14 height 11
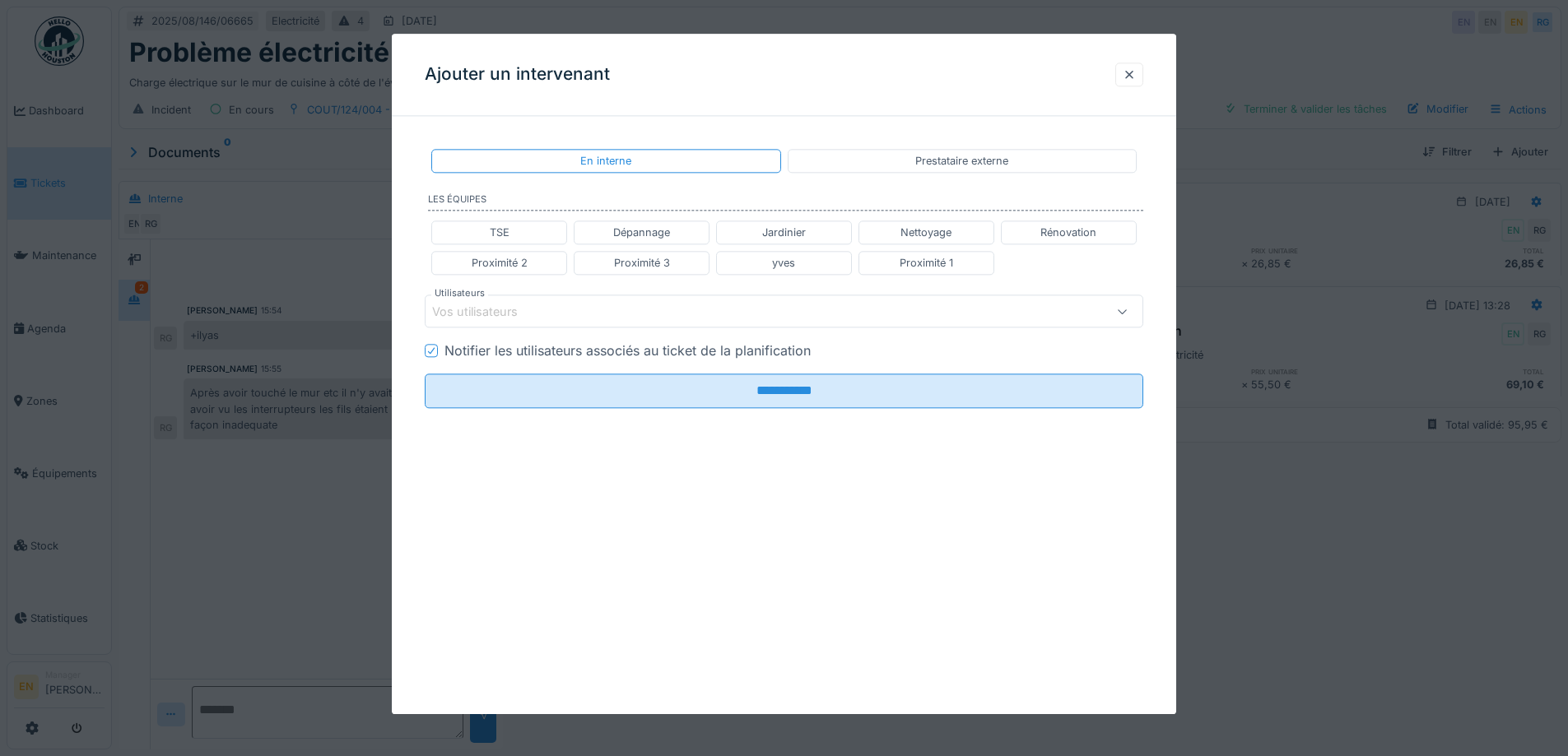
click at [625, 306] on div "Vos utilisateurs" at bounding box center [742, 312] width 620 height 18
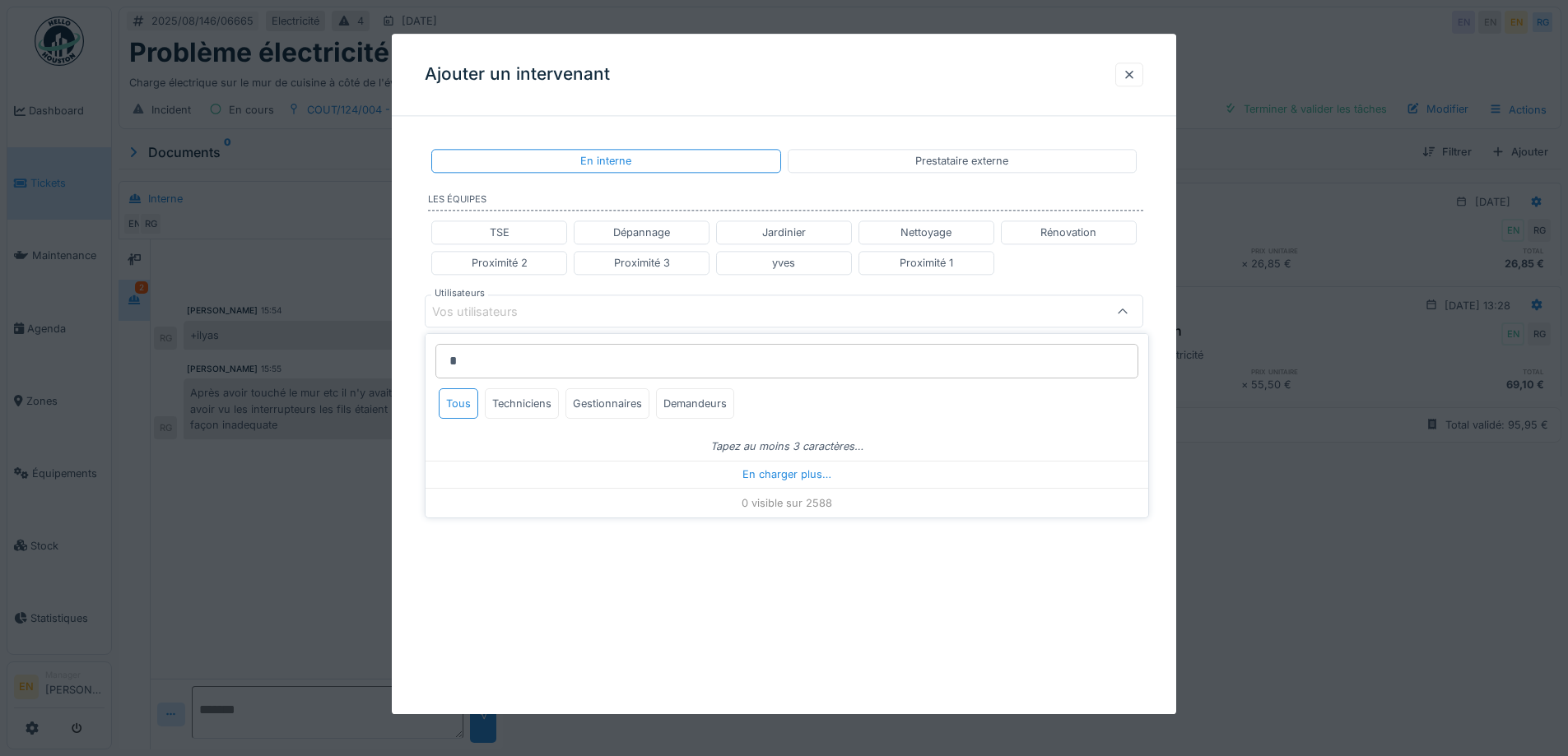
type input "**"
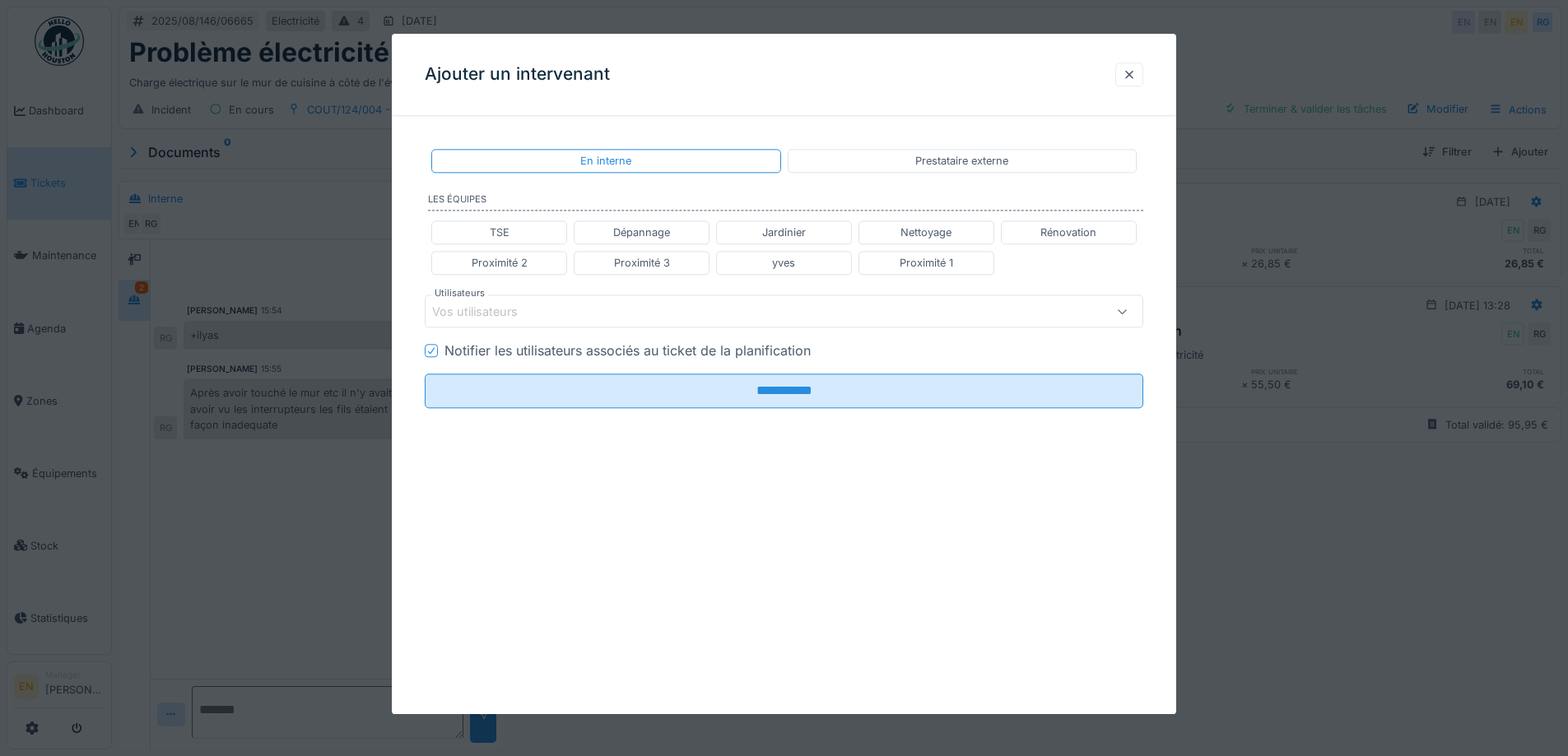
drag, startPoint x: 1137, startPoint y: 72, endPoint x: 1377, endPoint y: 1, distance: 250.3
click at [1136, 73] on div at bounding box center [1129, 74] width 14 height 15
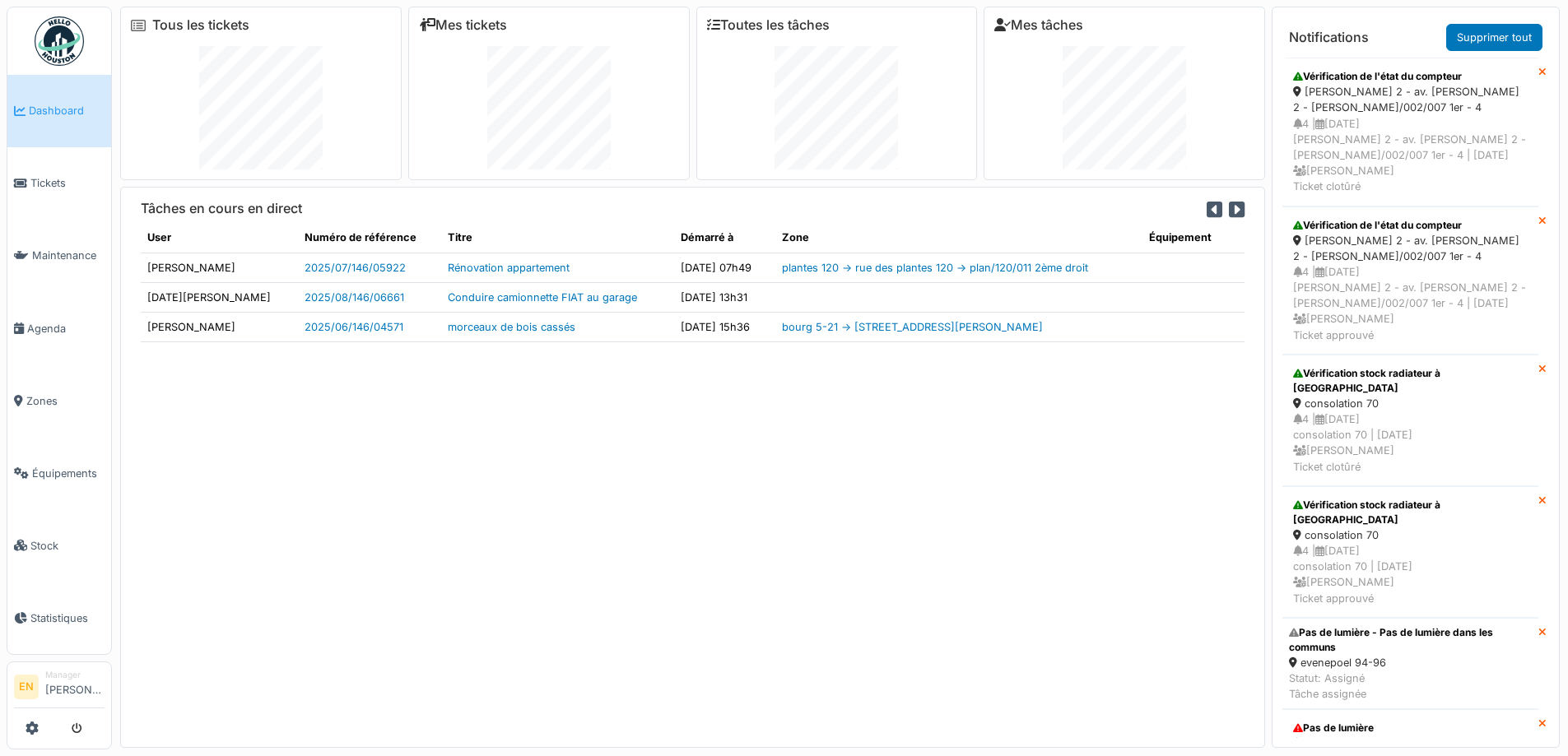
click at [577, 519] on div "Tâches en cours en direct User Numéro de référence Titre Démarré à Zone Équipem…" at bounding box center [692, 467] width 1145 height 560
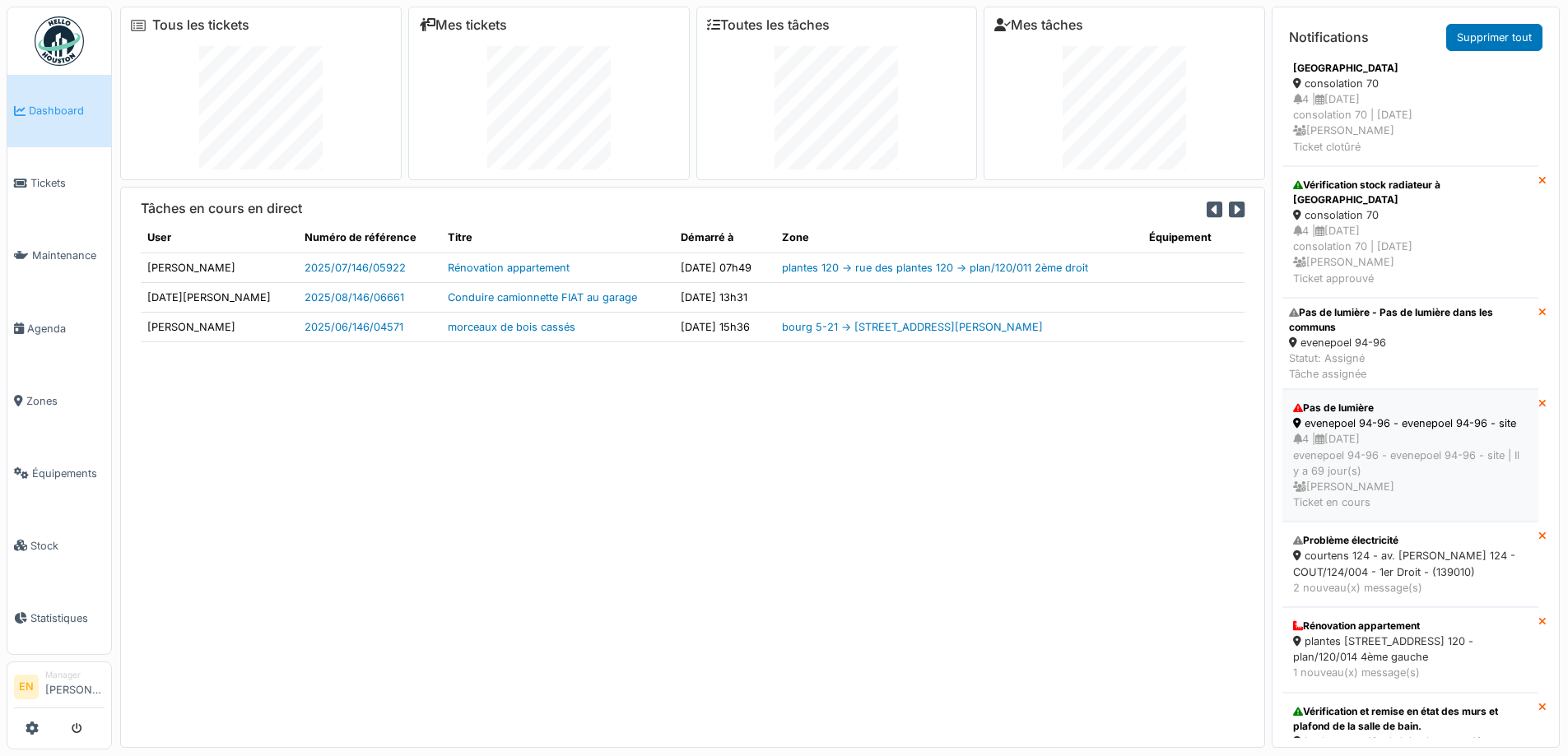
scroll to position [279, 0]
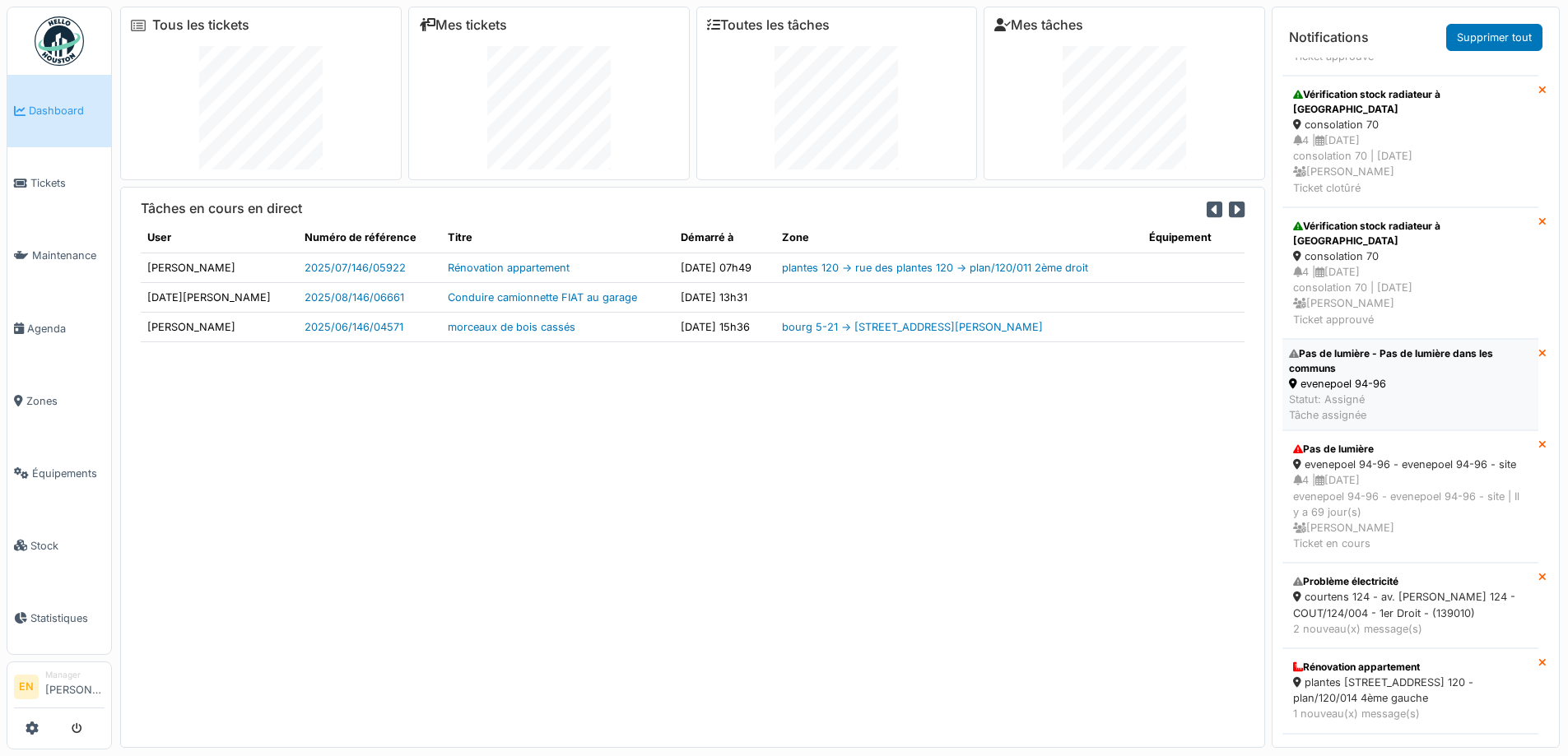
click at [1358, 346] on div "Pas de lumière - Pas de lumière dans les communs" at bounding box center [1410, 360] width 243 height 30
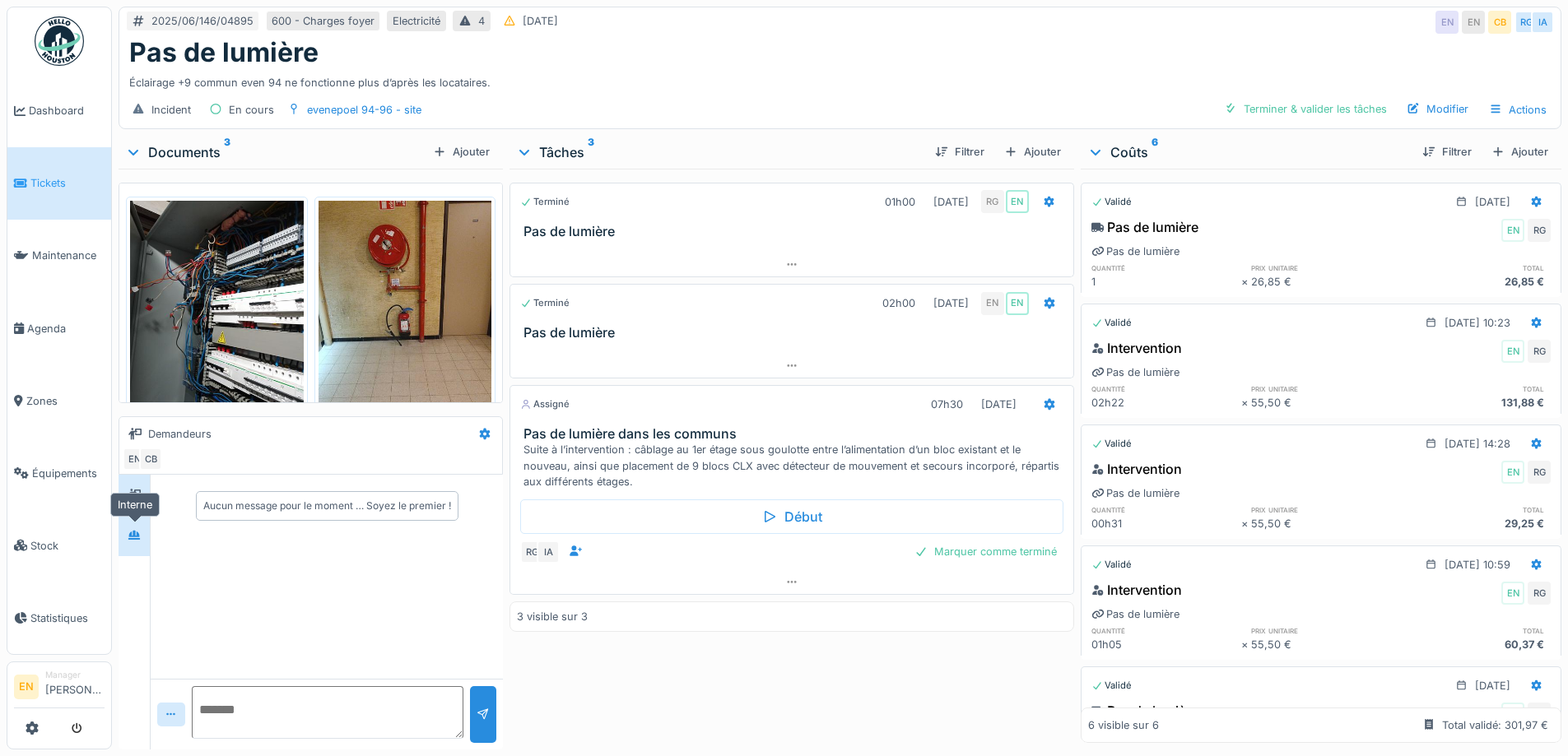
click at [136, 539] on icon at bounding box center [134, 535] width 12 height 9
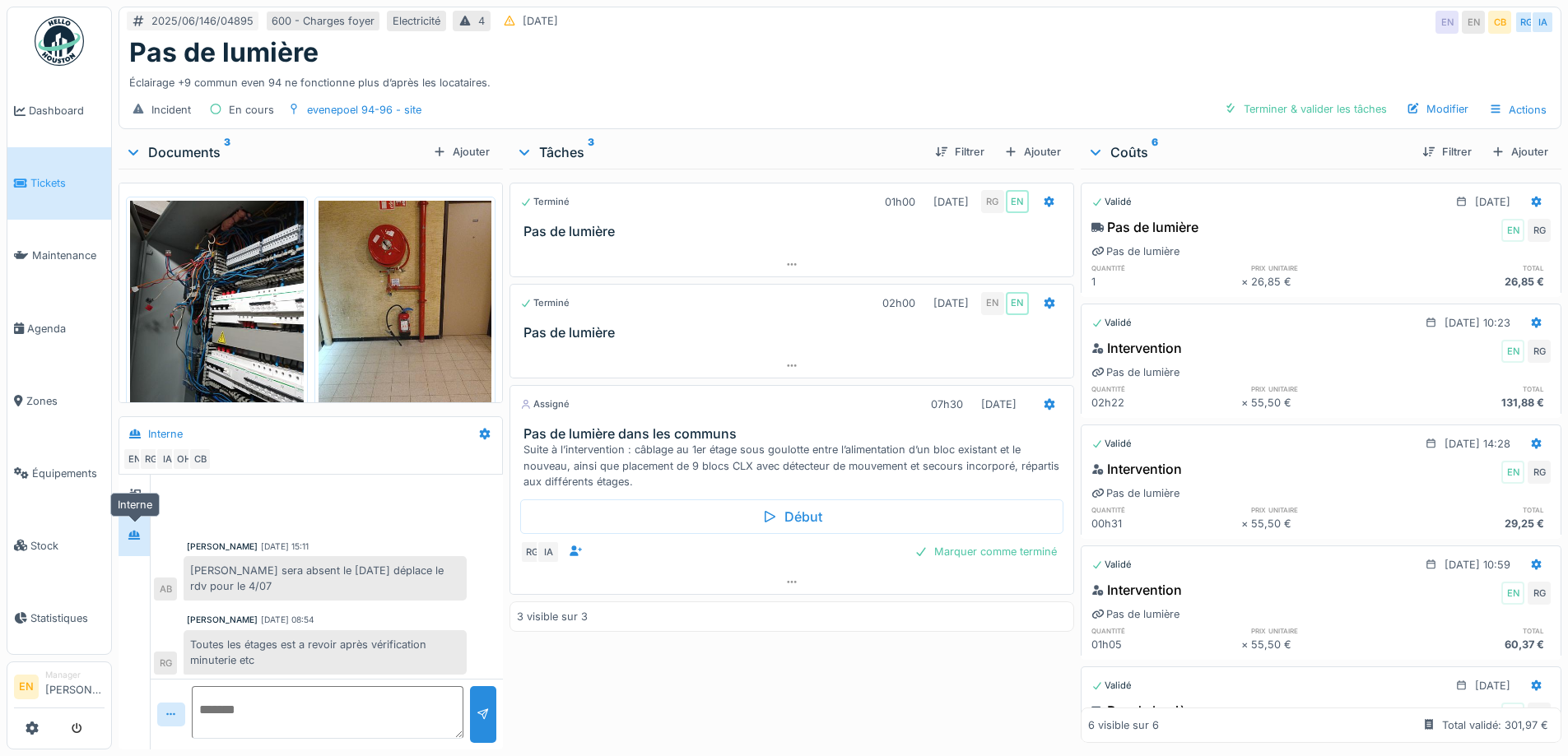
scroll to position [314, 0]
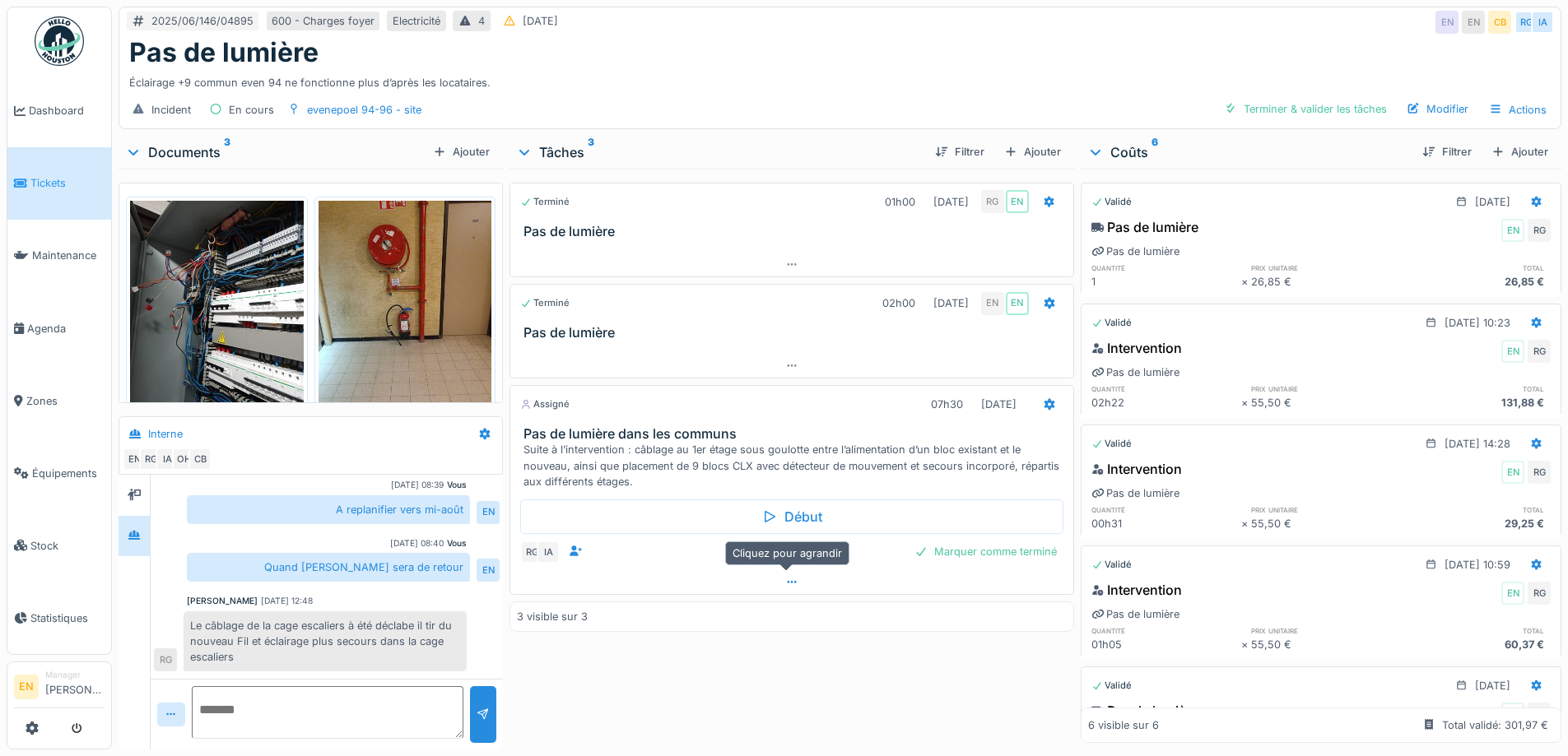
click at [777, 581] on div at bounding box center [792, 582] width 562 height 23
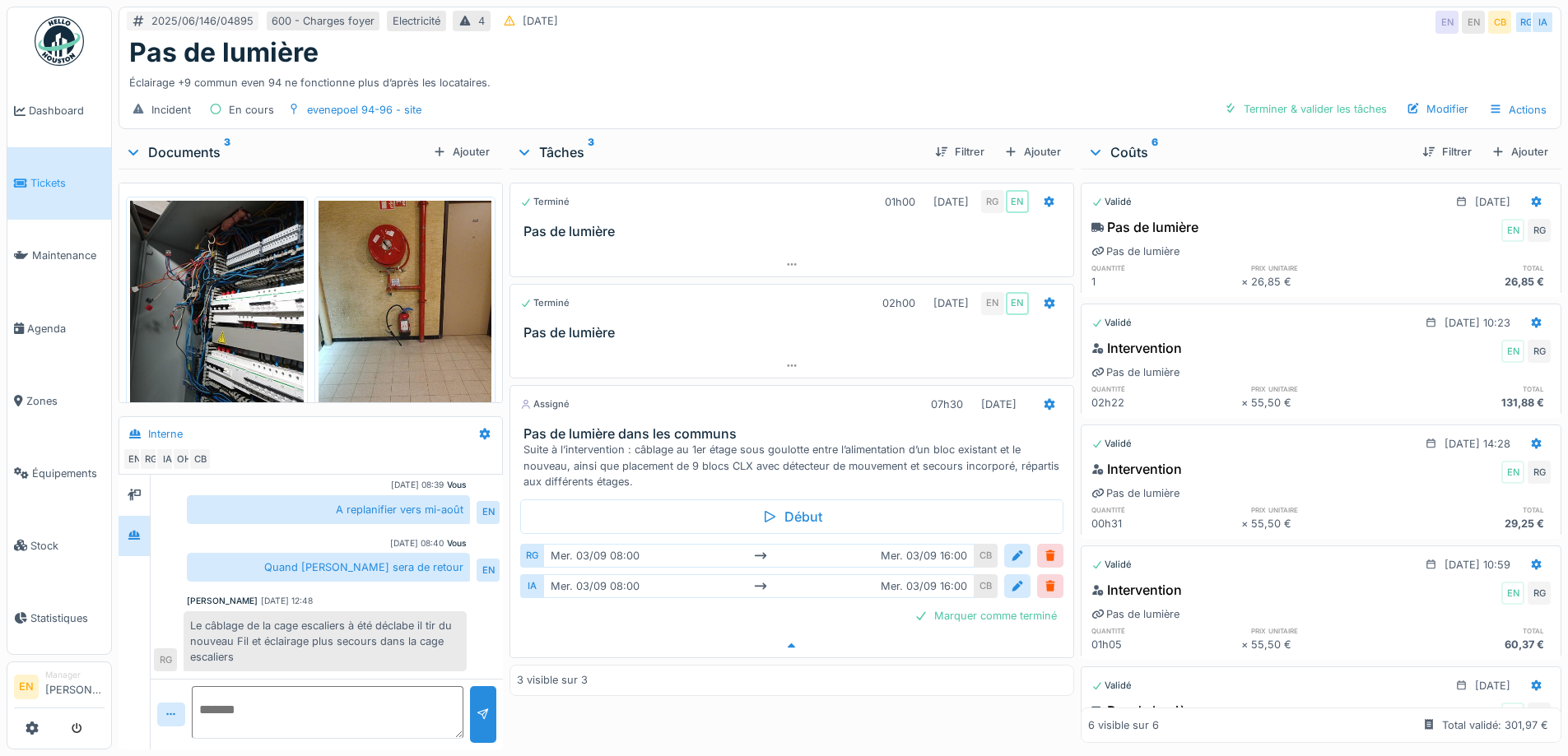
scroll to position [13, 0]
click at [696, 701] on div "Terminé 01h00 [DATE] RG EN Pas de lumière Terminé 02h00 [DATE] EN EN Pas de lum…" at bounding box center [792, 456] width 564 height 574
click at [900, 42] on div "Pas de lumière" at bounding box center [840, 52] width 1421 height 32
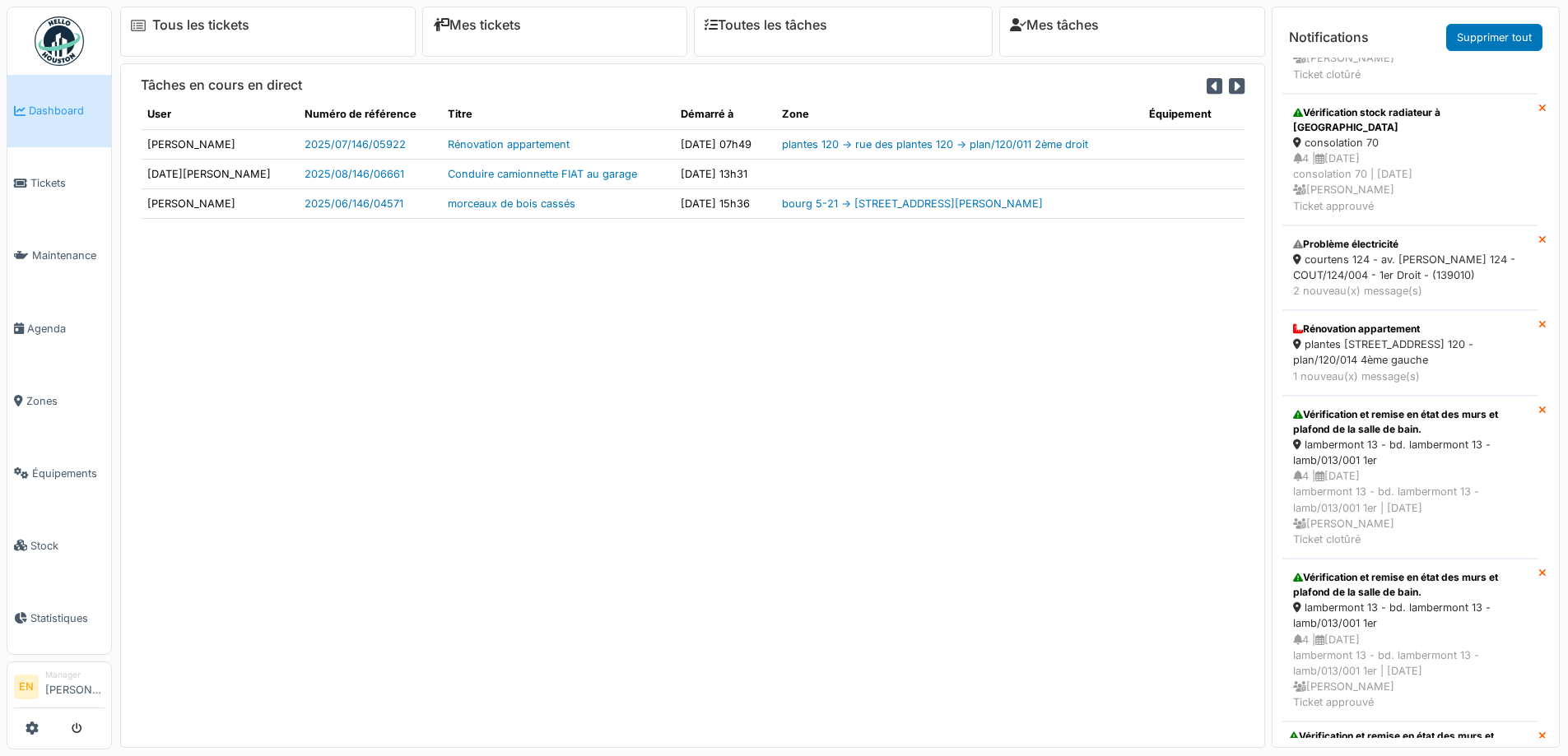
scroll to position [411, 0]
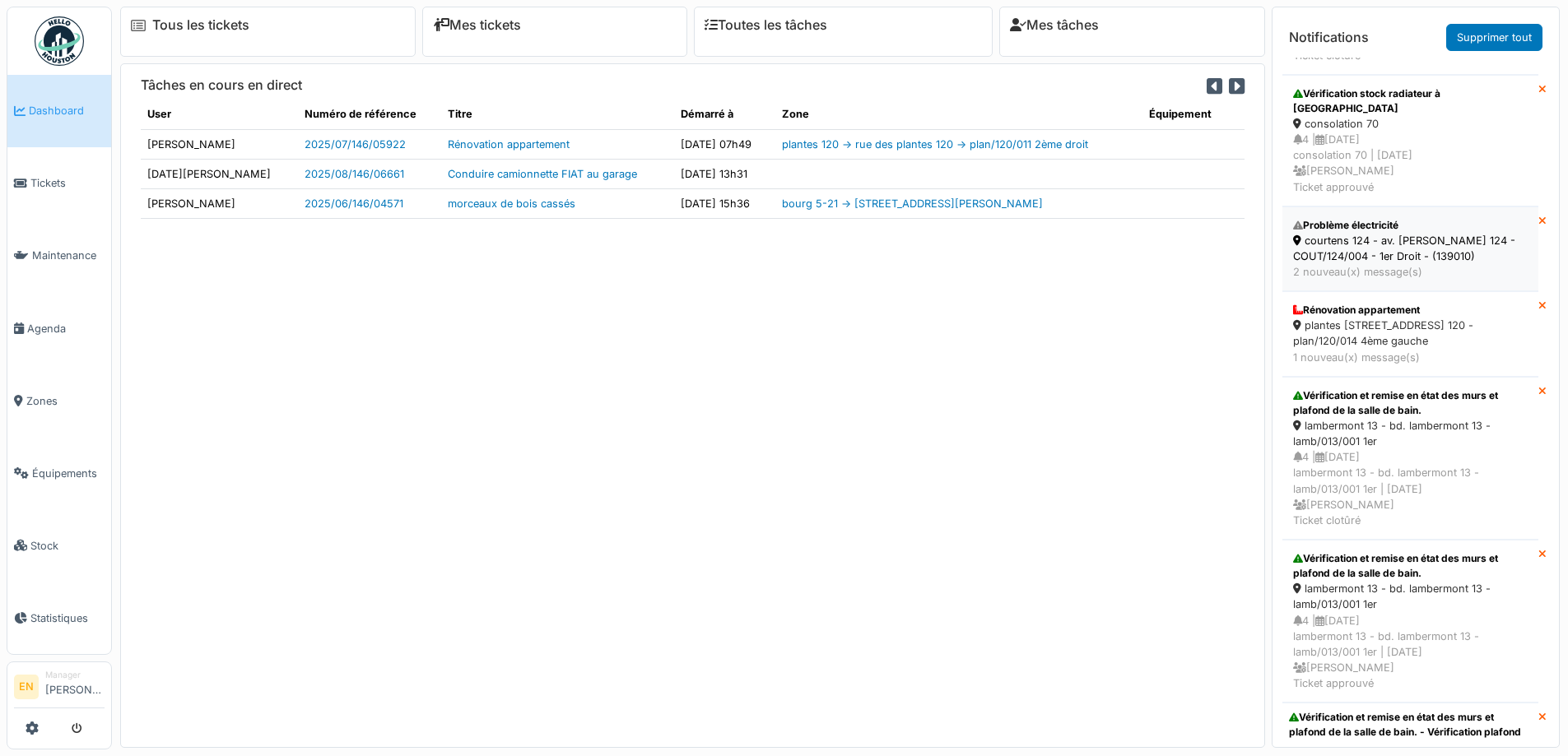
click at [1337, 233] on div "courtens 124 - av. [PERSON_NAME] 124 - COUT/124/004 - 1er Droit - (139010)" at bounding box center [1410, 248] width 235 height 32
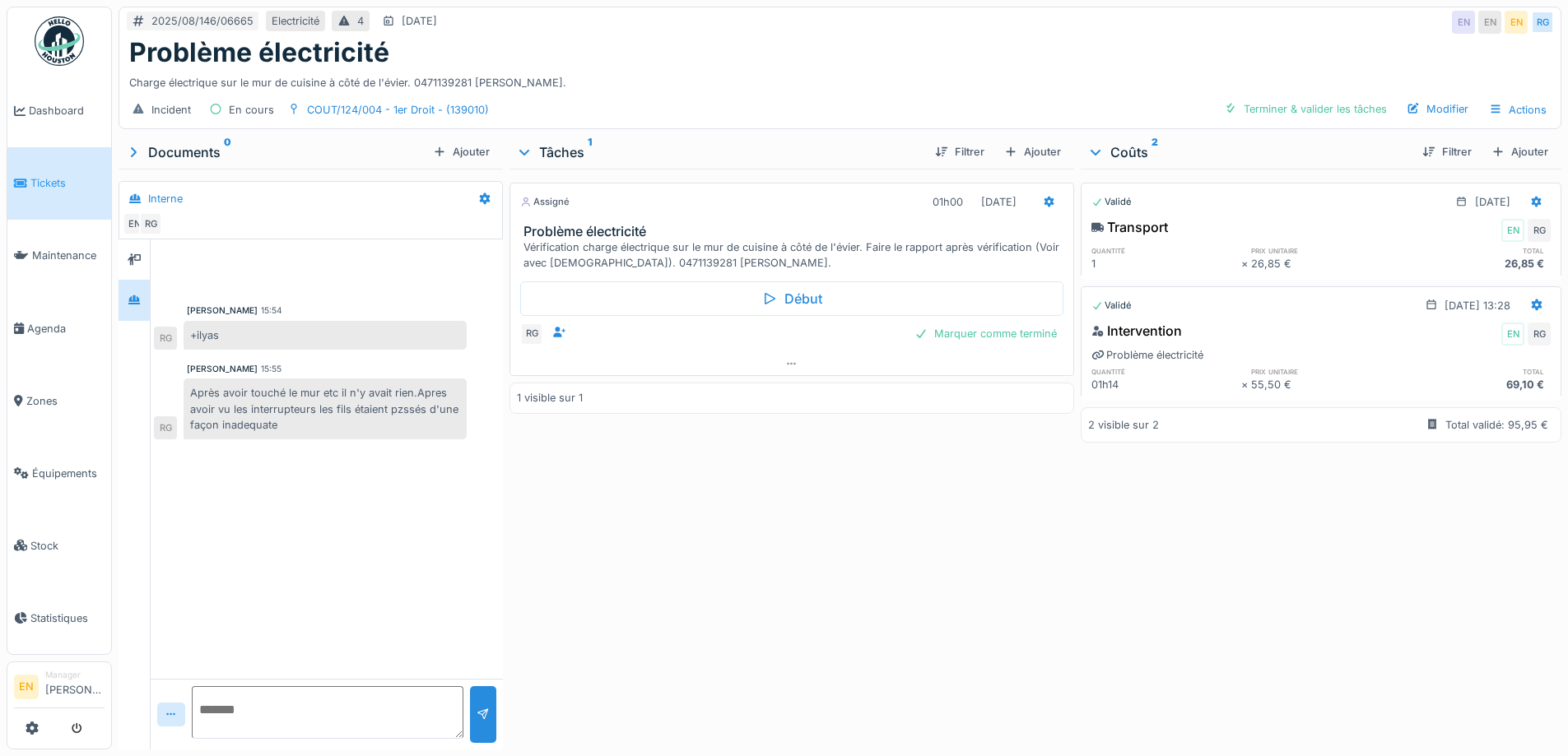
click at [776, 542] on div "Assigné 01h00 [DATE] Problème électricité Vérification charge électrique sur le…" at bounding box center [792, 456] width 564 height 574
click at [785, 634] on div "Assigné 01h00 [DATE] Problème électricité Vérification charge électrique sur le…" at bounding box center [792, 456] width 564 height 574
click at [792, 565] on div "Assigné 01h00 [DATE] Problème électricité Vérification charge électrique sur le…" at bounding box center [792, 456] width 564 height 574
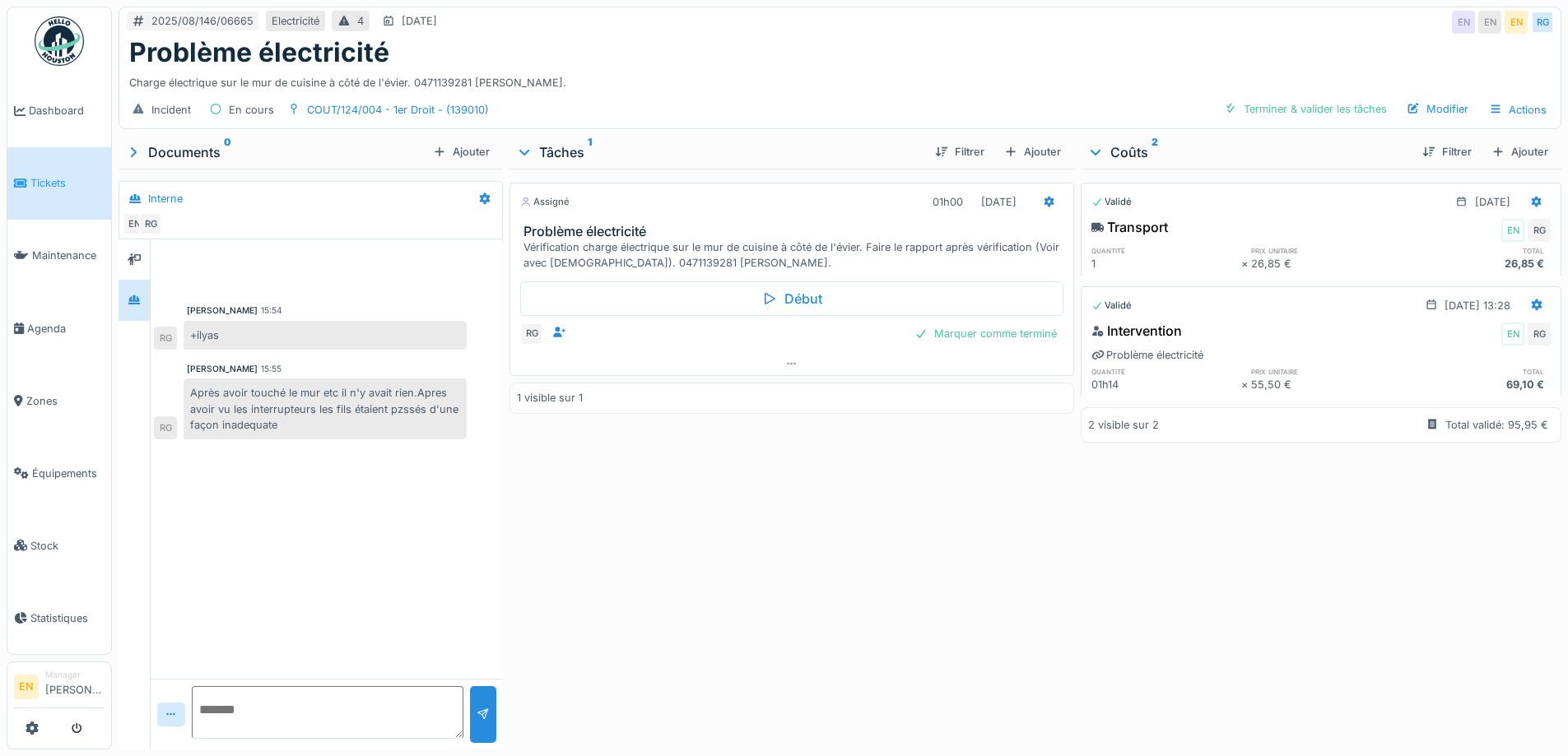
click at [758, 539] on div "Assigné 01h00 [DATE] Problème électricité Vérification charge électrique sur le…" at bounding box center [792, 456] width 564 height 574
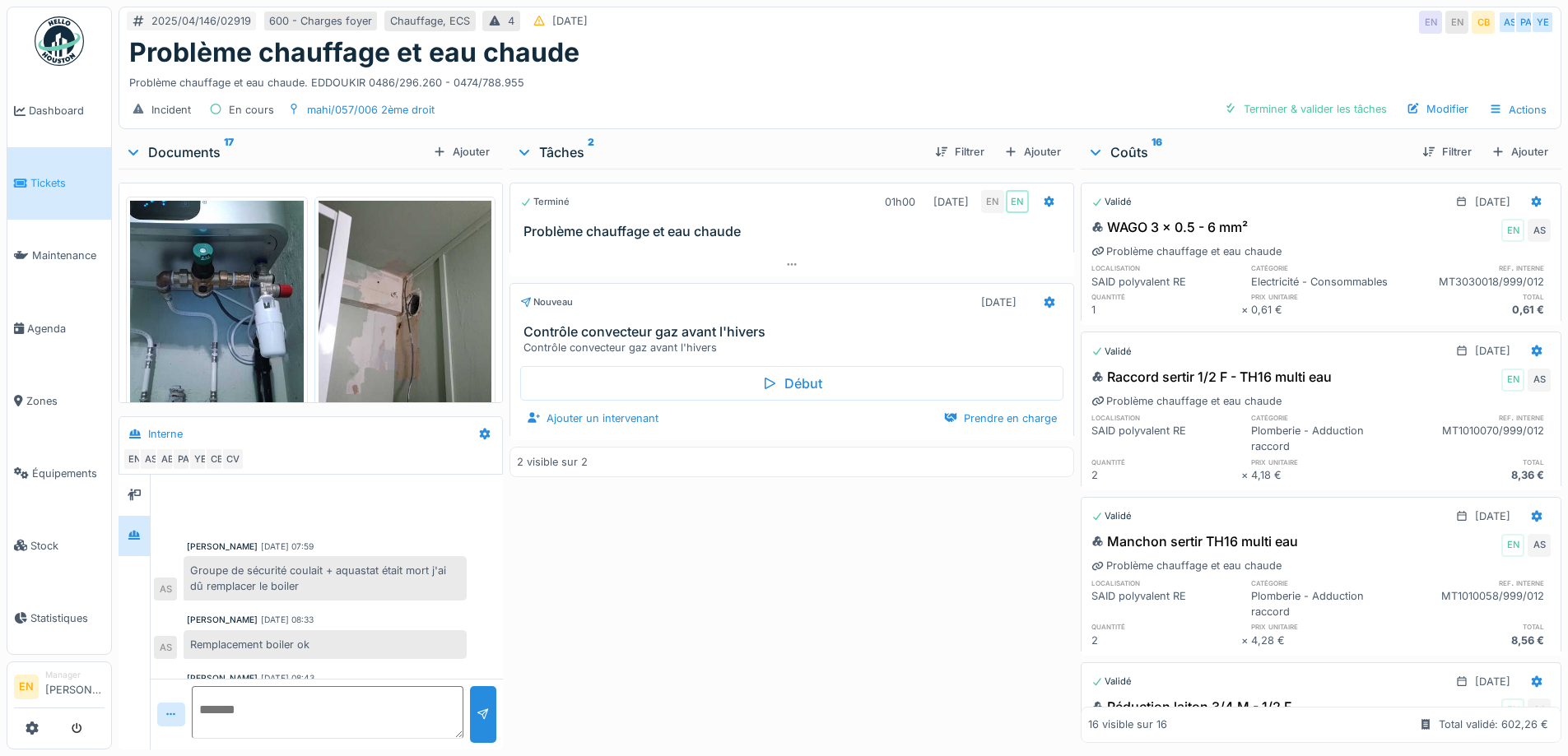
scroll to position [139, 0]
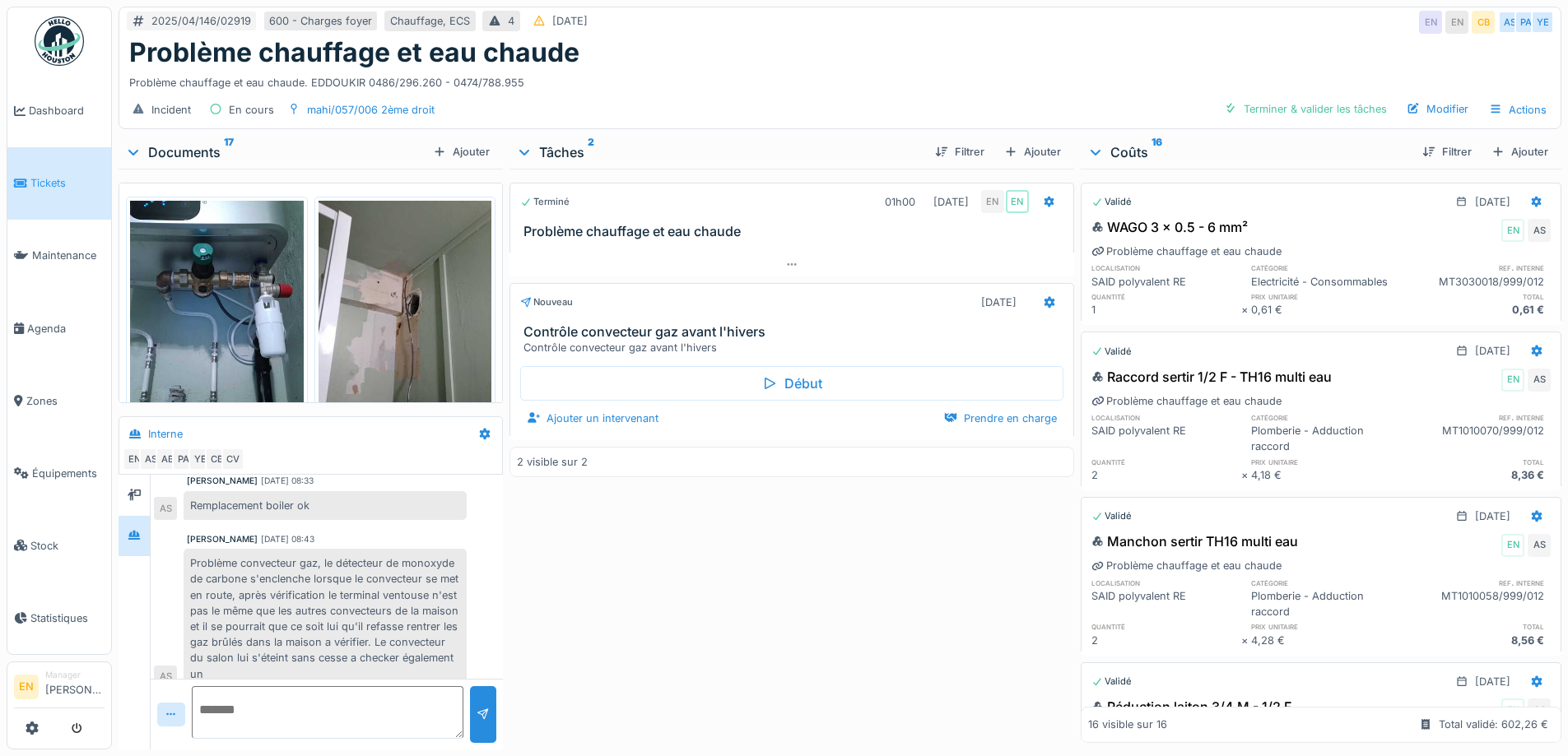
click at [1100, 38] on div "Problème chauffage et eau chaude" at bounding box center [840, 52] width 1421 height 32
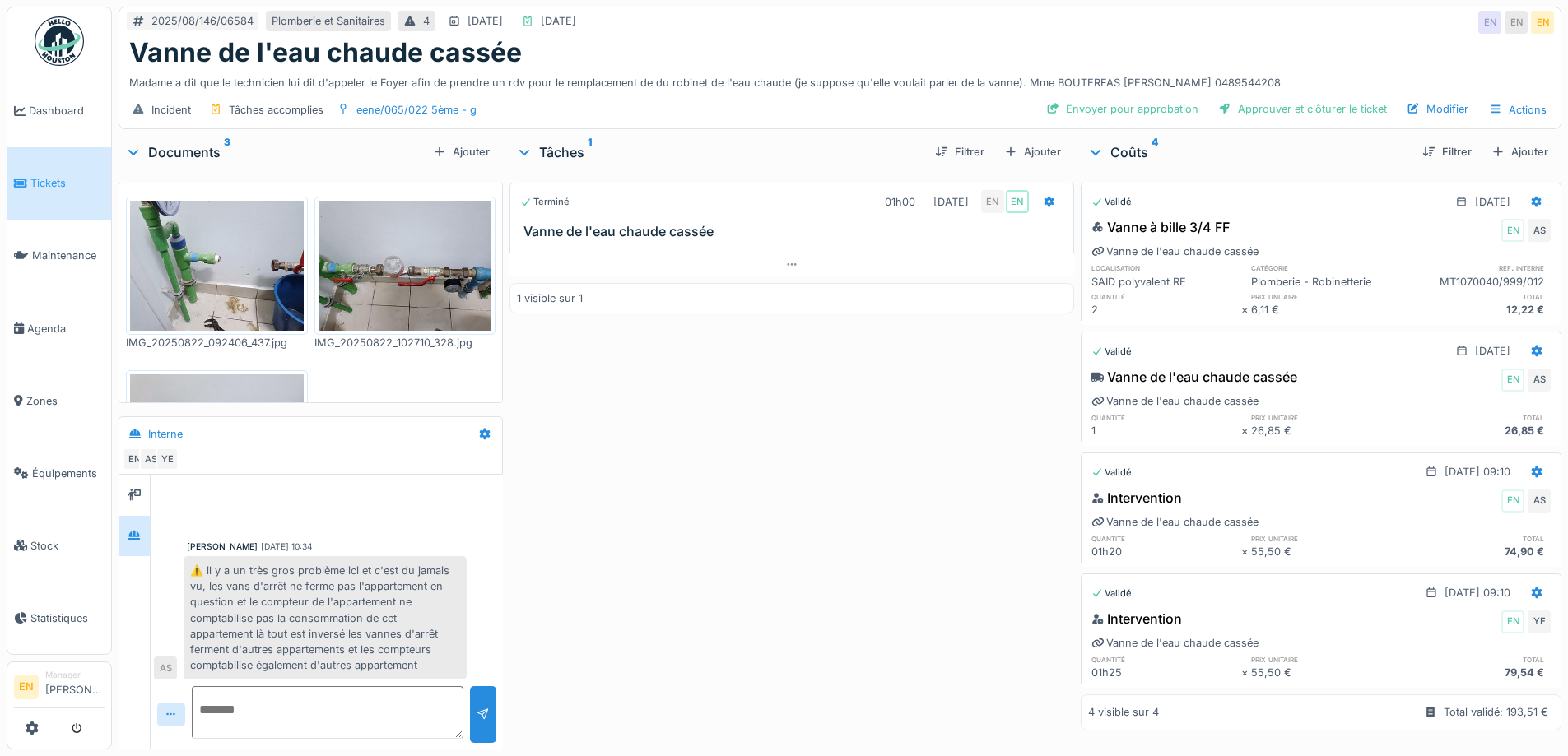
scroll to position [187, 0]
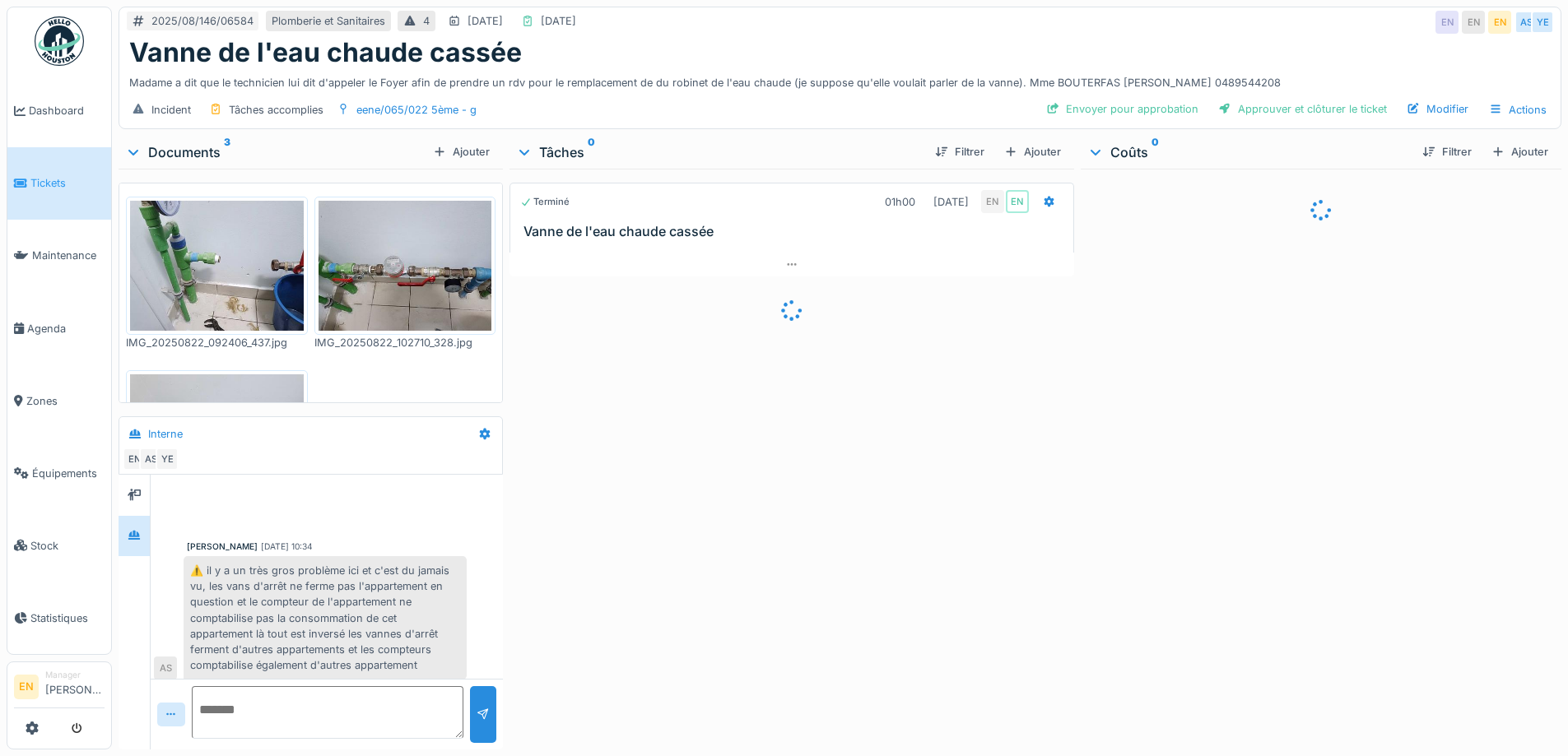
scroll to position [188, 0]
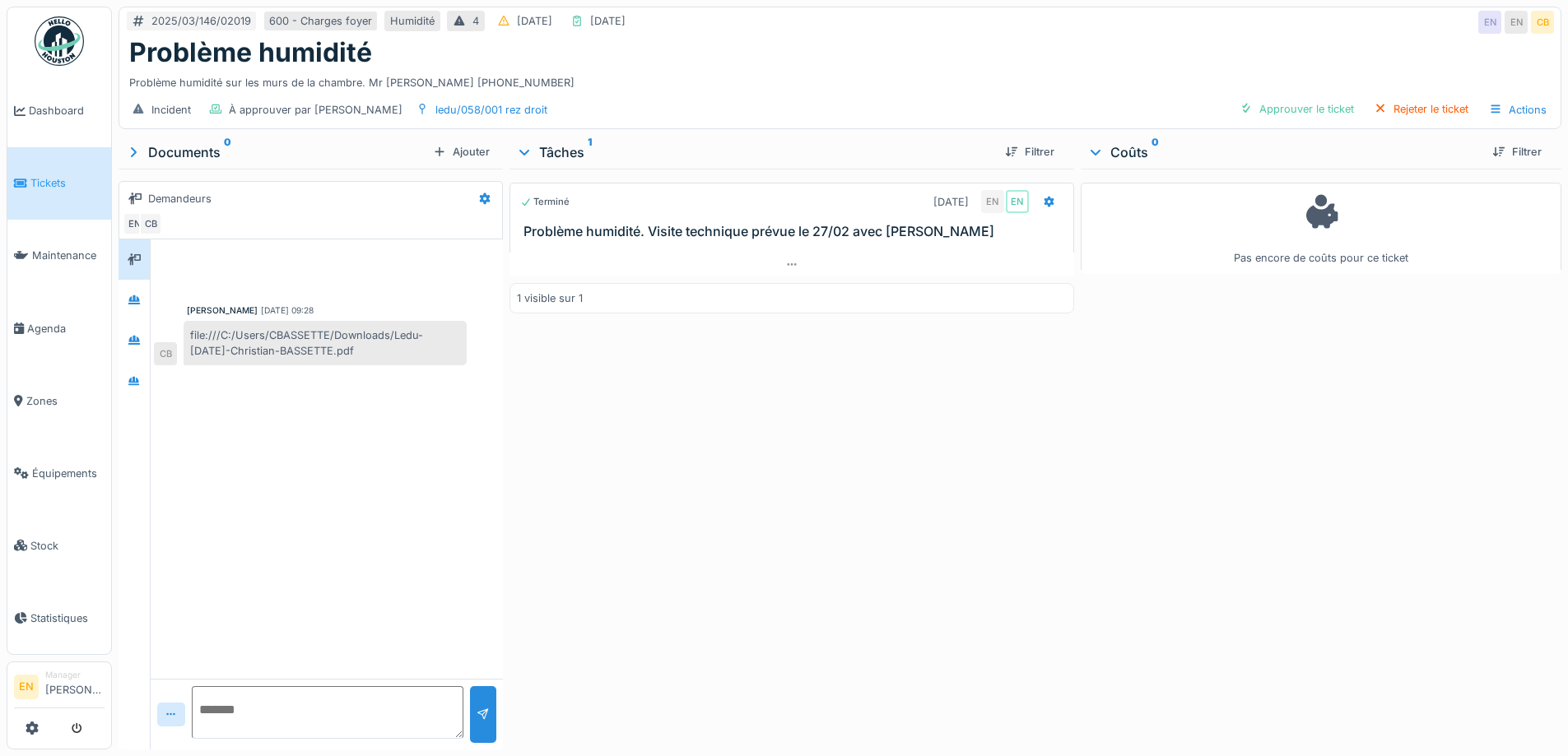
click at [725, 520] on div "Terminé [DATE] EN EN Problème humidité. Visite technique prévue le 27/02 avec […" at bounding box center [792, 456] width 564 height 574
click at [703, 543] on div "Terminé 02/03/2025 EN EN Problème humidité. Visite technique prévue le 27/02 av…" at bounding box center [792, 456] width 564 height 574
click at [775, 513] on div "Terminé 02/03/2025 EN EN Problème humidité. Visite technique prévue le 27/02 av…" at bounding box center [792, 456] width 564 height 574
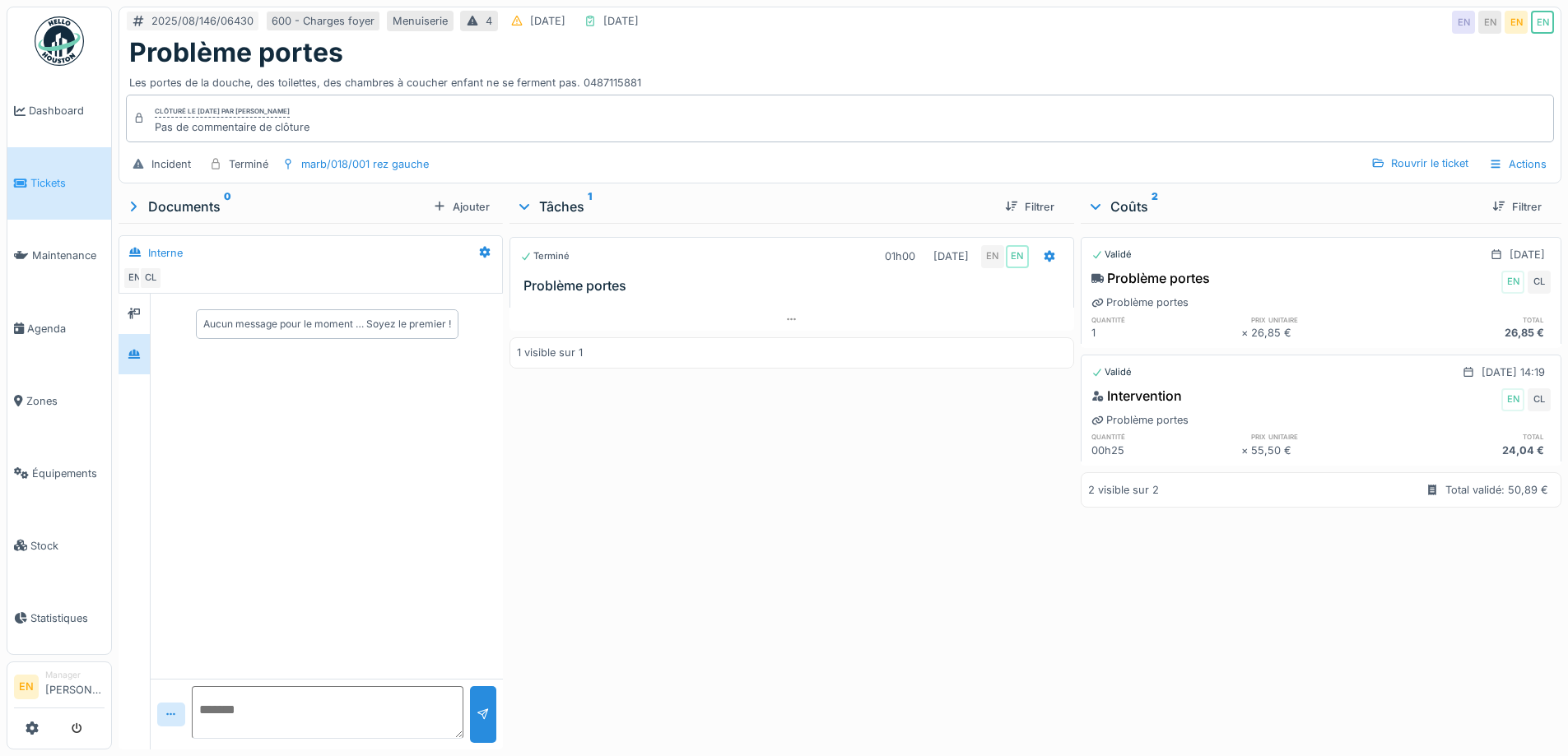
scroll to position [13, 0]
drag, startPoint x: 0, startPoint y: 0, endPoint x: 795, endPoint y: 539, distance: 960.5
click at [795, 539] on div "Terminé 01h00 [DATE] EN EN Problème portes 1 visible sur 1" at bounding box center [792, 482] width 564 height 519
click at [823, 591] on div "Terminé 01h00 [DATE] EN EN Problème portes 1 visible sur 1" at bounding box center [792, 482] width 564 height 519
click at [822, 599] on div "Terminé 01h00 [DATE] EN EN Problème portes 1 visible sur 1" at bounding box center [792, 482] width 564 height 519
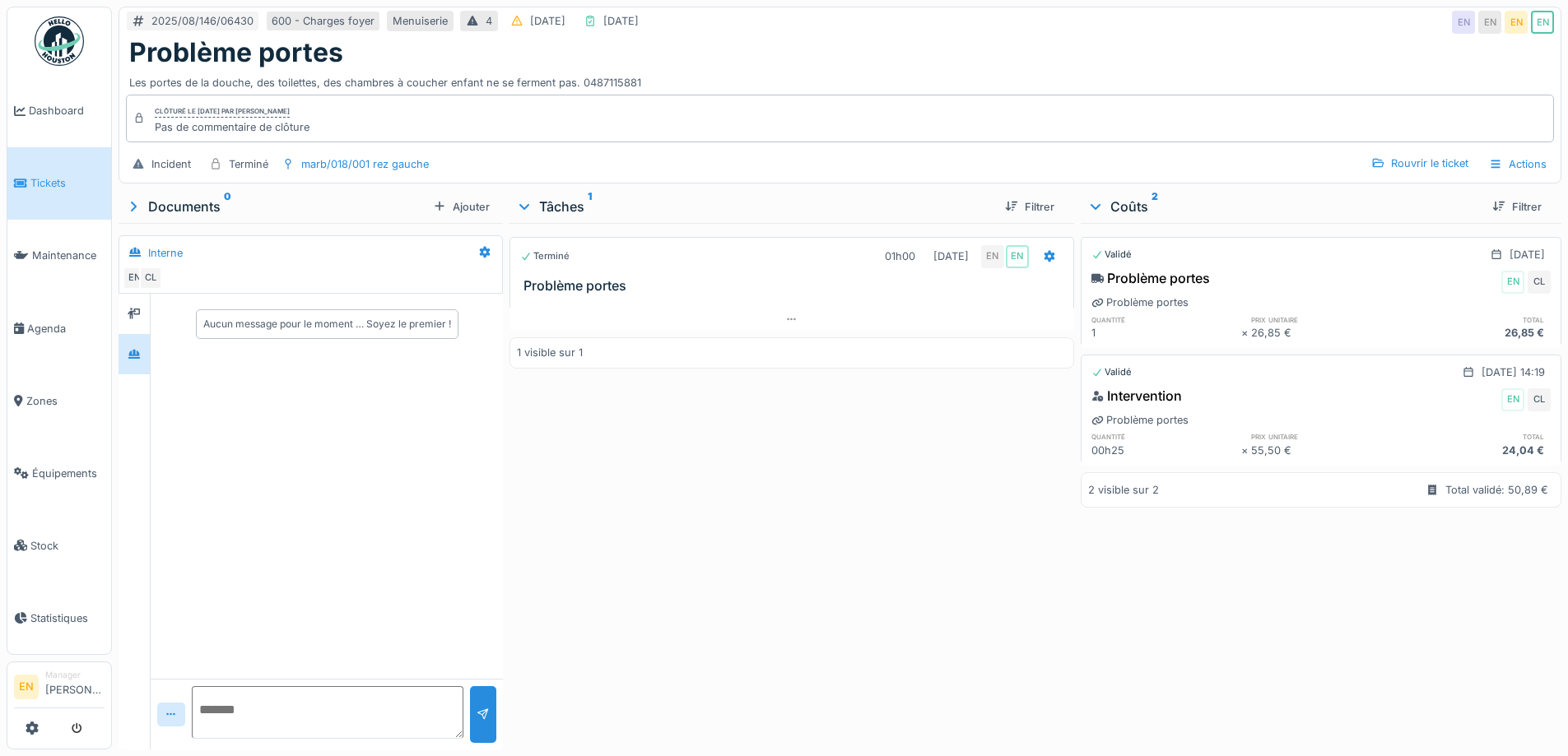
click at [823, 601] on div "Terminé 01h00 [DATE] EN EN Problème portes 1 visible sur 1" at bounding box center [792, 482] width 564 height 519
click at [839, 595] on div "Terminé 01h00 [DATE] EN EN Problème portes 1 visible sur 1" at bounding box center [792, 482] width 564 height 519
click at [780, 495] on div "Terminé 01h00 [DATE] EN EN Problème portes 1 visible sur 1" at bounding box center [792, 482] width 564 height 519
click at [782, 492] on div "Terminé 01h00 21/08/2025 EN EN Problème portes 1 visible sur 1" at bounding box center [792, 482] width 564 height 519
click at [803, 505] on div "Terminé 01h00 21/08/2025 EN EN Problème portes 1 visible sur 1" at bounding box center [792, 482] width 564 height 519
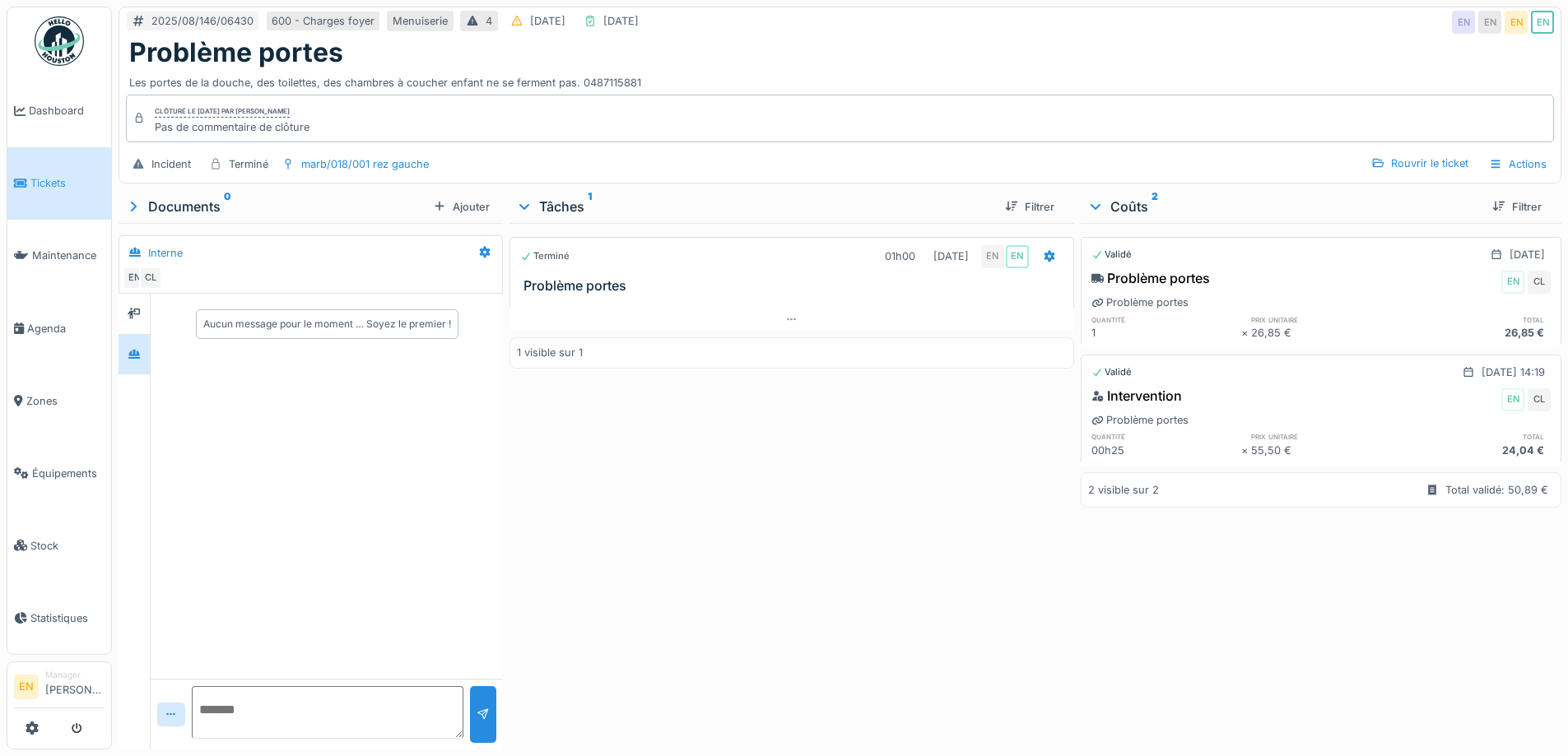
drag, startPoint x: 793, startPoint y: 519, endPoint x: 744, endPoint y: 483, distance: 60.8
click at [791, 519] on div "Terminé 01h00 21/08/2025 EN EN Problème portes 1 visible sur 1" at bounding box center [792, 482] width 564 height 519
click at [746, 492] on div "Terminé 01h00 21/08/2025 EN EN Problème portes 1 visible sur 1" at bounding box center [792, 482] width 564 height 519
click at [784, 52] on div "Problème portes" at bounding box center [840, 52] width 1421 height 32
click at [138, 353] on icon at bounding box center [134, 354] width 12 height 9
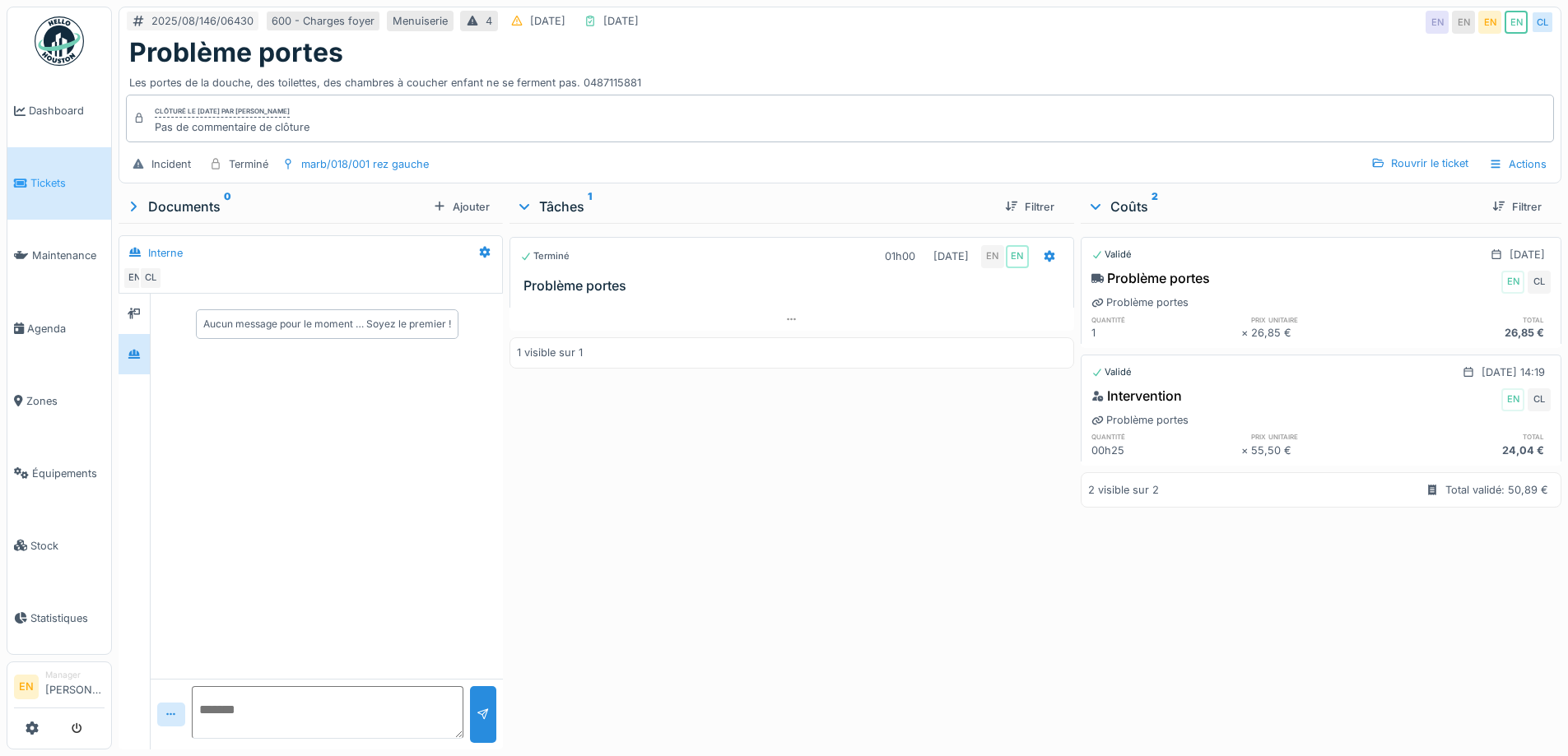
click at [776, 501] on div "Terminé 01h00 [DATE] EN EN Problème portes 1 visible sur 1" at bounding box center [792, 482] width 564 height 519
click at [776, 85] on div "Les portes de la douche, des toilettes, des chambres à coucher enfant ne se fer…" at bounding box center [840, 79] width 1421 height 23
click at [898, 29] on div "2025/08/146/06430 600 - Charges foyer Menuiserie 4 [DATE] [DATE] EN EN EN EN CL" at bounding box center [840, 22] width 1441 height 30
click at [907, 45] on div "Problème portes" at bounding box center [840, 52] width 1421 height 32
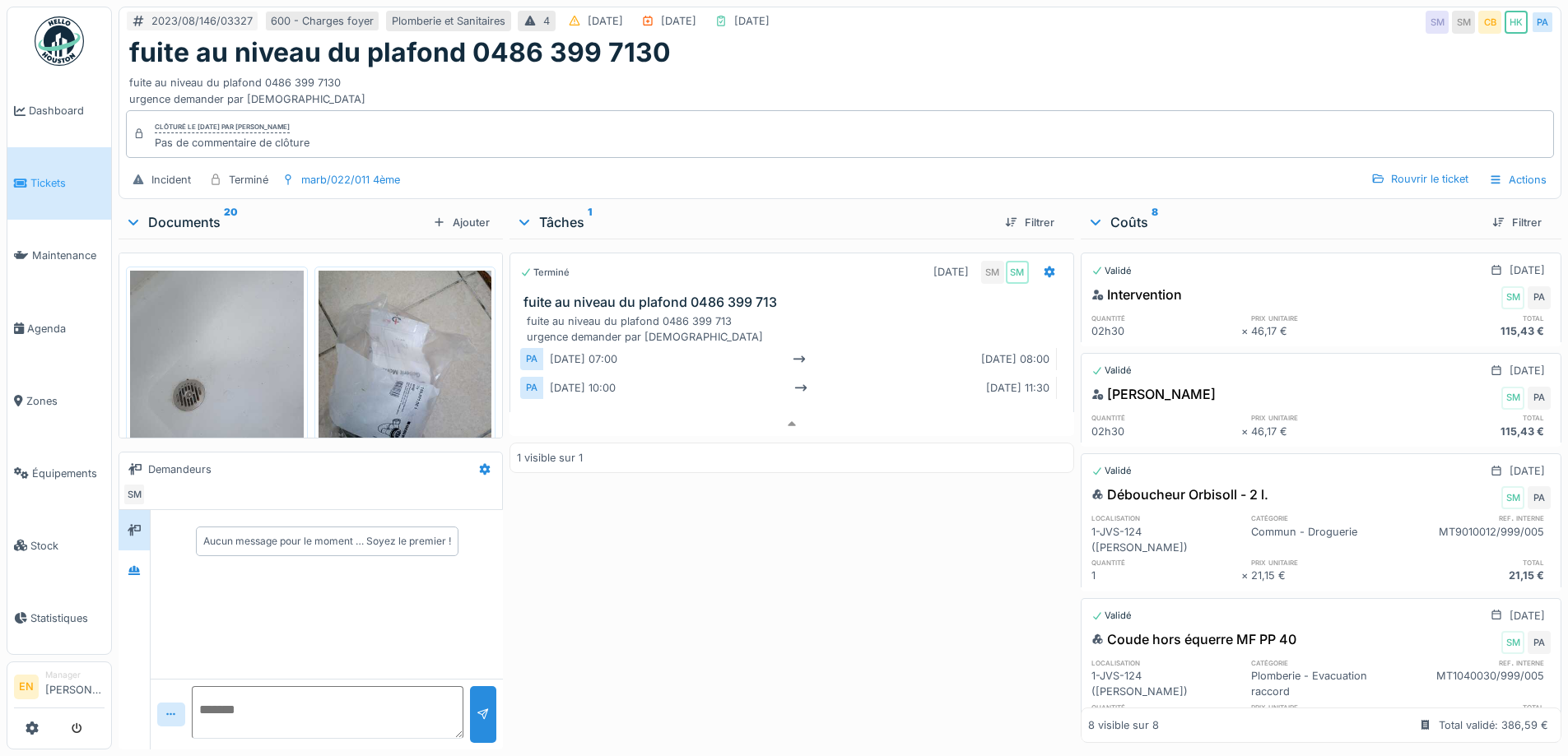
scroll to position [2393, 0]
drag, startPoint x: 744, startPoint y: 602, endPoint x: 730, endPoint y: 605, distance: 14.3
click at [742, 604] on div "Terminé 08/08/2023 SM SM fuite au niveau du plafond 0486 399 713 1 visible sur 1" at bounding box center [792, 490] width 564 height 504
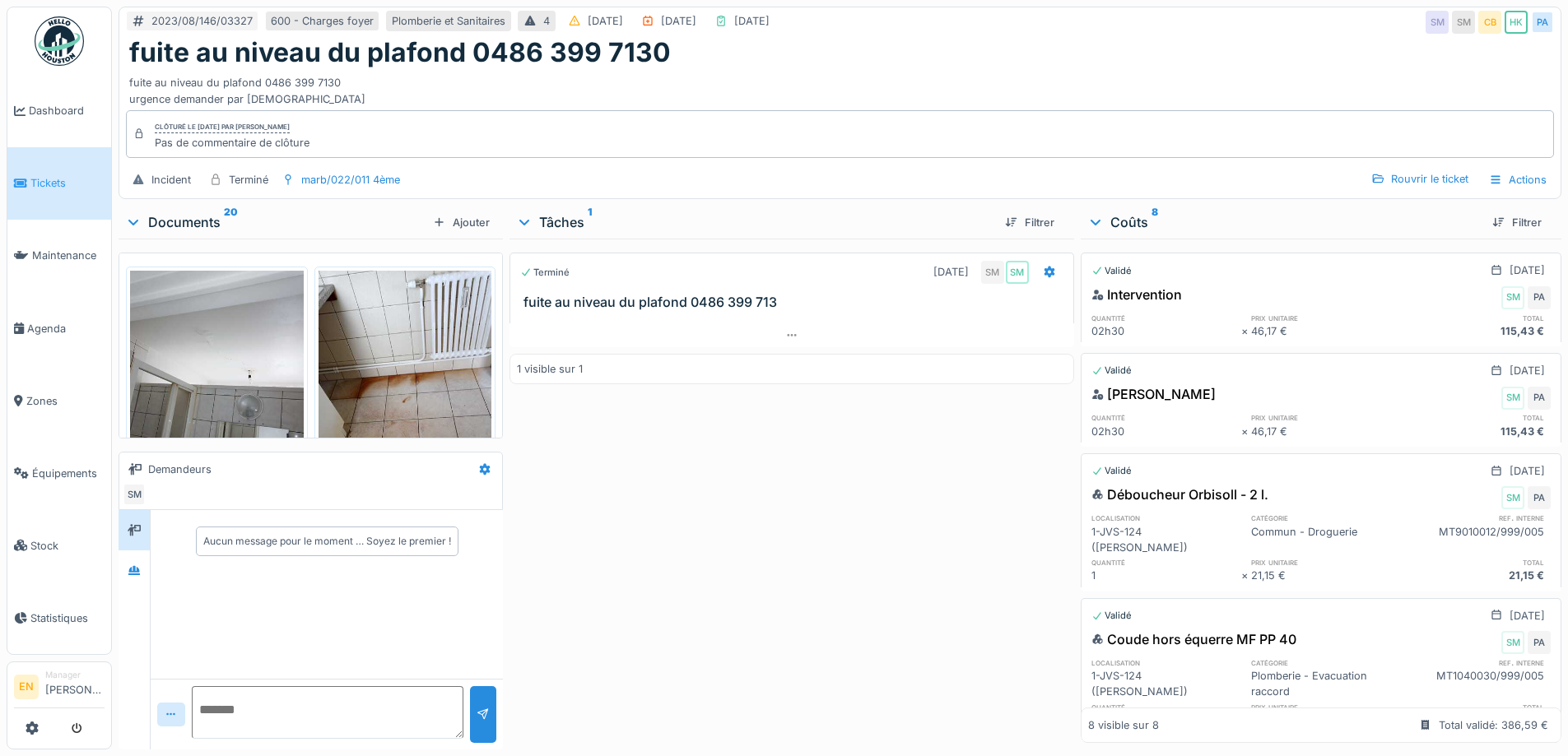
scroll to position [1152, 0]
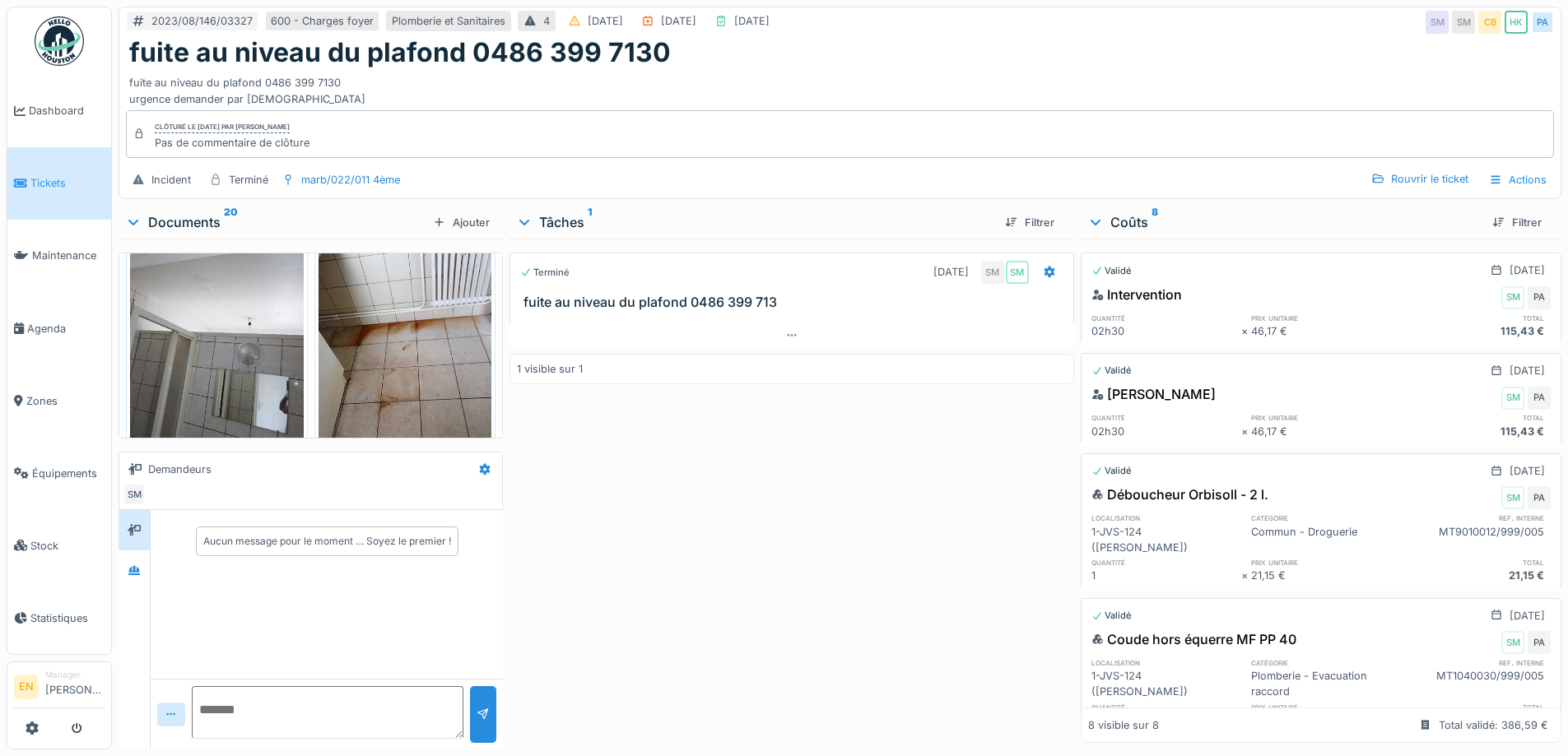
click at [887, 611] on div "Terminé 08/08/2023 SM SM fuite au niveau du plafond 0486 399 713 1 visible sur 1" at bounding box center [792, 490] width 564 height 504
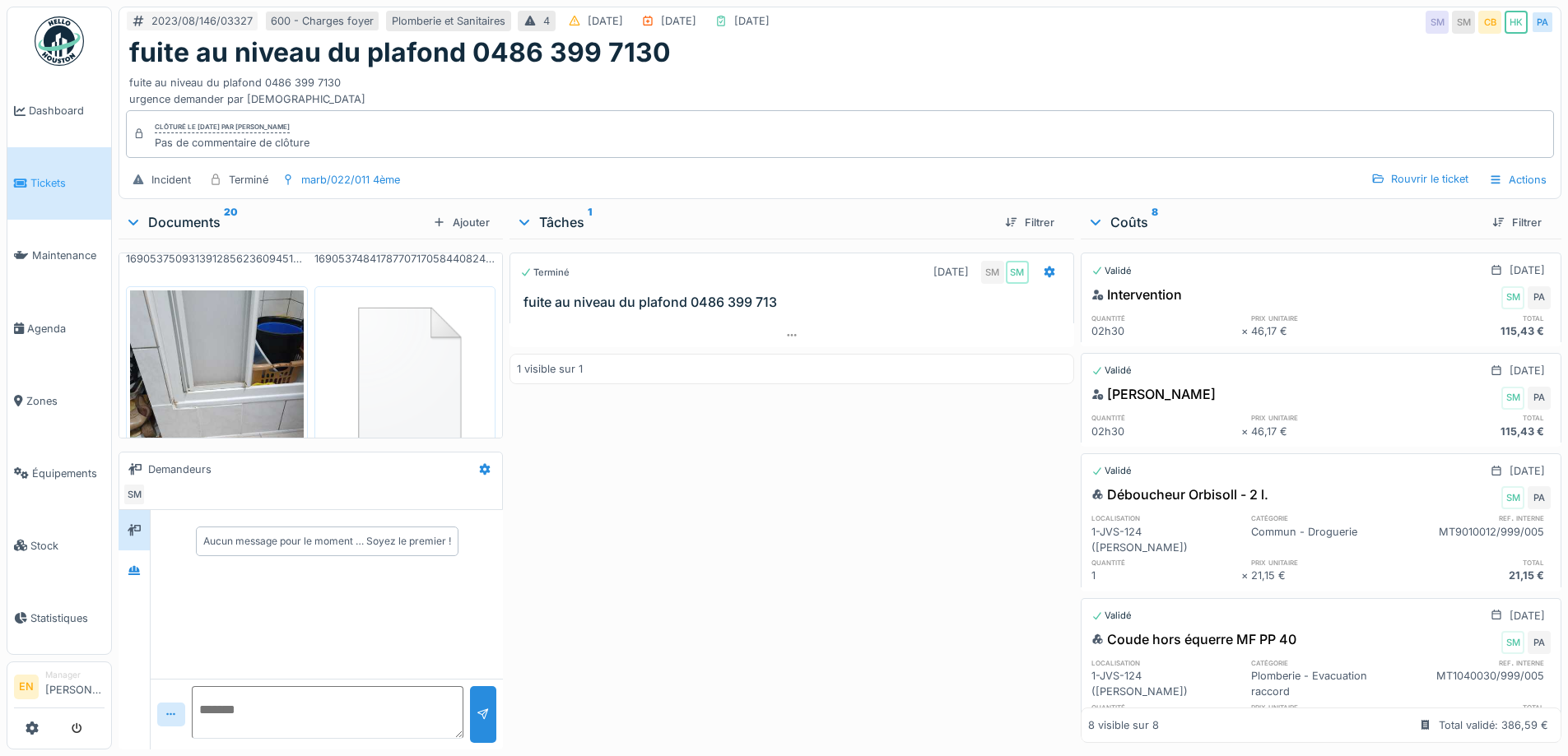
scroll to position [2393, 0]
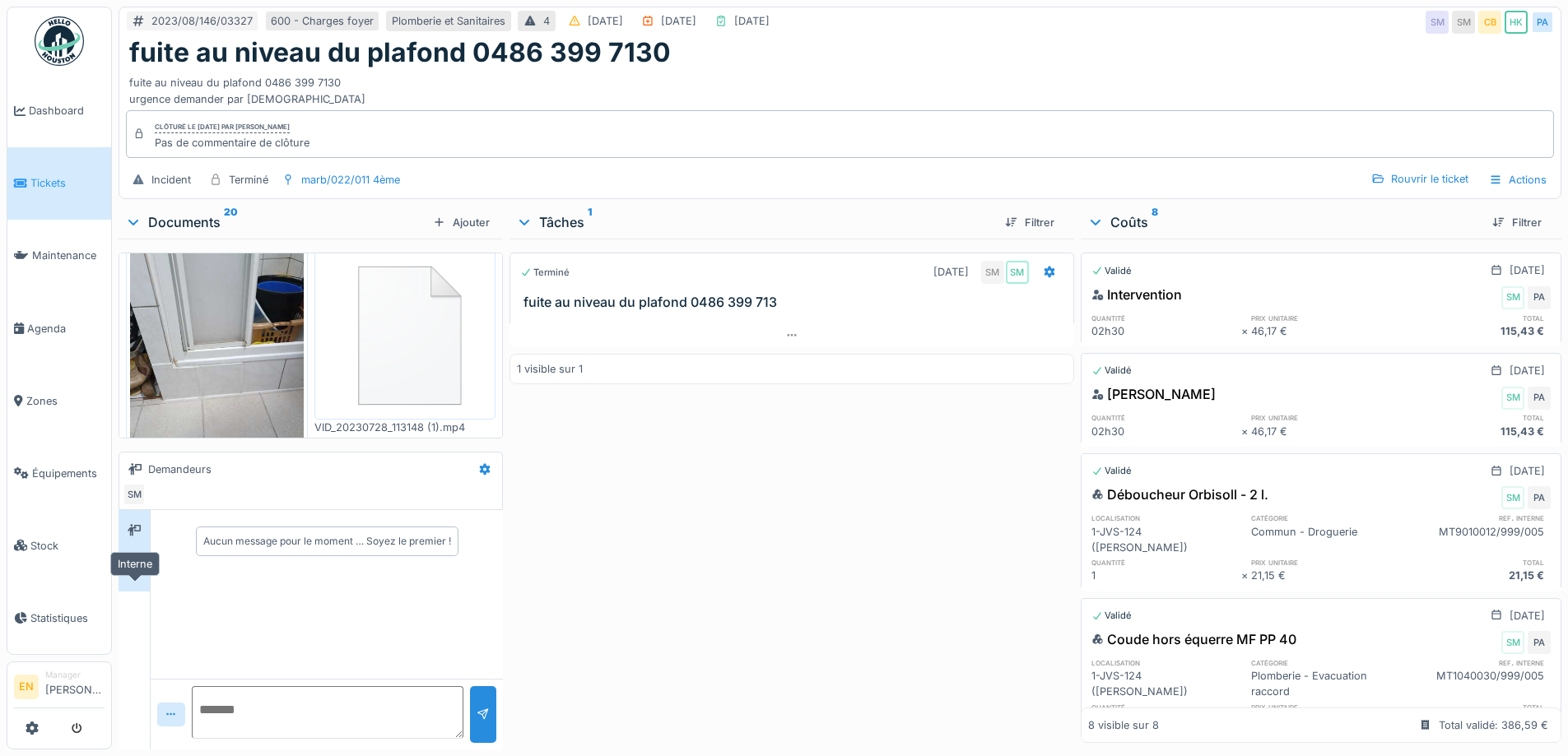
click at [127, 581] on div at bounding box center [134, 570] width 24 height 21
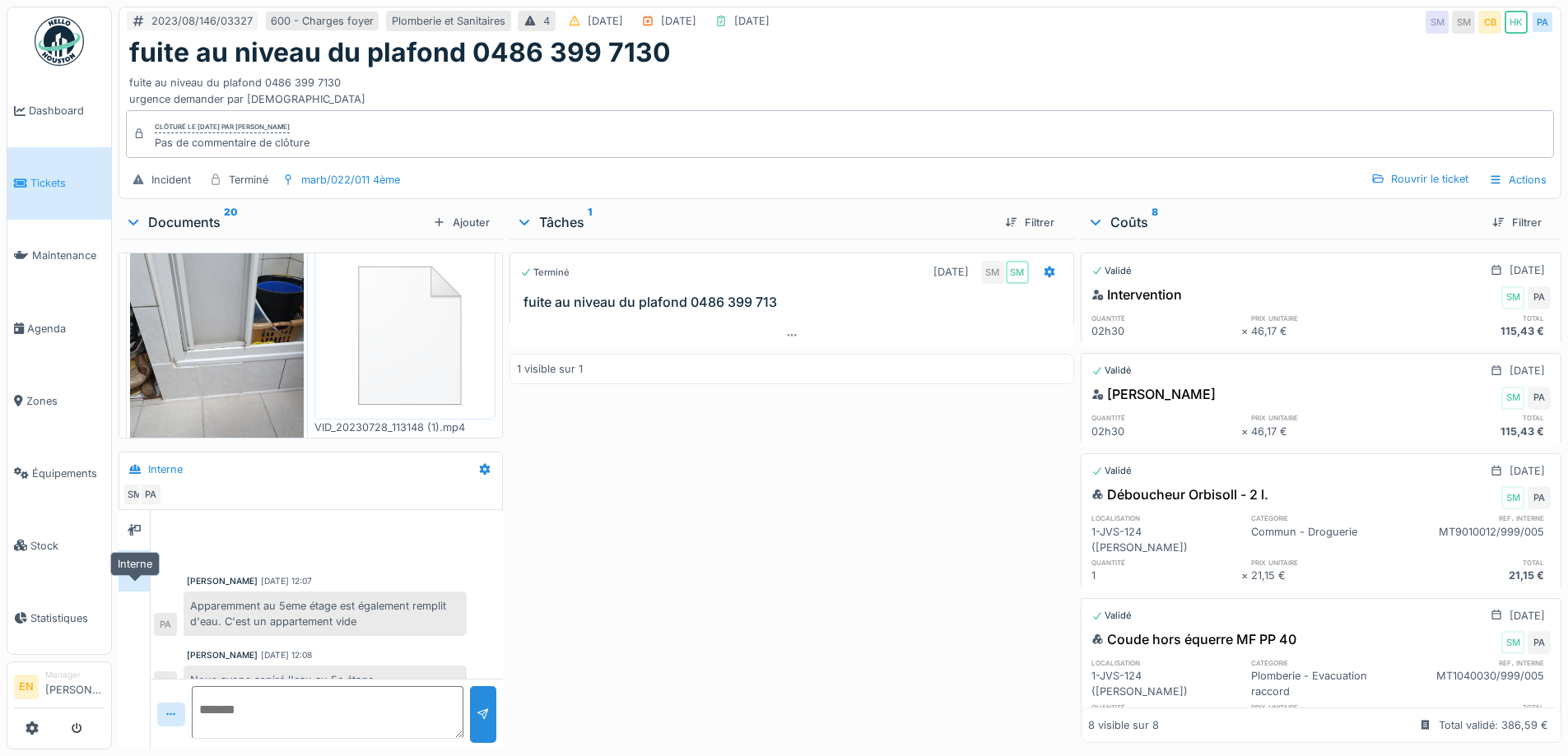
scroll to position [637, 0]
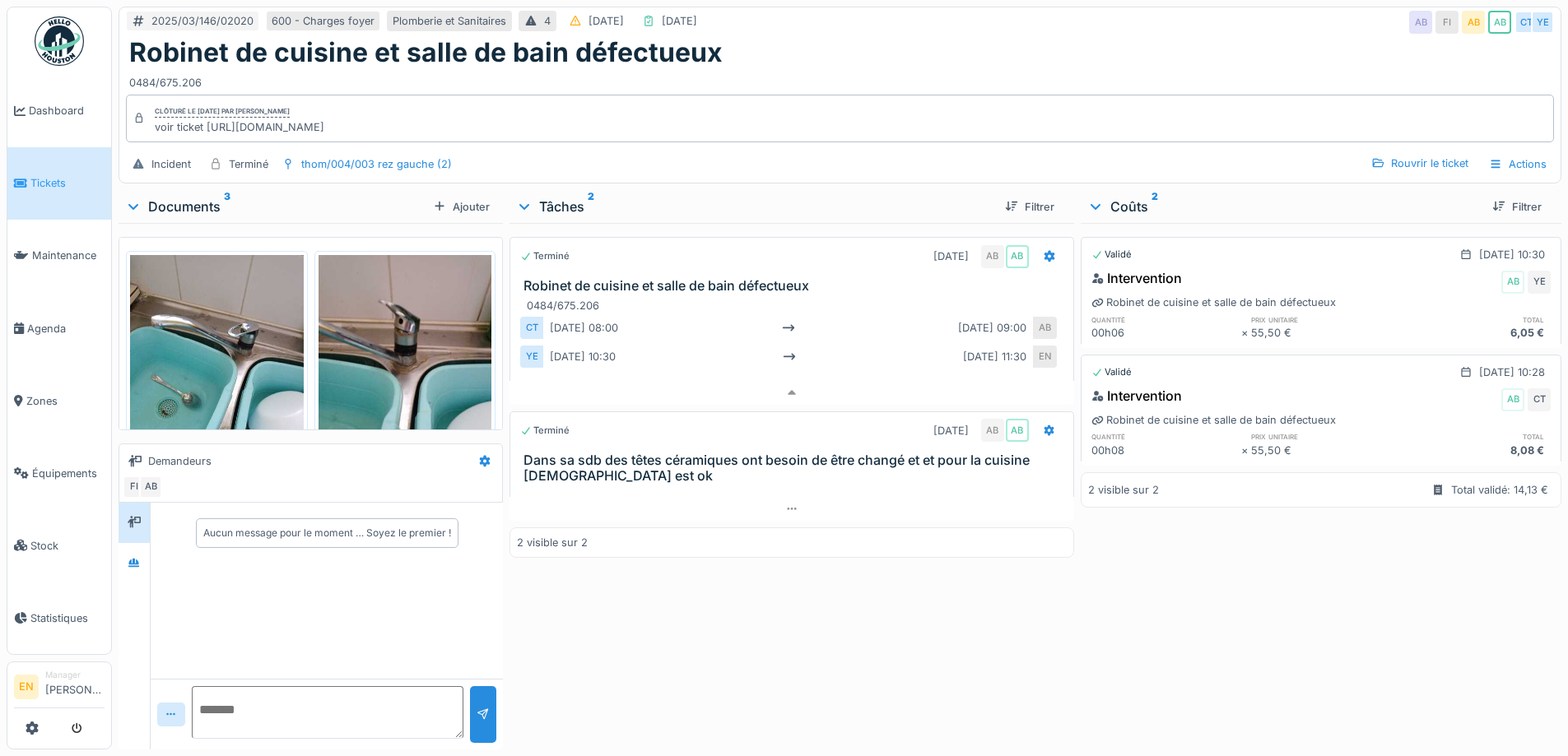
scroll to position [13, 0]
click at [1172, 41] on div "Robinet de cuisine et salle de bain défectueux" at bounding box center [840, 52] width 1421 height 32
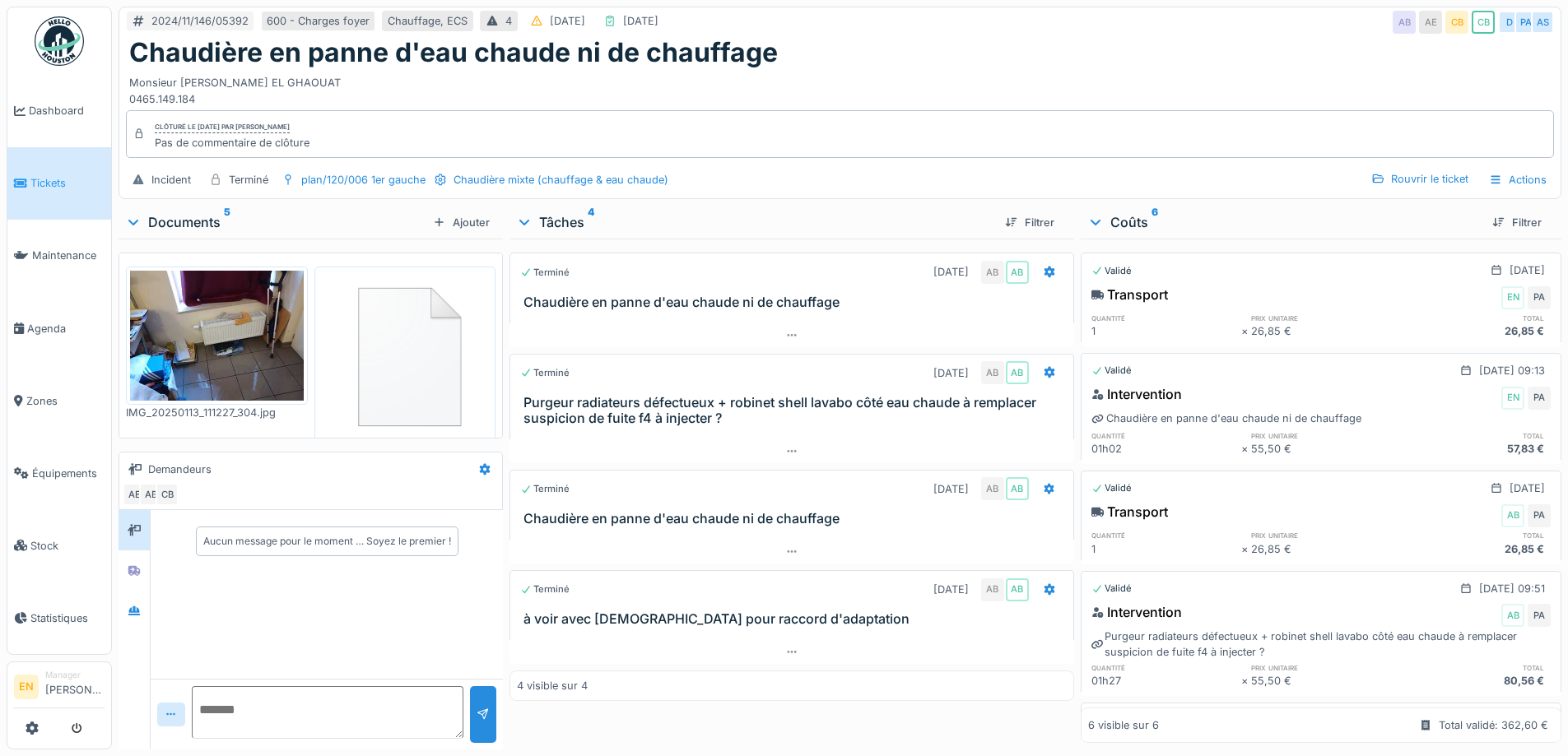
click at [1084, 15] on div "2024/11/146/05392 600 - Charges foyer Chauffage, ECS 4 [DATE] [DATE] AB AE CB C…" at bounding box center [840, 22] width 1441 height 30
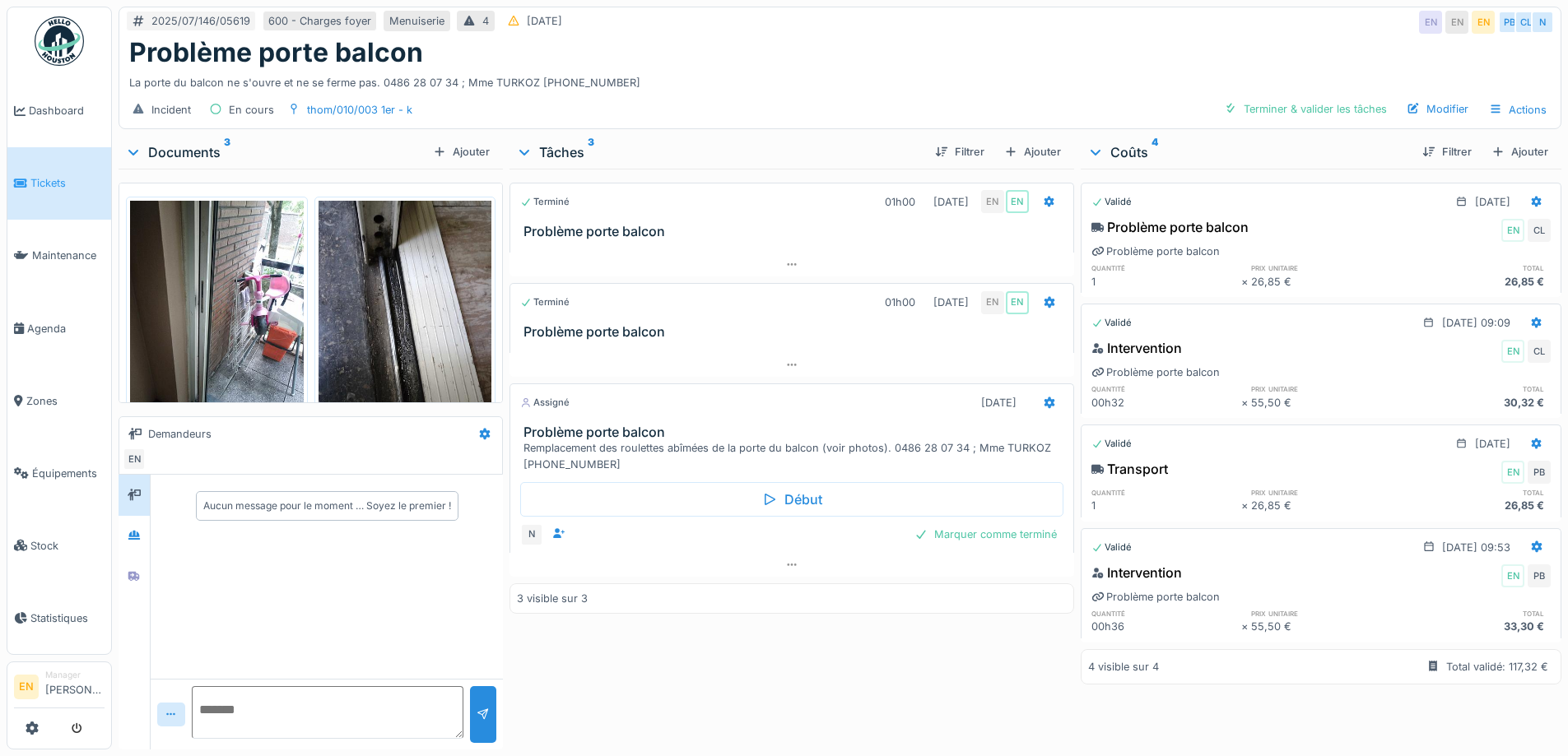
scroll to position [13, 0]
click at [966, 37] on div "Problème porte balcon" at bounding box center [840, 52] width 1421 height 32
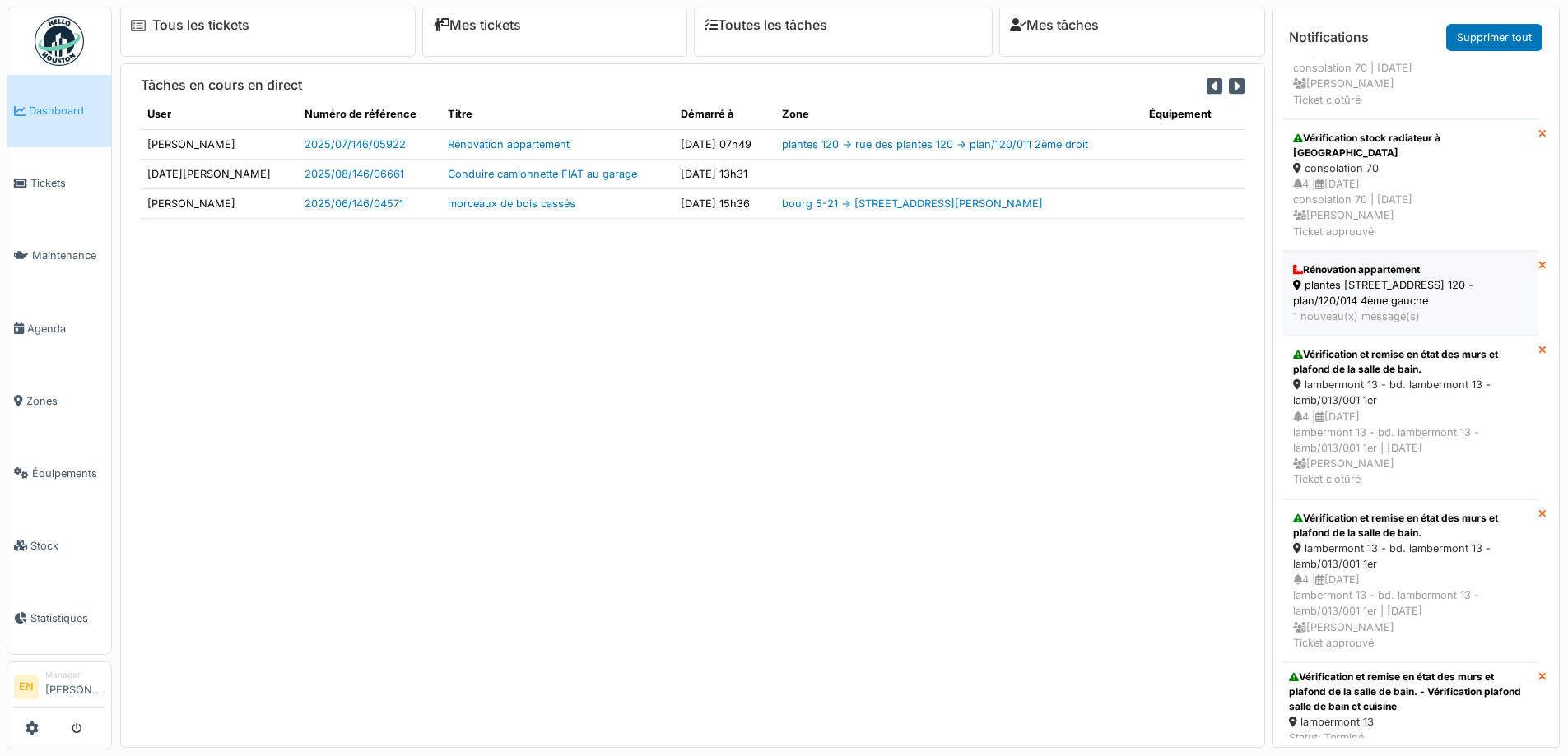
scroll to position [380, 0]
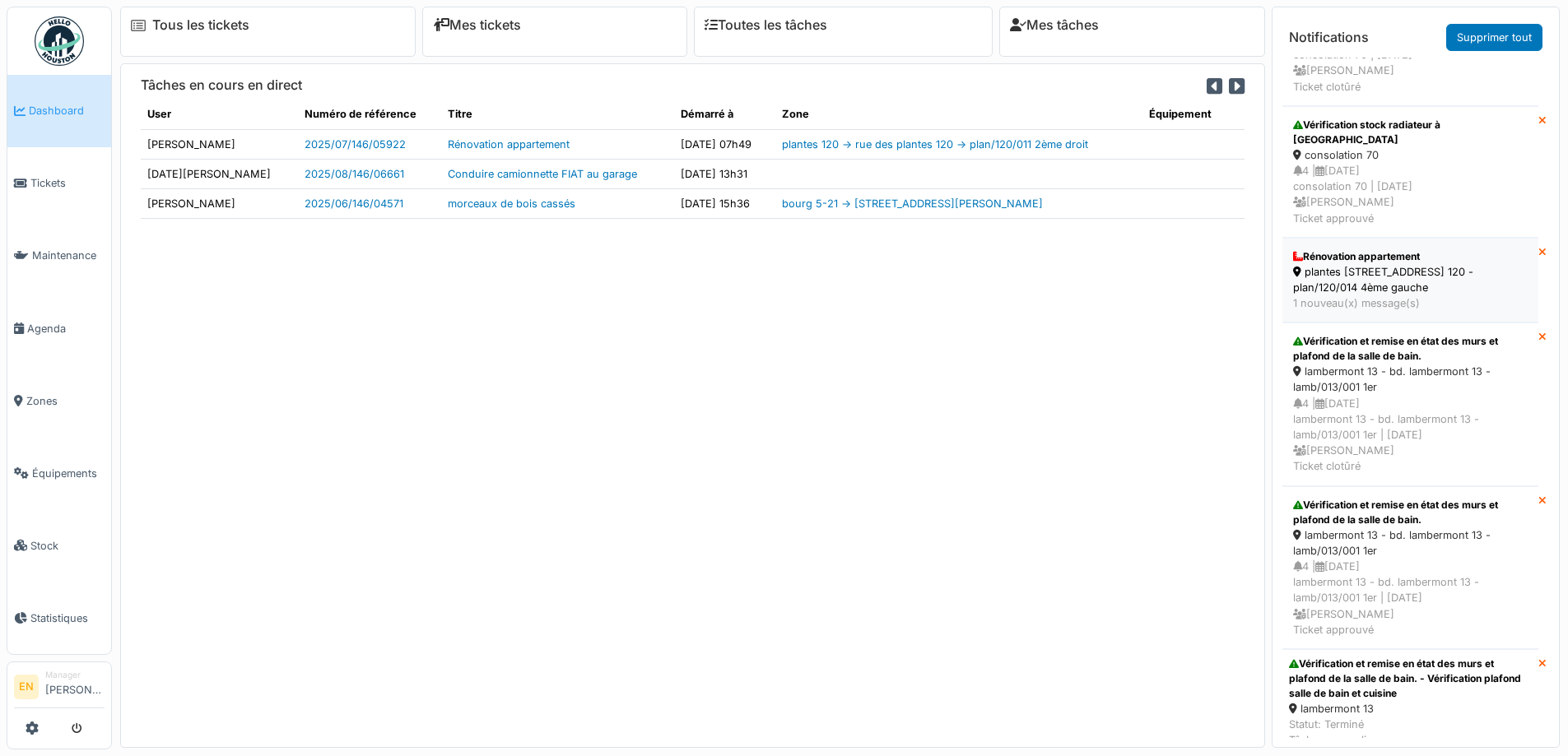
click at [1367, 264] on div "plantes [STREET_ADDRESS] 120 - plan/120/014 4ème gauche" at bounding box center [1410, 279] width 235 height 32
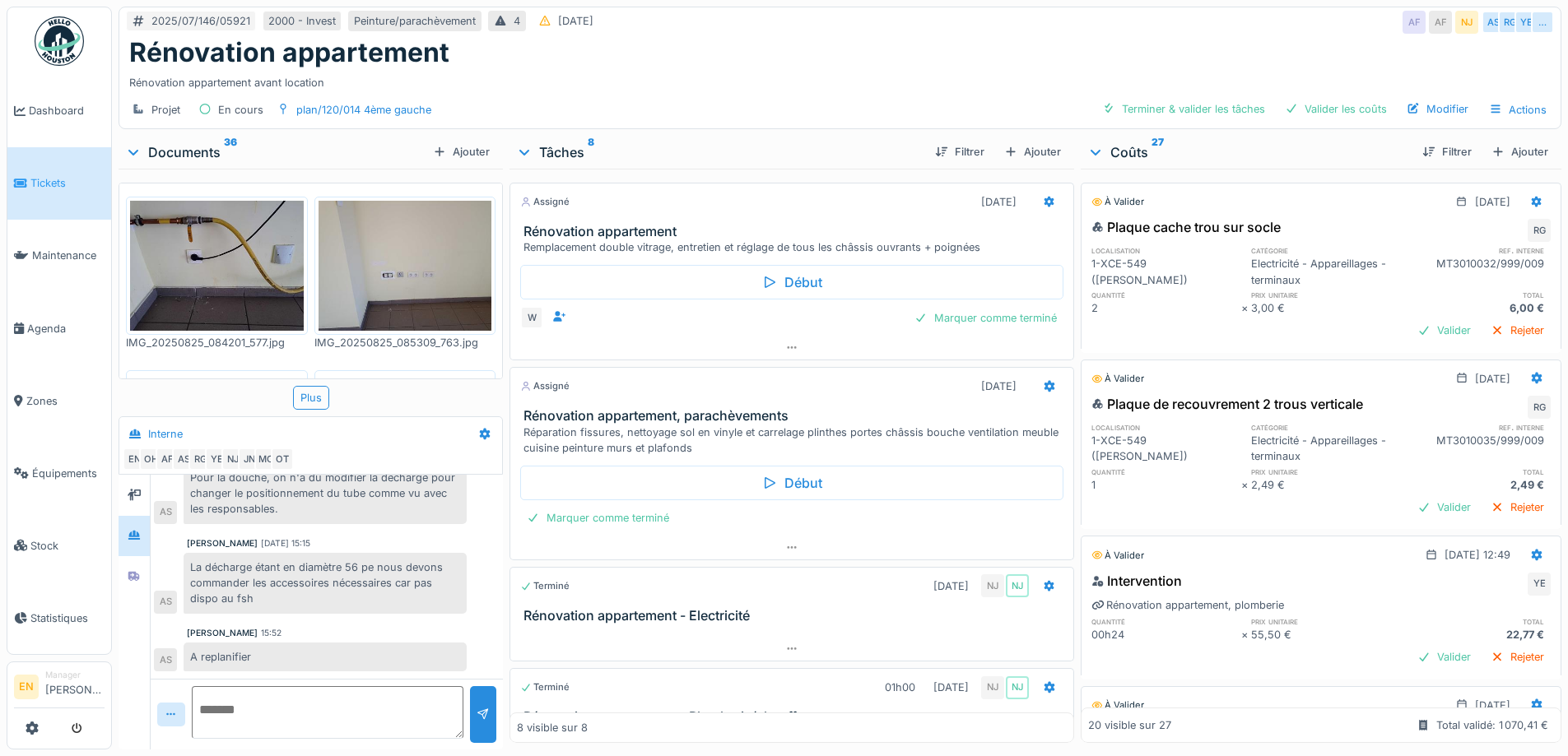
scroll to position [13, 0]
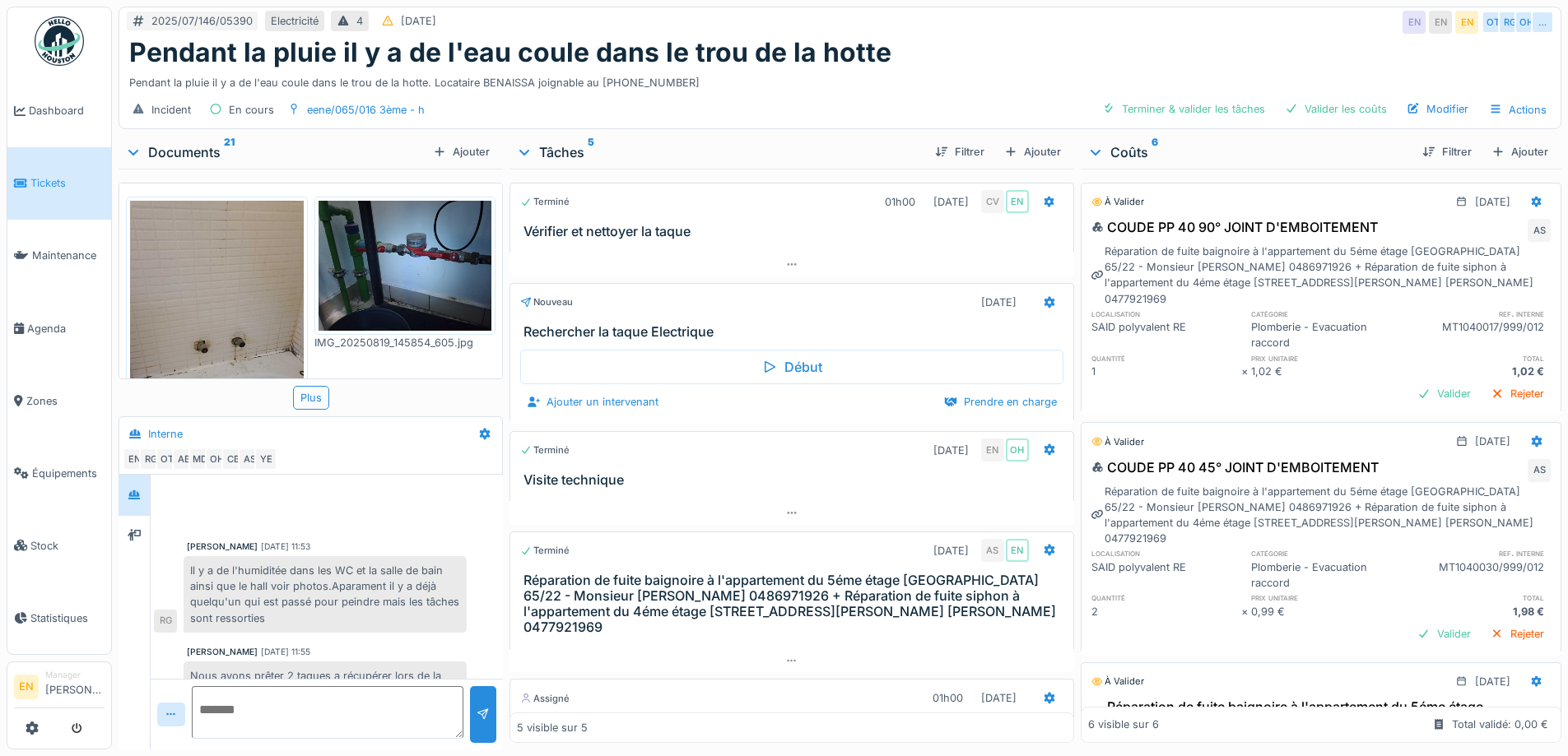
scroll to position [329, 0]
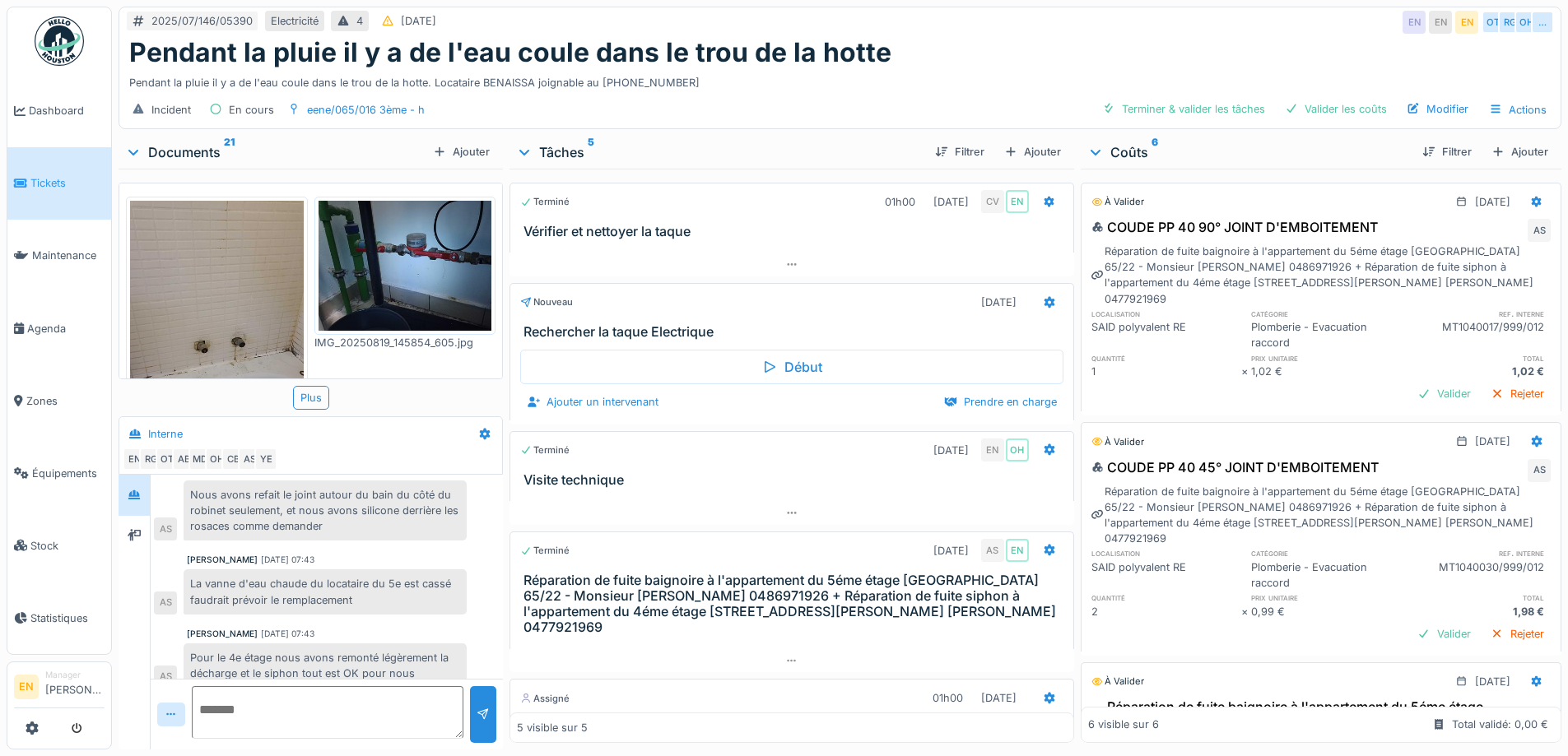
click at [1026, 69] on div "Pendant la pluie il y a de l'eau coule dans le trou de la hotte. Locataire BENA…" at bounding box center [840, 79] width 1421 height 23
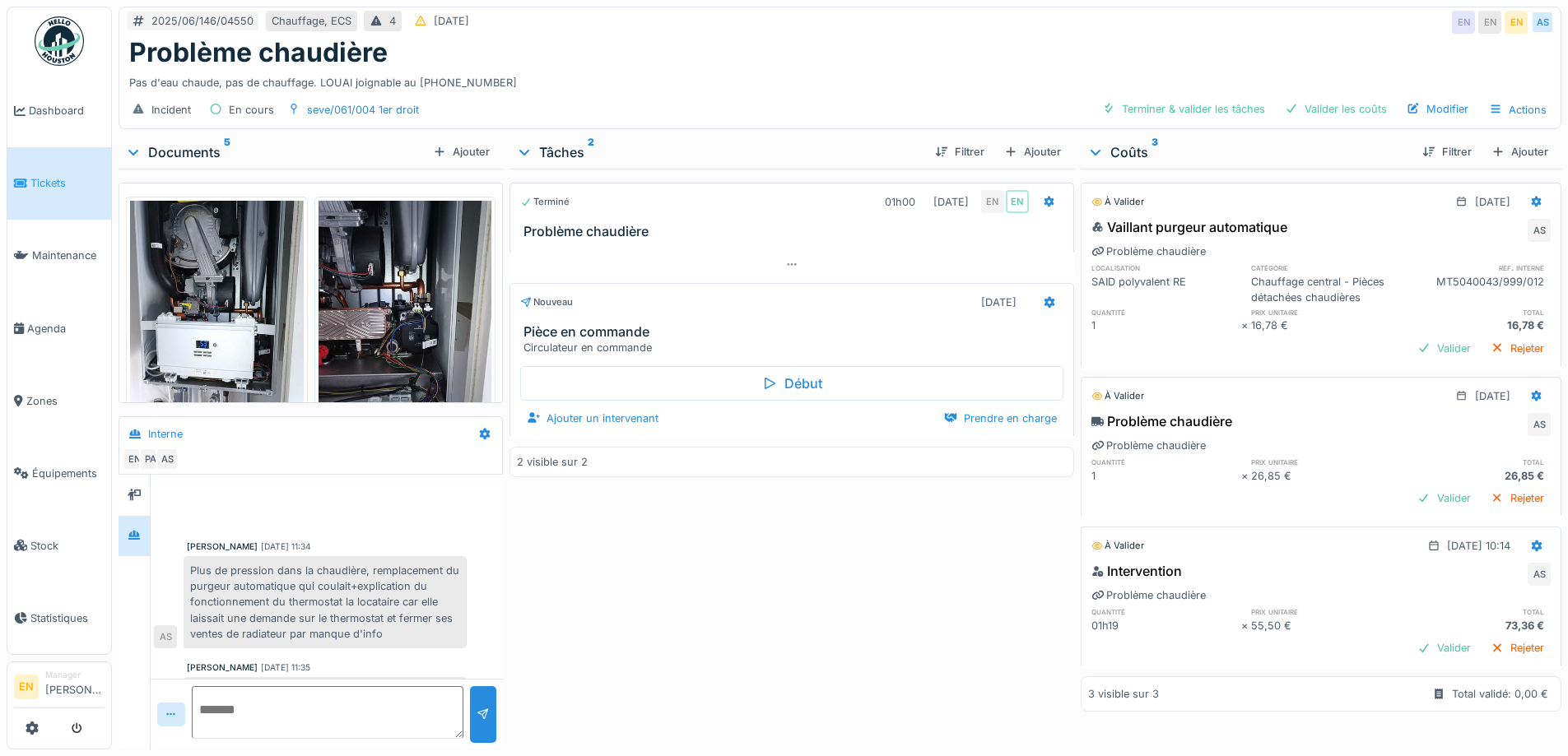
click at [1034, 14] on div "2025/06/146/04550 Chauffage, ECS 4 [DATE] EN EN EN AS" at bounding box center [840, 22] width 1441 height 30
